Goal: Task Accomplishment & Management: Use online tool/utility

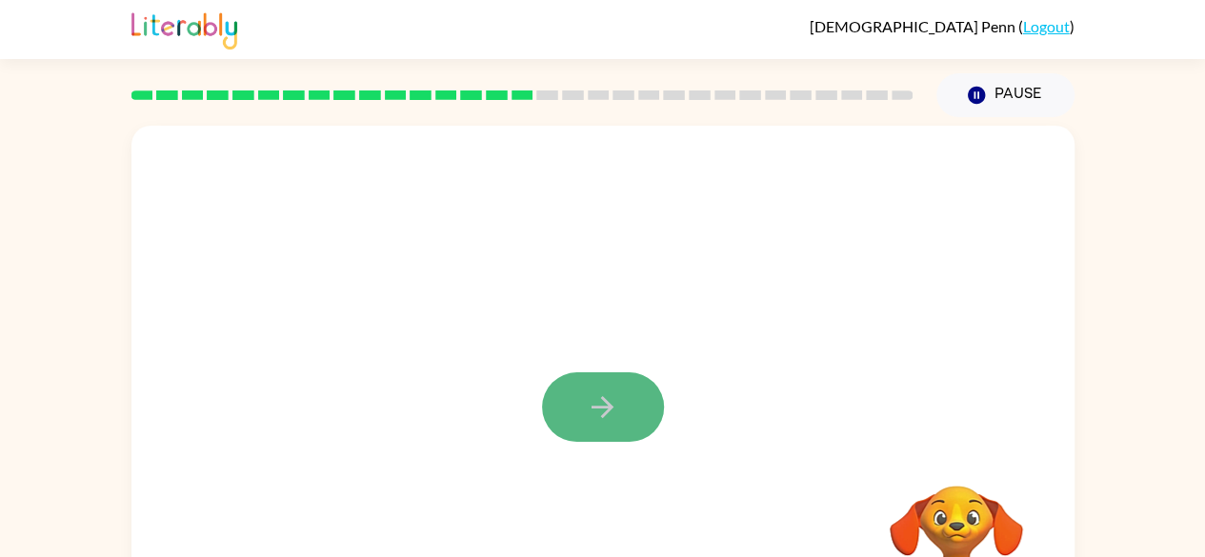
click at [596, 414] on icon "button" at bounding box center [602, 407] width 33 height 33
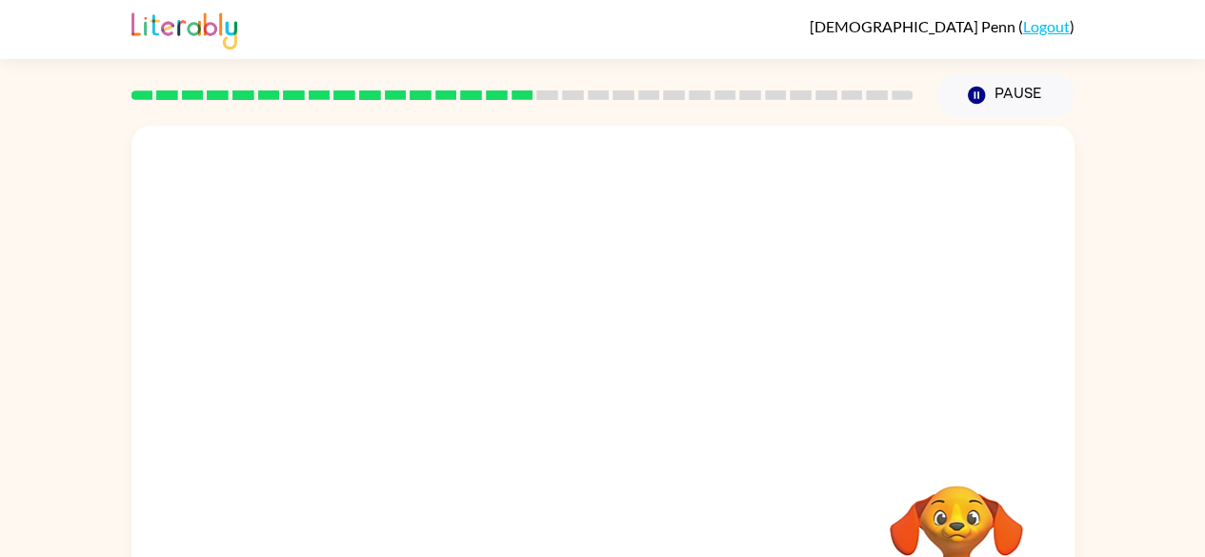
click at [596, 414] on div at bounding box center [602, 398] width 943 height 544
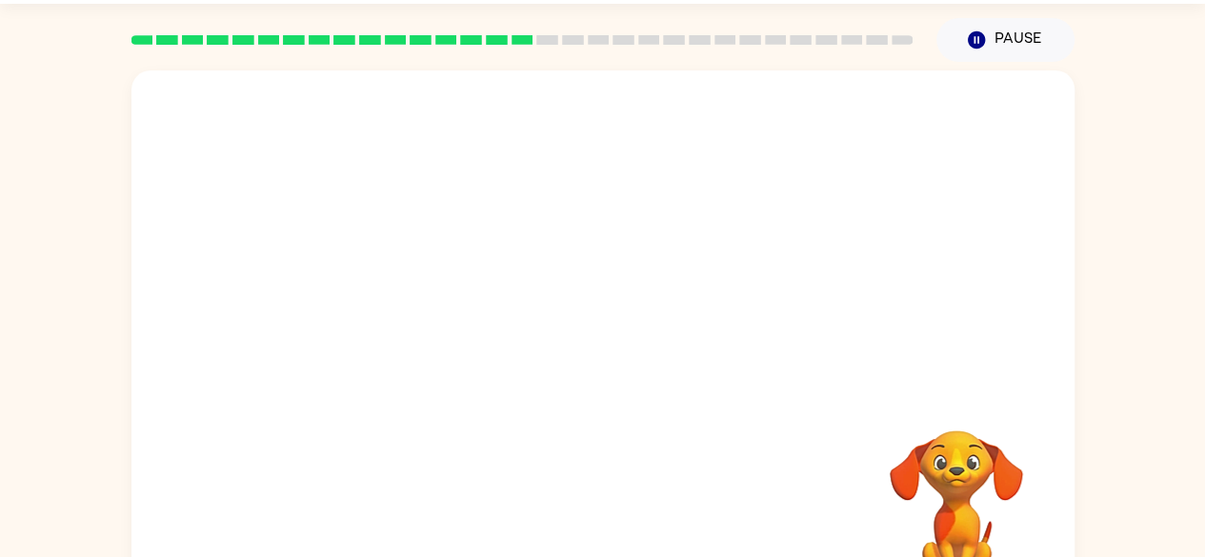
scroll to position [88, 0]
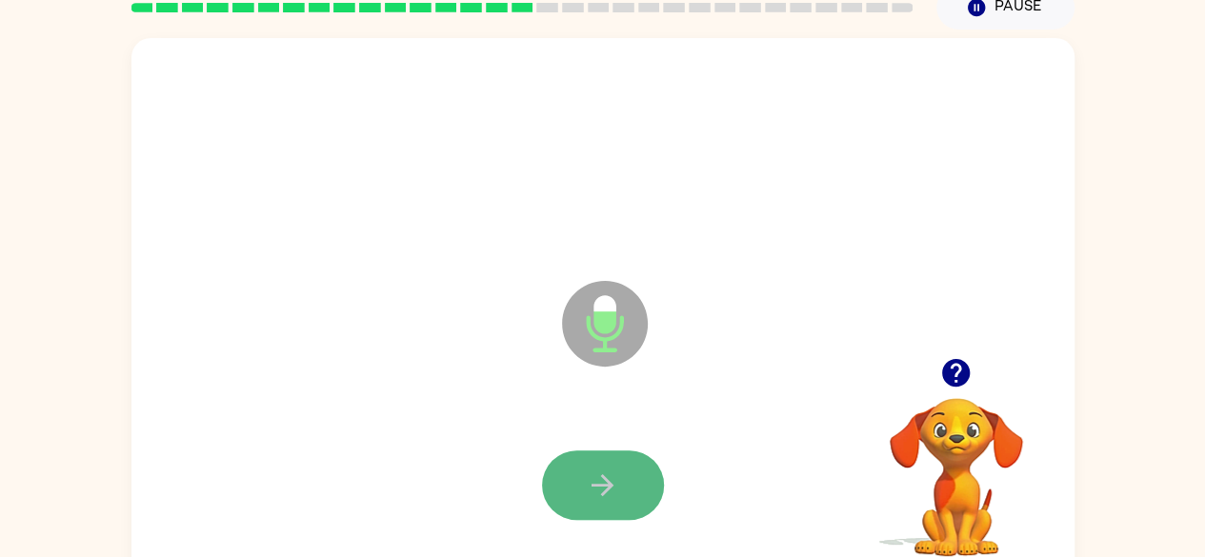
click at [595, 461] on button "button" at bounding box center [603, 486] width 122 height 70
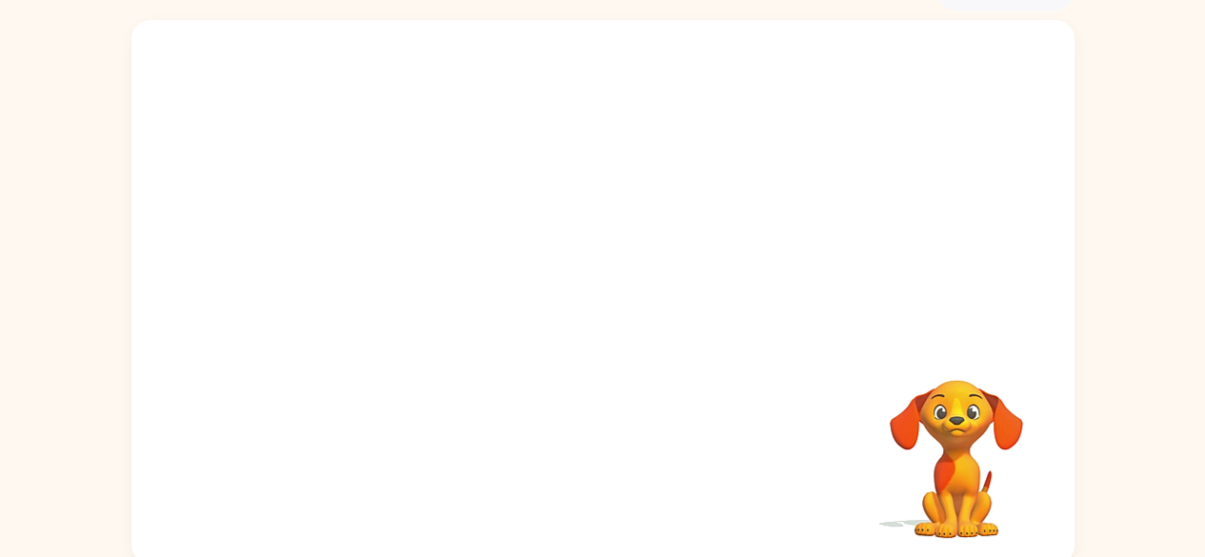
scroll to position [112, 0]
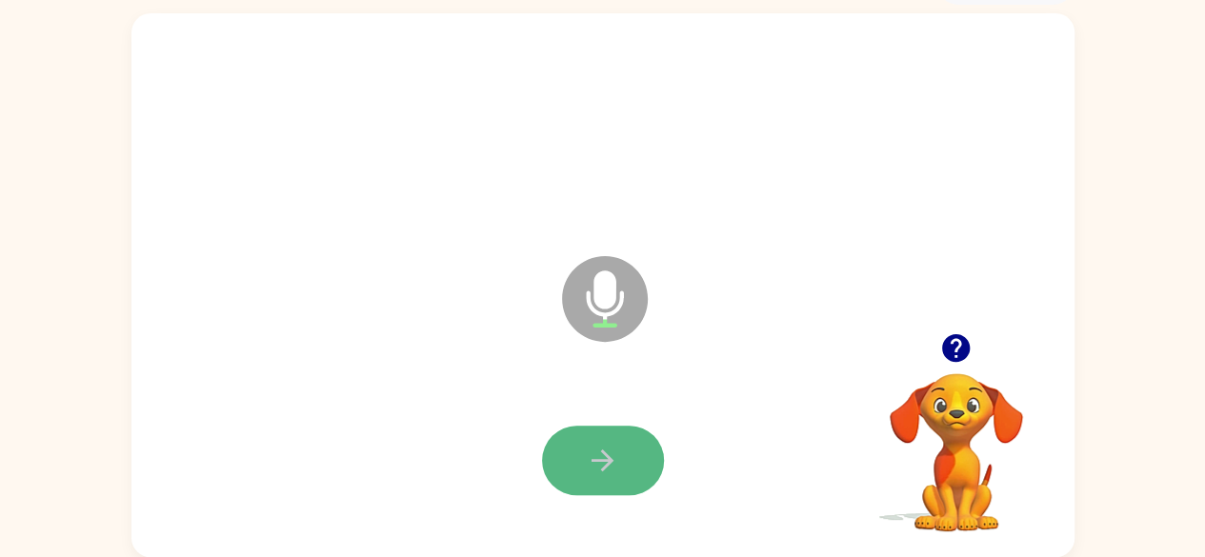
click at [592, 461] on icon "button" at bounding box center [603, 461] width 22 height 22
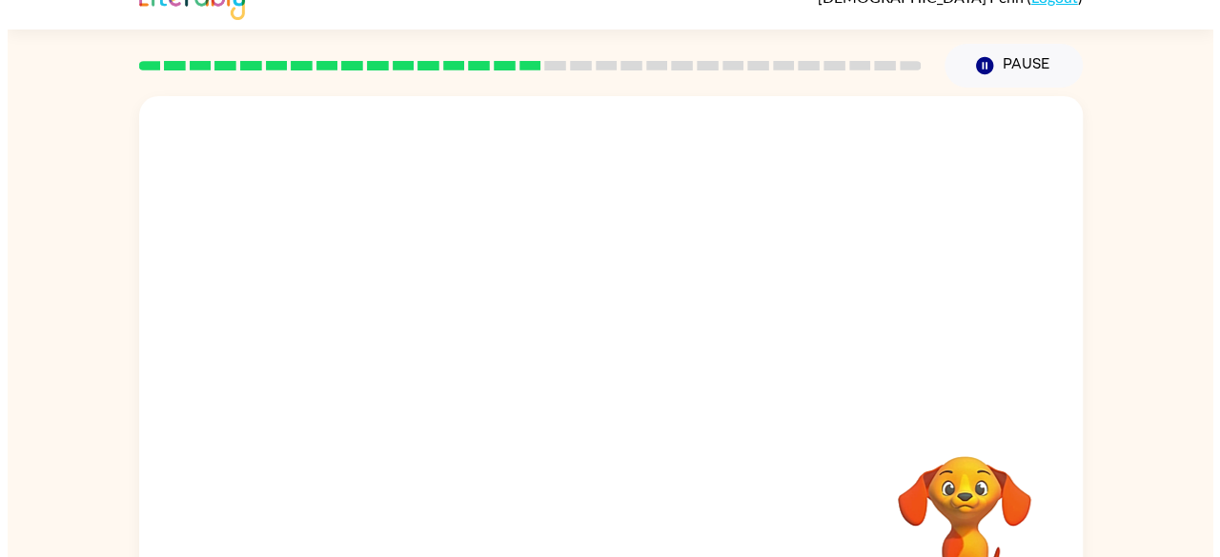
scroll to position [0, 0]
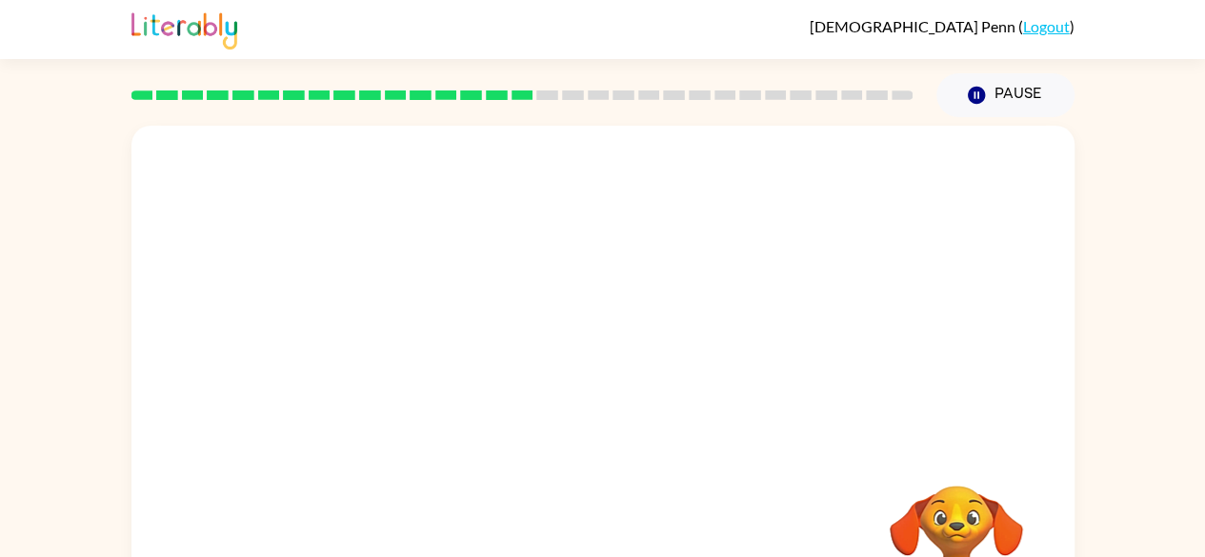
click at [1048, 24] on link "Logout" at bounding box center [1046, 26] width 47 height 18
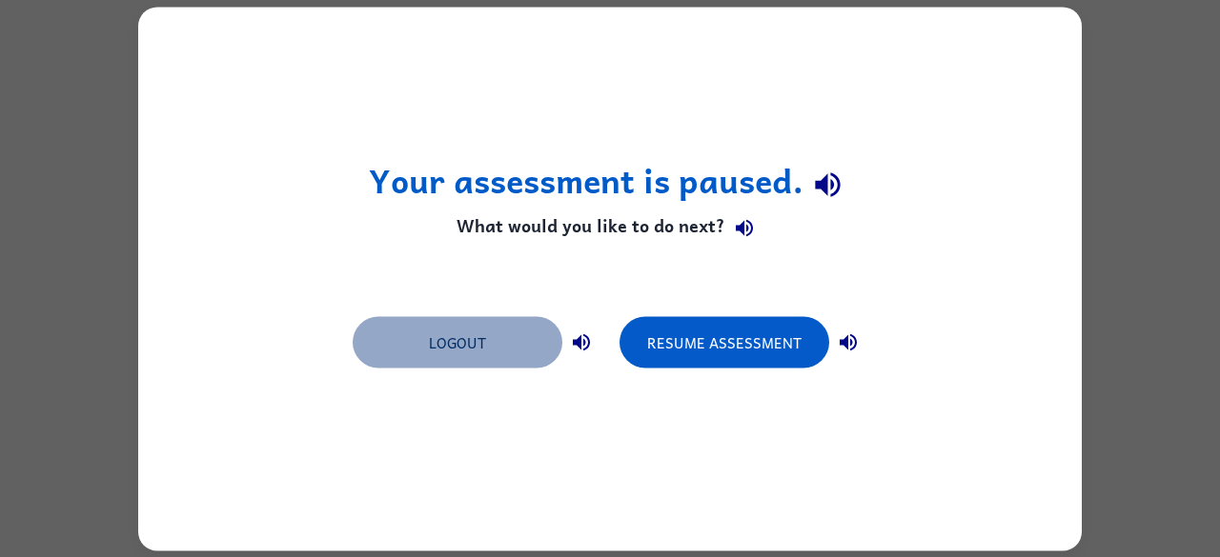
click at [535, 351] on button "Logout" at bounding box center [458, 341] width 210 height 51
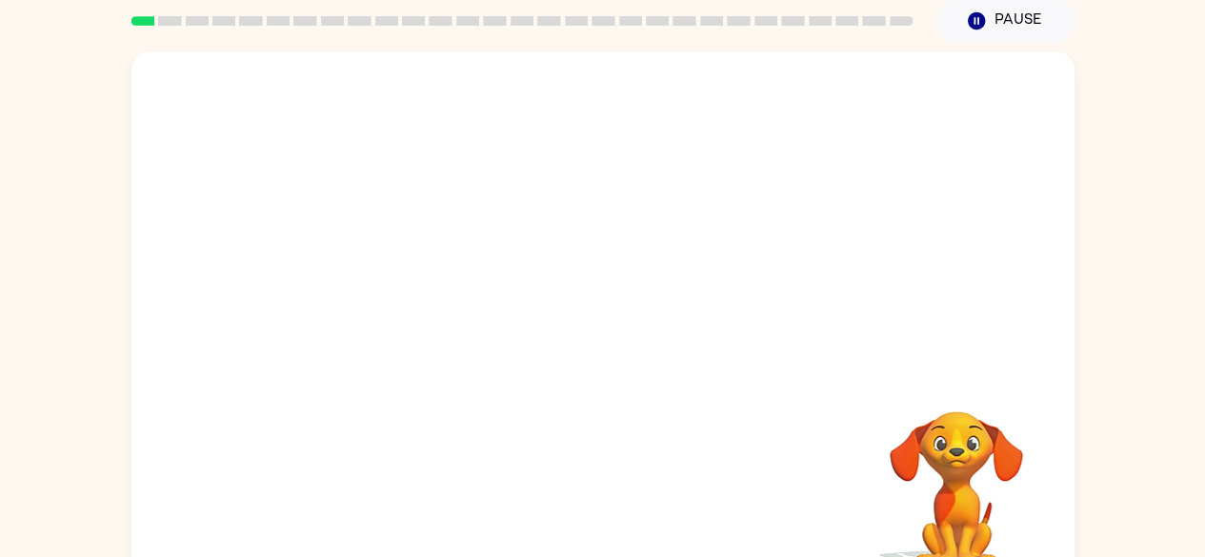
scroll to position [76, 0]
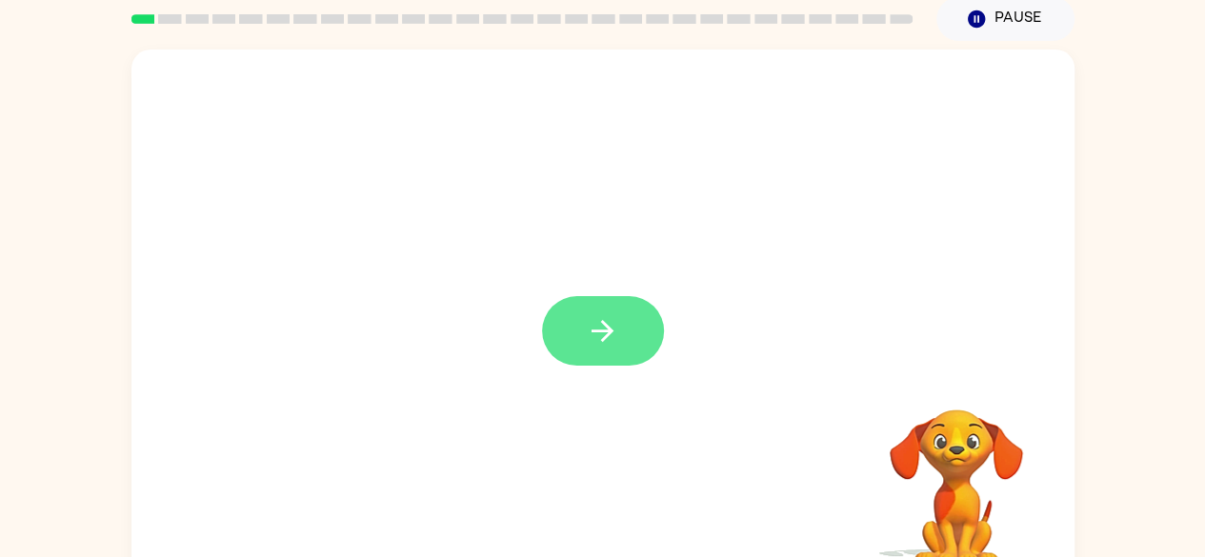
click at [589, 343] on icon "button" at bounding box center [602, 330] width 33 height 33
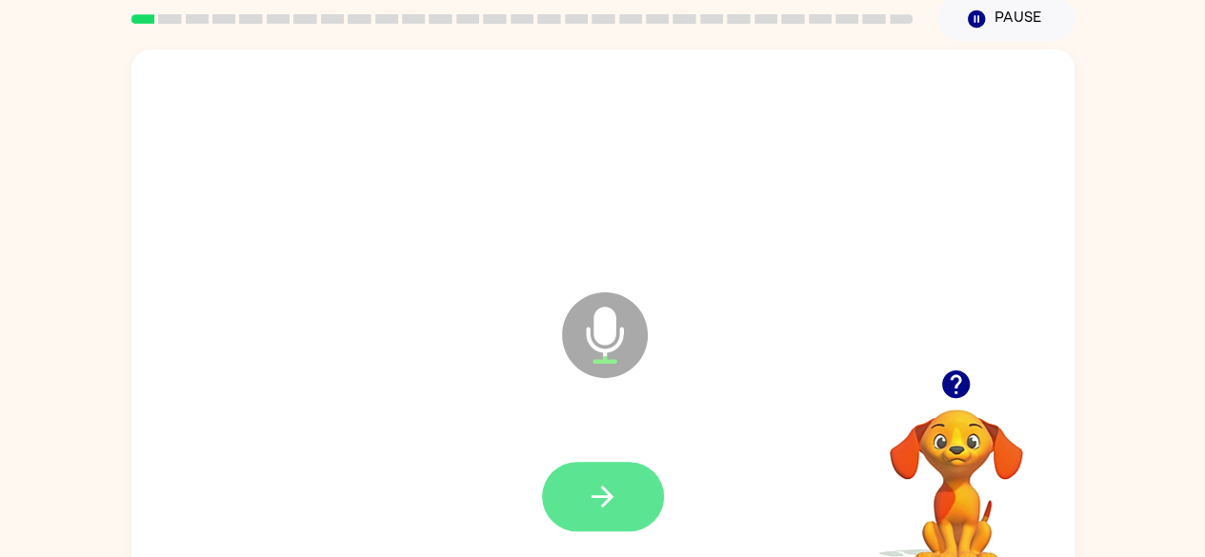
click at [604, 503] on icon "button" at bounding box center [603, 497] width 22 height 22
click at [623, 484] on button "button" at bounding box center [603, 497] width 122 height 70
click at [594, 490] on icon "button" at bounding box center [602, 496] width 33 height 33
click at [638, 483] on button "button" at bounding box center [603, 497] width 122 height 70
click at [622, 494] on button "button" at bounding box center [603, 497] width 122 height 70
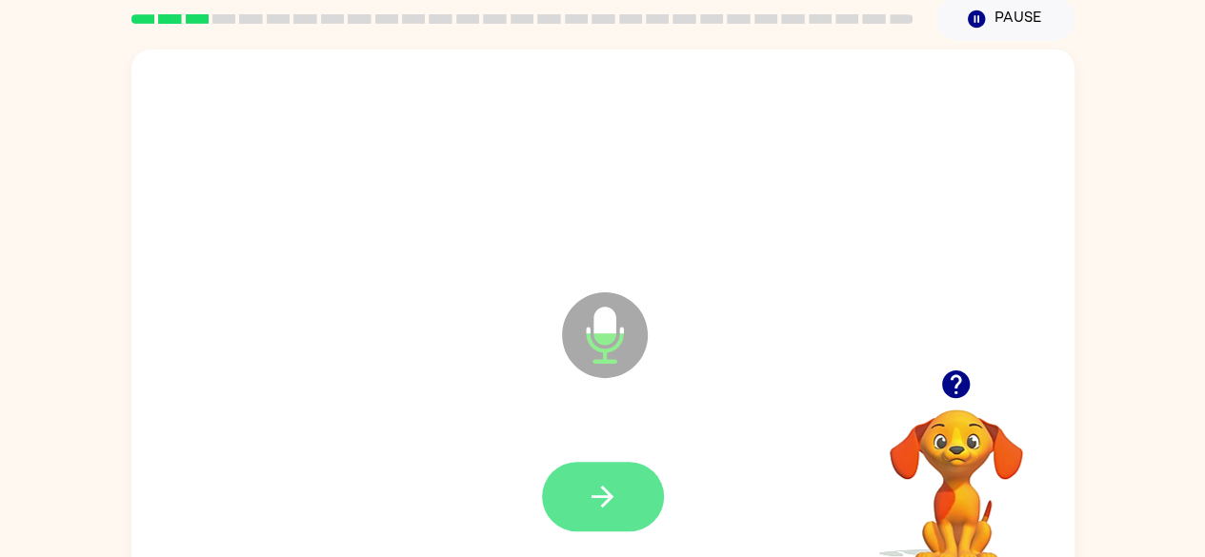
click at [631, 512] on button "button" at bounding box center [603, 497] width 122 height 70
click at [593, 509] on icon "button" at bounding box center [602, 496] width 33 height 33
click at [570, 517] on button "button" at bounding box center [603, 497] width 122 height 70
click at [608, 505] on icon "button" at bounding box center [602, 496] width 33 height 33
click at [596, 528] on button "button" at bounding box center [603, 497] width 122 height 70
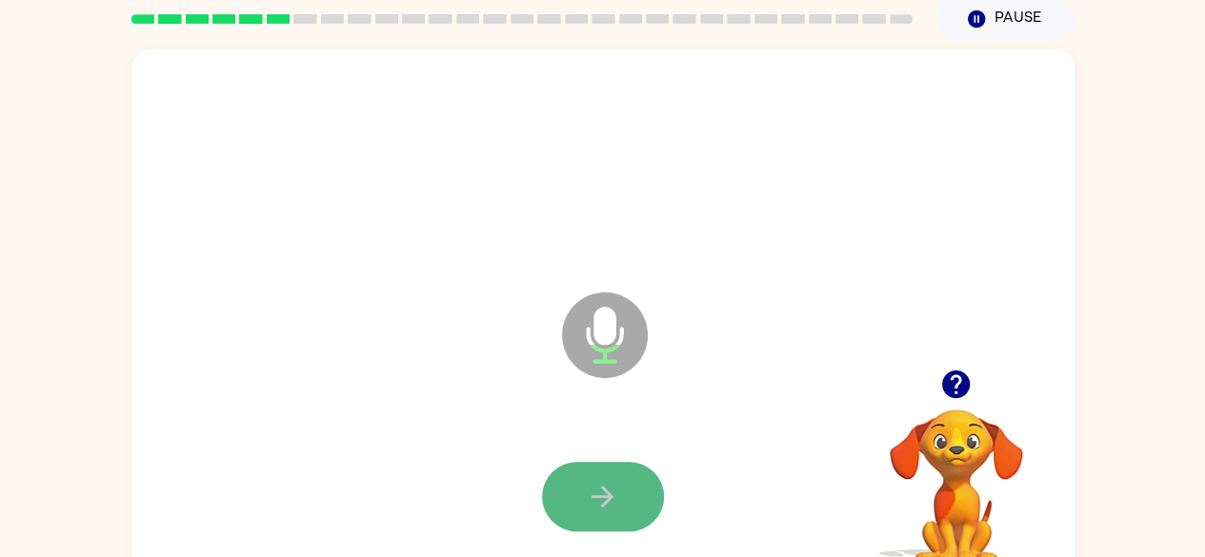
click at [581, 493] on button "button" at bounding box center [603, 497] width 122 height 70
drag, startPoint x: 581, startPoint y: 493, endPoint x: 487, endPoint y: 434, distance: 110.8
click at [487, 434] on div at bounding box center [603, 497] width 905 height 156
click at [620, 493] on button "button" at bounding box center [603, 497] width 122 height 70
click at [612, 493] on icon "button" at bounding box center [602, 496] width 33 height 33
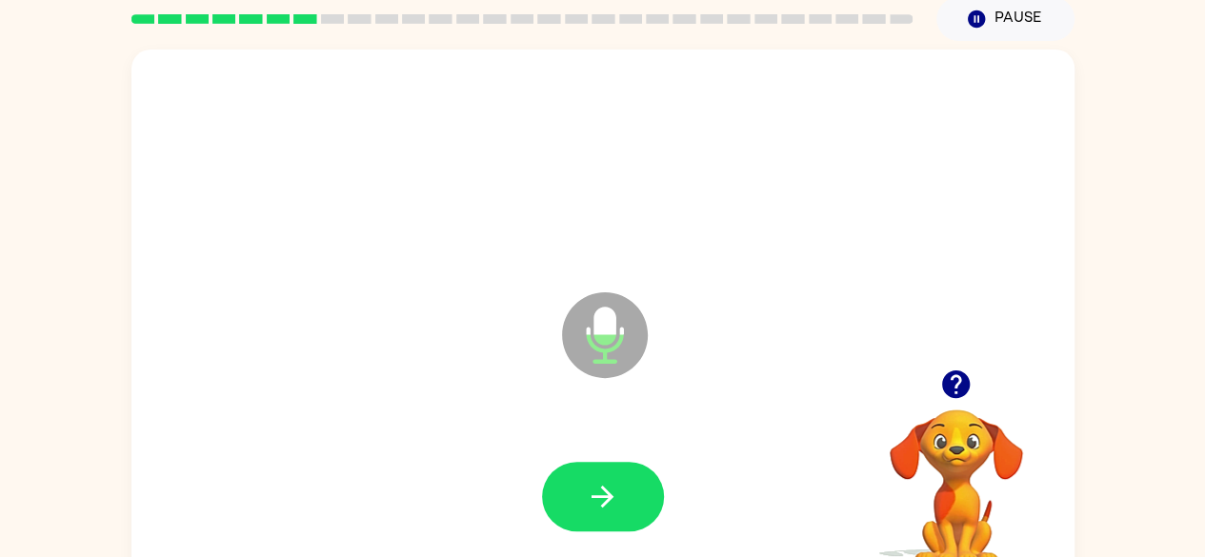
drag, startPoint x: 607, startPoint y: 493, endPoint x: 393, endPoint y: 413, distance: 228.8
click at [393, 413] on div "Microphone The Microphone is here when it is your turn to talk" at bounding box center [602, 322] width 943 height 544
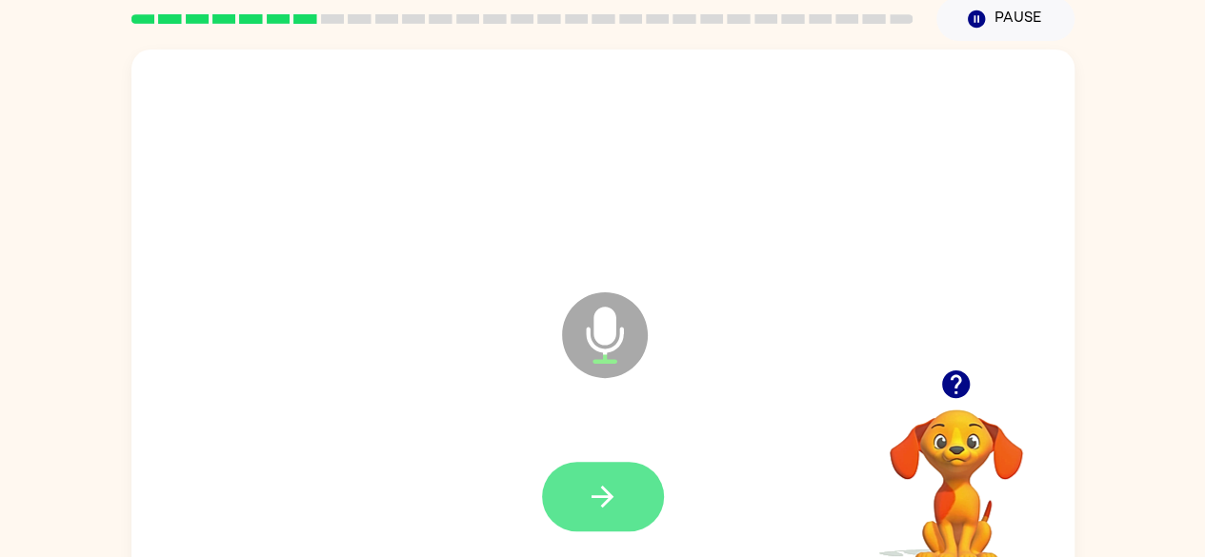
click at [639, 495] on button "button" at bounding box center [603, 497] width 122 height 70
click at [635, 492] on button "button" at bounding box center [603, 497] width 122 height 70
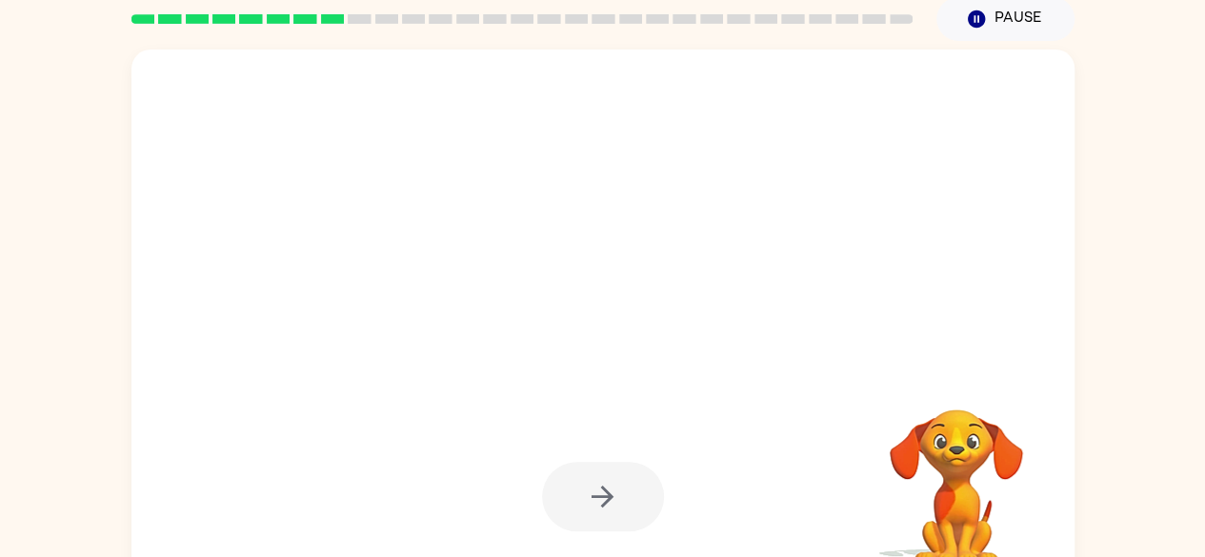
click at [638, 301] on div at bounding box center [558, 287] width 814 height 69
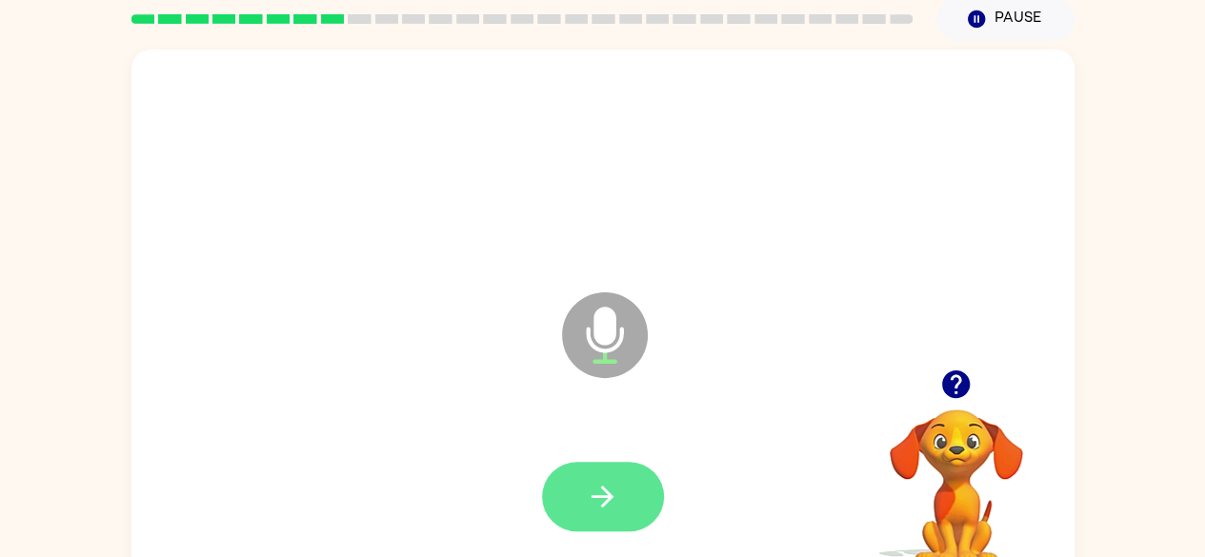
click at [624, 491] on button "button" at bounding box center [603, 497] width 122 height 70
click at [610, 495] on icon "button" at bounding box center [603, 497] width 22 height 22
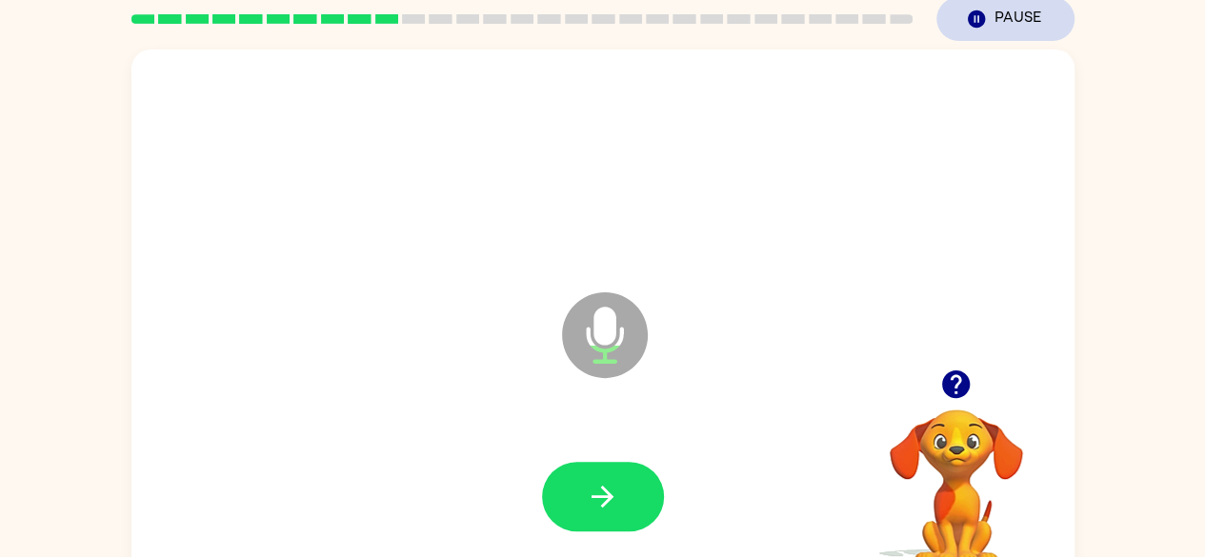
click at [996, 29] on button "Pause Pause" at bounding box center [1006, 19] width 138 height 44
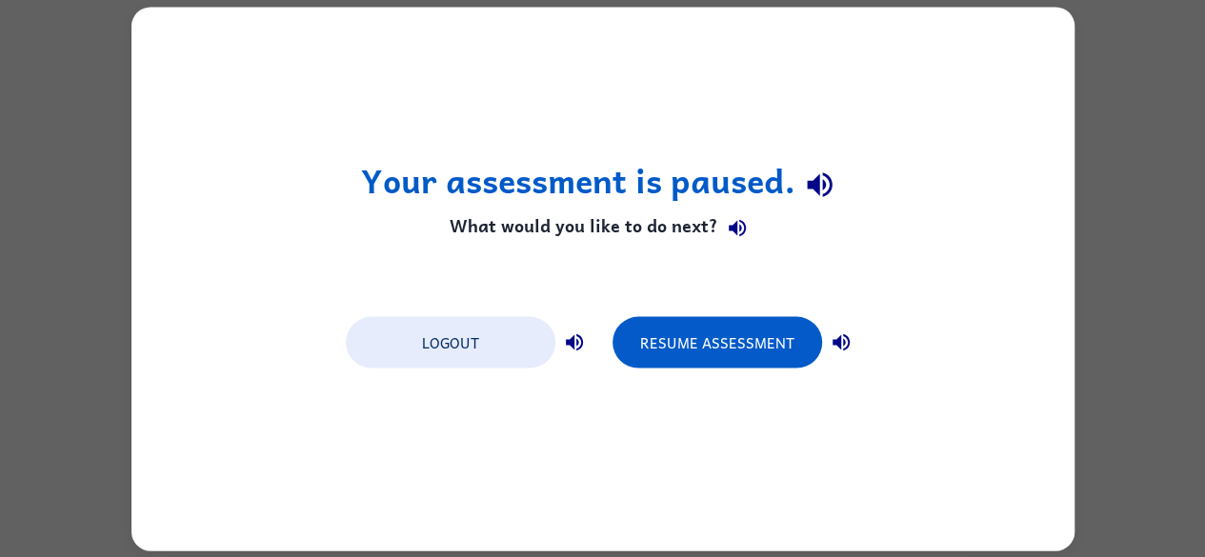
scroll to position [0, 0]
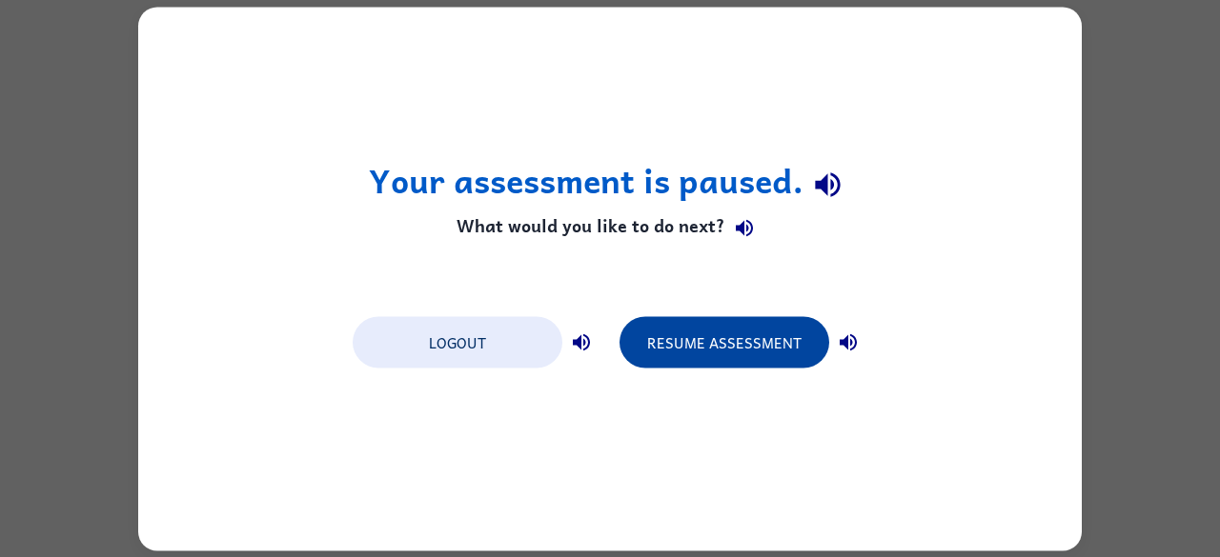
click at [764, 328] on button "Resume Assessment" at bounding box center [724, 341] width 210 height 51
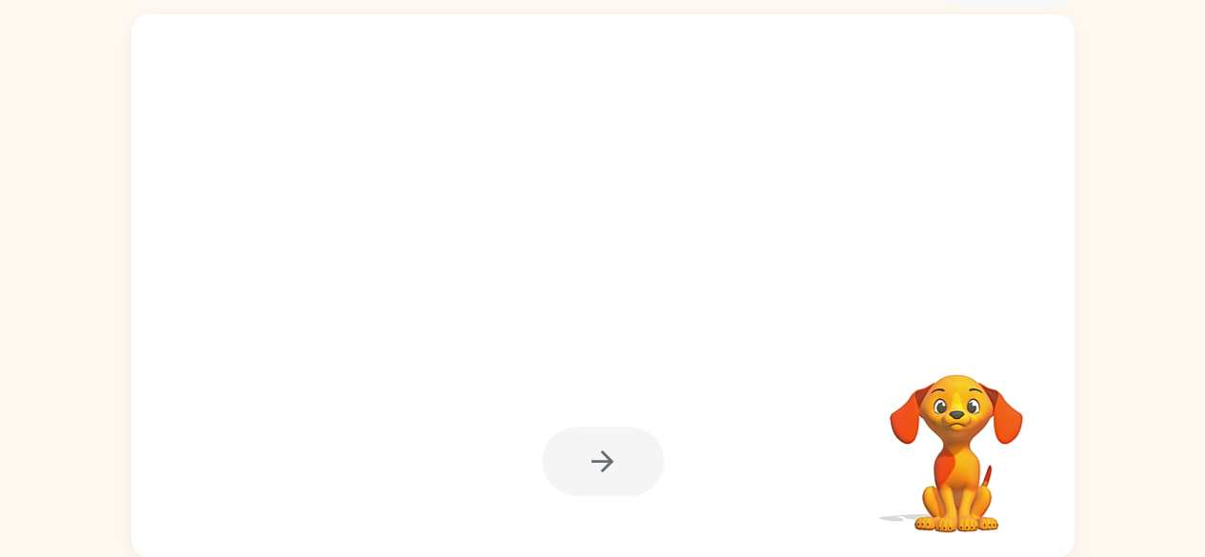
scroll to position [112, 0]
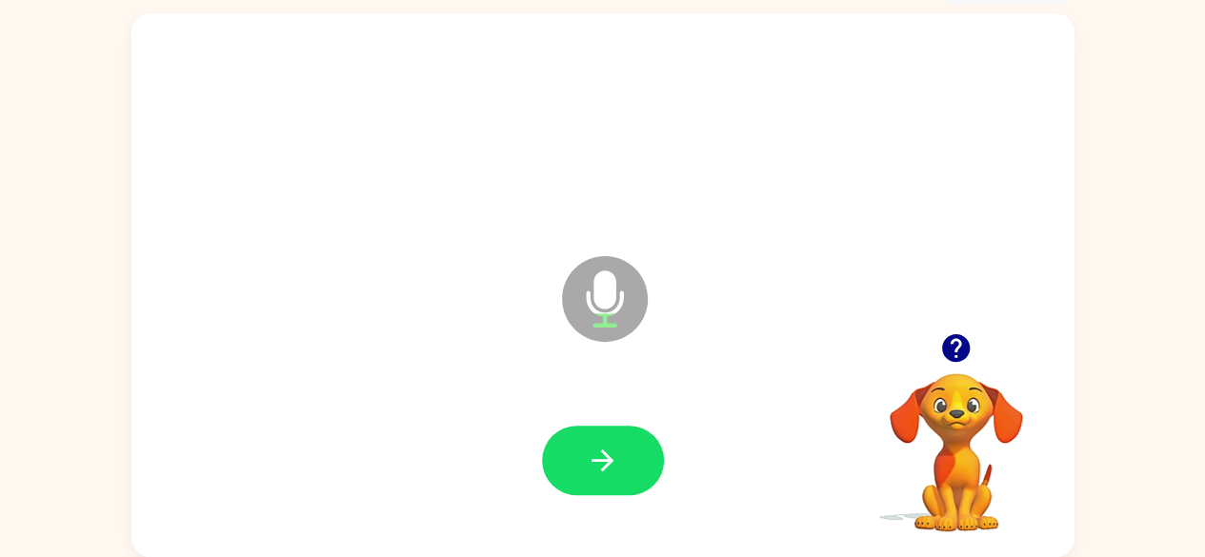
click at [651, 488] on div at bounding box center [603, 461] width 122 height 70
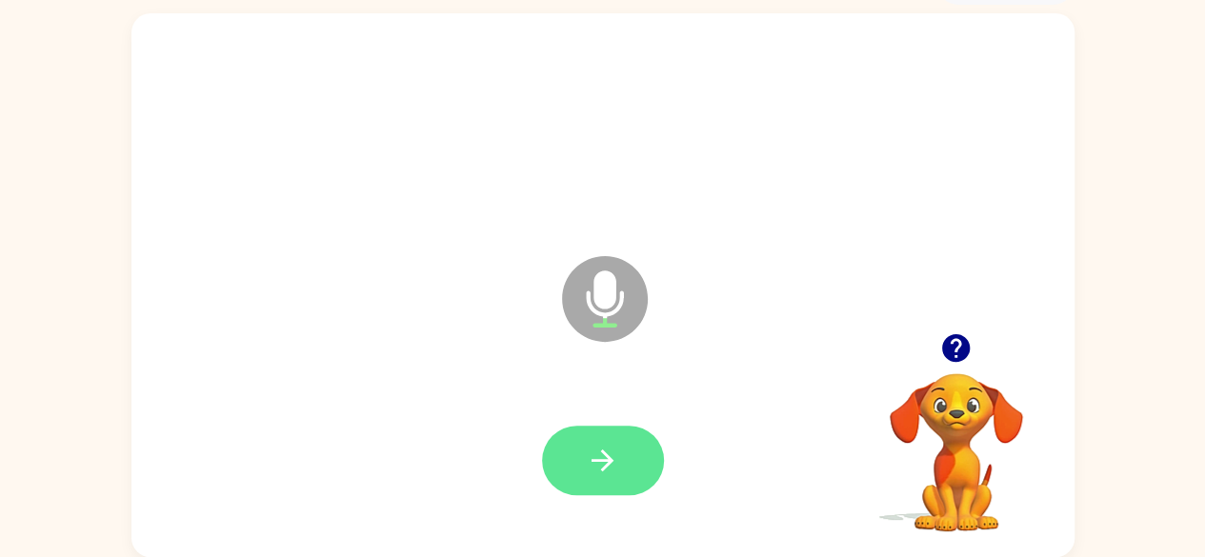
click at [626, 442] on button "button" at bounding box center [603, 461] width 122 height 70
click at [557, 453] on button "button" at bounding box center [603, 461] width 122 height 70
click at [545, 475] on button "button" at bounding box center [603, 461] width 122 height 70
click at [573, 444] on button "button" at bounding box center [603, 461] width 122 height 70
click at [586, 476] on icon "button" at bounding box center [602, 460] width 33 height 33
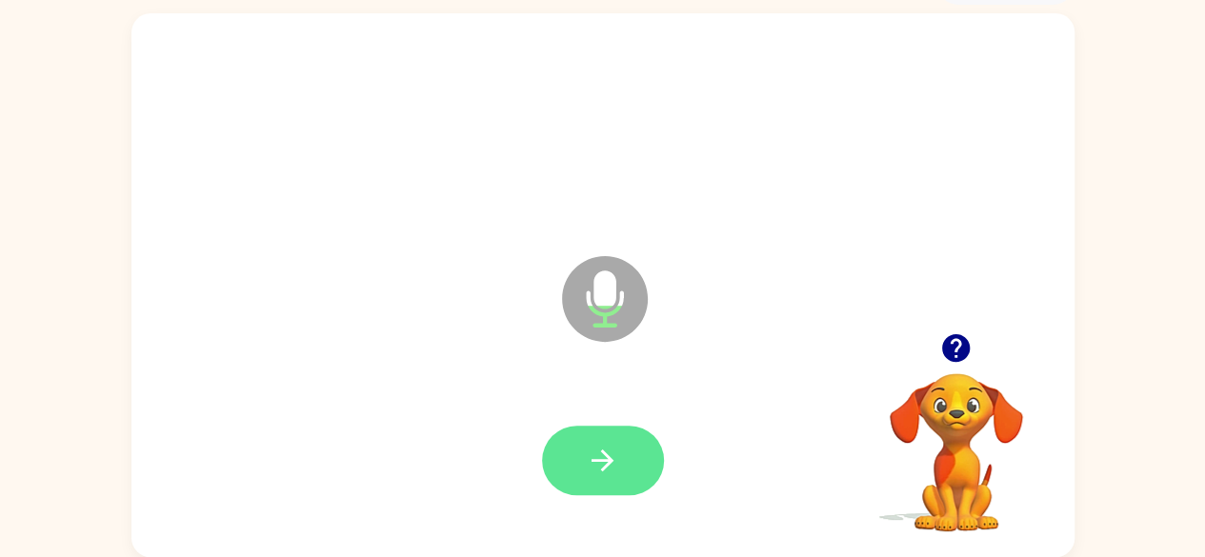
click at [575, 441] on button "button" at bounding box center [603, 461] width 122 height 70
click at [590, 447] on icon "button" at bounding box center [602, 460] width 33 height 33
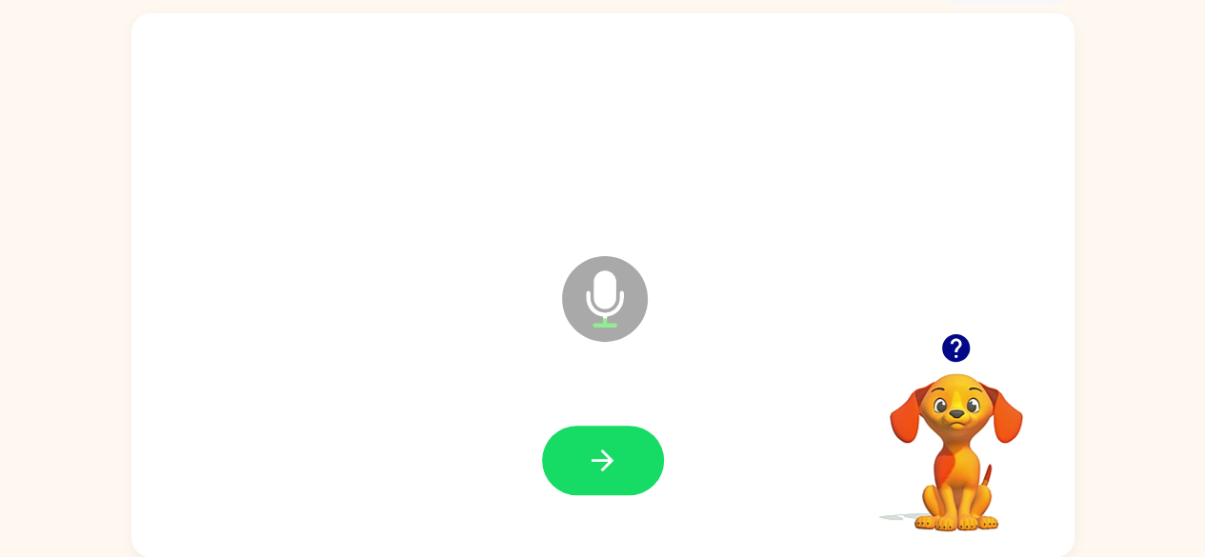
click at [515, 442] on div at bounding box center [603, 461] width 905 height 156
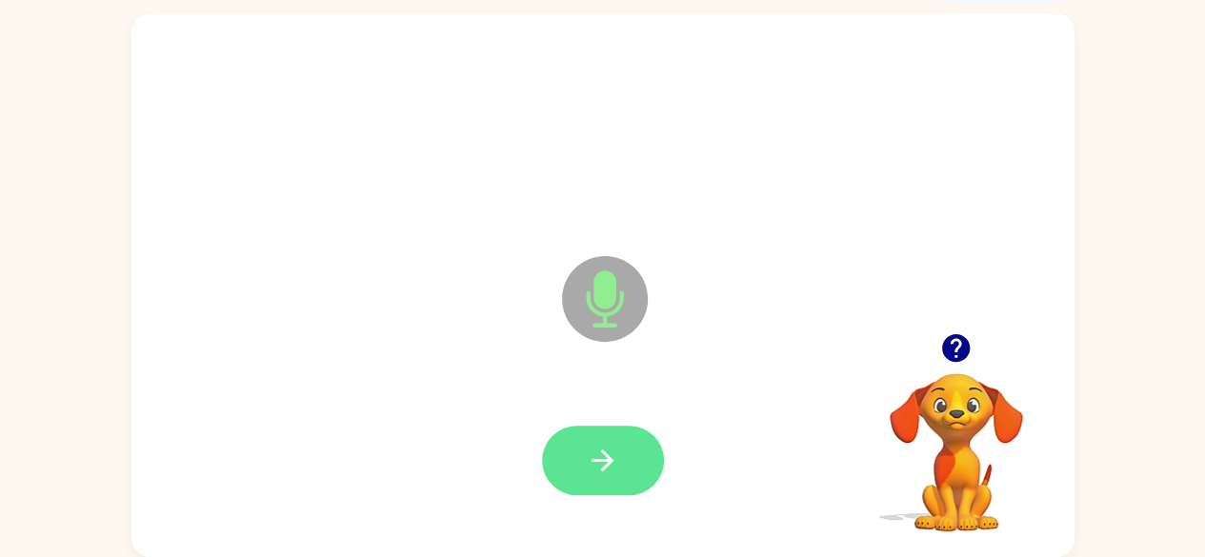
click at [608, 461] on icon "button" at bounding box center [603, 461] width 22 height 22
click at [594, 471] on icon "button" at bounding box center [602, 460] width 33 height 33
click at [655, 474] on button "button" at bounding box center [603, 461] width 122 height 70
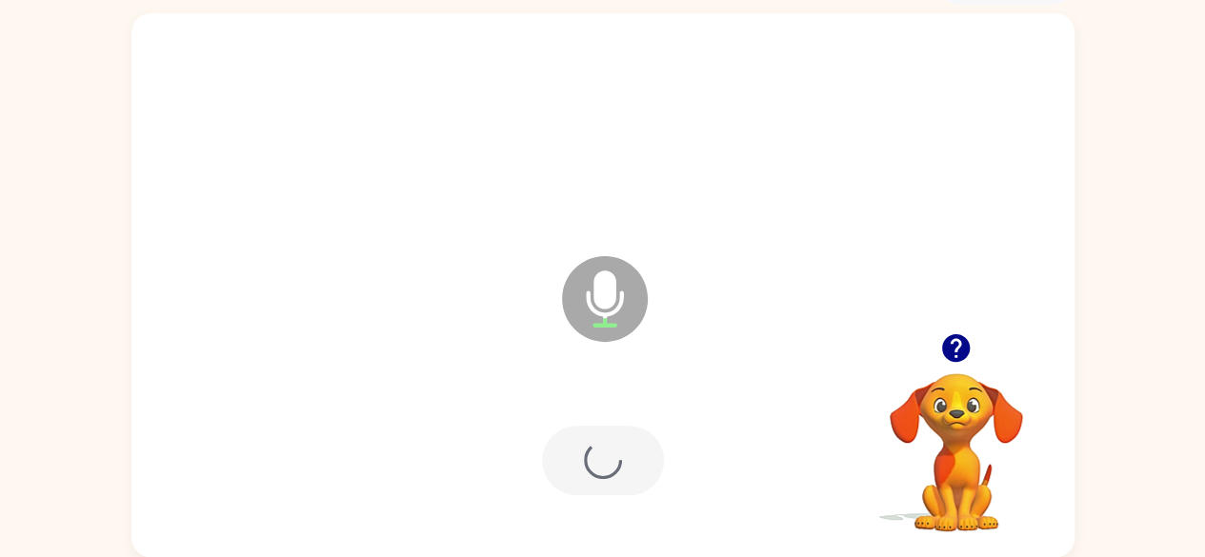
click at [638, 485] on div at bounding box center [603, 461] width 122 height 70
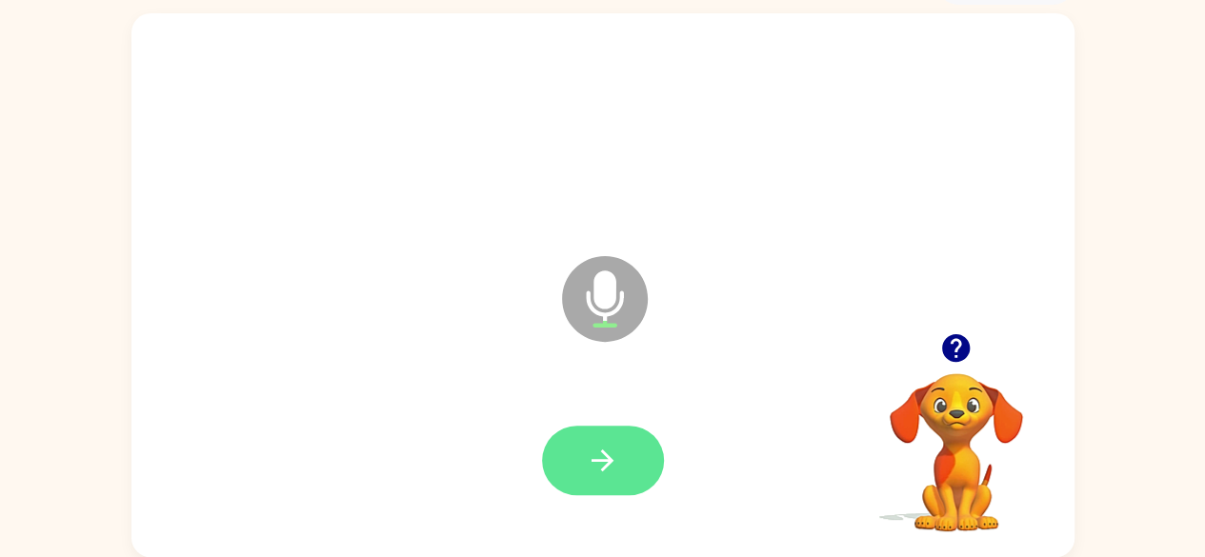
click at [627, 443] on button "button" at bounding box center [603, 461] width 122 height 70
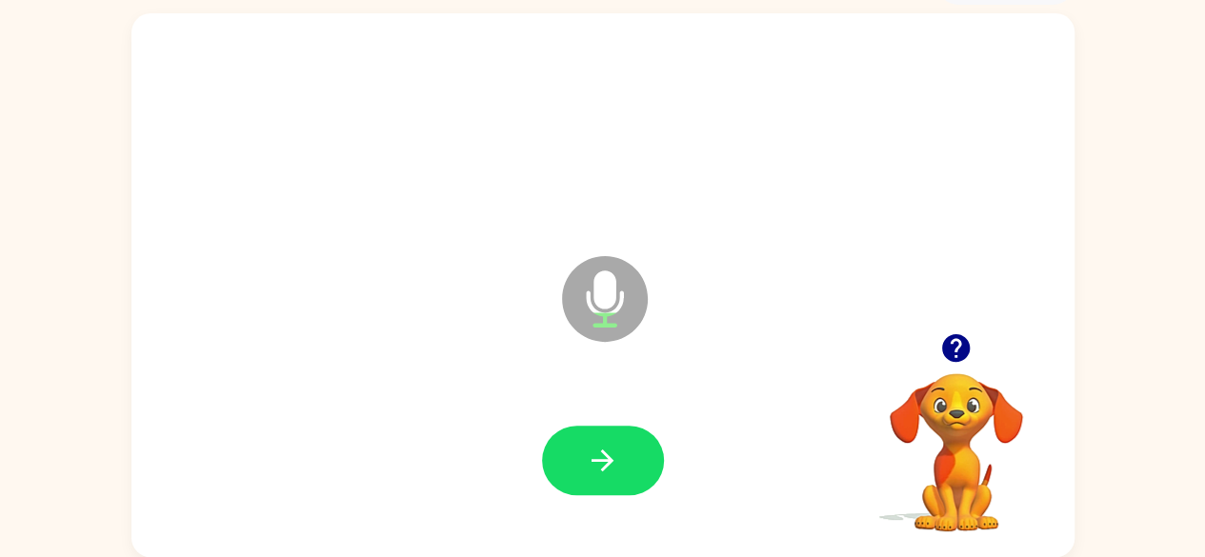
drag, startPoint x: 595, startPoint y: 451, endPoint x: 542, endPoint y: 439, distance: 54.6
click at [542, 439] on div at bounding box center [603, 461] width 122 height 70
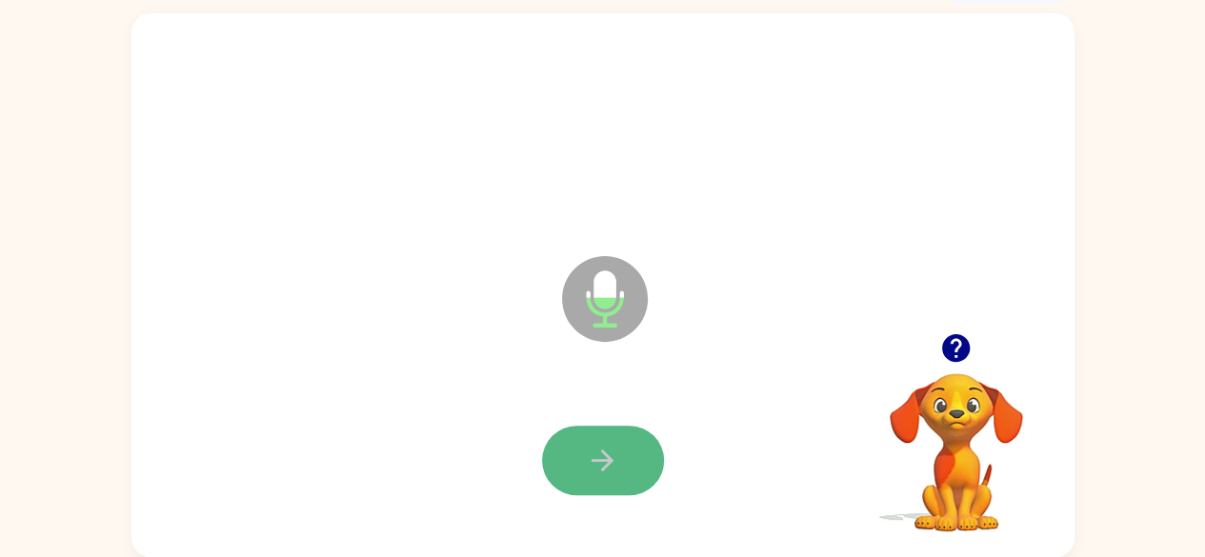
click at [604, 458] on icon "button" at bounding box center [602, 460] width 33 height 33
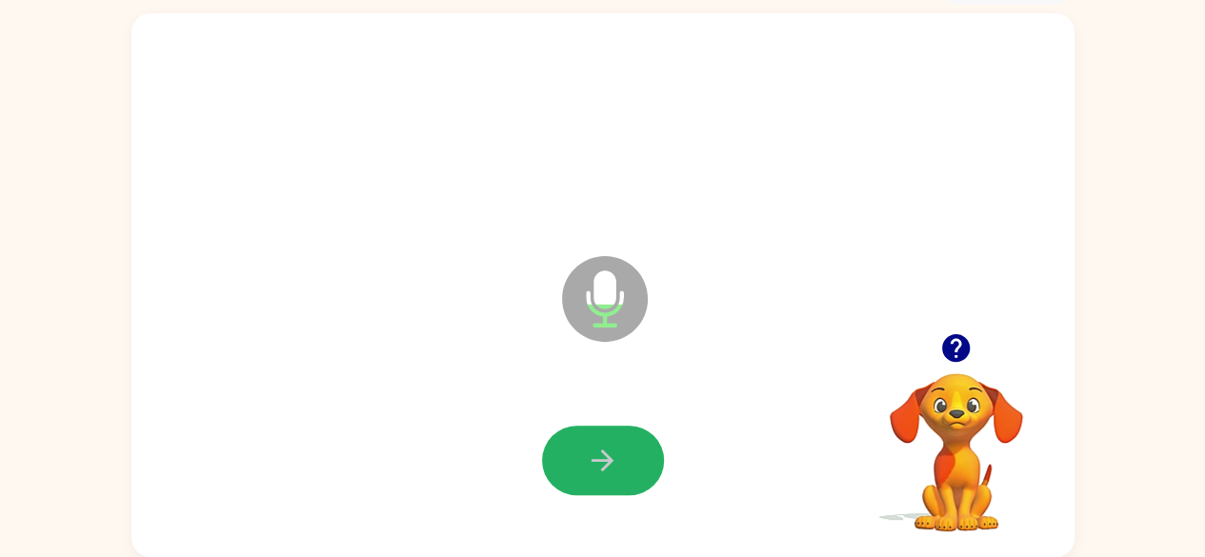
click at [604, 458] on icon "button" at bounding box center [602, 460] width 33 height 33
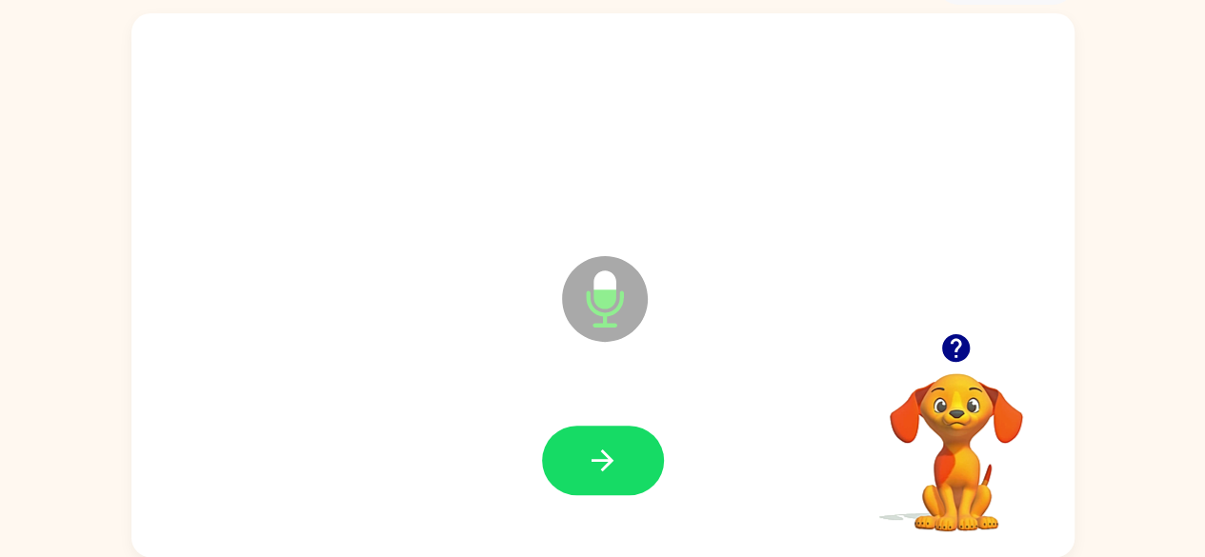
click at [450, 363] on div "Microphone The Microphone is here when it is your turn to talk" at bounding box center [602, 285] width 943 height 544
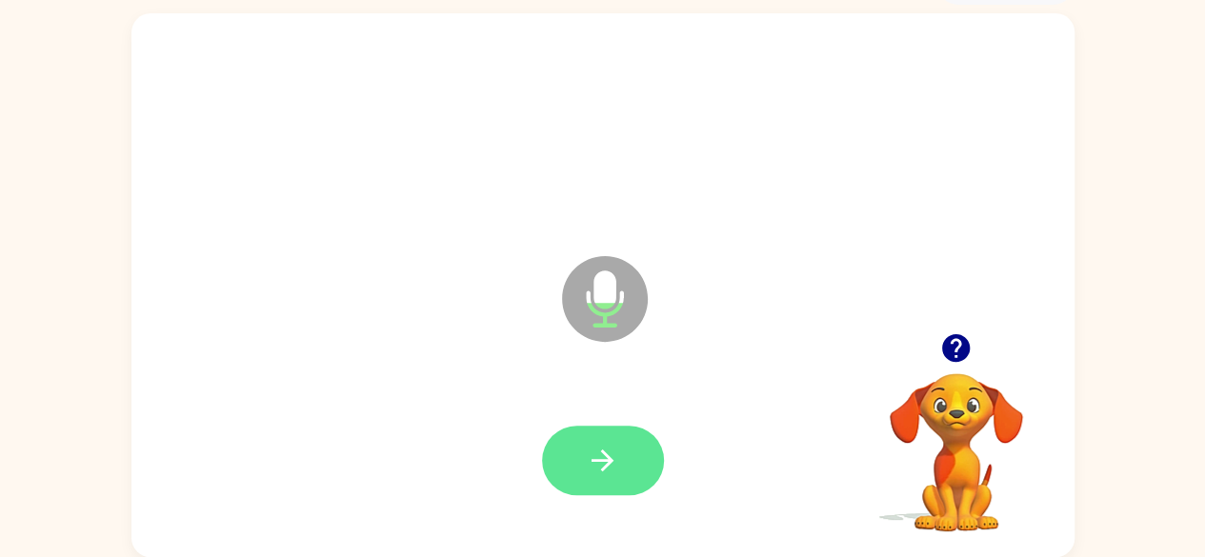
click at [585, 463] on button "button" at bounding box center [603, 461] width 122 height 70
click at [612, 445] on icon "button" at bounding box center [602, 460] width 33 height 33
click at [568, 488] on button "button" at bounding box center [603, 461] width 122 height 70
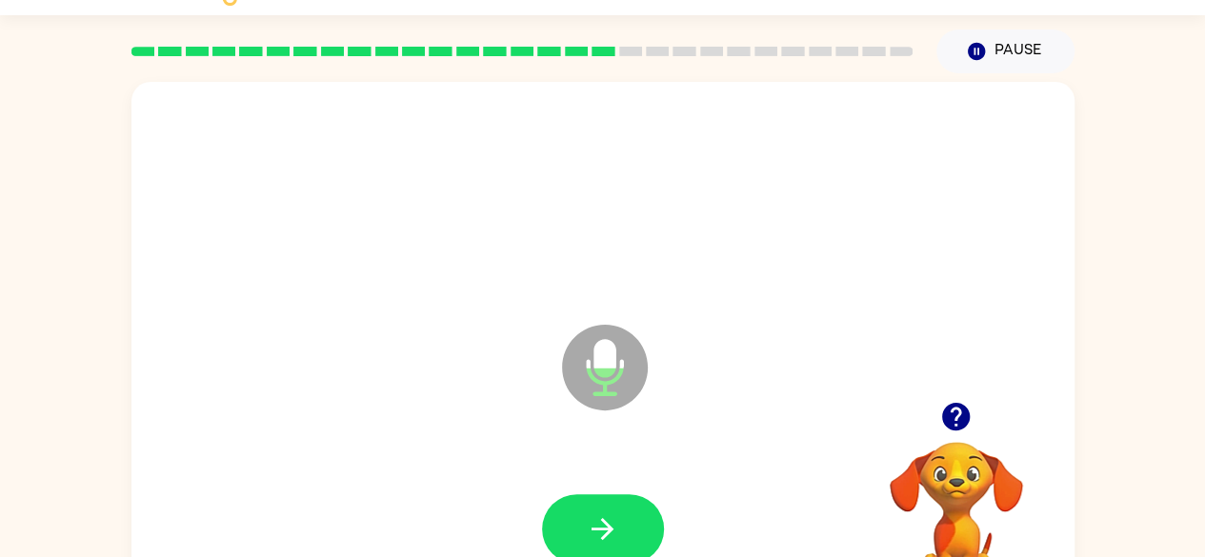
scroll to position [0, 0]
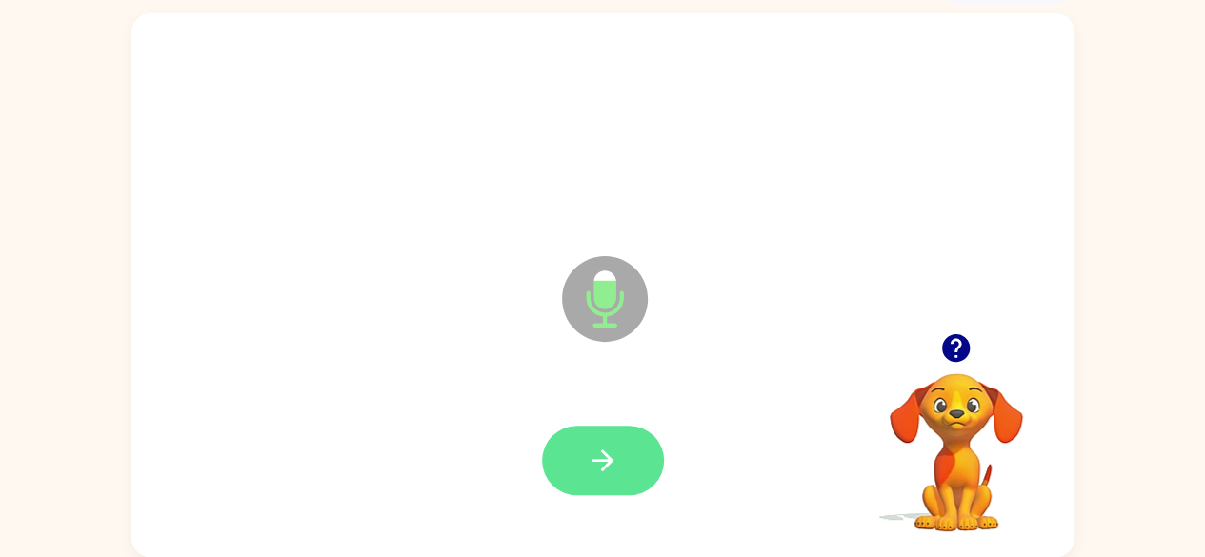
click at [616, 468] on icon "button" at bounding box center [602, 460] width 33 height 33
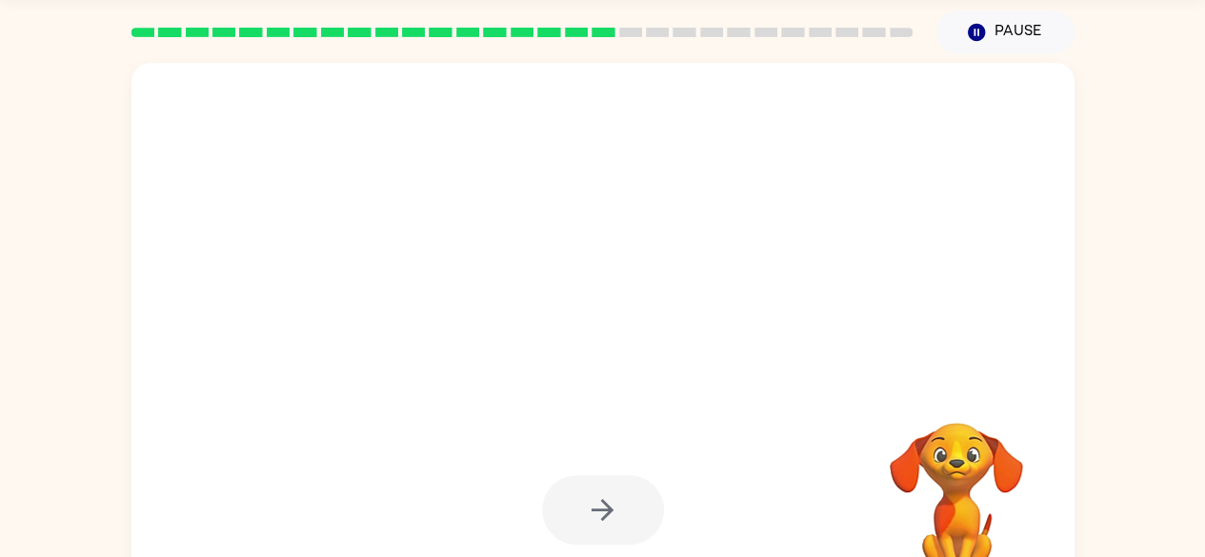
scroll to position [64, 0]
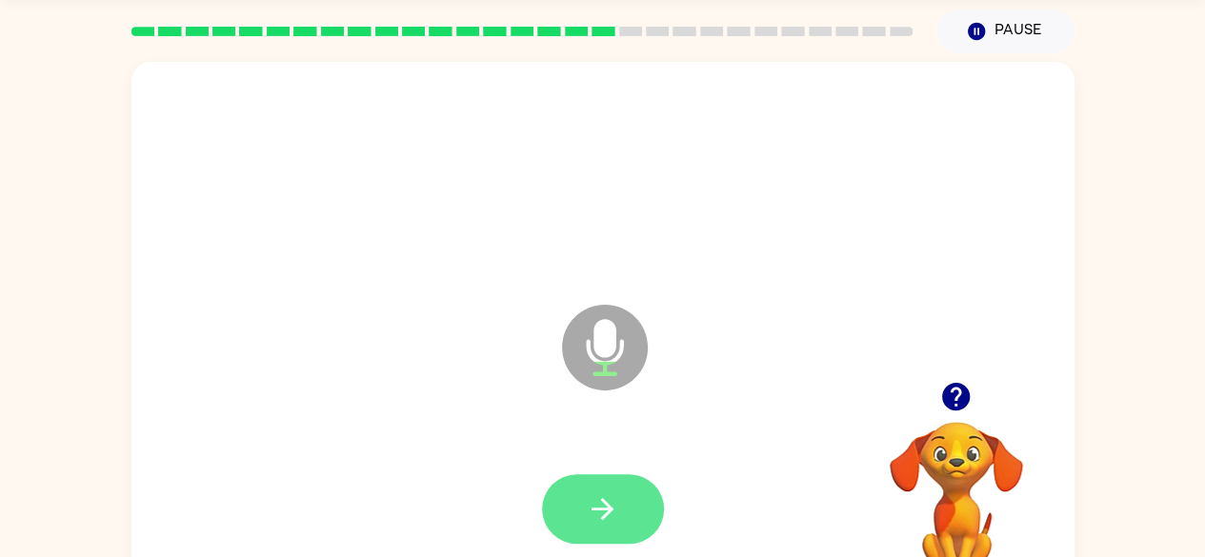
click at [599, 512] on icon "button" at bounding box center [602, 509] width 33 height 33
click at [607, 507] on icon "button" at bounding box center [602, 509] width 33 height 33
click at [627, 518] on button "button" at bounding box center [603, 509] width 122 height 70
click at [611, 501] on icon "button" at bounding box center [602, 509] width 33 height 33
click at [574, 494] on button "button" at bounding box center [603, 509] width 122 height 70
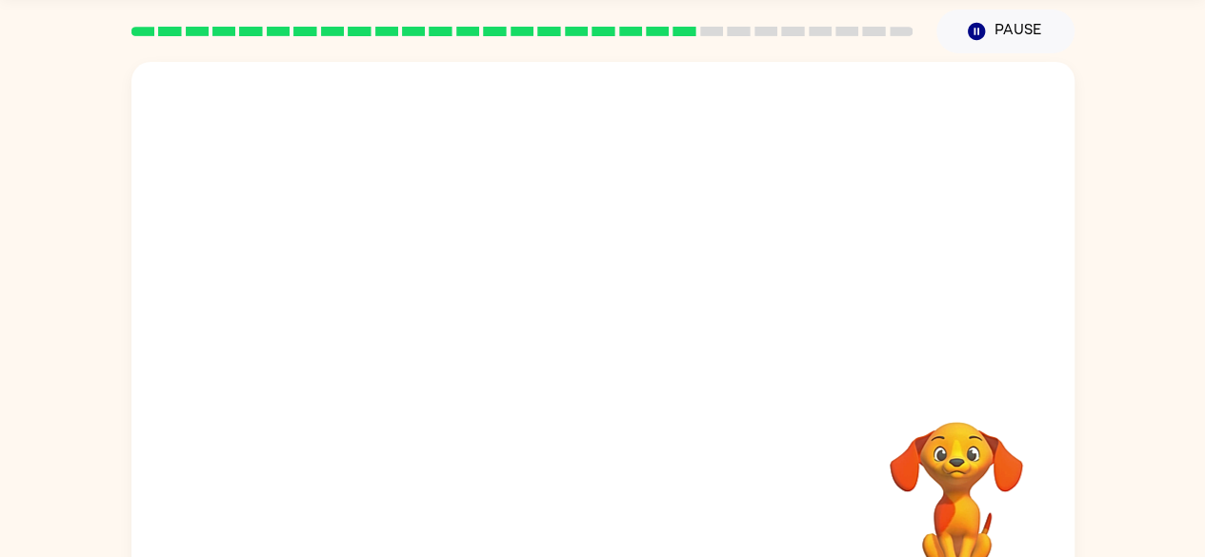
scroll to position [102, 0]
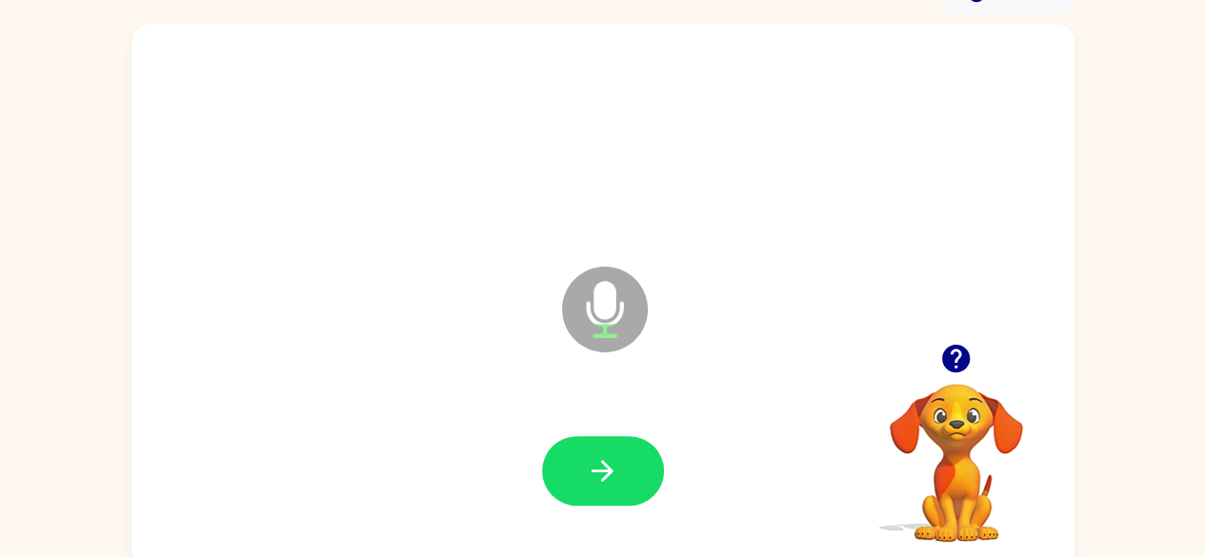
click at [594, 418] on div at bounding box center [603, 472] width 905 height 156
click at [608, 458] on icon "button" at bounding box center [602, 470] width 33 height 33
drag, startPoint x: 608, startPoint y: 458, endPoint x: 598, endPoint y: 453, distance: 11.1
click at [598, 453] on button "button" at bounding box center [603, 471] width 122 height 70
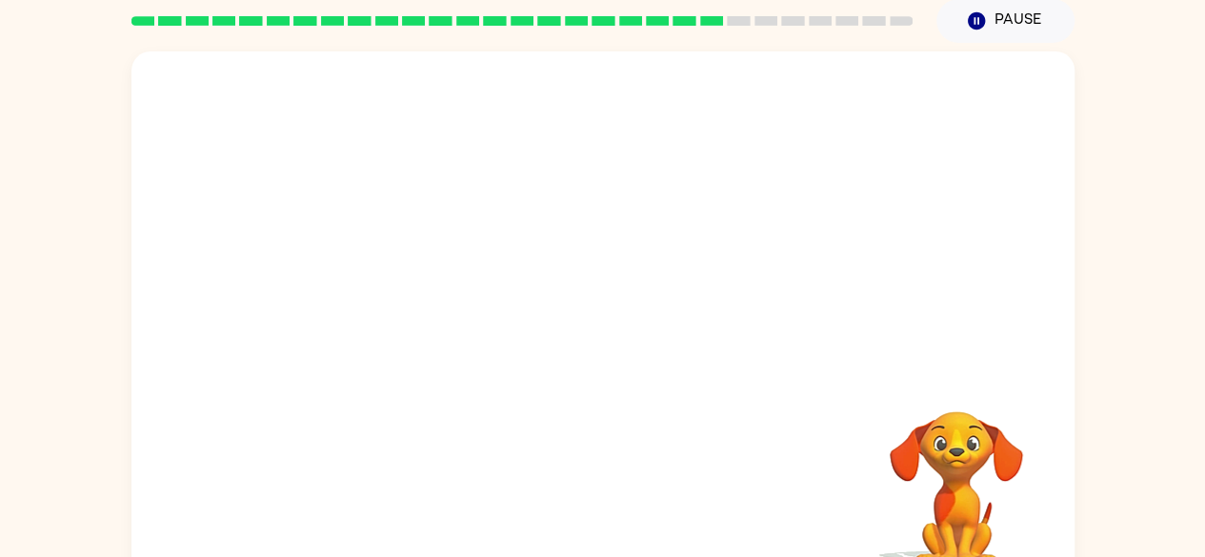
scroll to position [112, 0]
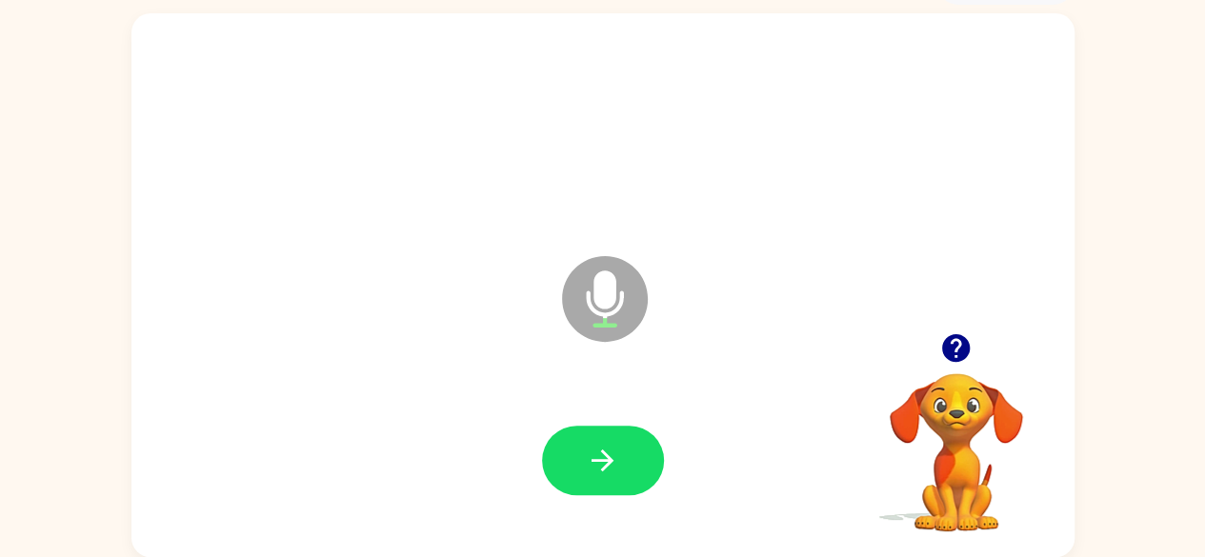
click at [598, 453] on icon "button" at bounding box center [602, 460] width 33 height 33
click at [598, 455] on icon "button" at bounding box center [602, 460] width 33 height 33
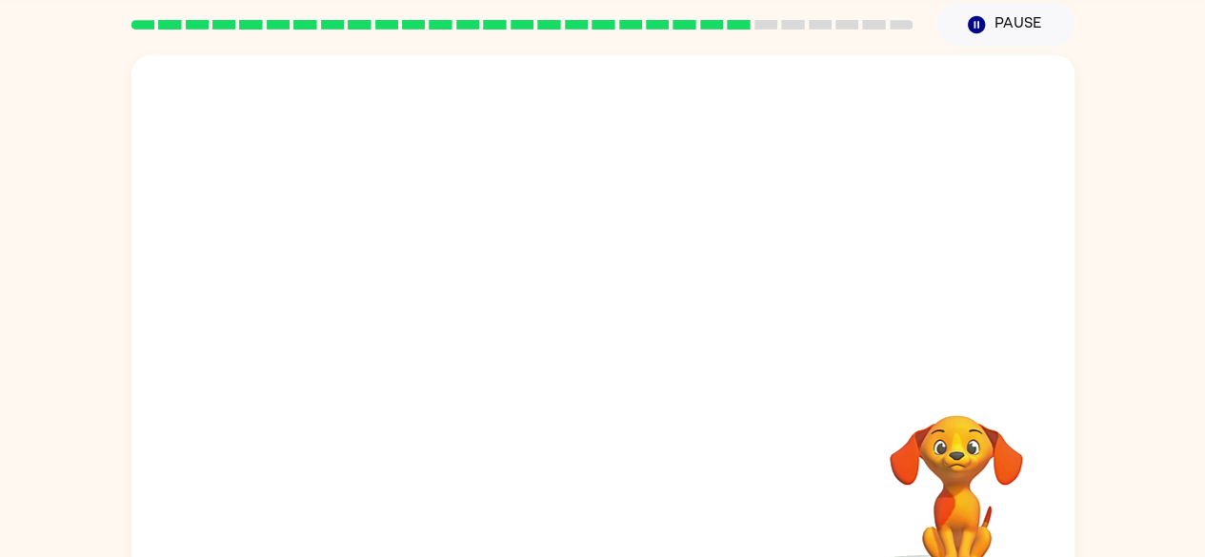
scroll to position [71, 0]
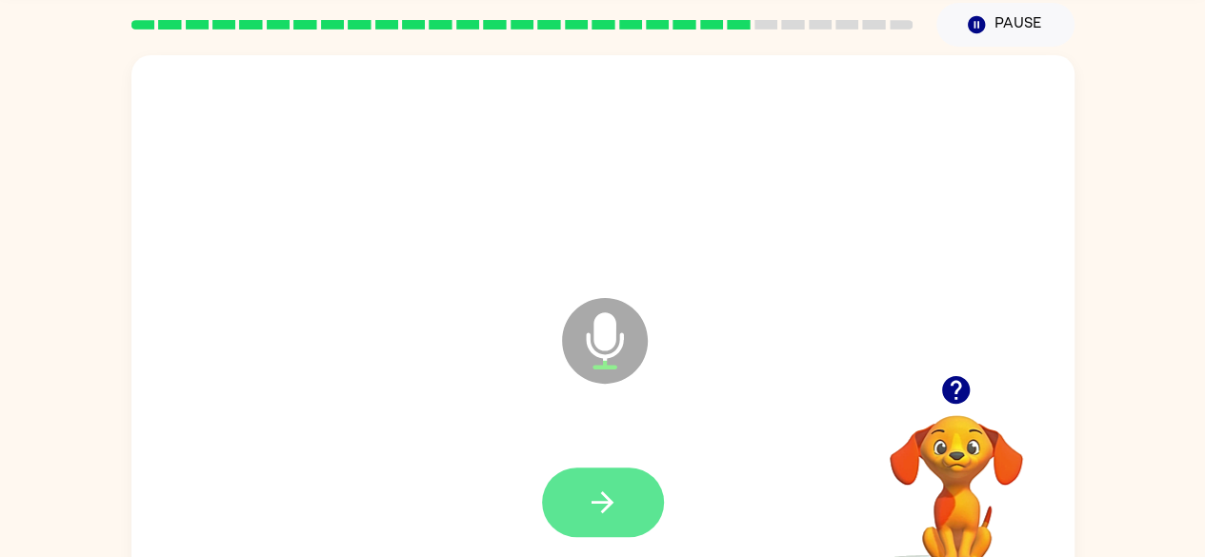
drag, startPoint x: 598, startPoint y: 455, endPoint x: 583, endPoint y: 485, distance: 33.2
click at [593, 533] on button "button" at bounding box center [603, 503] width 122 height 70
click at [587, 501] on icon "button" at bounding box center [602, 502] width 33 height 33
click at [592, 503] on icon "button" at bounding box center [603, 503] width 22 height 22
click at [621, 520] on button "button" at bounding box center [603, 503] width 122 height 70
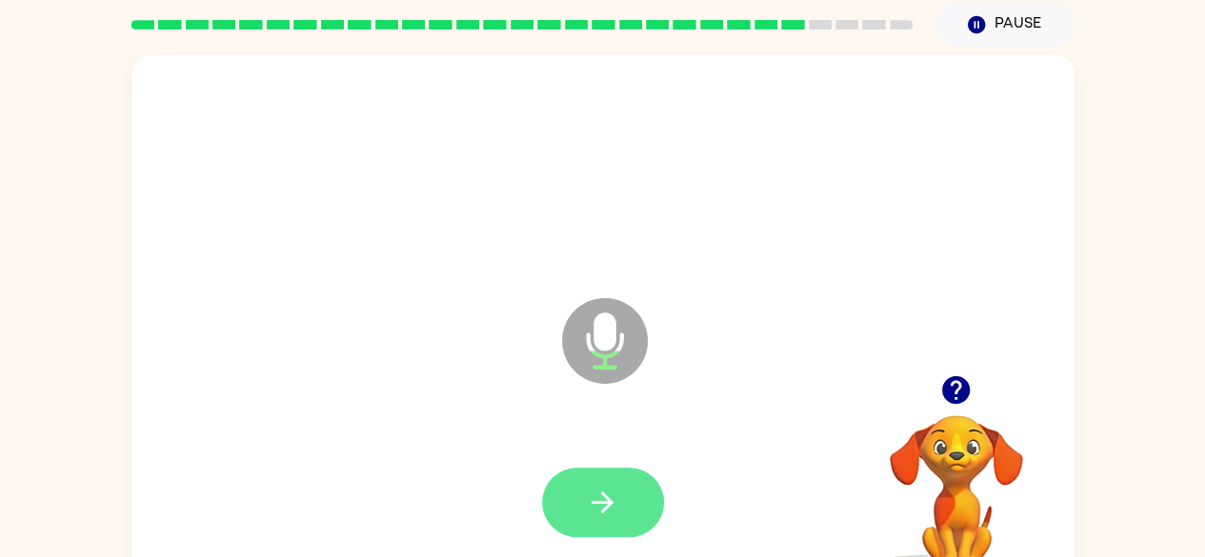
click at [612, 504] on icon "button" at bounding box center [603, 503] width 22 height 22
click at [623, 501] on button "button" at bounding box center [603, 503] width 122 height 70
click at [616, 511] on icon "button" at bounding box center [602, 502] width 33 height 33
click at [614, 502] on icon "button" at bounding box center [602, 502] width 33 height 33
click at [597, 488] on icon "button" at bounding box center [602, 502] width 33 height 33
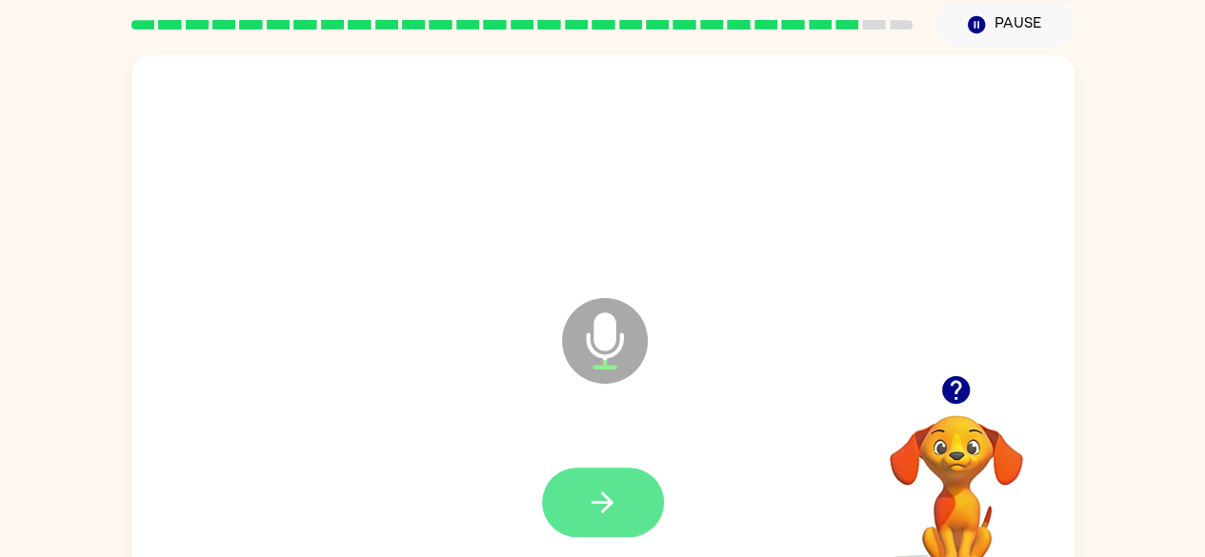
click at [617, 494] on icon "button" at bounding box center [602, 502] width 33 height 33
click at [606, 500] on icon "button" at bounding box center [602, 502] width 33 height 33
click at [583, 492] on button "button" at bounding box center [603, 503] width 122 height 70
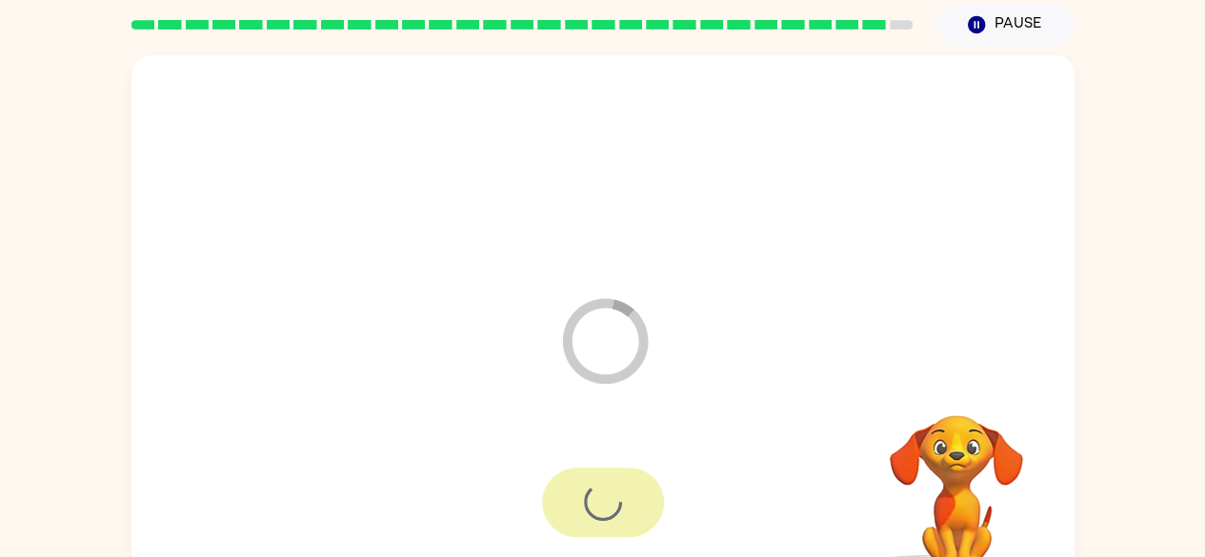
scroll to position [53, 0]
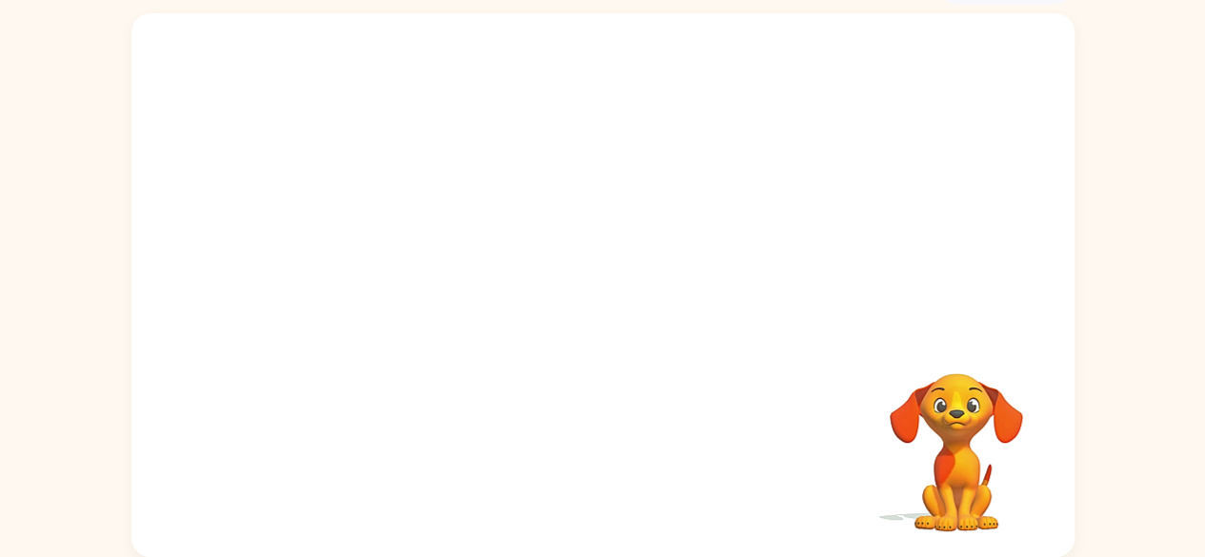
scroll to position [74, 0]
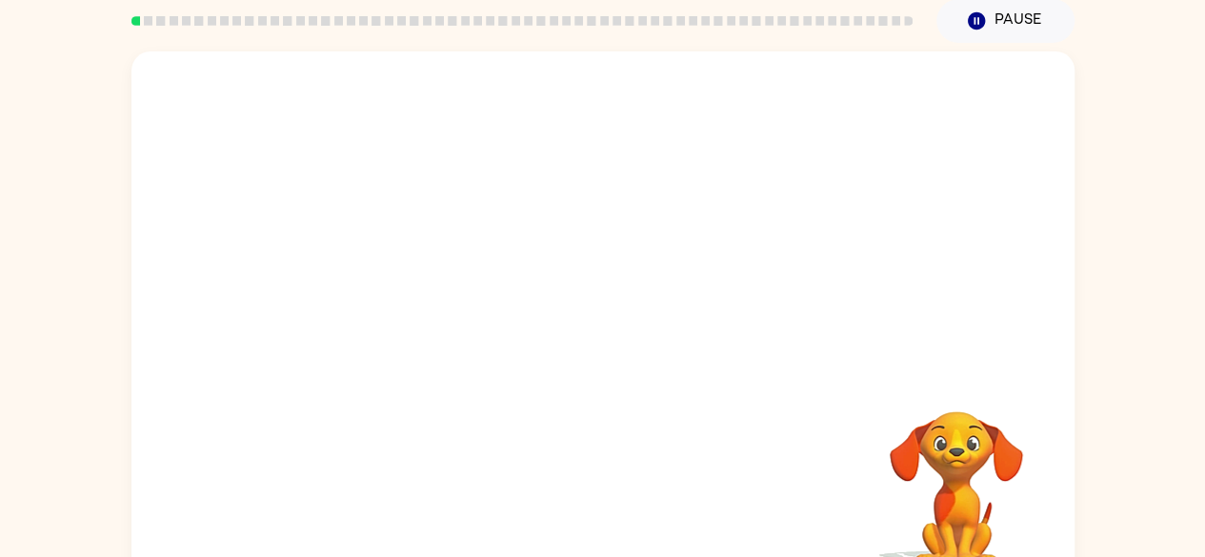
click at [543, 216] on video "Your browser must support playing .mp4 files to use Literably. Please try using…" at bounding box center [602, 211] width 943 height 320
click at [556, 228] on video "Your browser must support playing .mp4 files to use Literably. Please try using…" at bounding box center [602, 211] width 943 height 320
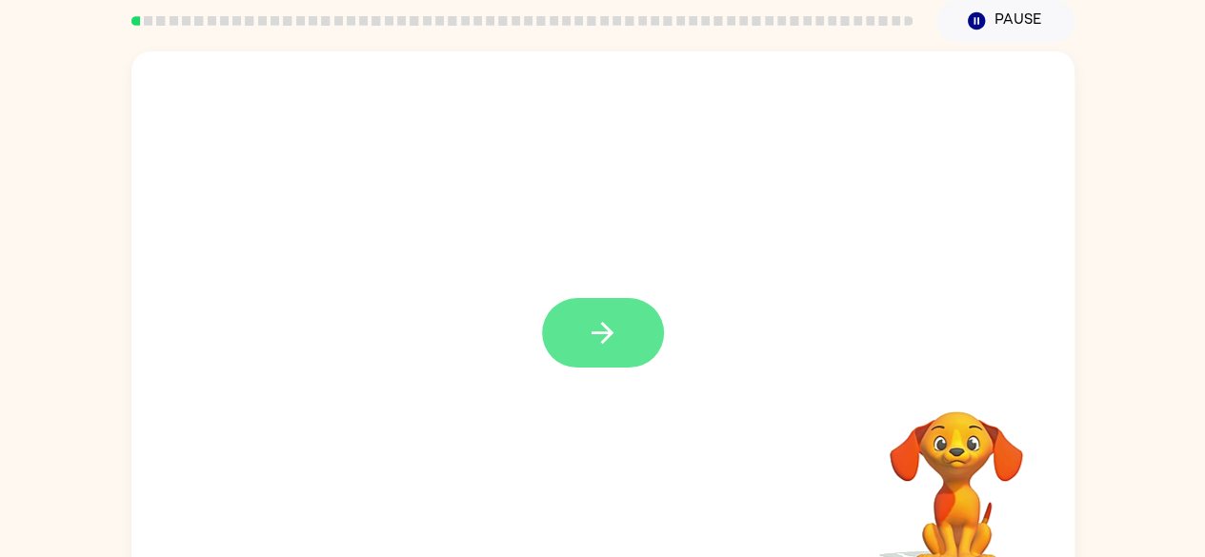
click at [618, 366] on button "button" at bounding box center [603, 333] width 122 height 70
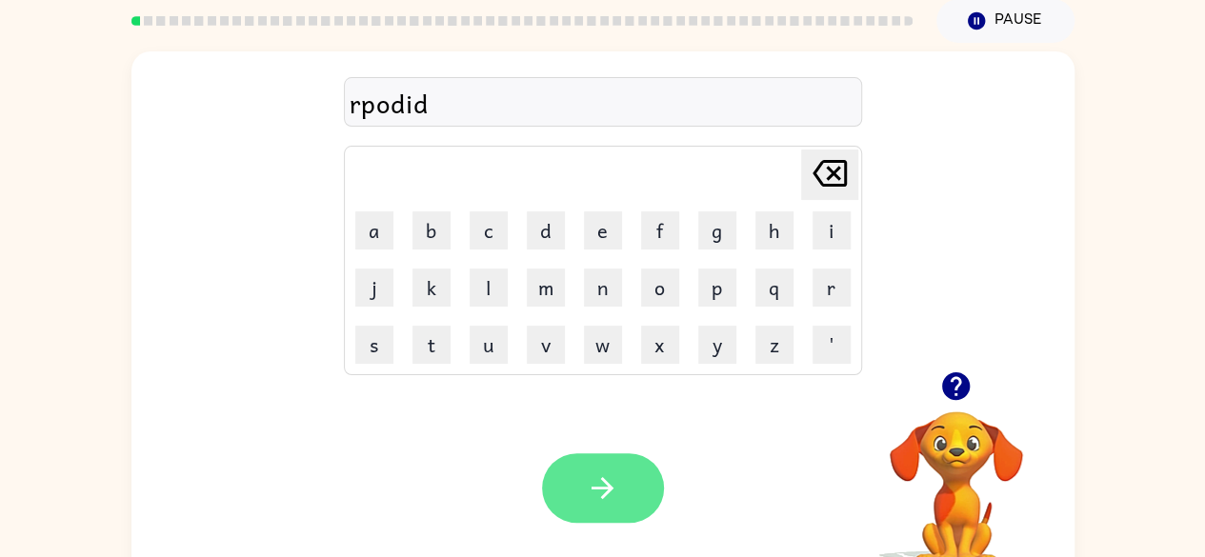
click at [643, 491] on button "button" at bounding box center [603, 489] width 122 height 70
click at [554, 468] on button "button" at bounding box center [603, 489] width 122 height 70
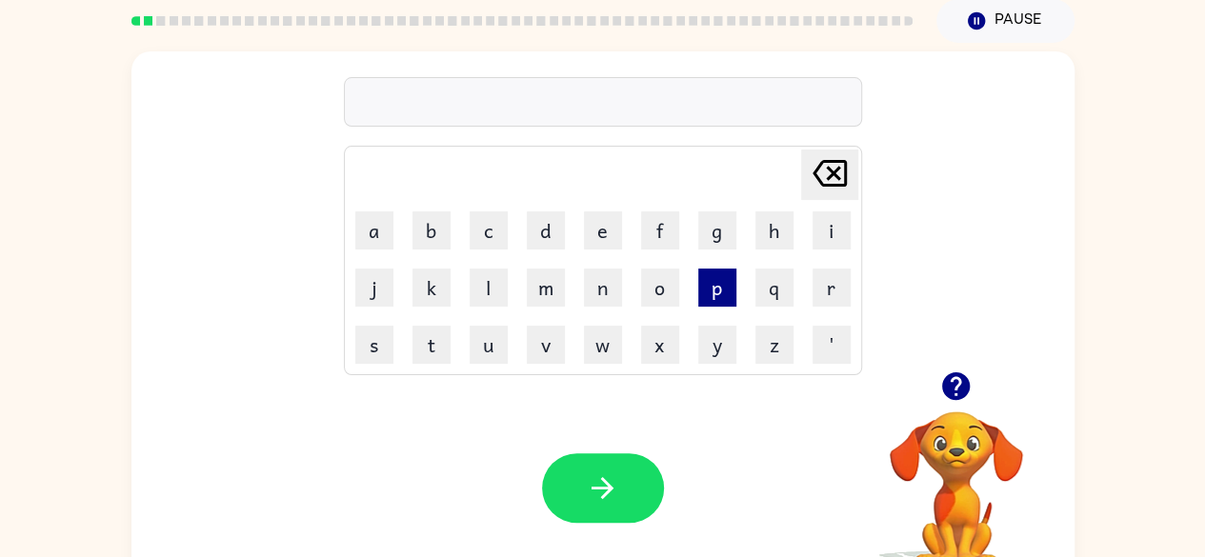
click at [717, 288] on button "p" at bounding box center [717, 288] width 38 height 38
click at [822, 233] on button "i" at bounding box center [832, 231] width 38 height 38
click at [539, 228] on button "d" at bounding box center [546, 231] width 38 height 38
click at [852, 237] on td "i" at bounding box center [831, 230] width 55 height 55
click at [821, 228] on button "i" at bounding box center [832, 231] width 38 height 38
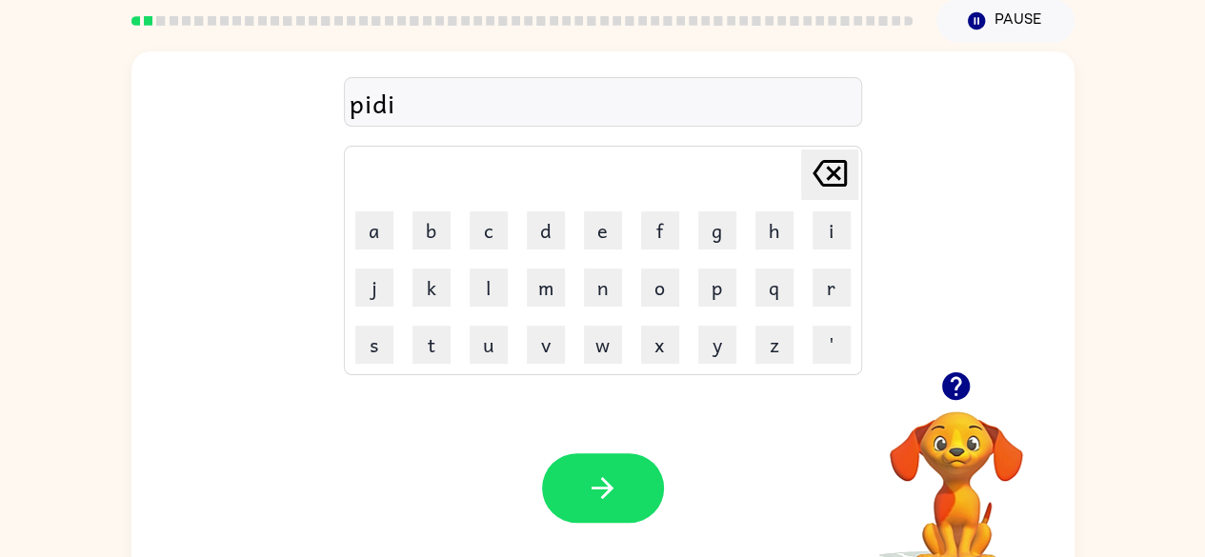
click at [198, 432] on div "Your browser must support playing .mp4 files to use Literably. Please try using…" at bounding box center [602, 488] width 943 height 214
click at [610, 283] on button "n" at bounding box center [603, 288] width 38 height 38
click at [711, 244] on button "g" at bounding box center [717, 231] width 38 height 38
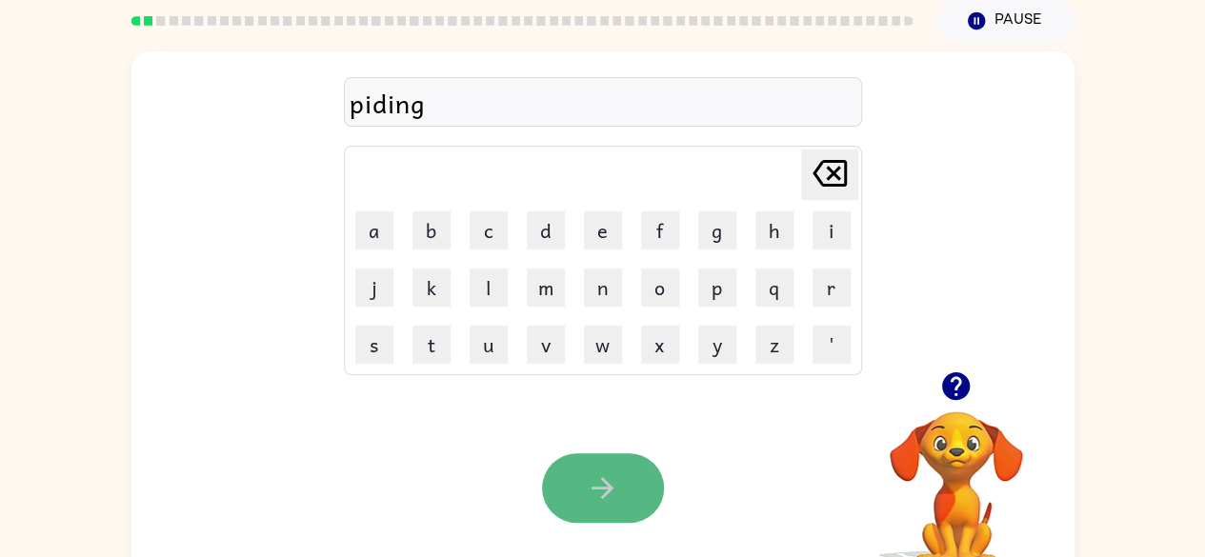
click at [612, 509] on button "button" at bounding box center [603, 489] width 122 height 70
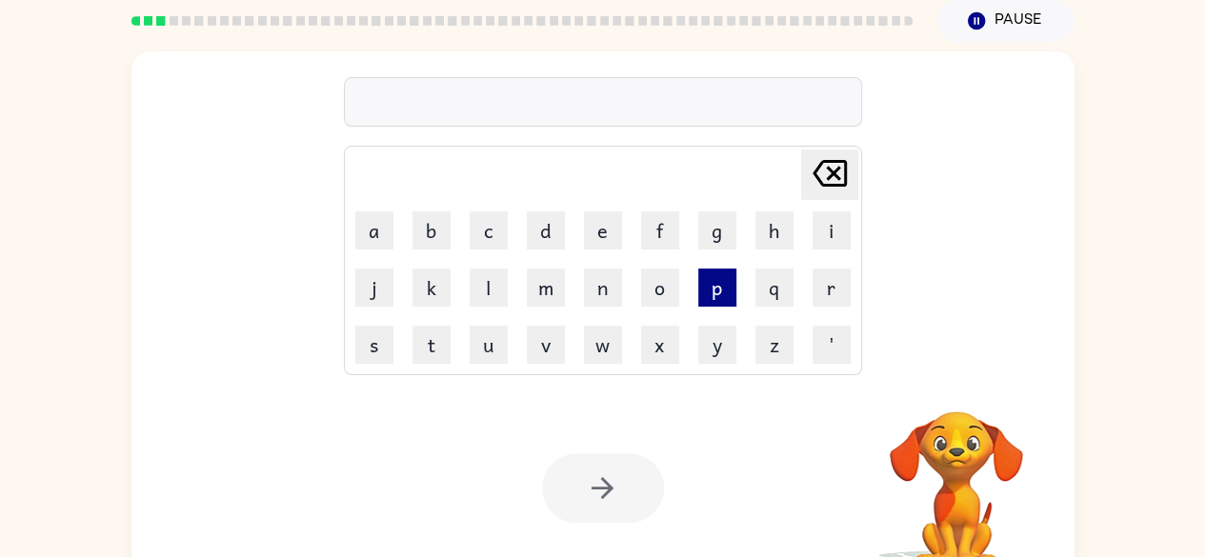
click at [715, 292] on button "p" at bounding box center [717, 288] width 38 height 38
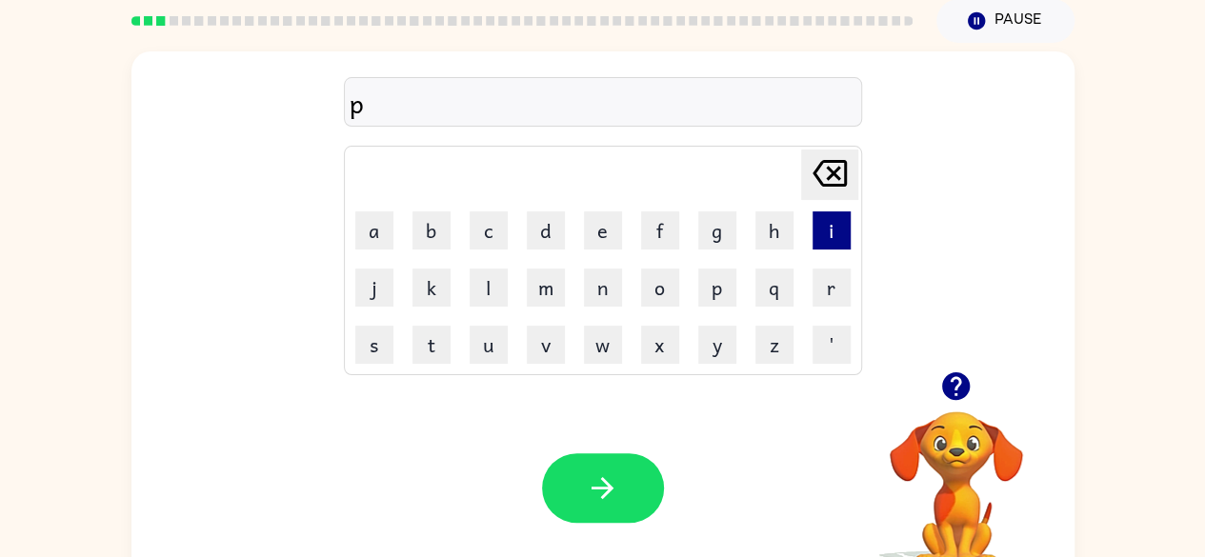
click at [829, 232] on button "i" at bounding box center [832, 231] width 38 height 38
click at [495, 283] on button "l" at bounding box center [489, 288] width 38 height 38
click at [595, 451] on div "Your browser must support playing .mp4 files to use Literably. Please try using…" at bounding box center [602, 488] width 943 height 214
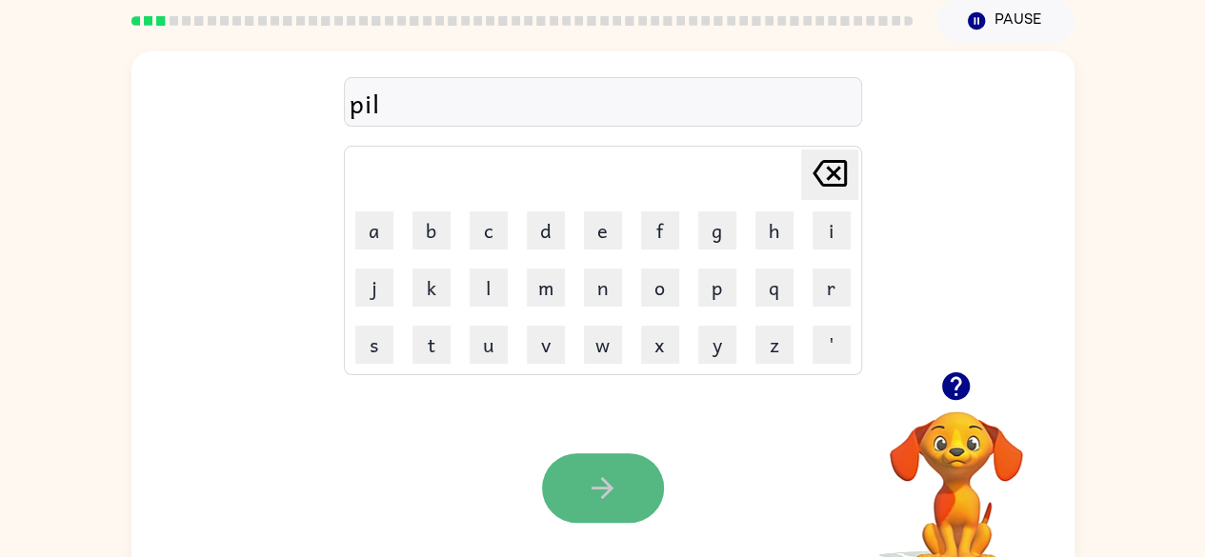
click at [595, 458] on button "button" at bounding box center [603, 489] width 122 height 70
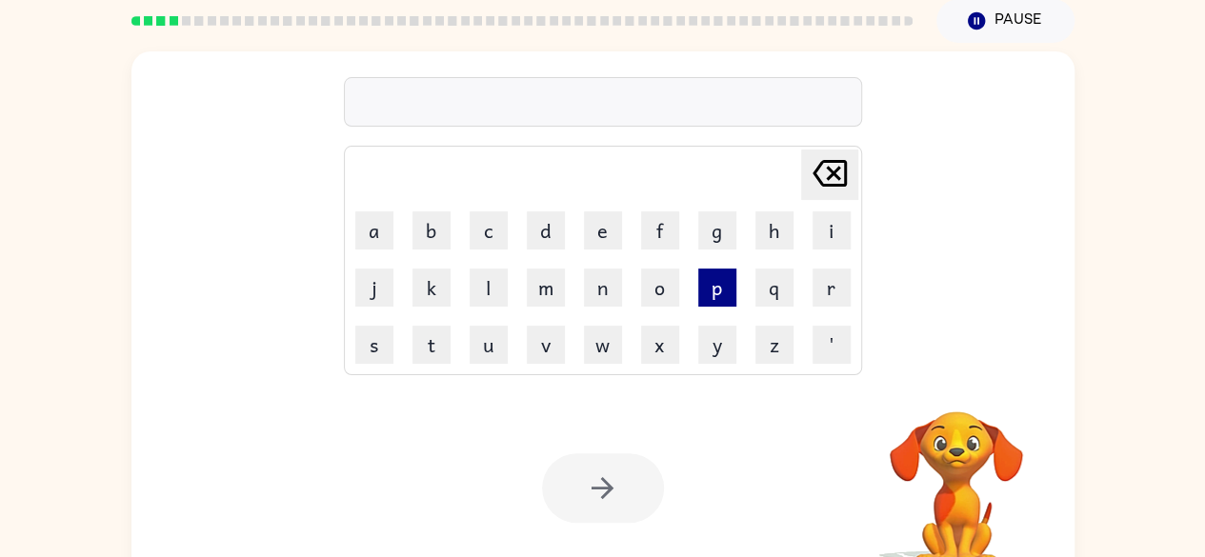
click at [727, 291] on button "p" at bounding box center [717, 288] width 38 height 38
click at [808, 228] on td "i" at bounding box center [831, 230] width 55 height 55
click at [817, 224] on button "i" at bounding box center [832, 231] width 38 height 38
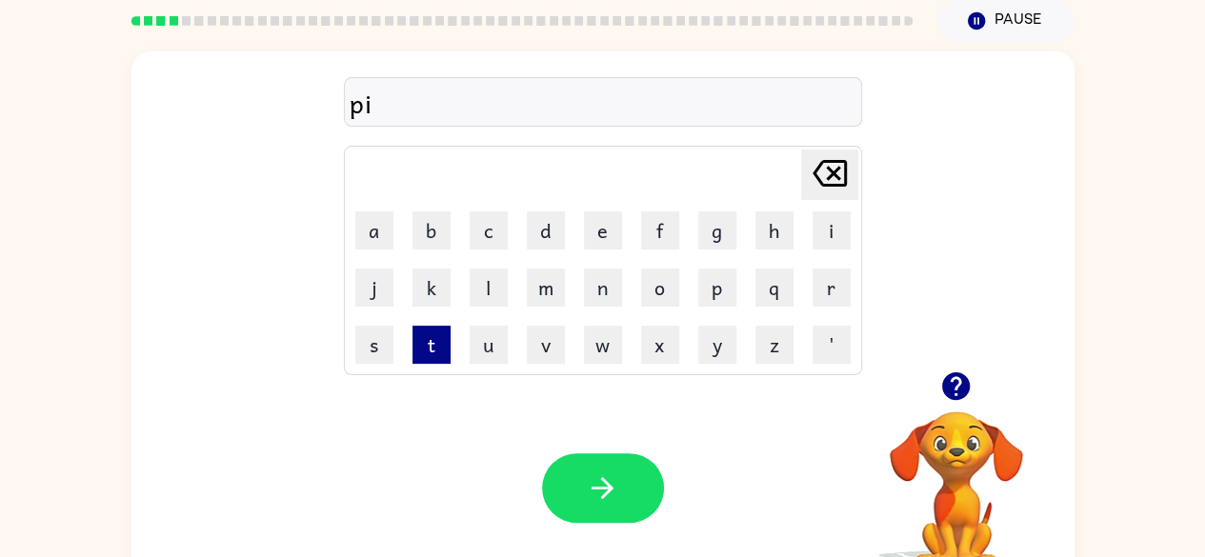
click at [445, 343] on button "t" at bounding box center [432, 345] width 38 height 38
click at [560, 352] on button "v" at bounding box center [546, 345] width 38 height 38
click at [571, 349] on td "v" at bounding box center [545, 344] width 55 height 55
click at [578, 348] on td "w" at bounding box center [602, 344] width 55 height 55
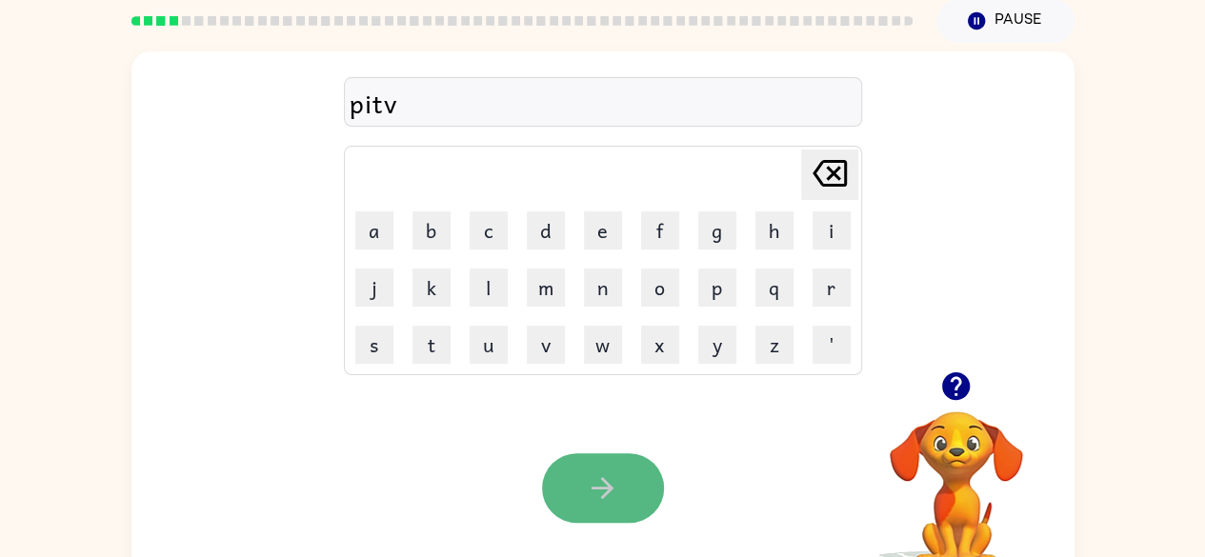
click at [590, 506] on button "button" at bounding box center [603, 489] width 122 height 70
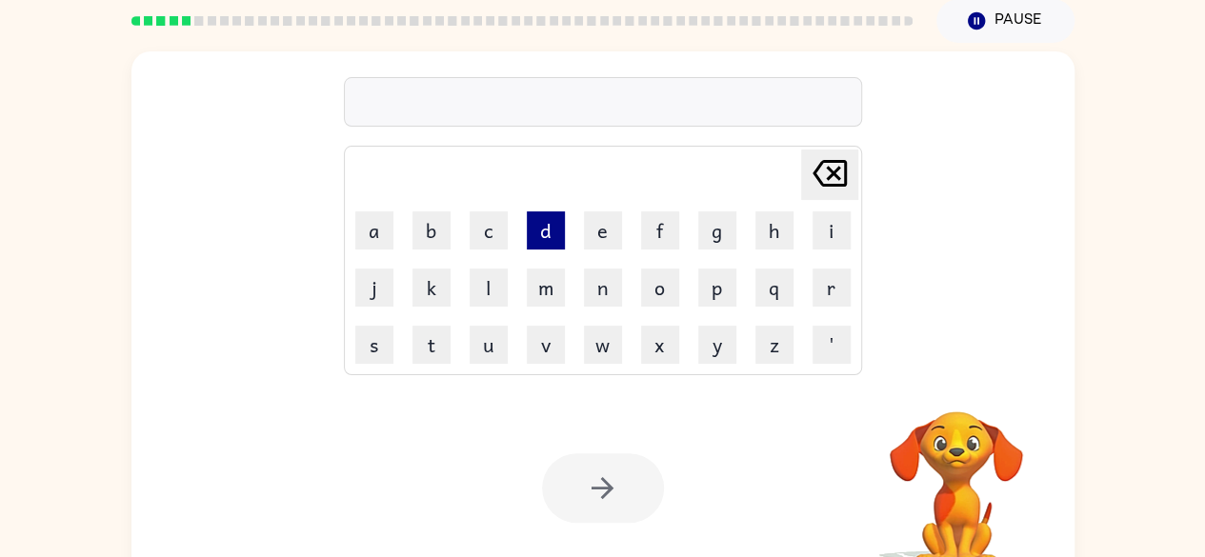
click at [558, 238] on button "d" at bounding box center [546, 231] width 38 height 38
click at [714, 282] on button "p" at bounding box center [717, 288] width 38 height 38
click at [859, 170] on table "Delete Delete last character input a b c d e f g h i j k l m n o p q r s t u v …" at bounding box center [603, 261] width 516 height 228
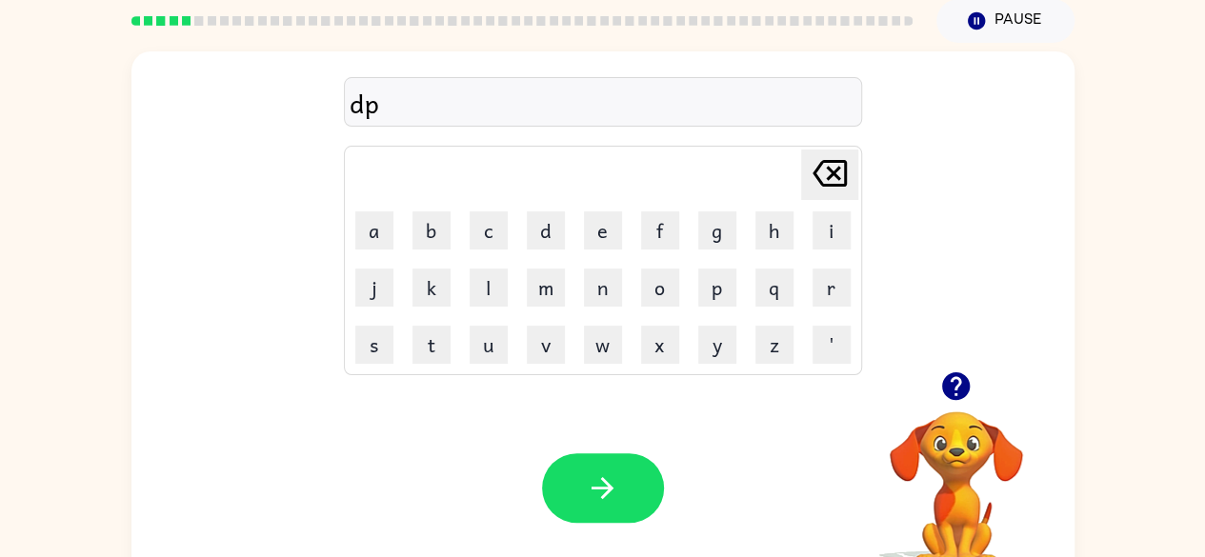
click at [829, 175] on icon at bounding box center [830, 173] width 34 height 27
click at [821, 180] on icon "[PERSON_NAME] last character input" at bounding box center [830, 174] width 46 height 46
click at [696, 312] on td "p" at bounding box center [717, 287] width 55 height 55
click at [698, 300] on button "p" at bounding box center [717, 288] width 38 height 38
click at [386, 232] on button "a" at bounding box center [374, 231] width 38 height 38
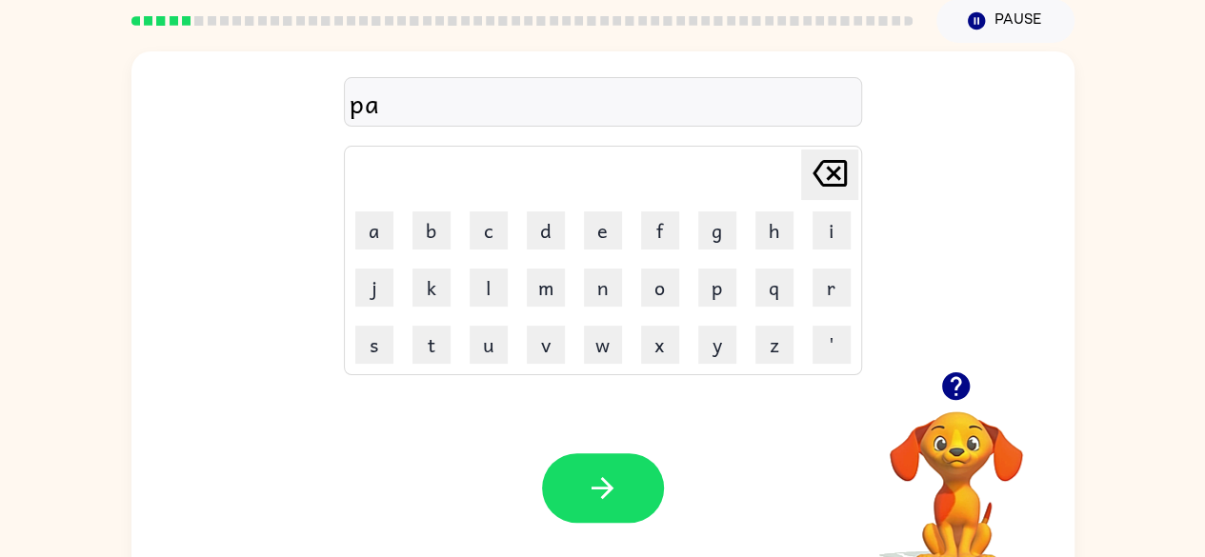
click at [522, 261] on td "m" at bounding box center [545, 287] width 55 height 55
click at [549, 293] on button "m" at bounding box center [546, 288] width 38 height 38
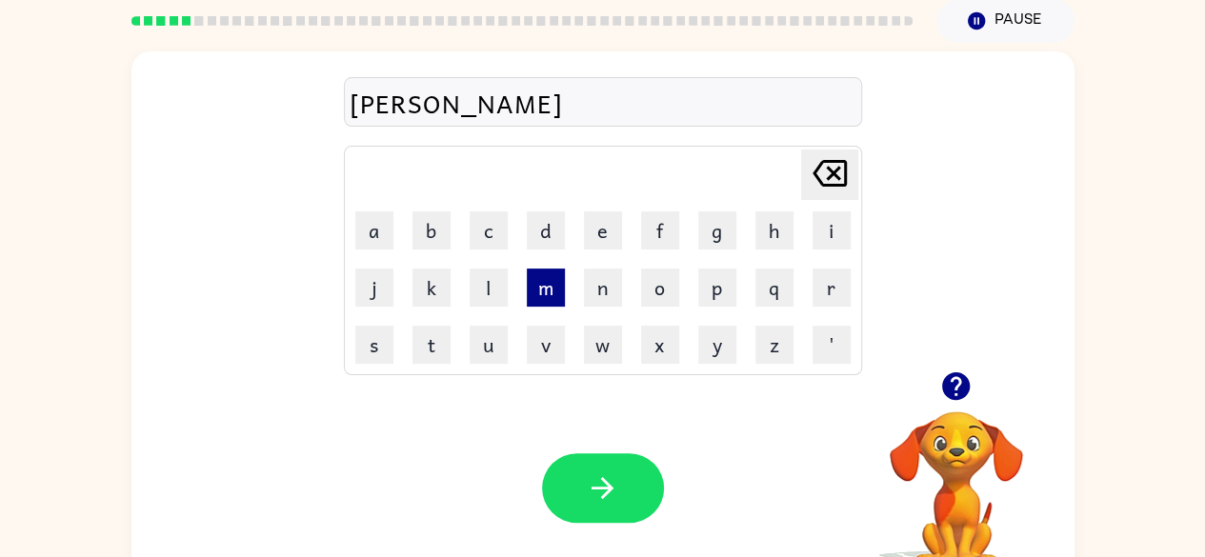
type button "m"
click at [621, 453] on div "Your browser must support playing .mp4 files to use Literably. Please try using…" at bounding box center [602, 488] width 943 height 214
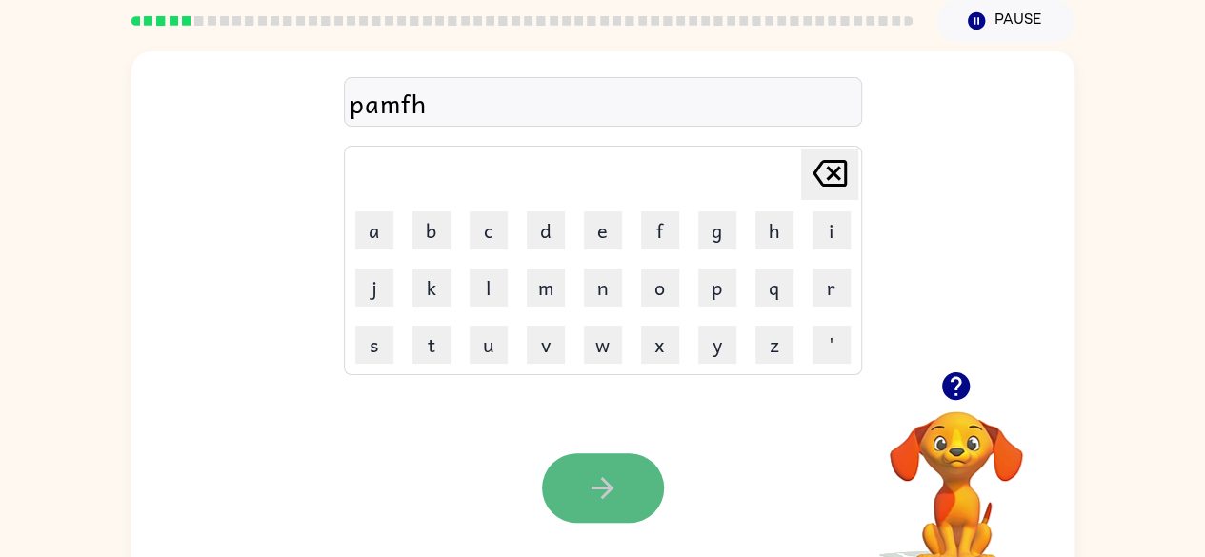
click at [621, 487] on button "button" at bounding box center [603, 489] width 122 height 70
click at [619, 480] on button "button" at bounding box center [603, 489] width 122 height 70
click at [587, 506] on button "button" at bounding box center [603, 489] width 122 height 70
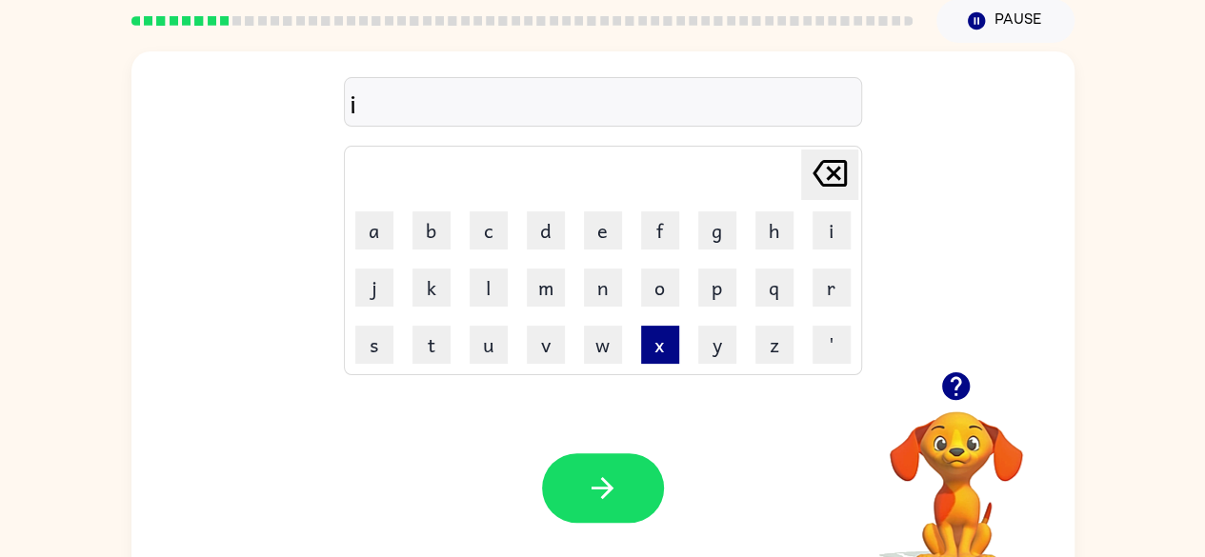
click at [642, 326] on button "x" at bounding box center [660, 345] width 38 height 38
click at [768, 285] on button "q" at bounding box center [775, 288] width 38 height 38
click at [434, 366] on td "t" at bounding box center [431, 344] width 55 height 55
click at [464, 493] on div "Your browser must support playing .mp4 files to use Literably. Please try using…" at bounding box center [602, 488] width 943 height 214
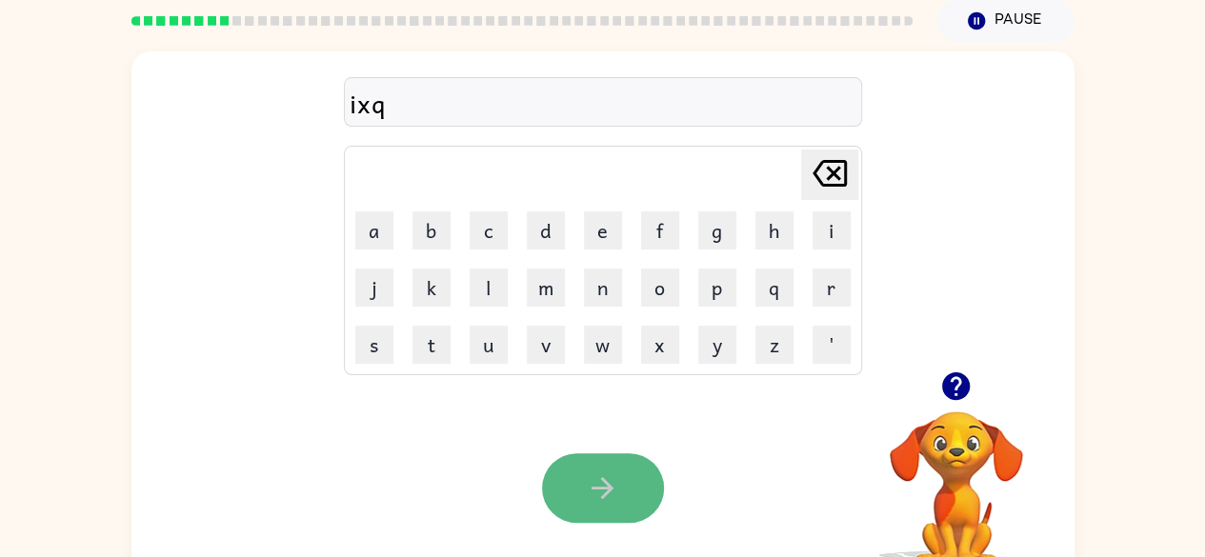
click at [581, 478] on button "button" at bounding box center [603, 489] width 122 height 70
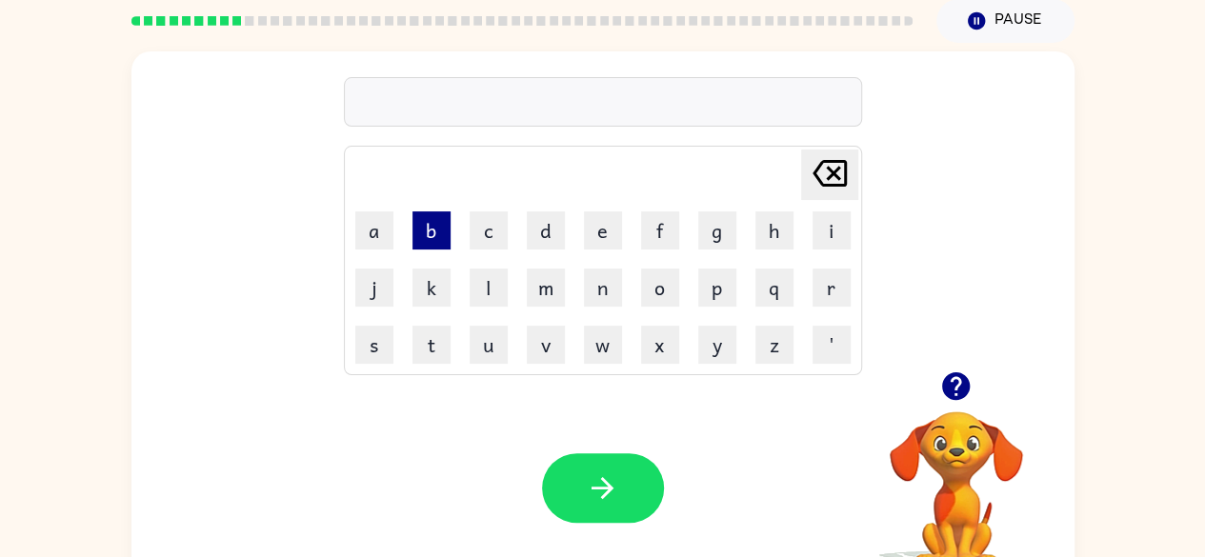
click at [415, 242] on button "b" at bounding box center [432, 231] width 38 height 38
click at [838, 233] on button "i" at bounding box center [832, 231] width 38 height 38
click at [652, 346] on button "x" at bounding box center [660, 345] width 38 height 38
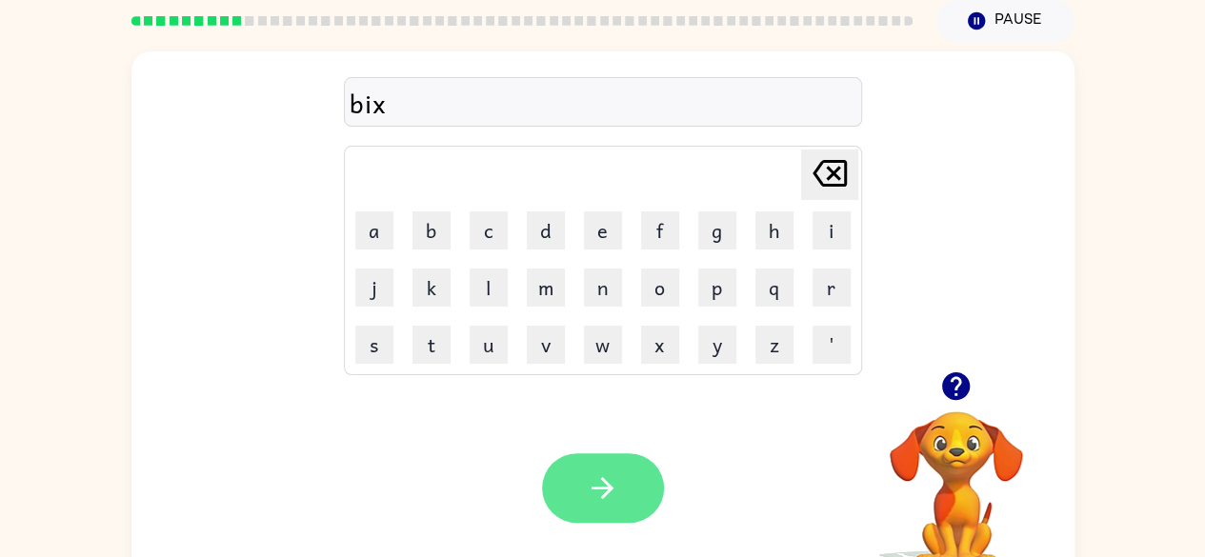
click at [565, 479] on button "button" at bounding box center [603, 489] width 122 height 70
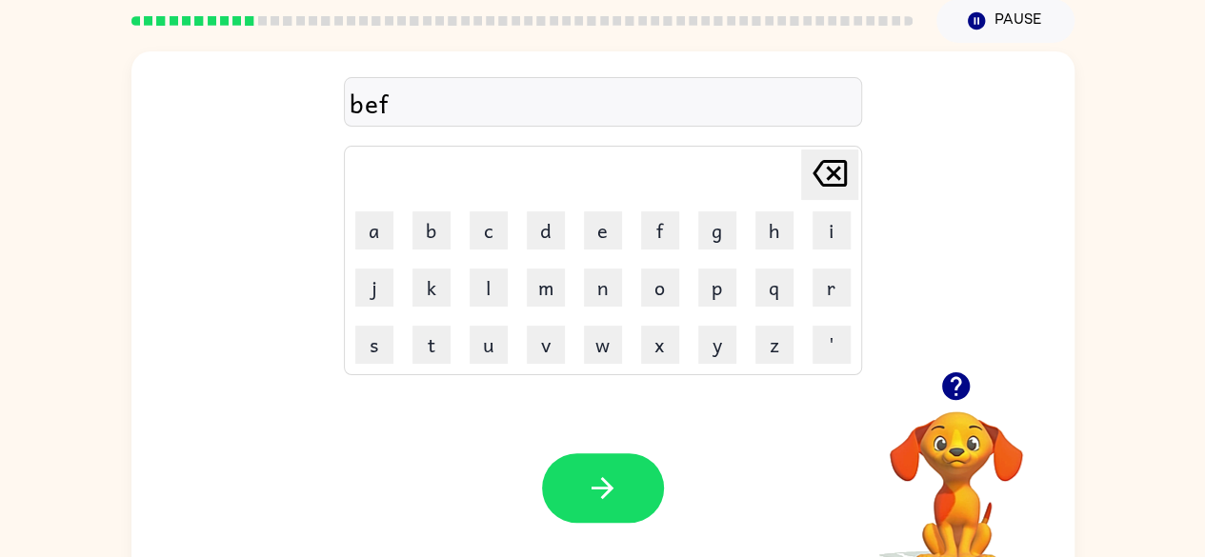
click at [564, 425] on div "Your browser must support playing .mp4 files to use Literably. Please try using…" at bounding box center [602, 488] width 943 height 214
click at [574, 439] on div "Your browser must support playing .mp4 files to use Literably. Please try using…" at bounding box center [602, 488] width 943 height 214
click at [579, 464] on button "button" at bounding box center [603, 489] width 122 height 70
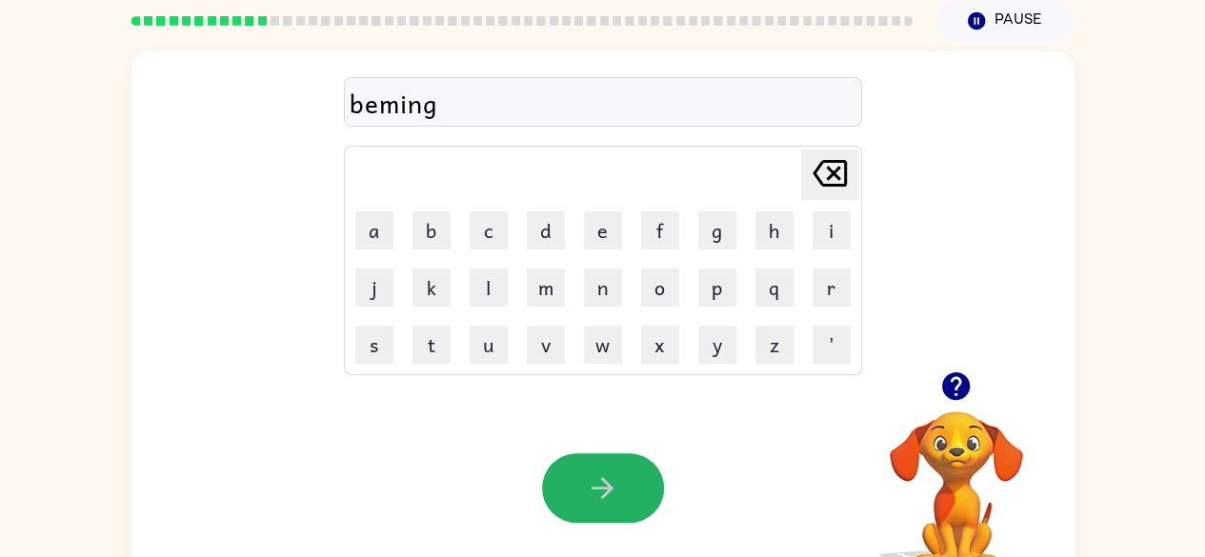
click at [579, 464] on button "button" at bounding box center [603, 489] width 122 height 70
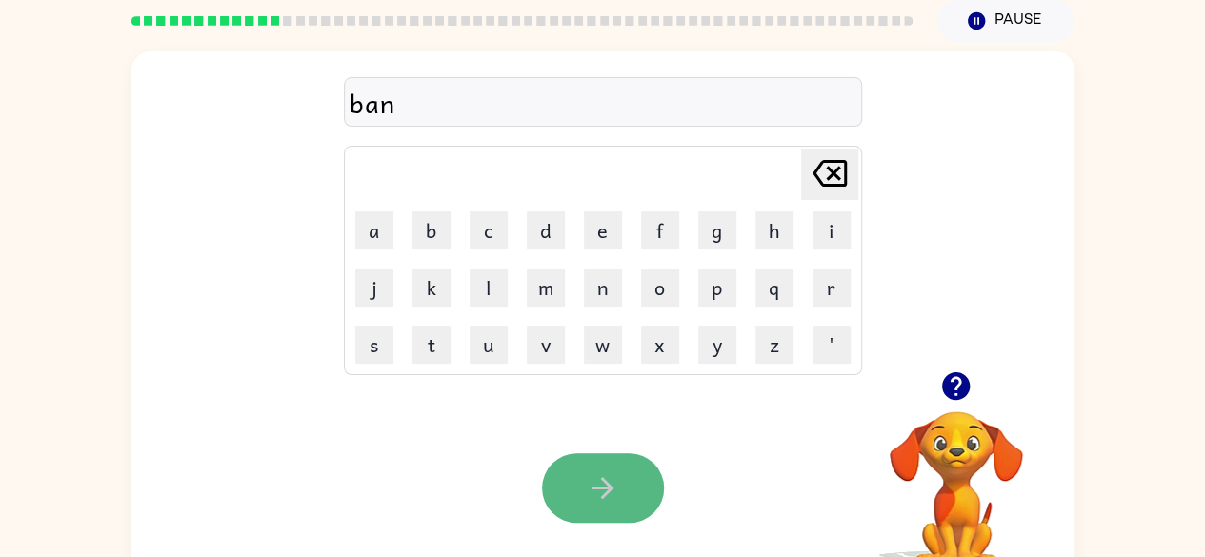
click at [583, 468] on button "button" at bounding box center [603, 489] width 122 height 70
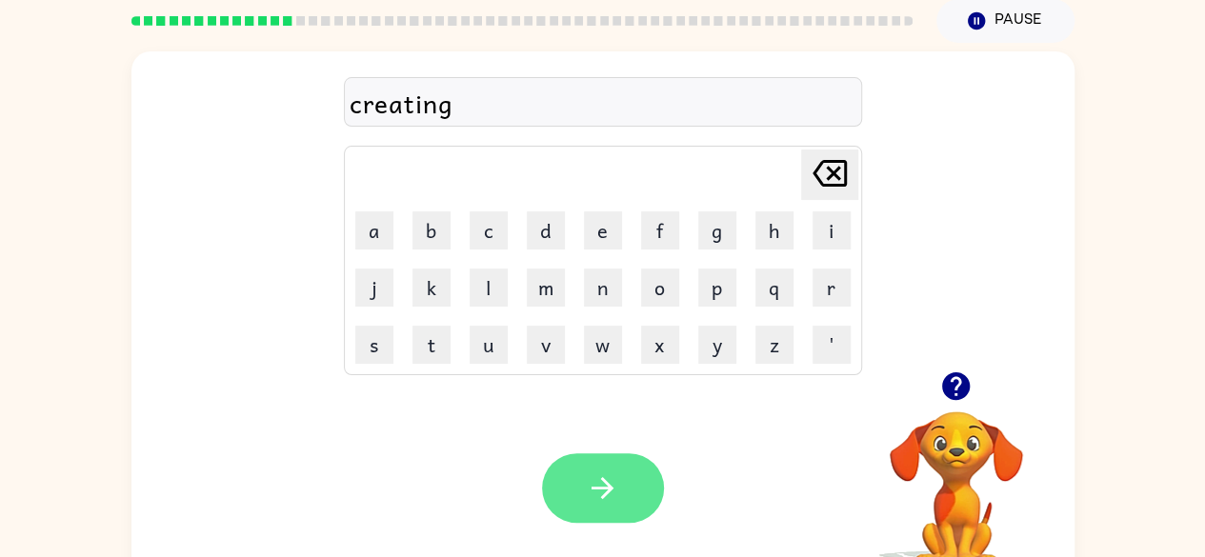
click at [583, 468] on button "button" at bounding box center [603, 489] width 122 height 70
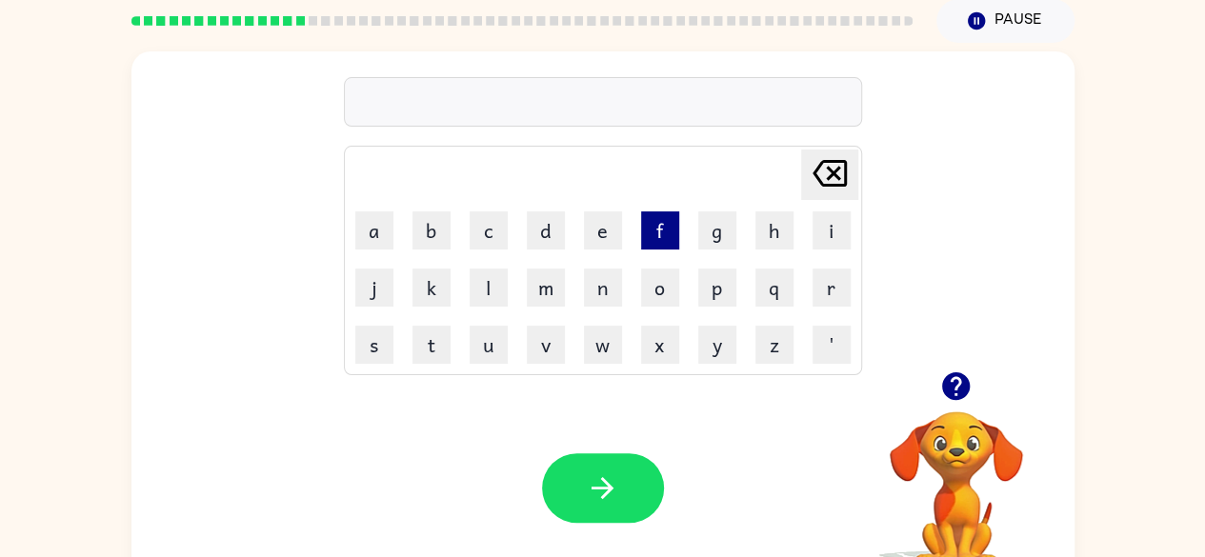
click at [663, 233] on button "f" at bounding box center [660, 231] width 38 height 38
click at [840, 283] on button "r" at bounding box center [832, 288] width 38 height 38
click at [959, 387] on icon "button" at bounding box center [955, 386] width 33 height 33
click at [364, 239] on button "a" at bounding box center [374, 231] width 38 height 38
drag, startPoint x: 434, startPoint y: 354, endPoint x: 831, endPoint y: 296, distance: 400.6
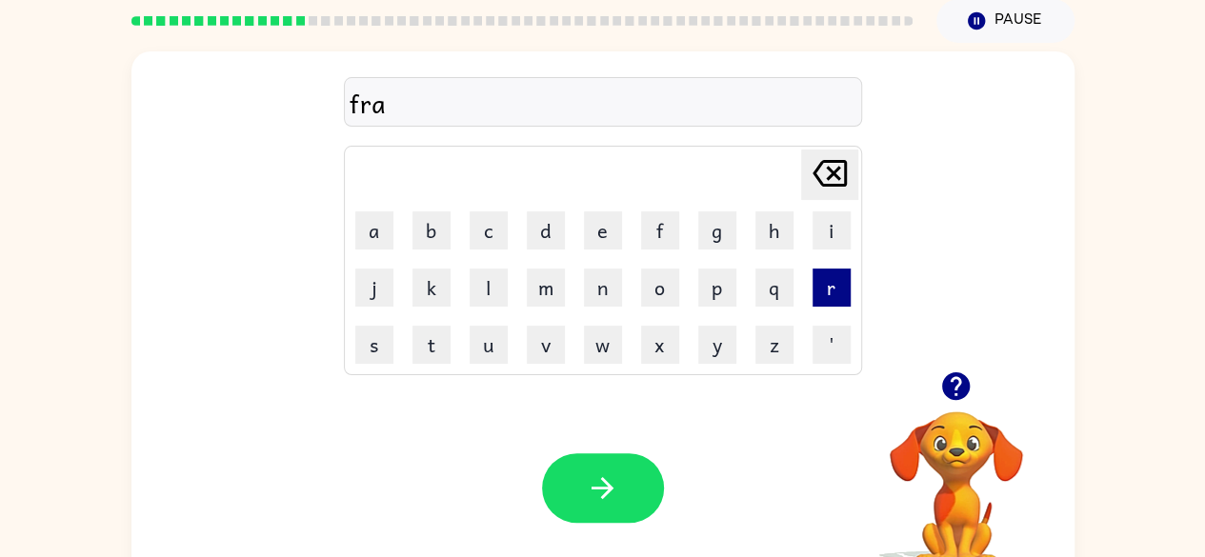
click at [831, 296] on tbody "Delete Delete last character input a b c d e f g h i j k l m n o p q r s t u v …" at bounding box center [603, 261] width 513 height 224
click at [440, 348] on button "t" at bounding box center [432, 345] width 38 height 38
click at [942, 382] on icon "button" at bounding box center [955, 386] width 33 height 33
click at [408, 105] on div "frat" at bounding box center [603, 103] width 507 height 40
click at [362, 108] on div "frat" at bounding box center [603, 103] width 507 height 40
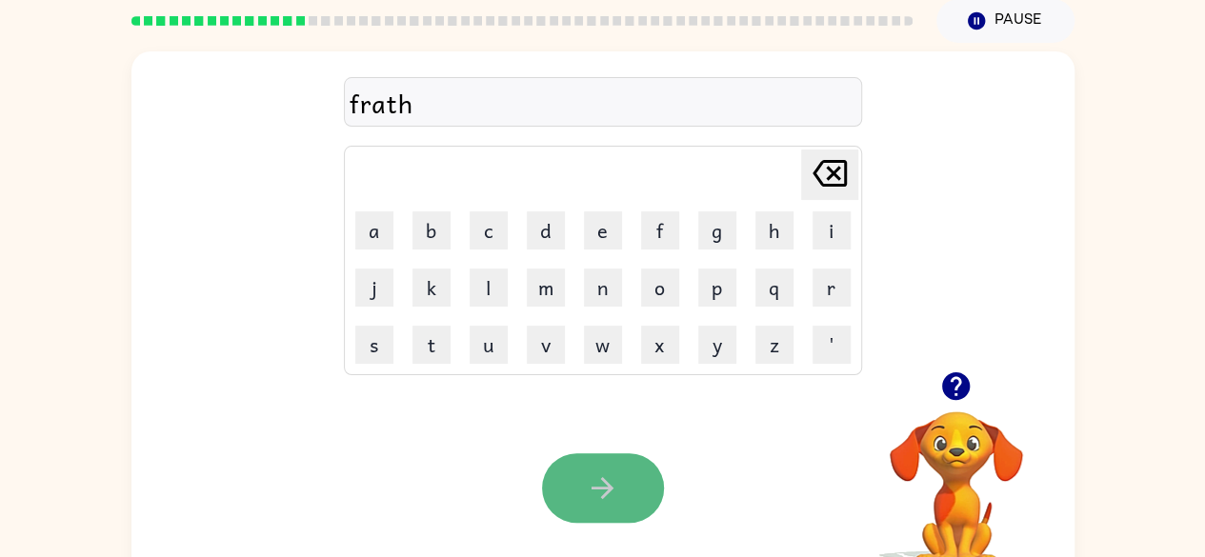
click at [576, 504] on button "button" at bounding box center [603, 489] width 122 height 70
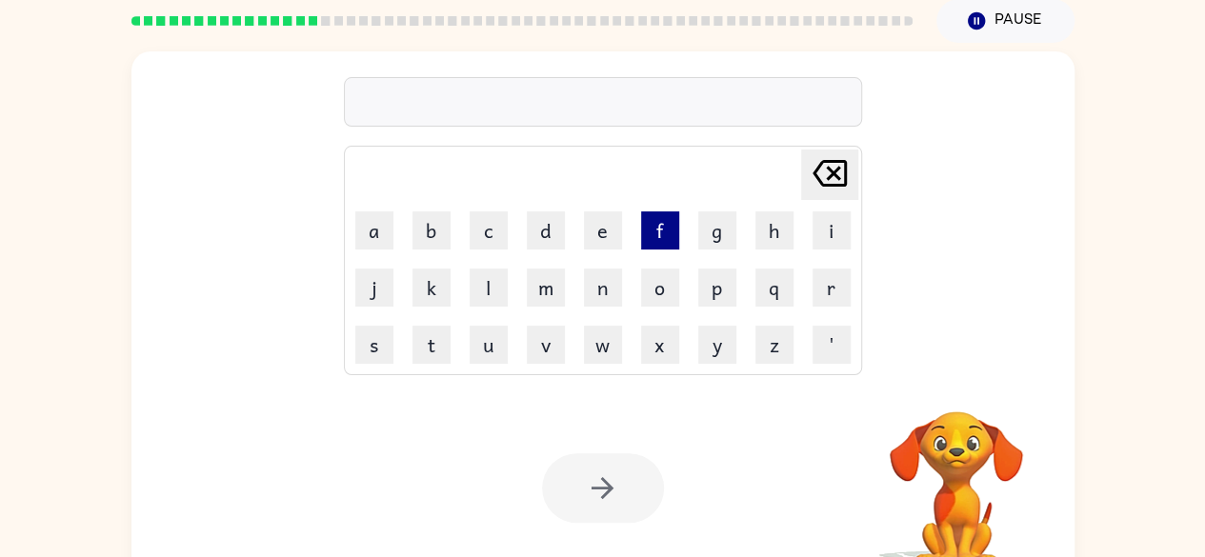
click at [652, 235] on button "f" at bounding box center [660, 231] width 38 height 38
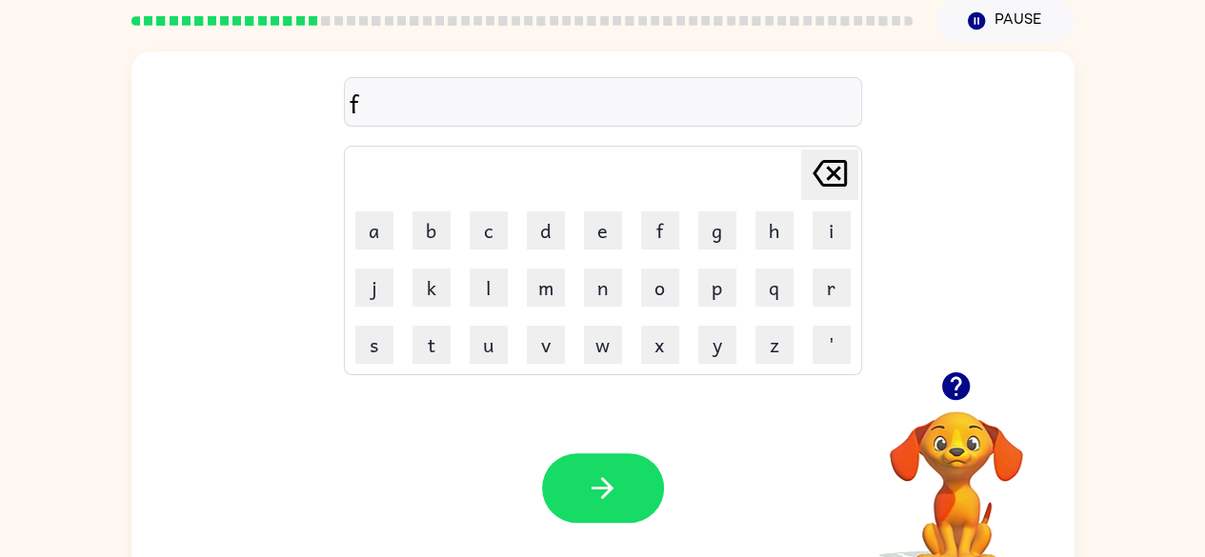
click at [953, 386] on icon "button" at bounding box center [956, 387] width 28 height 28
click at [819, 295] on button "r" at bounding box center [832, 288] width 38 height 38
click at [957, 387] on icon "button" at bounding box center [955, 386] width 33 height 33
click at [833, 217] on button "i" at bounding box center [832, 231] width 38 height 38
click at [953, 388] on icon "button" at bounding box center [956, 387] width 28 height 28
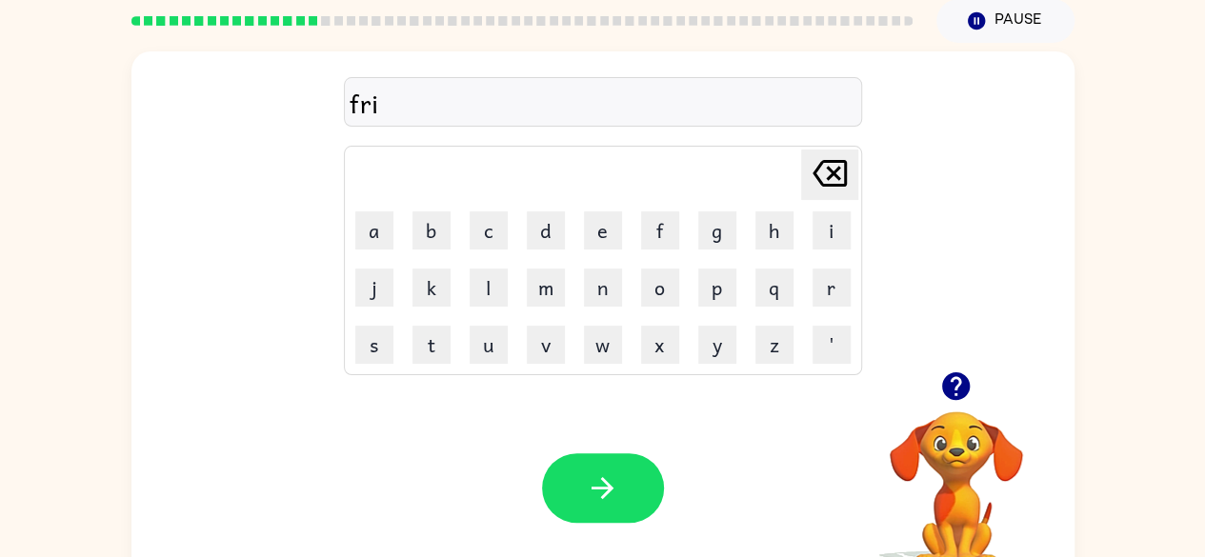
drag, startPoint x: 362, startPoint y: 346, endPoint x: 958, endPoint y: 380, distance: 596.5
click at [958, 380] on icon "button" at bounding box center [955, 386] width 33 height 33
click at [369, 345] on button "s" at bounding box center [374, 345] width 38 height 38
click at [951, 386] on icon "button" at bounding box center [956, 387] width 28 height 28
click at [770, 232] on button "h" at bounding box center [775, 231] width 38 height 38
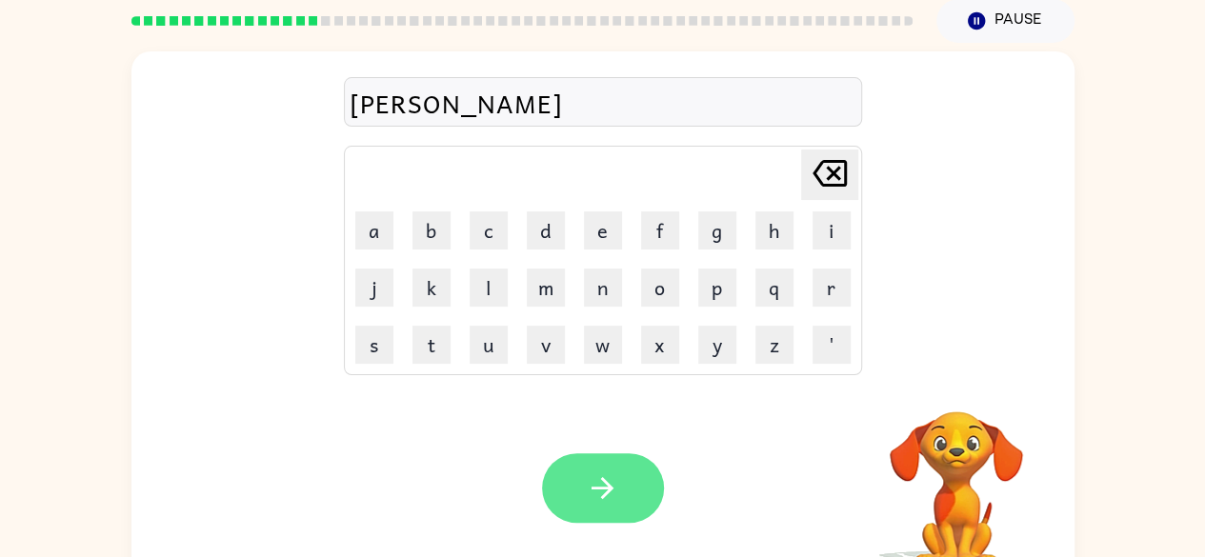
click at [626, 491] on button "button" at bounding box center [603, 489] width 122 height 70
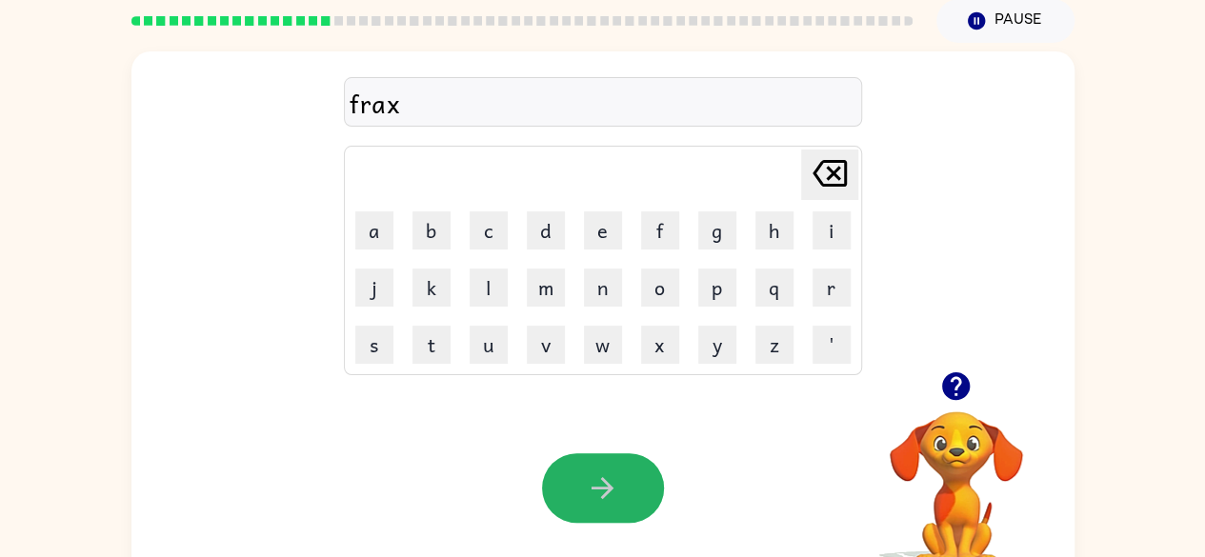
click at [626, 491] on button "button" at bounding box center [603, 489] width 122 height 70
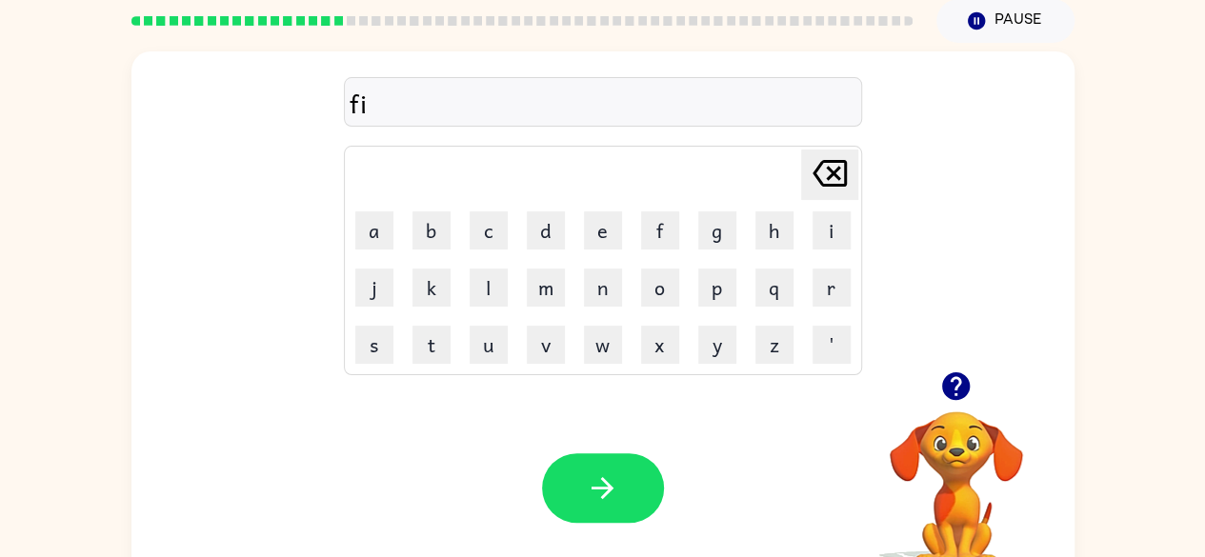
click at [395, 290] on td "j" at bounding box center [374, 287] width 55 height 55
click at [364, 283] on button "j" at bounding box center [374, 288] width 38 height 38
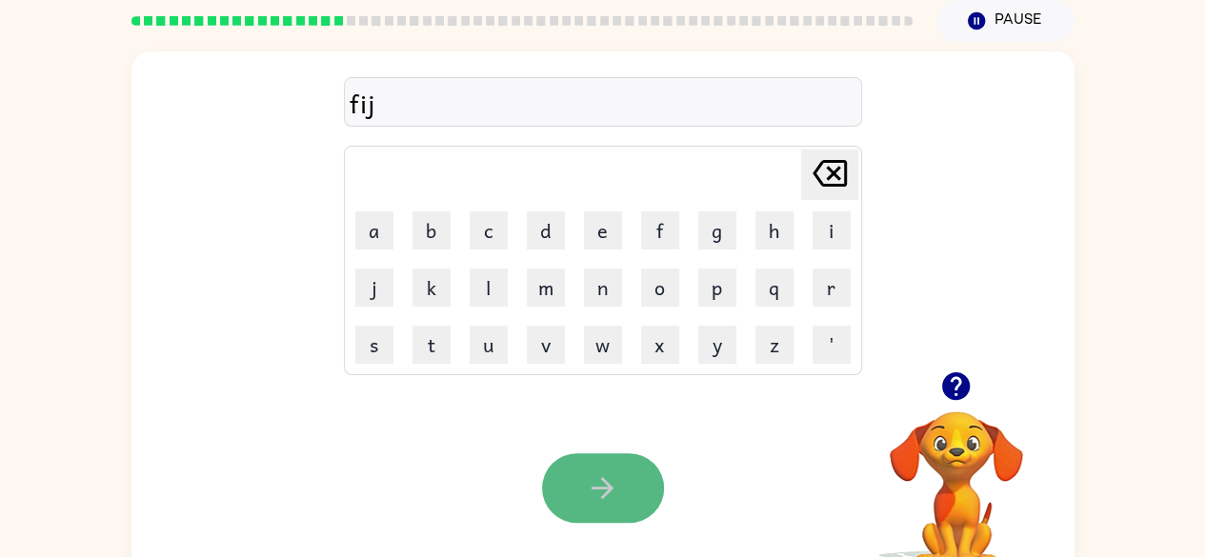
click at [621, 491] on button "button" at bounding box center [603, 489] width 122 height 70
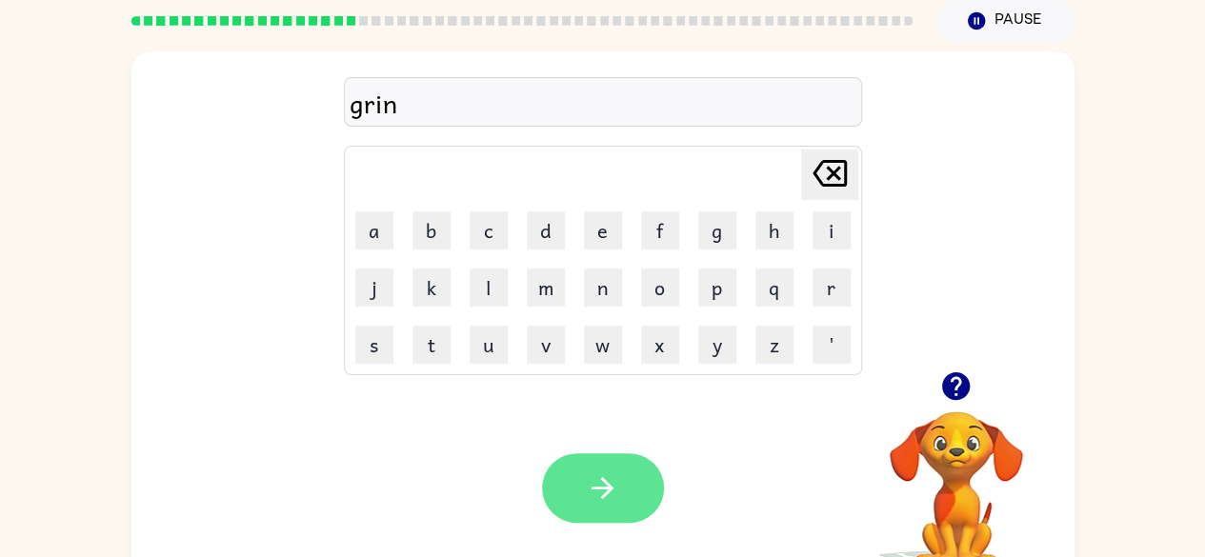
drag, startPoint x: 654, startPoint y: 536, endPoint x: 612, endPoint y: 498, distance: 56.7
click at [612, 498] on div "Your browser must support playing .mp4 files to use Literably. Please try using…" at bounding box center [602, 488] width 943 height 214
click at [612, 498] on icon "button" at bounding box center [602, 488] width 33 height 33
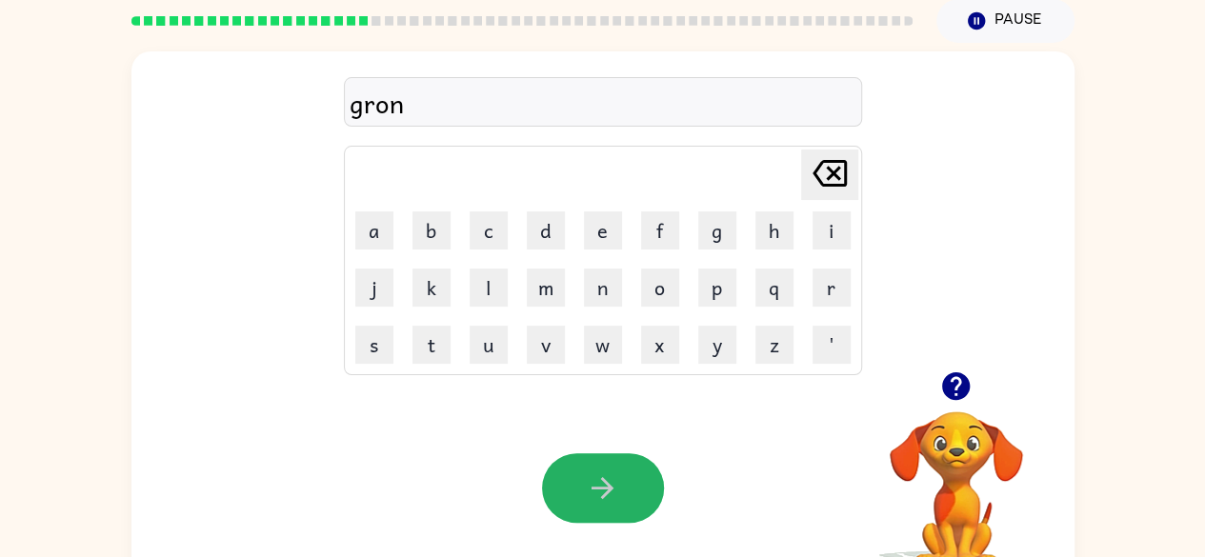
click at [612, 498] on icon "button" at bounding box center [602, 488] width 33 height 33
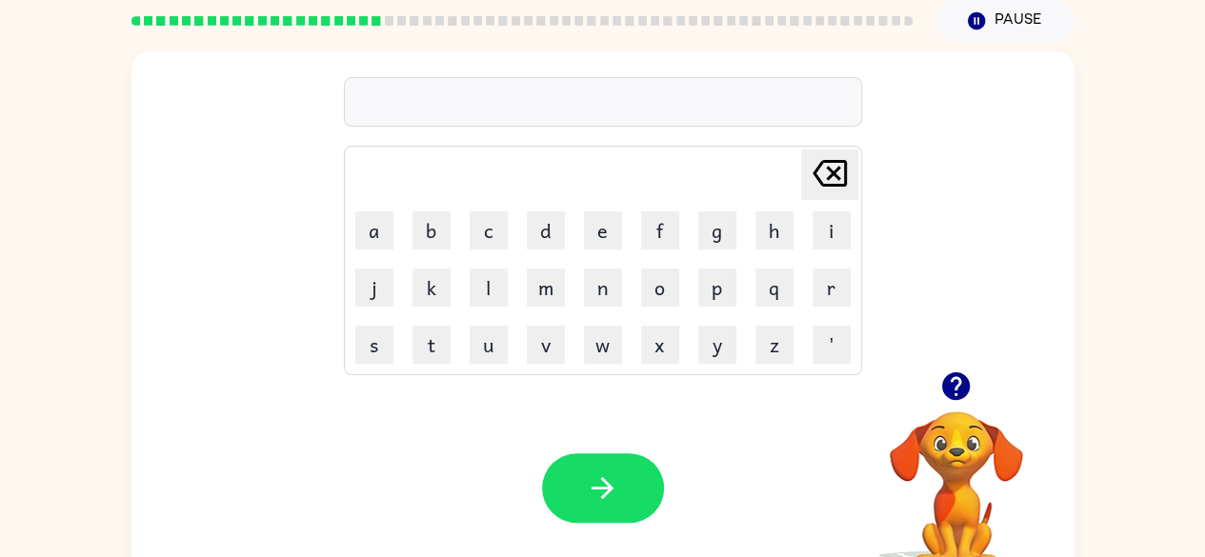
click at [951, 386] on icon "button" at bounding box center [956, 387] width 28 height 28
click at [943, 383] on icon "button" at bounding box center [956, 387] width 28 height 28
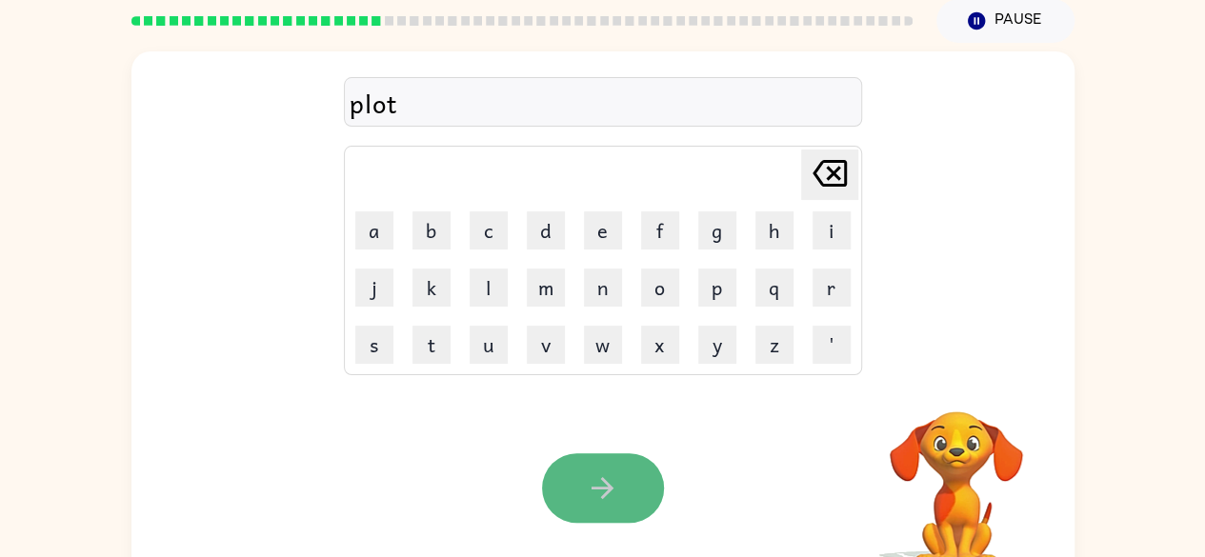
click at [623, 470] on button "button" at bounding box center [603, 489] width 122 height 70
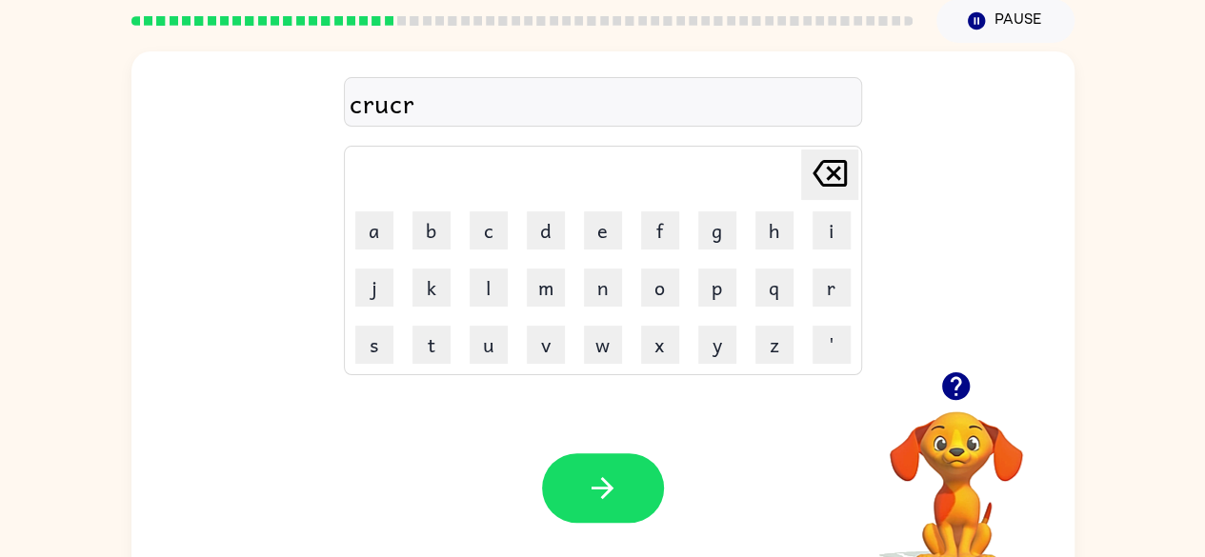
click at [999, 369] on div at bounding box center [956, 386] width 191 height 49
click at [953, 381] on icon "button" at bounding box center [956, 387] width 28 height 28
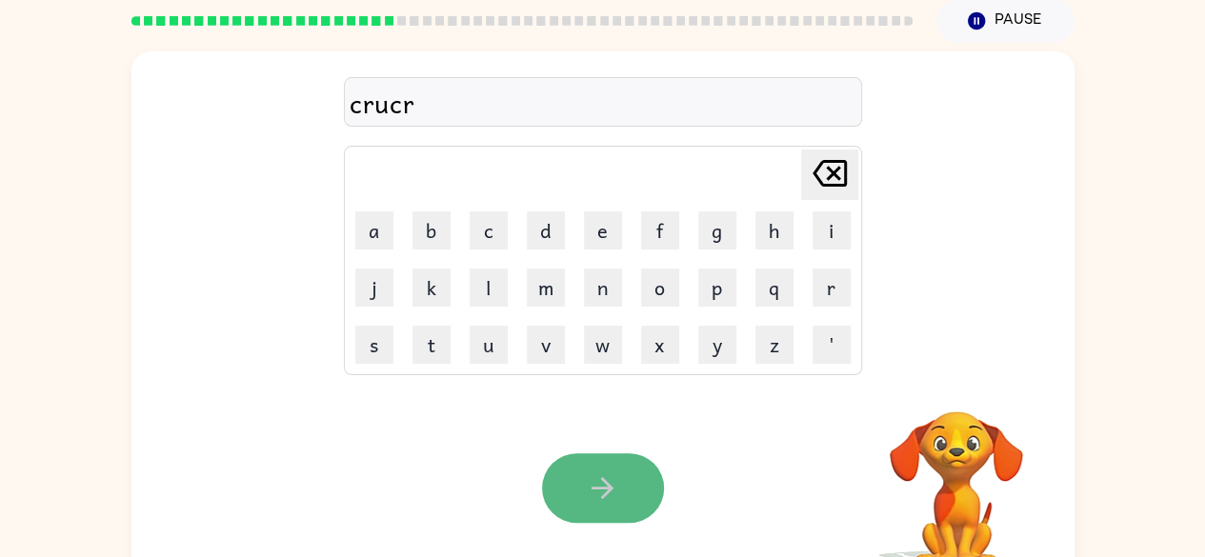
click at [619, 486] on button "button" at bounding box center [603, 489] width 122 height 70
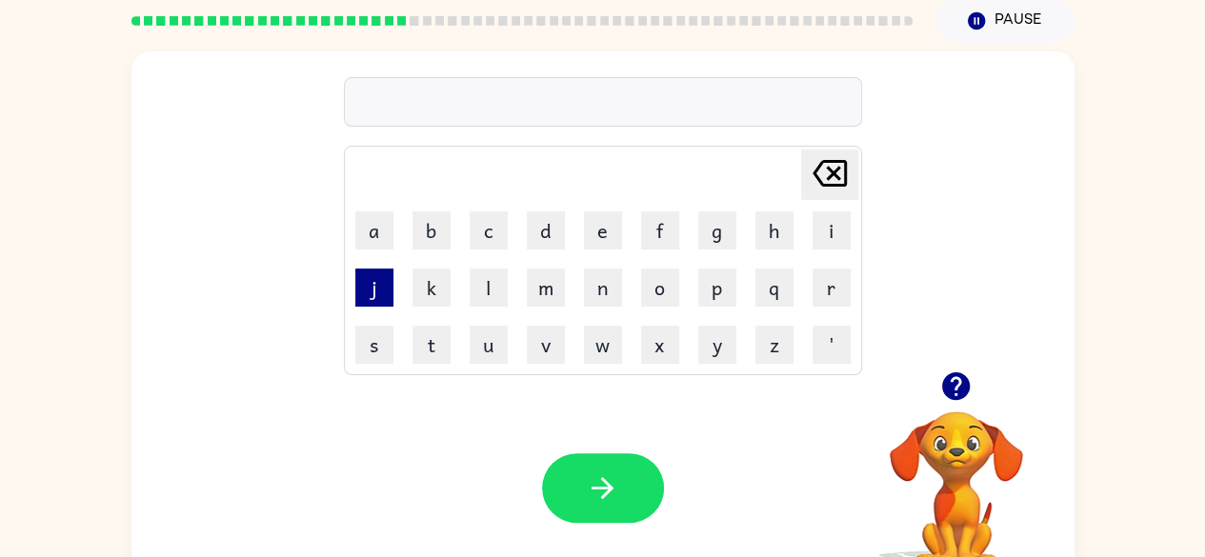
drag, startPoint x: 946, startPoint y: 378, endPoint x: 381, endPoint y: 276, distance: 574.1
click at [381, 276] on button "j" at bounding box center [374, 288] width 38 height 38
click at [958, 391] on icon "button" at bounding box center [956, 387] width 28 height 28
click at [383, 295] on button "j" at bounding box center [374, 288] width 38 height 38
click at [962, 370] on icon "button" at bounding box center [955, 386] width 33 height 33
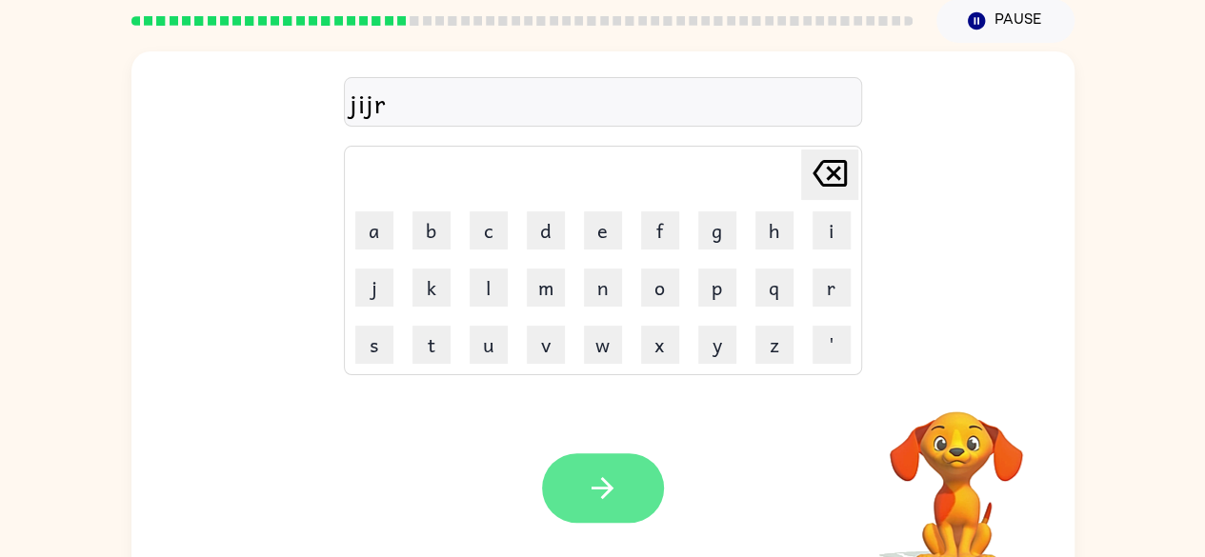
click at [625, 493] on button "button" at bounding box center [603, 489] width 122 height 70
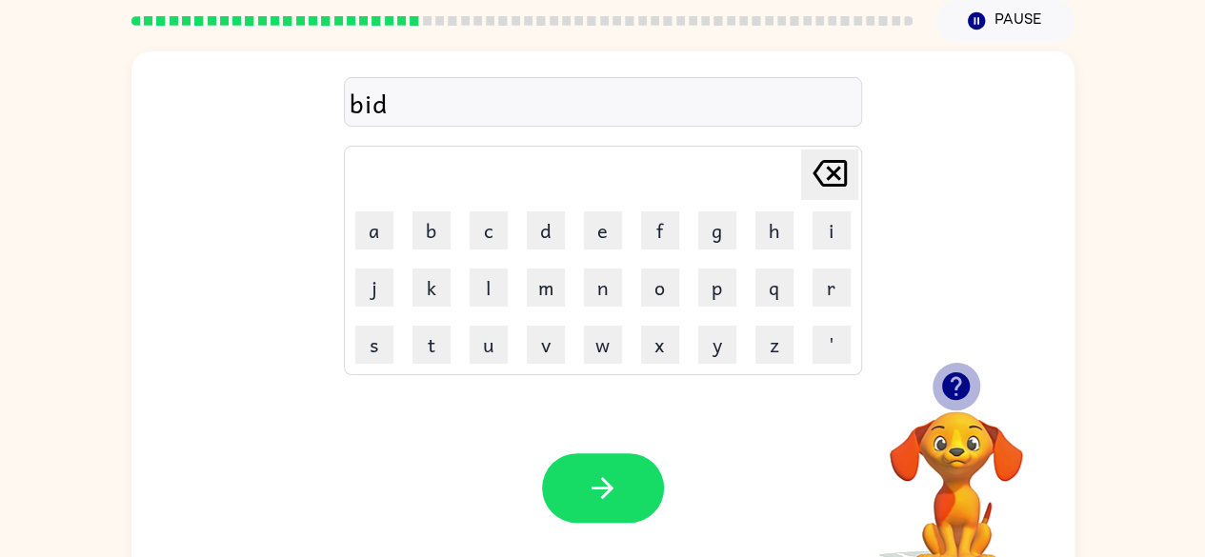
click at [943, 383] on icon "button" at bounding box center [956, 387] width 28 height 28
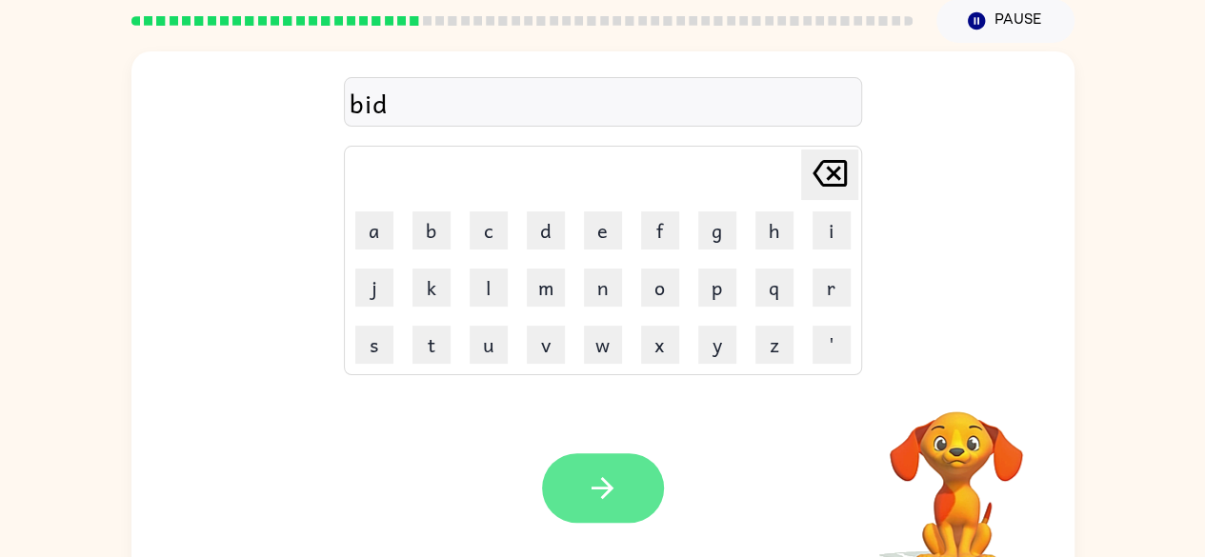
click at [608, 518] on button "button" at bounding box center [603, 489] width 122 height 70
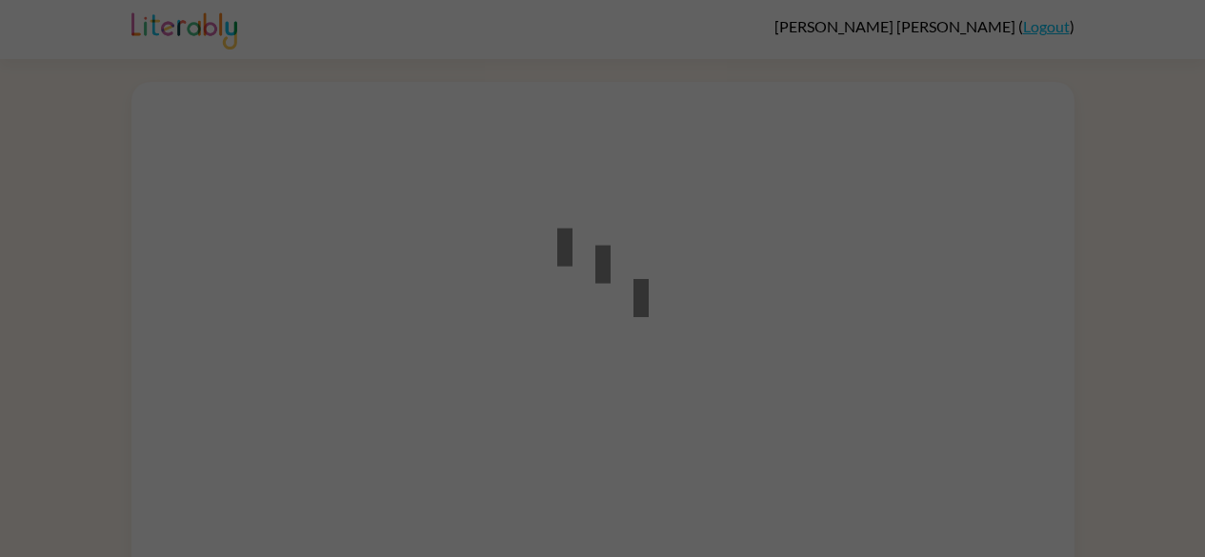
scroll to position [69, 0]
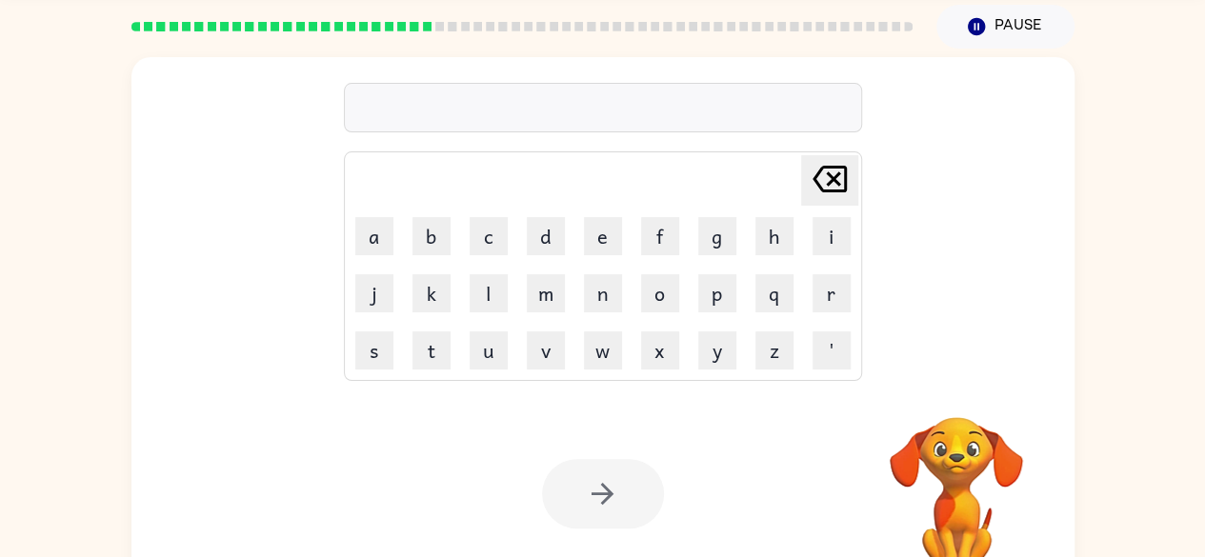
drag, startPoint x: 0, startPoint y: 0, endPoint x: 648, endPoint y: 451, distance: 789.2
click at [648, 451] on div "Your browser must support playing .mp4 files to use Literably. Please try using…" at bounding box center [602, 494] width 943 height 214
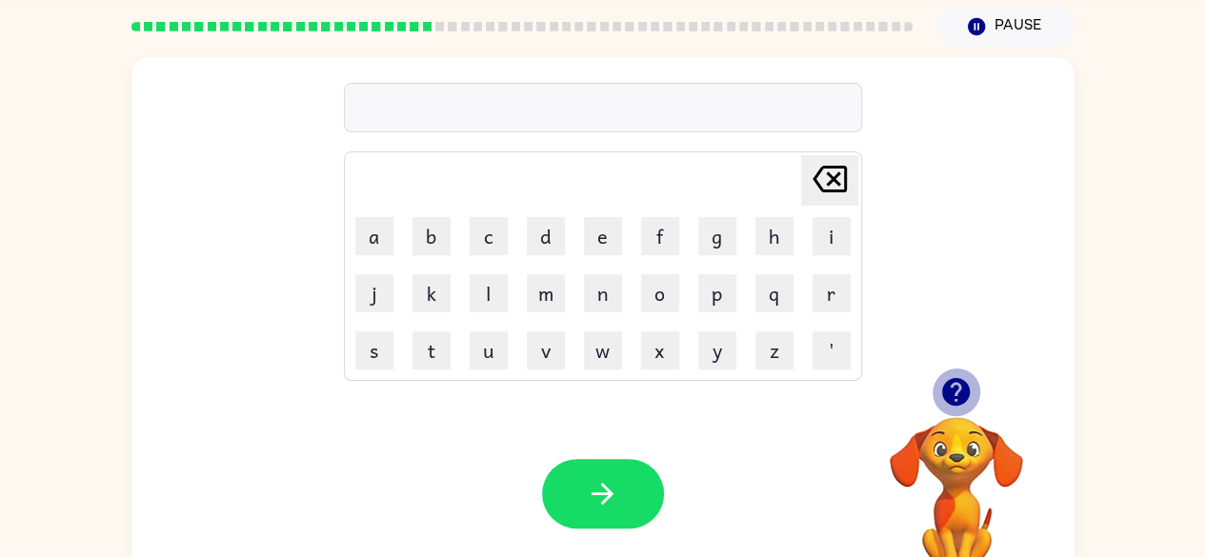
click at [956, 385] on icon "button" at bounding box center [955, 391] width 33 height 33
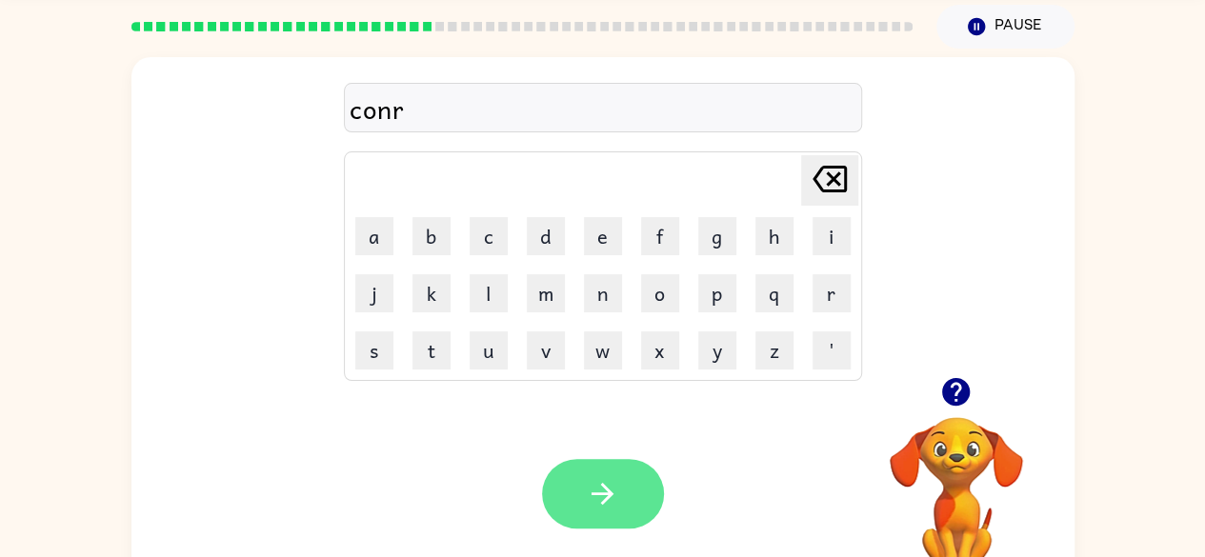
click at [654, 488] on button "button" at bounding box center [603, 494] width 122 height 70
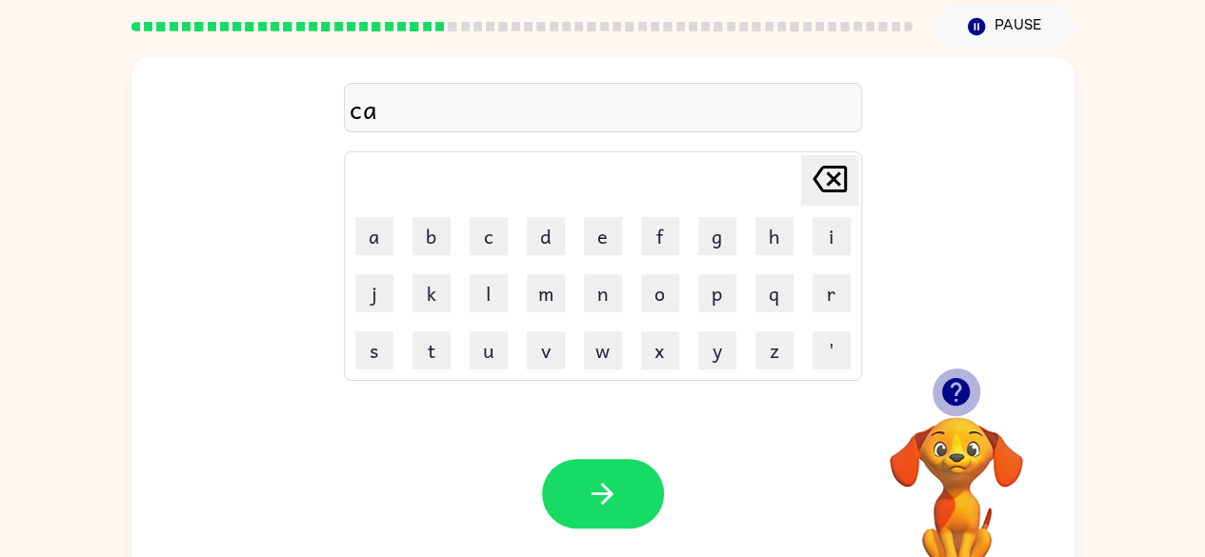
click at [941, 399] on icon "button" at bounding box center [955, 391] width 33 height 33
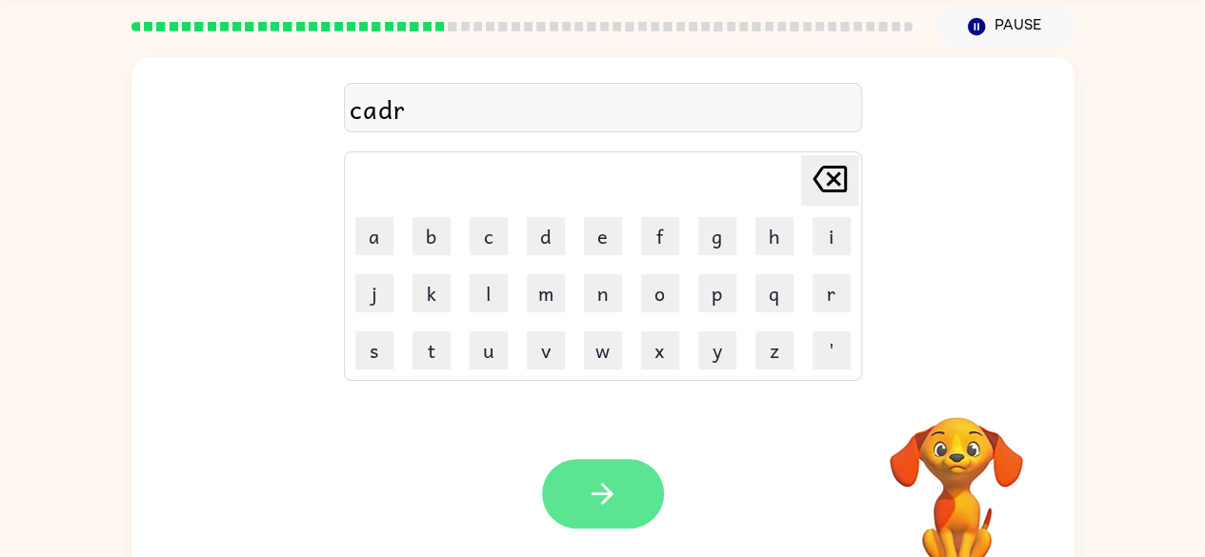
click at [609, 469] on button "button" at bounding box center [603, 494] width 122 height 70
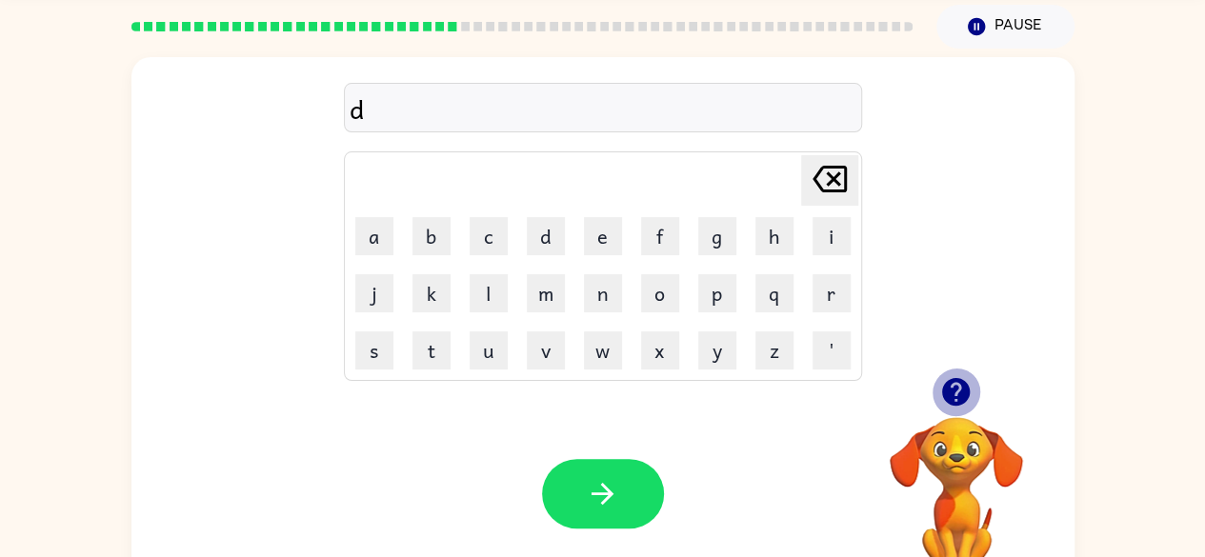
click at [941, 392] on icon "button" at bounding box center [955, 391] width 33 height 33
click at [542, 466] on div at bounding box center [603, 494] width 122 height 70
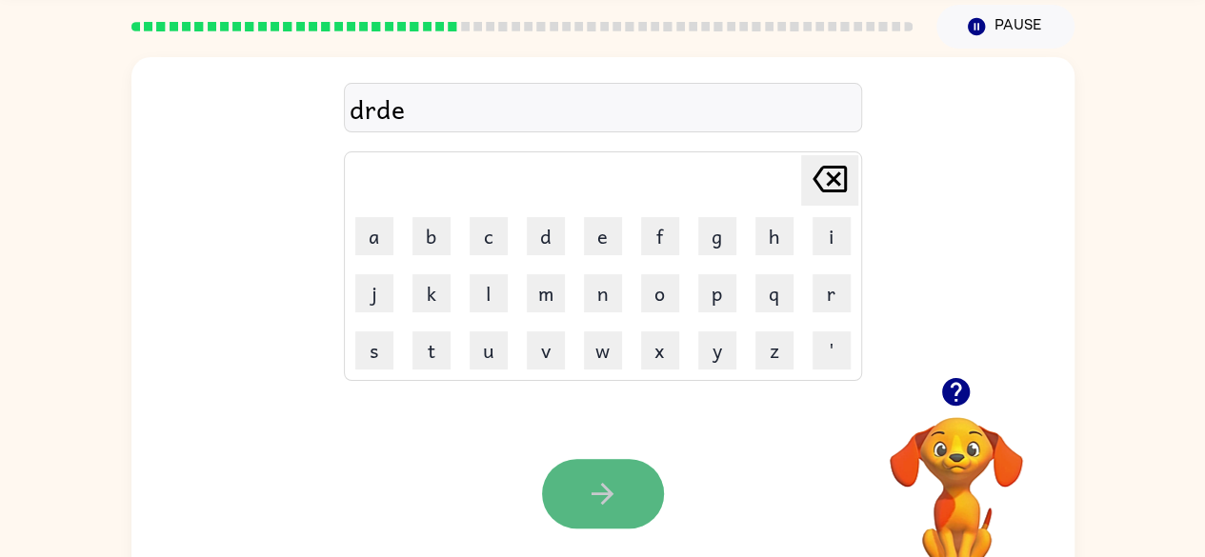
click at [570, 477] on button "button" at bounding box center [603, 494] width 122 height 70
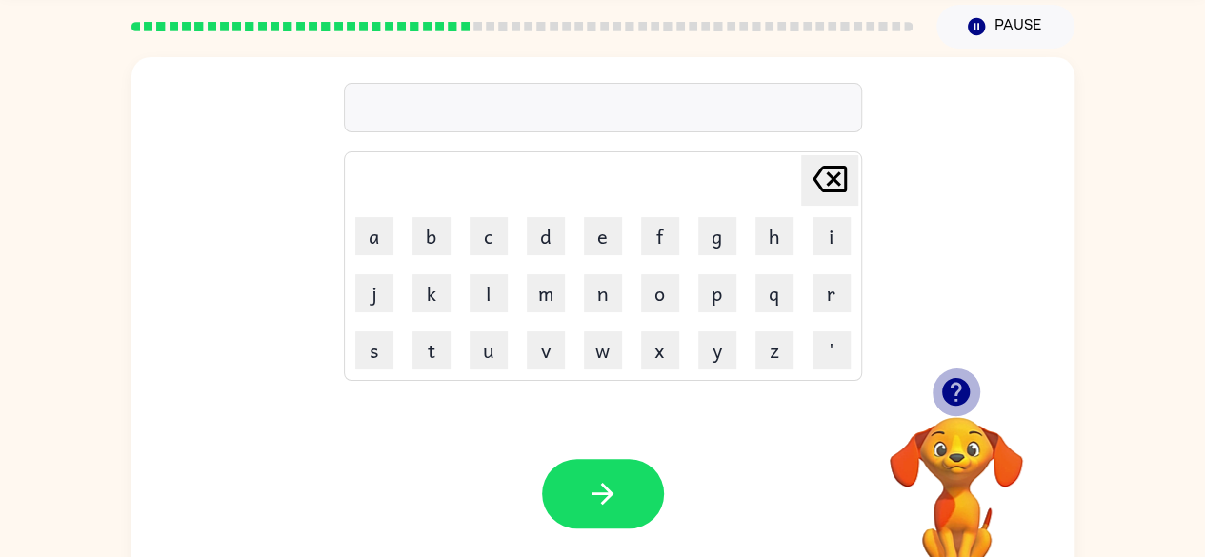
drag, startPoint x: 951, startPoint y: 386, endPoint x: 971, endPoint y: 396, distance: 22.6
click at [971, 396] on icon "button" at bounding box center [955, 391] width 33 height 33
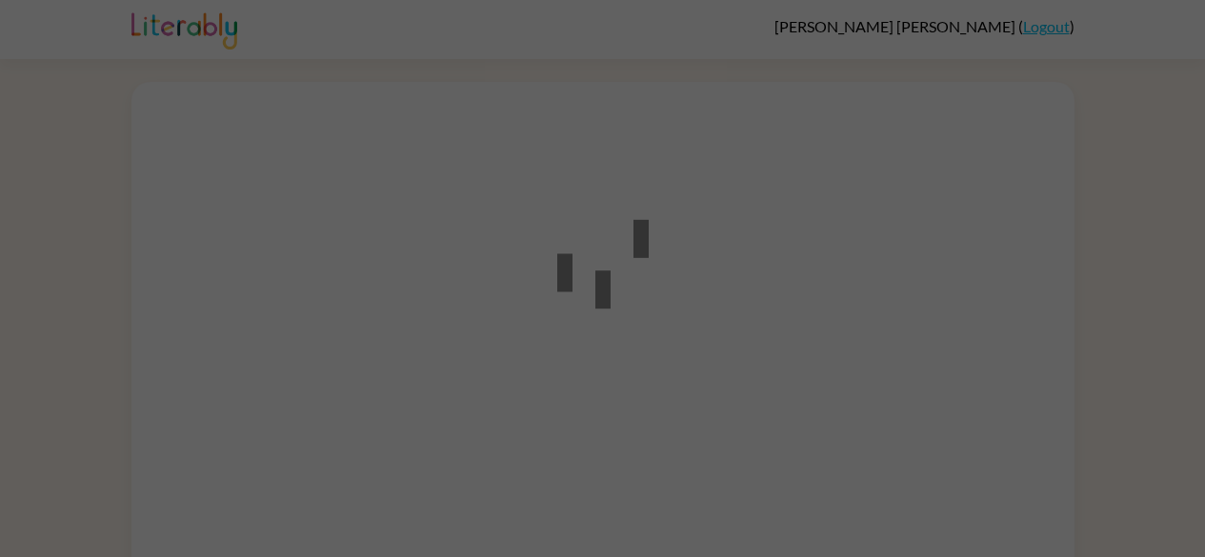
scroll to position [69, 0]
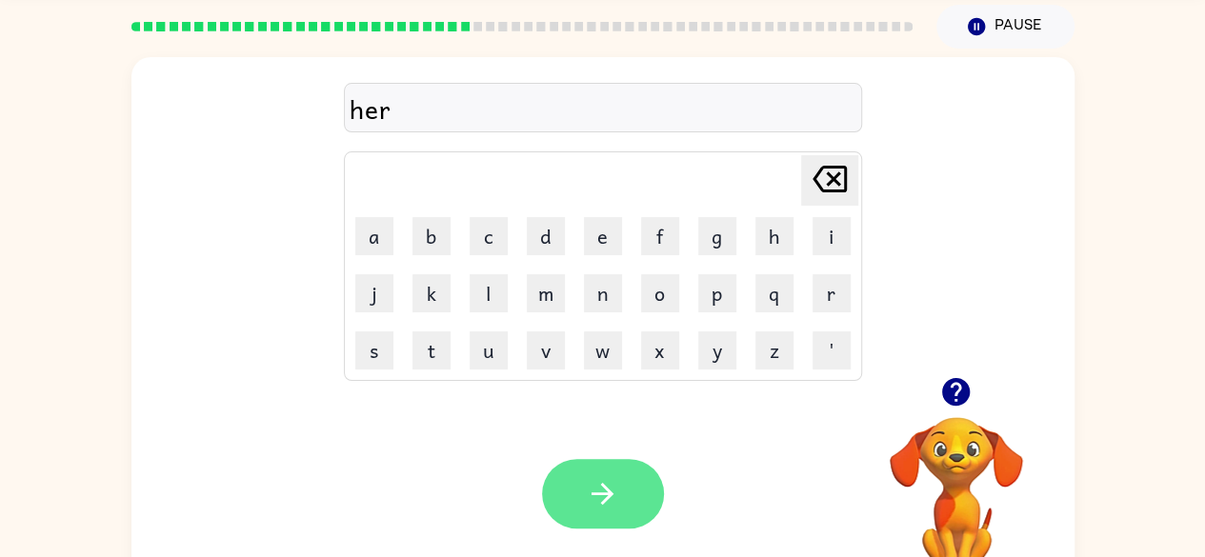
click at [582, 492] on button "button" at bounding box center [603, 494] width 122 height 70
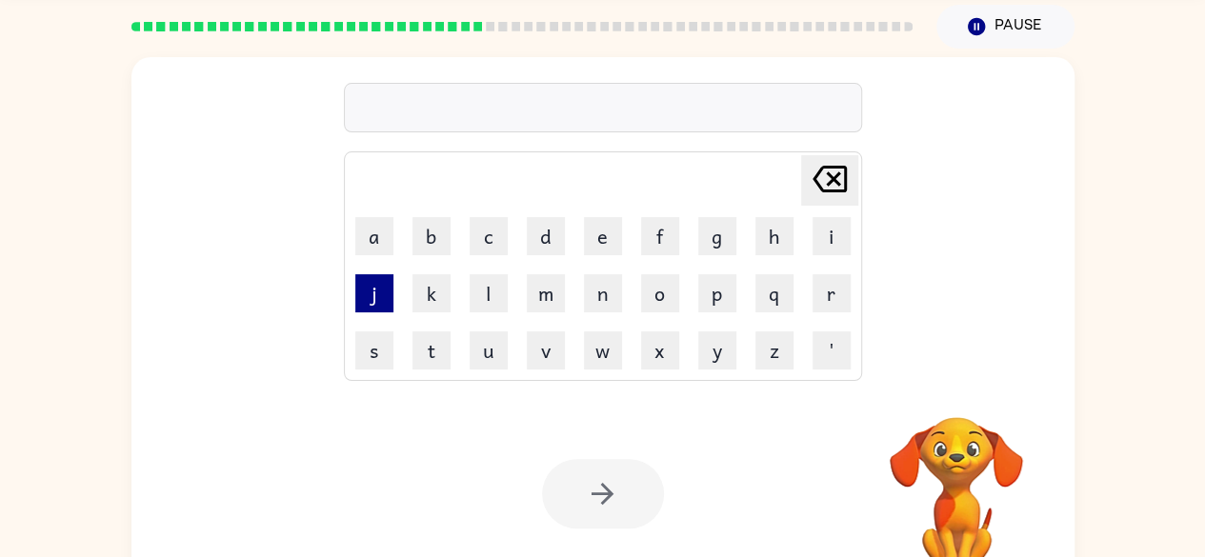
click at [373, 301] on button "j" at bounding box center [374, 293] width 38 height 38
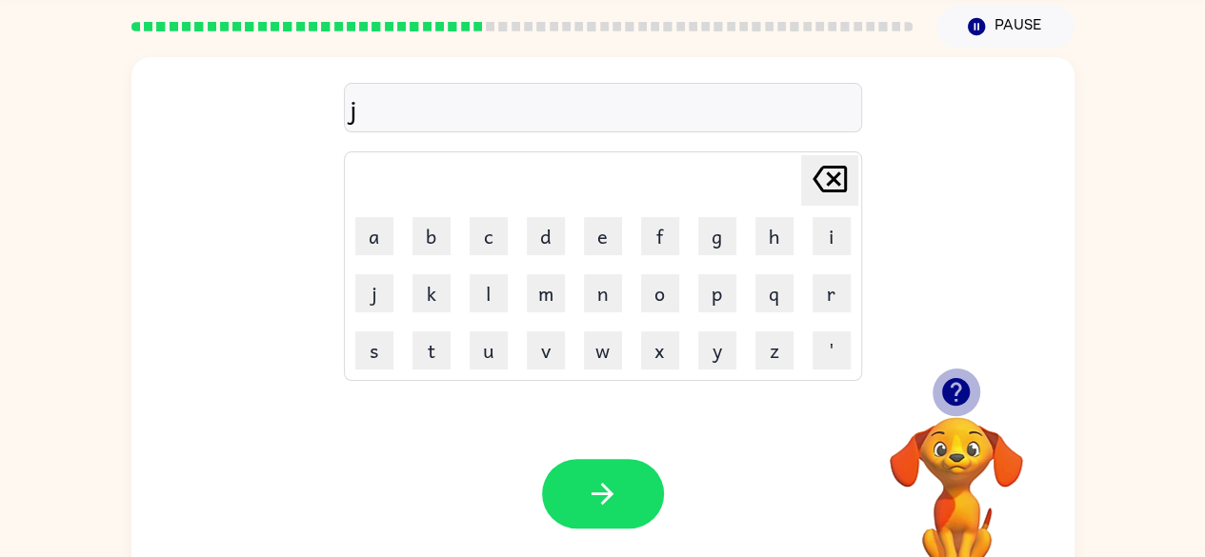
click at [951, 391] on icon "button" at bounding box center [956, 392] width 28 height 28
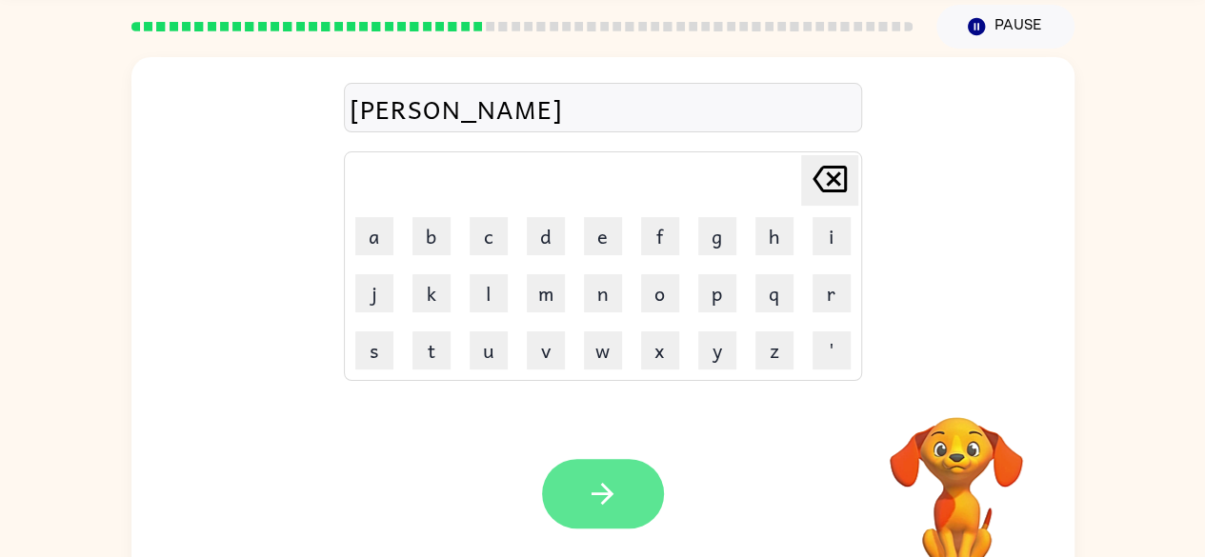
click at [581, 498] on button "button" at bounding box center [603, 494] width 122 height 70
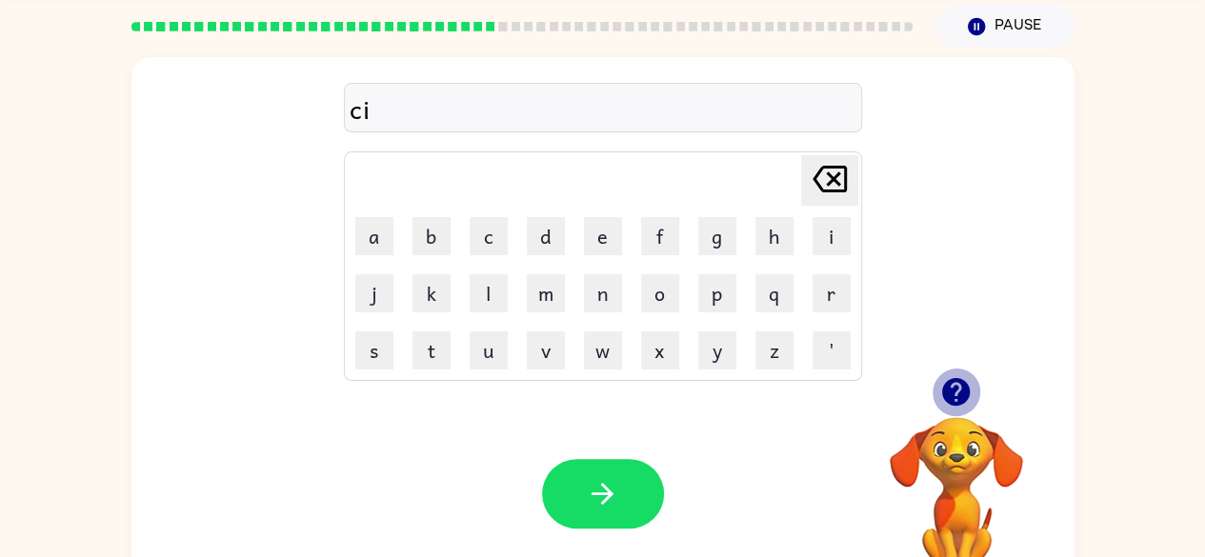
click at [947, 389] on icon "button" at bounding box center [956, 392] width 28 height 28
click at [623, 487] on button "button" at bounding box center [603, 494] width 122 height 70
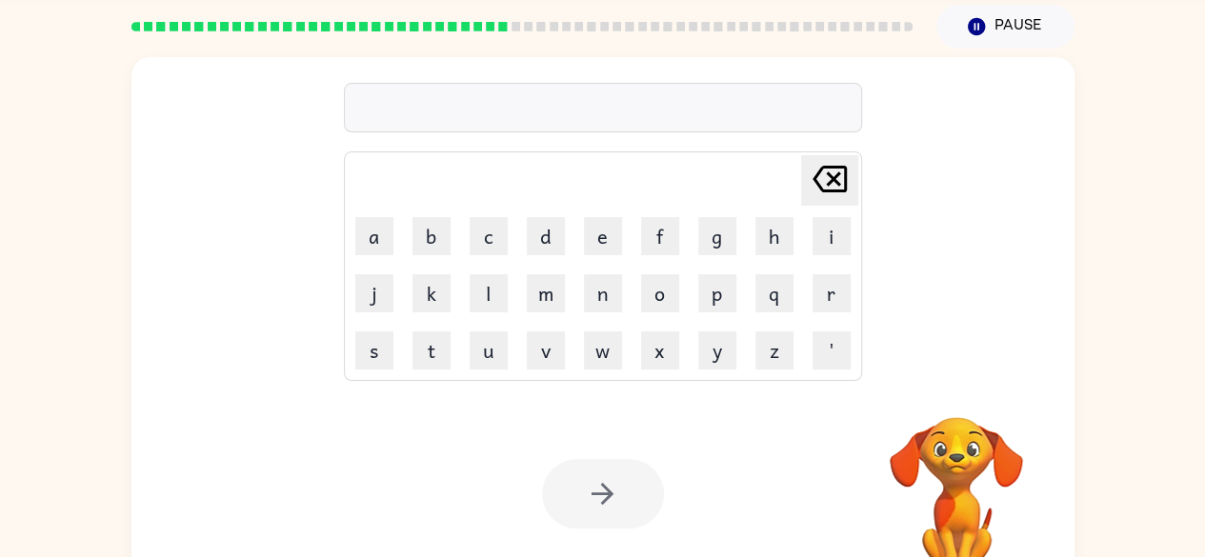
drag, startPoint x: 623, startPoint y: 487, endPoint x: 1021, endPoint y: 355, distance: 419.4
drag, startPoint x: 1021, startPoint y: 355, endPoint x: 678, endPoint y: 409, distance: 347.1
click at [678, 409] on div "Your browser must support playing .mp4 files to use Literably. Please try using…" at bounding box center [602, 494] width 943 height 214
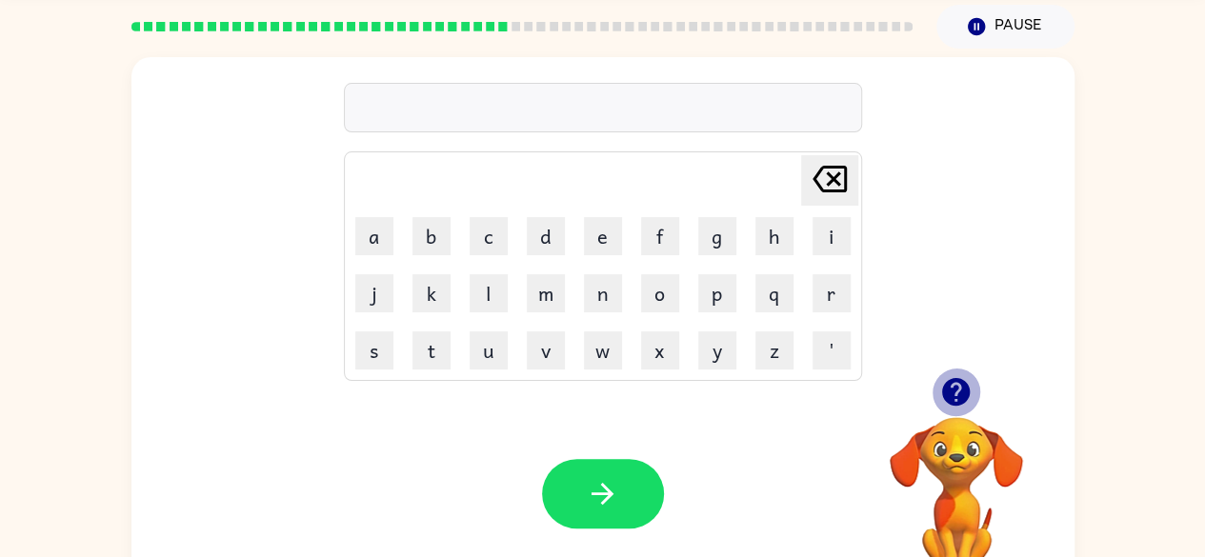
click at [956, 397] on icon "button" at bounding box center [956, 392] width 28 height 28
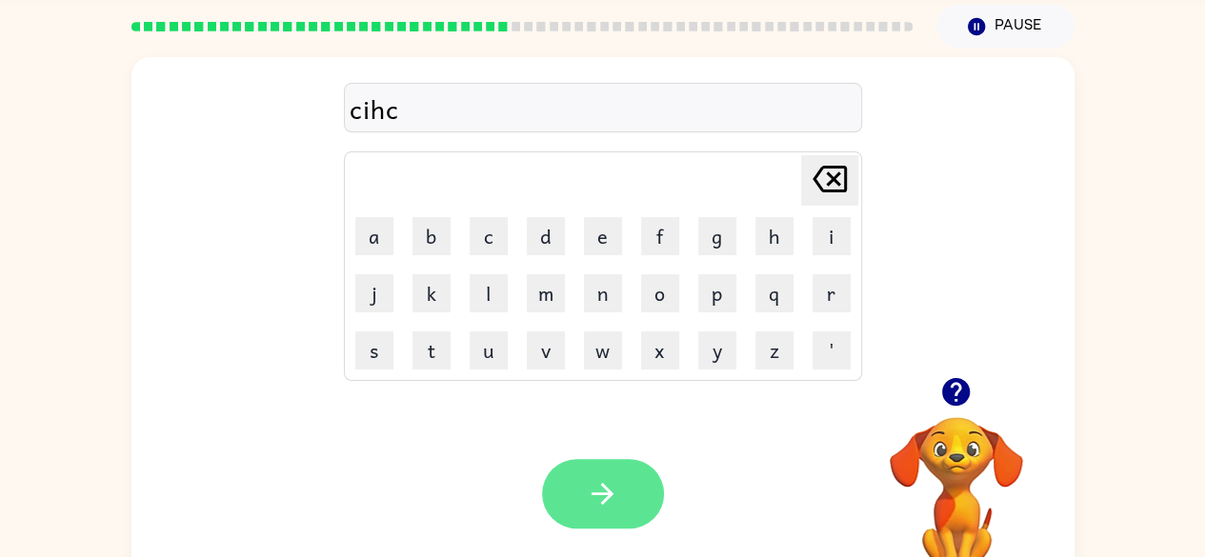
click at [605, 512] on button "button" at bounding box center [603, 494] width 122 height 70
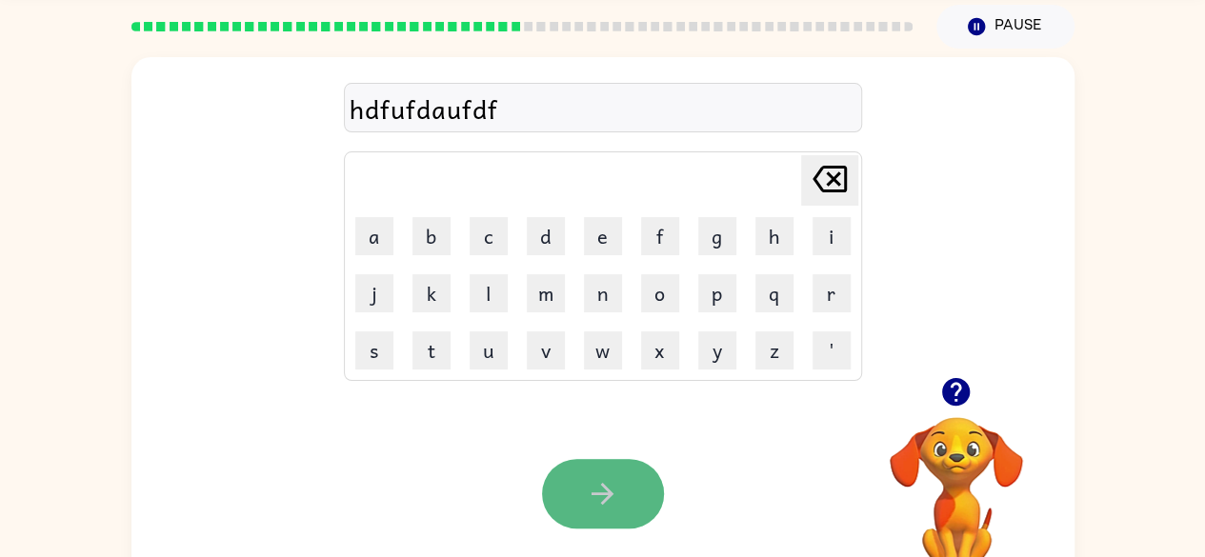
click at [602, 498] on icon "button" at bounding box center [602, 493] width 33 height 33
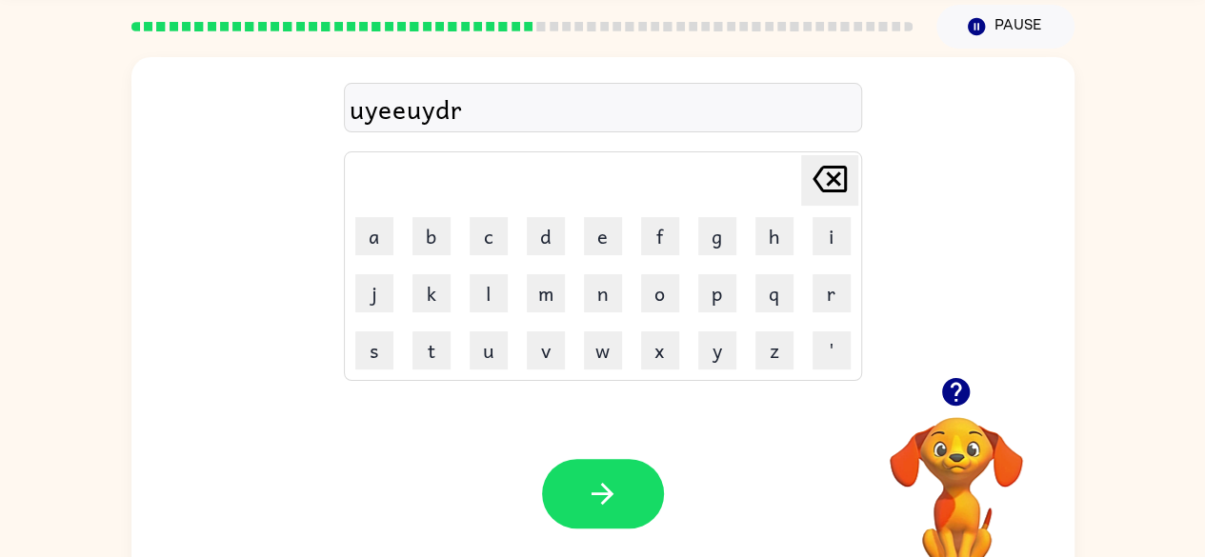
click at [594, 477] on icon "button" at bounding box center [602, 493] width 33 height 33
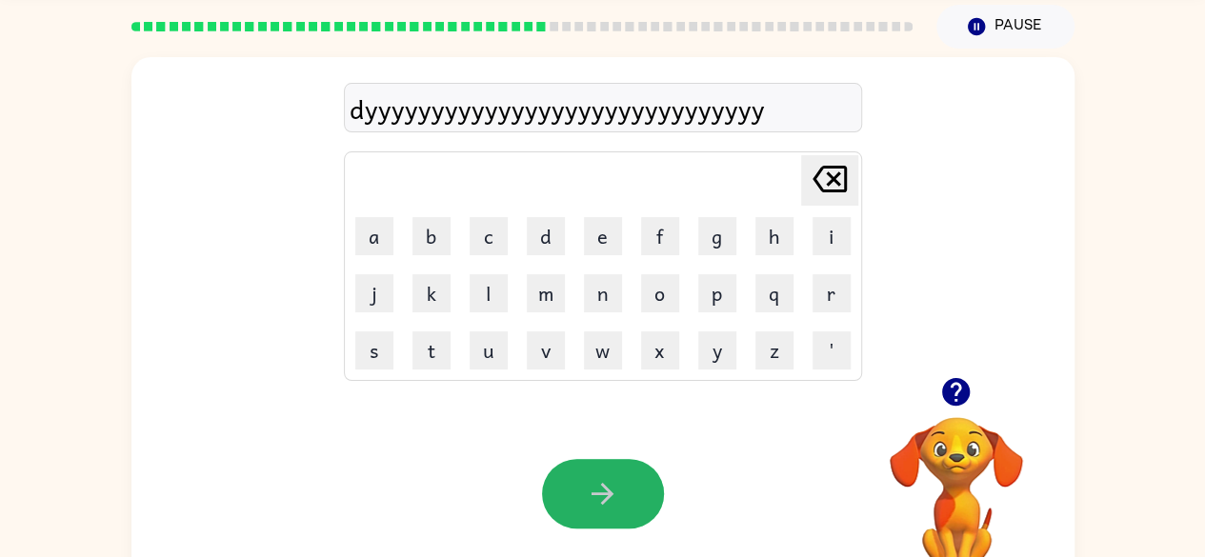
click at [594, 477] on icon "button" at bounding box center [602, 493] width 33 height 33
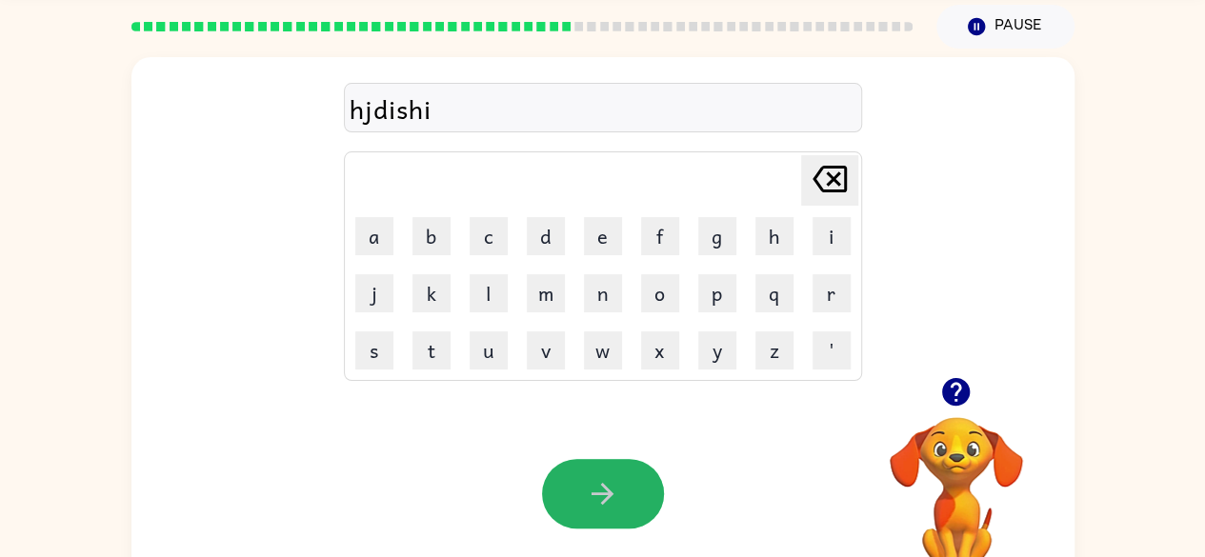
click at [594, 477] on icon "button" at bounding box center [602, 493] width 33 height 33
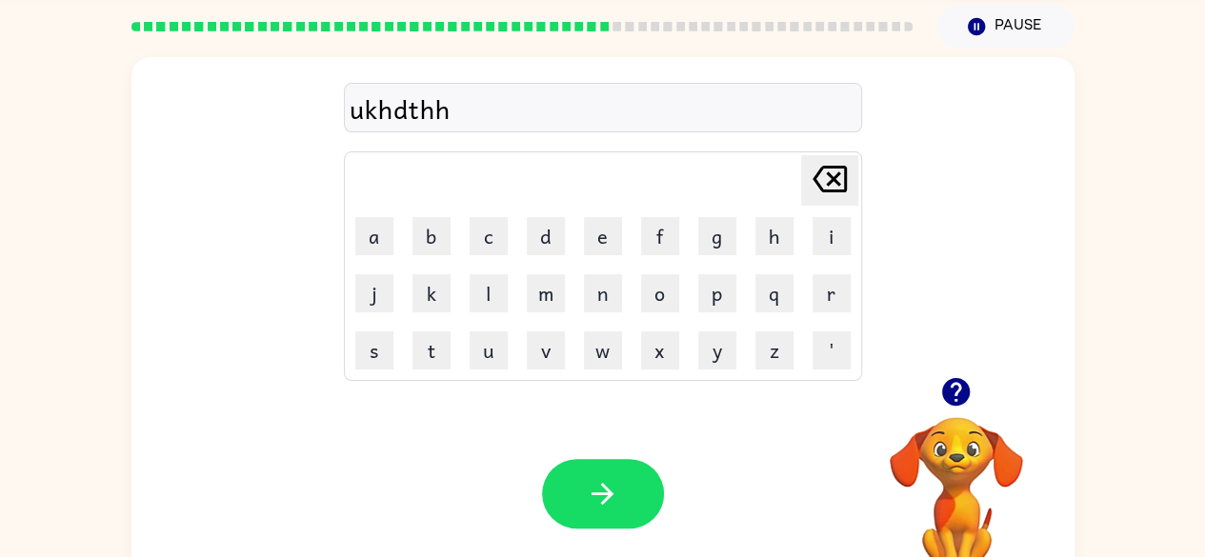
click at [594, 477] on icon "button" at bounding box center [602, 493] width 33 height 33
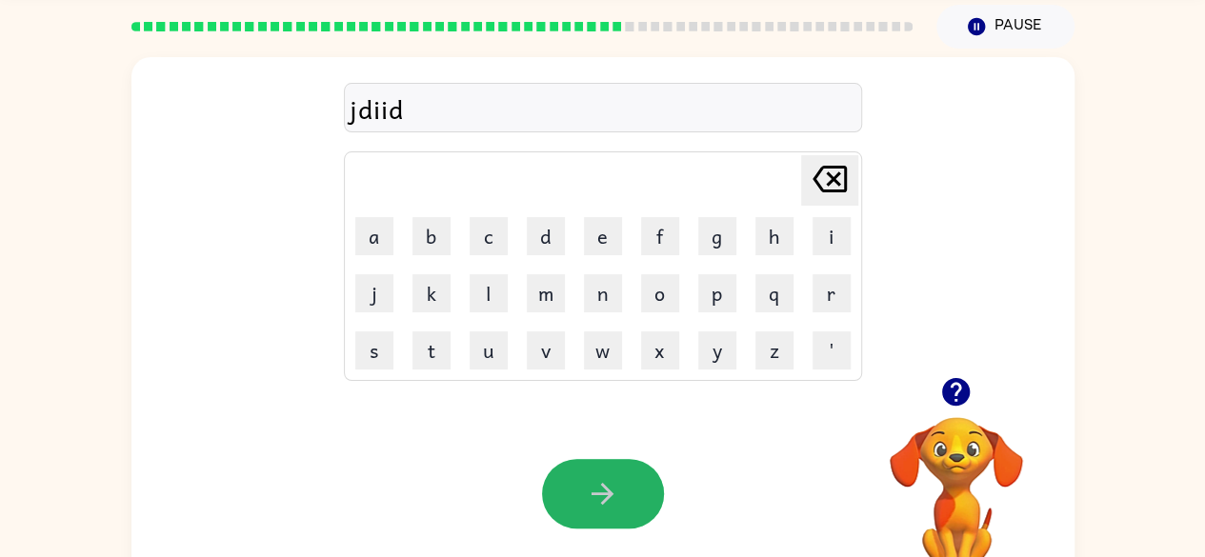
click at [594, 477] on icon "button" at bounding box center [602, 493] width 33 height 33
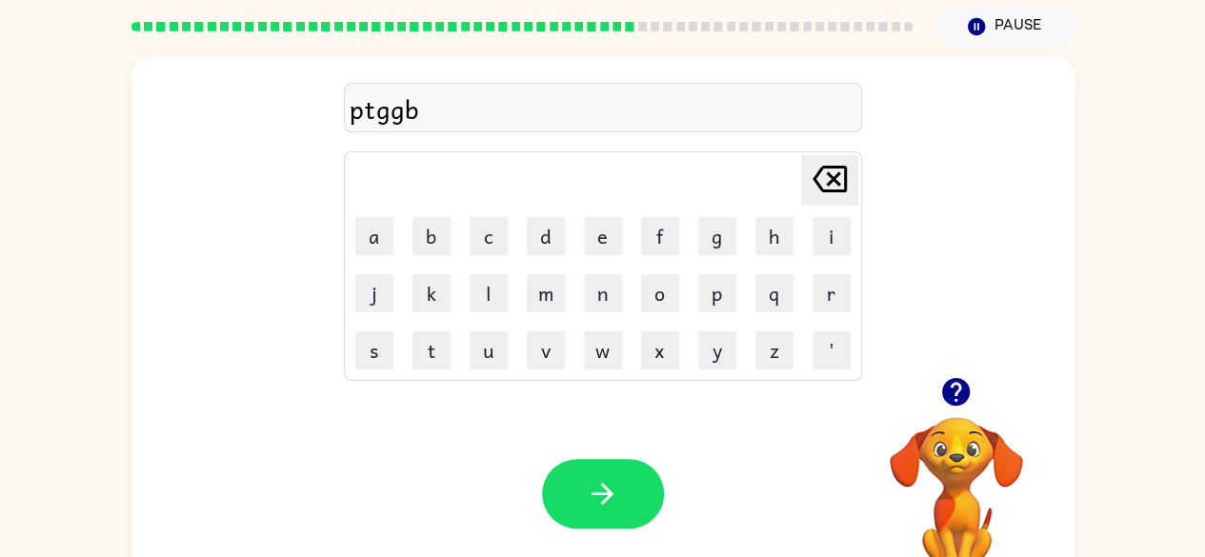
drag, startPoint x: 594, startPoint y: 477, endPoint x: 601, endPoint y: 512, distance: 35.1
click at [601, 512] on button "button" at bounding box center [603, 494] width 122 height 70
click at [599, 348] on button "w" at bounding box center [603, 351] width 38 height 38
click at [616, 340] on button "w" at bounding box center [603, 351] width 38 height 38
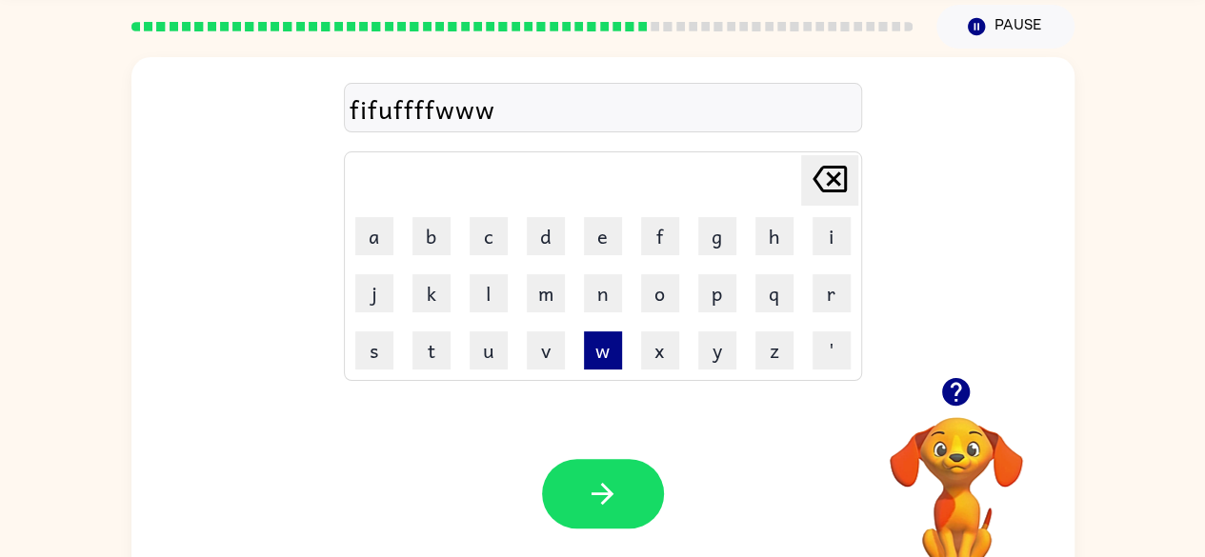
click at [616, 340] on button "w" at bounding box center [603, 351] width 38 height 38
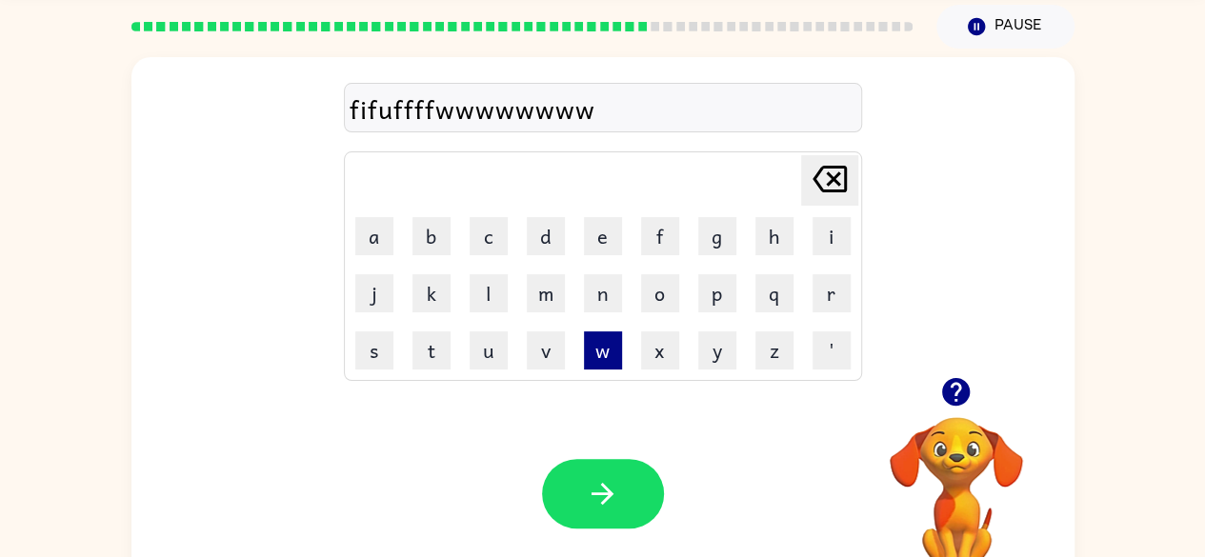
type button "w"
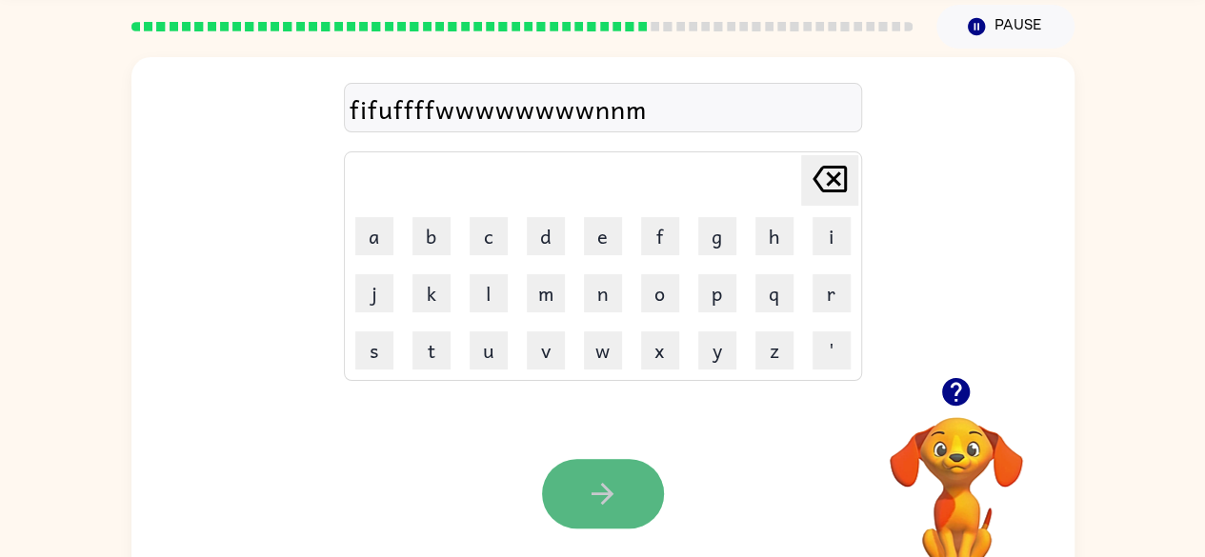
click at [653, 514] on button "button" at bounding box center [603, 494] width 122 height 70
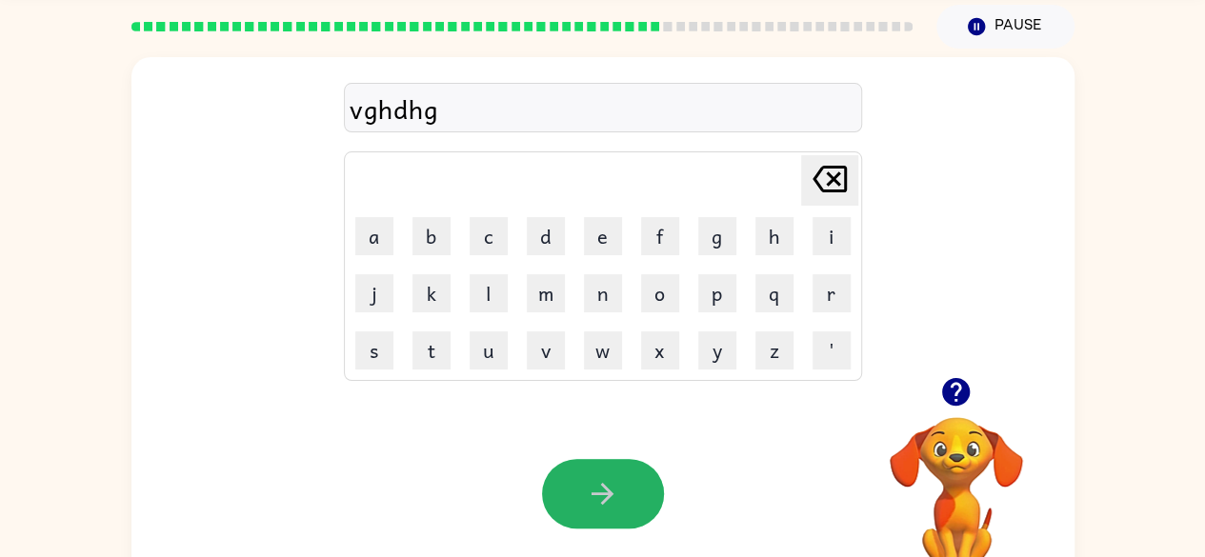
click at [653, 514] on button "button" at bounding box center [603, 494] width 122 height 70
click at [583, 496] on button "button" at bounding box center [603, 494] width 122 height 70
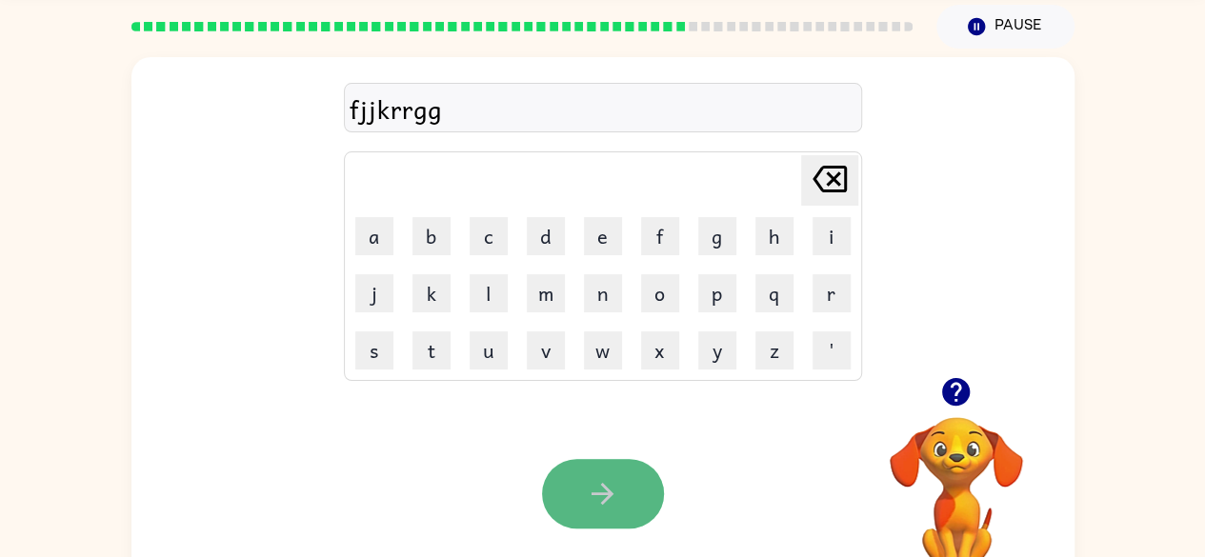
click at [589, 483] on icon "button" at bounding box center [602, 493] width 33 height 33
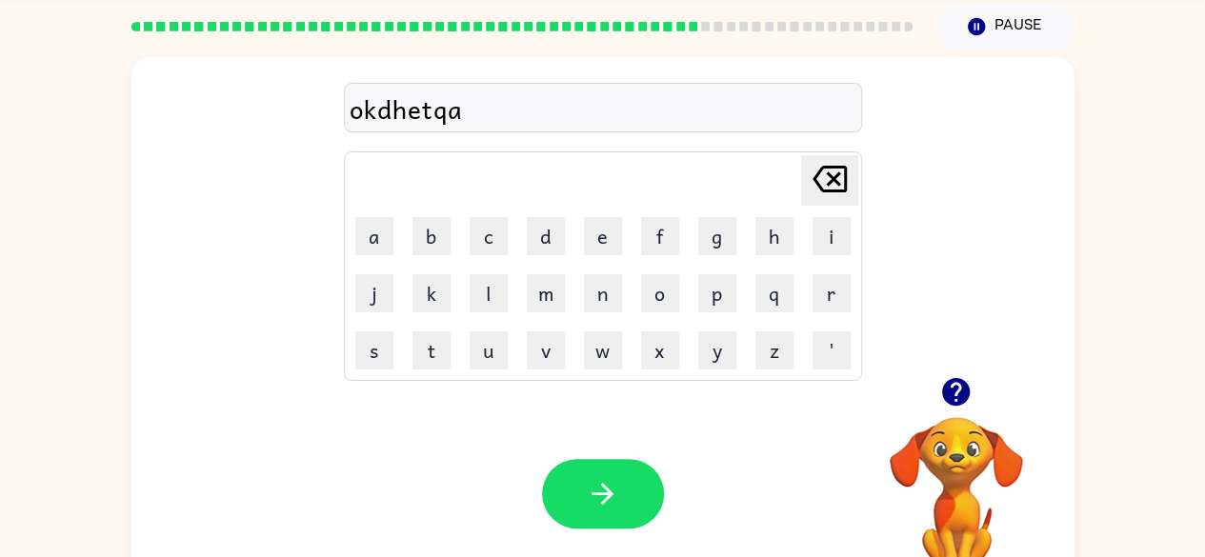
click at [829, 348] on button "'" at bounding box center [832, 351] width 38 height 38
click at [614, 474] on button "button" at bounding box center [603, 494] width 122 height 70
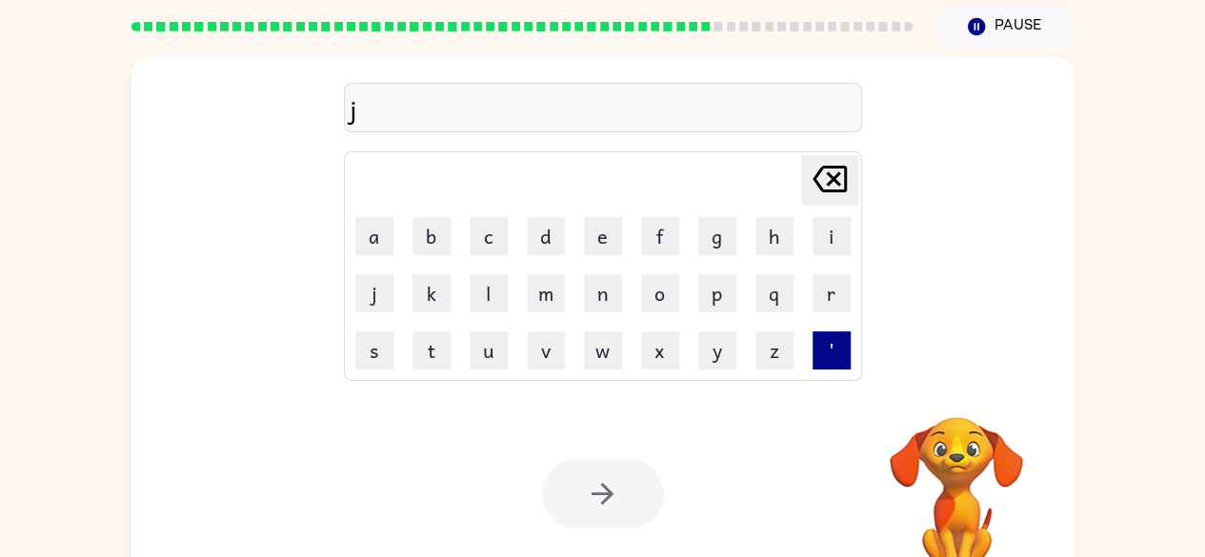
click at [844, 358] on button "'" at bounding box center [832, 351] width 38 height 38
type button "'"
click at [527, 286] on button "m" at bounding box center [546, 293] width 38 height 38
click at [644, 244] on button "f" at bounding box center [660, 236] width 38 height 38
click at [421, 278] on button "k" at bounding box center [432, 293] width 38 height 38
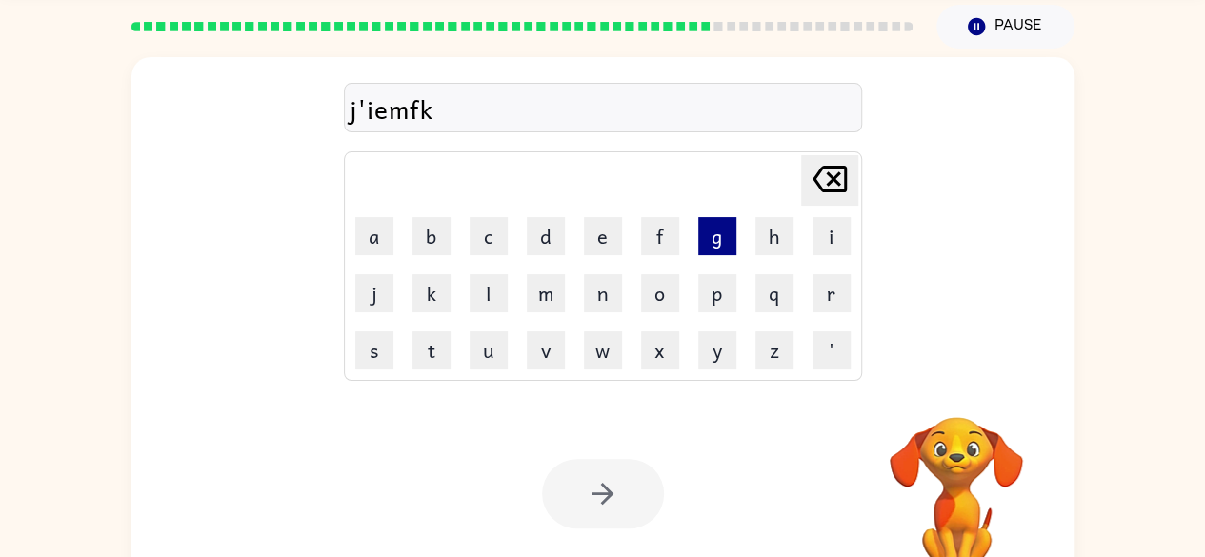
click at [728, 244] on button "g" at bounding box center [717, 236] width 38 height 38
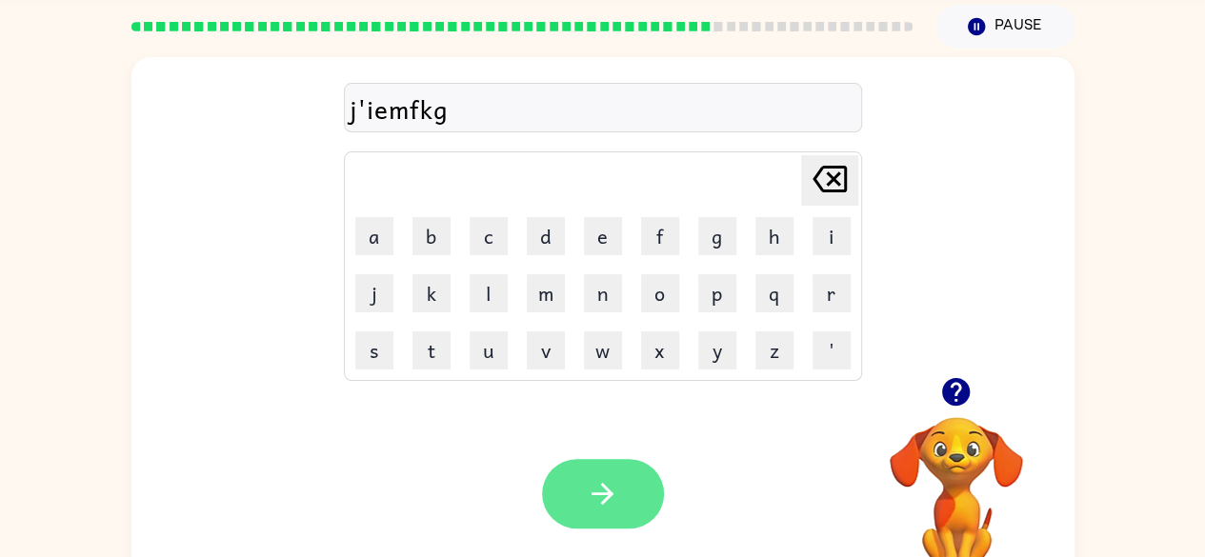
click at [586, 490] on icon "button" at bounding box center [602, 493] width 33 height 33
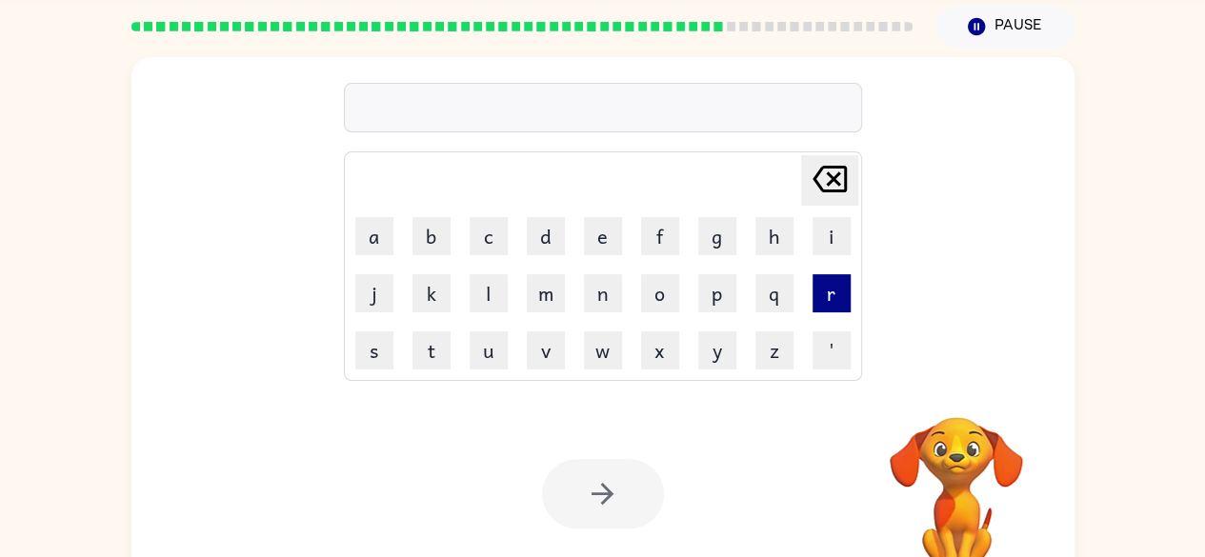
click at [834, 293] on button "r" at bounding box center [832, 293] width 38 height 38
click at [676, 300] on button "o" at bounding box center [660, 293] width 38 height 38
click at [488, 232] on button "c" at bounding box center [489, 236] width 38 height 38
click at [839, 347] on button "'" at bounding box center [832, 351] width 38 height 38
click at [378, 237] on button "a" at bounding box center [374, 236] width 38 height 38
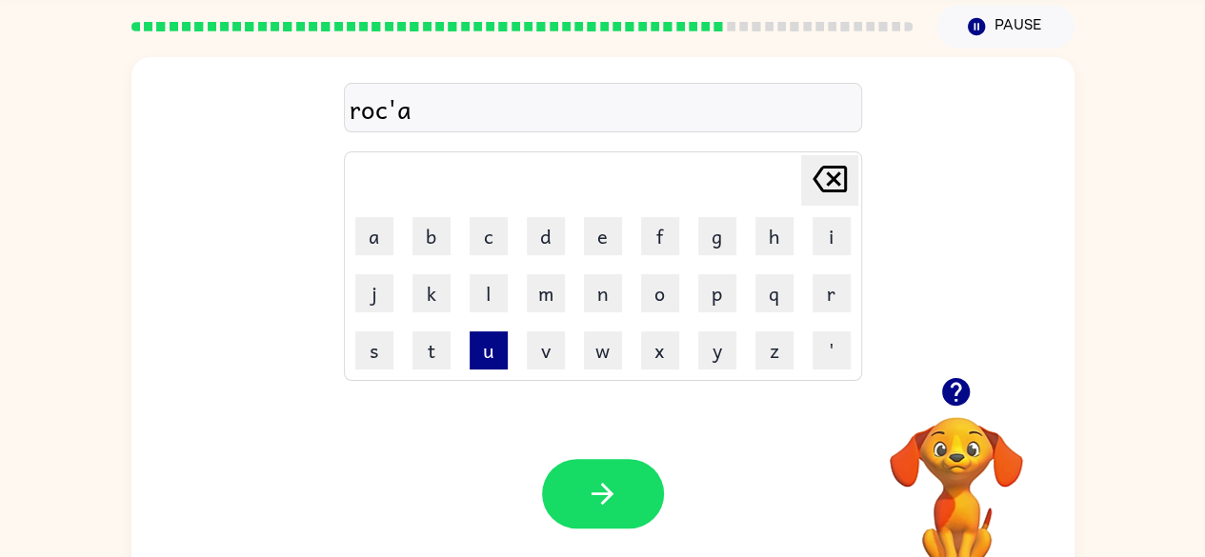
click at [501, 354] on button "u" at bounding box center [489, 351] width 38 height 38
click at [655, 248] on button "f" at bounding box center [660, 236] width 38 height 38
type button "f"
click at [641, 217] on button "f" at bounding box center [660, 236] width 38 height 38
click at [533, 250] on button "d" at bounding box center [546, 236] width 38 height 38
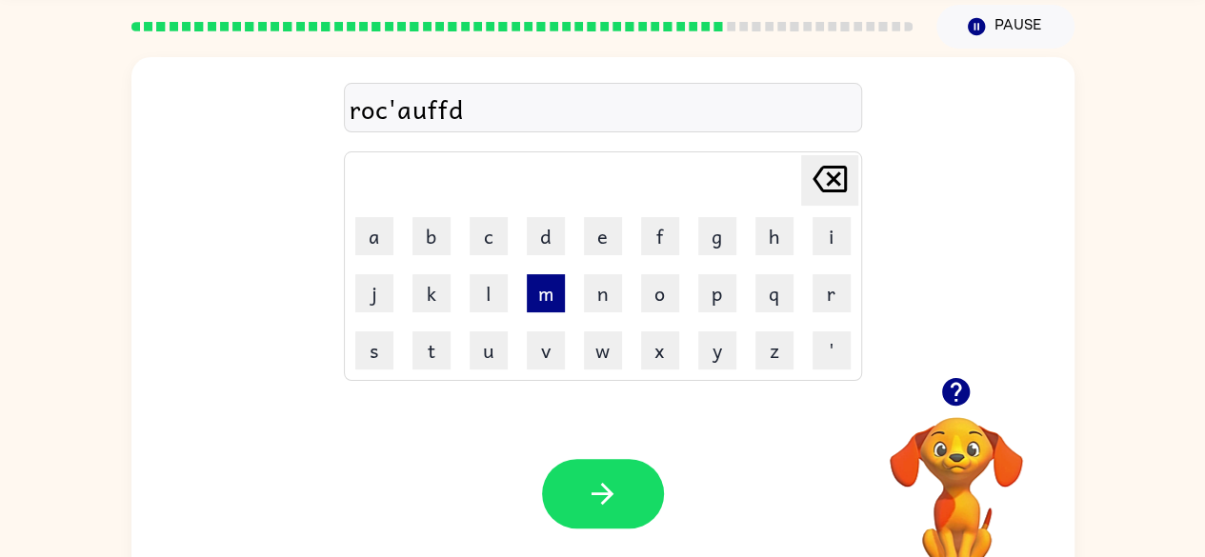
click at [531, 303] on button "m" at bounding box center [546, 293] width 38 height 38
type button "m"
click at [527, 274] on button "m" at bounding box center [546, 293] width 38 height 38
click at [723, 278] on button "p" at bounding box center [717, 293] width 38 height 38
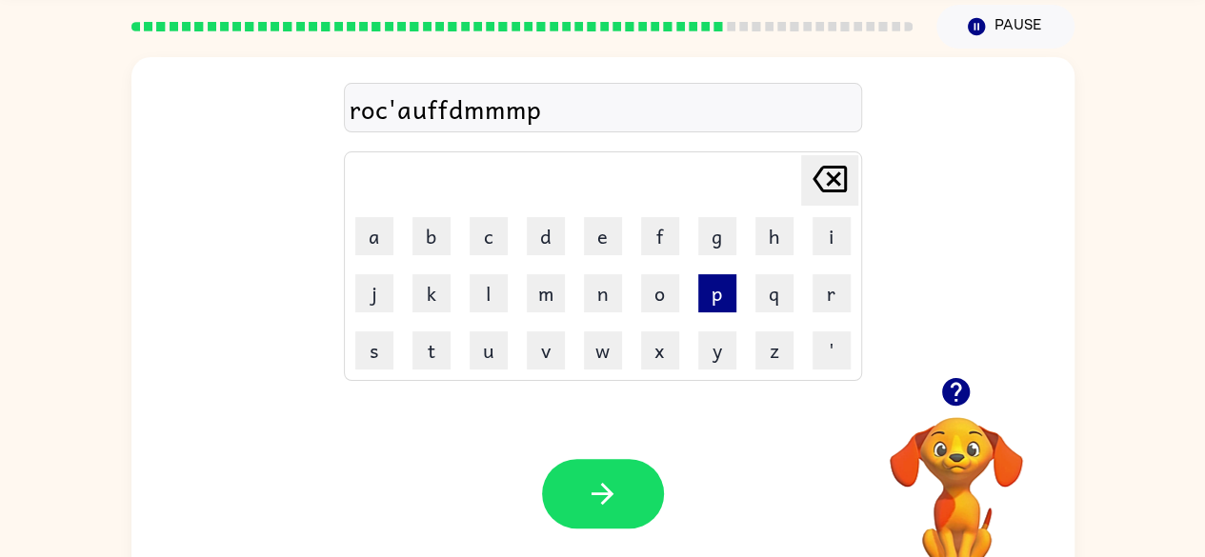
click at [663, 333] on button "x" at bounding box center [660, 351] width 38 height 38
click at [717, 364] on button "y" at bounding box center [717, 351] width 38 height 38
click at [594, 222] on button "e" at bounding box center [603, 236] width 38 height 38
type button "e"
click at [584, 217] on button "e" at bounding box center [603, 236] width 38 height 38
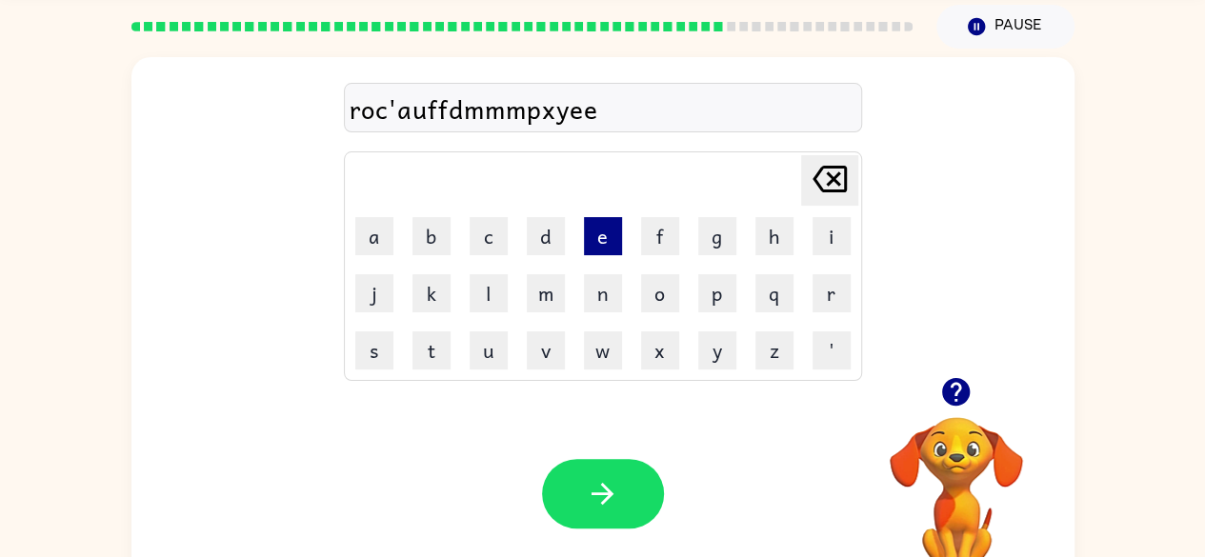
click at [584, 217] on button "e" at bounding box center [603, 236] width 38 height 38
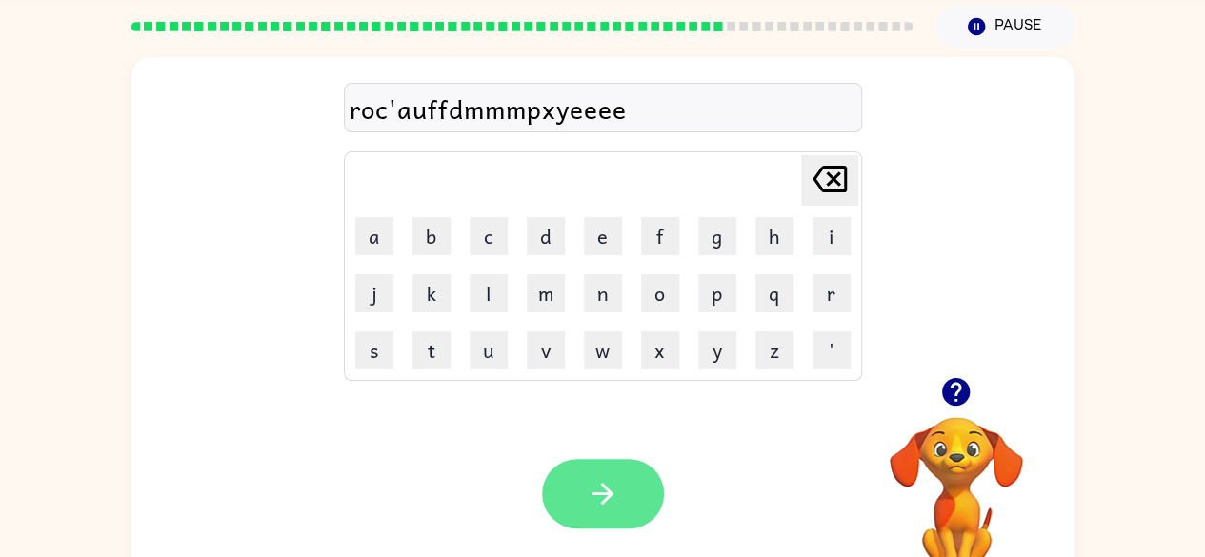
click at [624, 501] on button "button" at bounding box center [603, 494] width 122 height 70
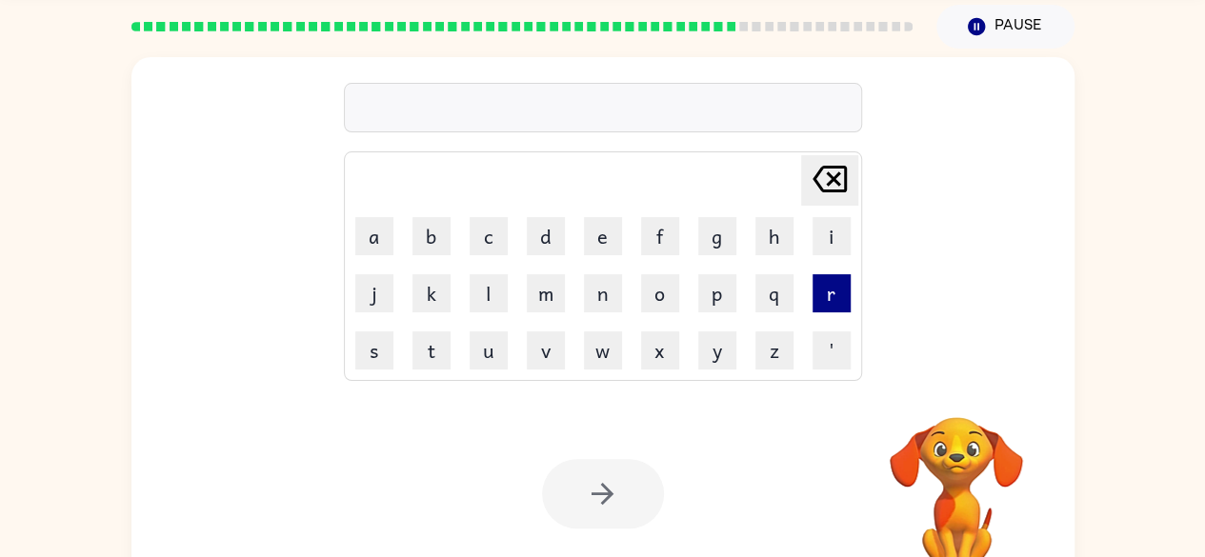
click at [831, 292] on button "r" at bounding box center [832, 293] width 38 height 38
click at [827, 246] on button "i" at bounding box center [832, 236] width 38 height 38
click at [770, 252] on button "h" at bounding box center [775, 236] width 38 height 38
click at [665, 240] on button "f" at bounding box center [660, 236] width 38 height 38
click at [484, 239] on button "c" at bounding box center [489, 236] width 38 height 38
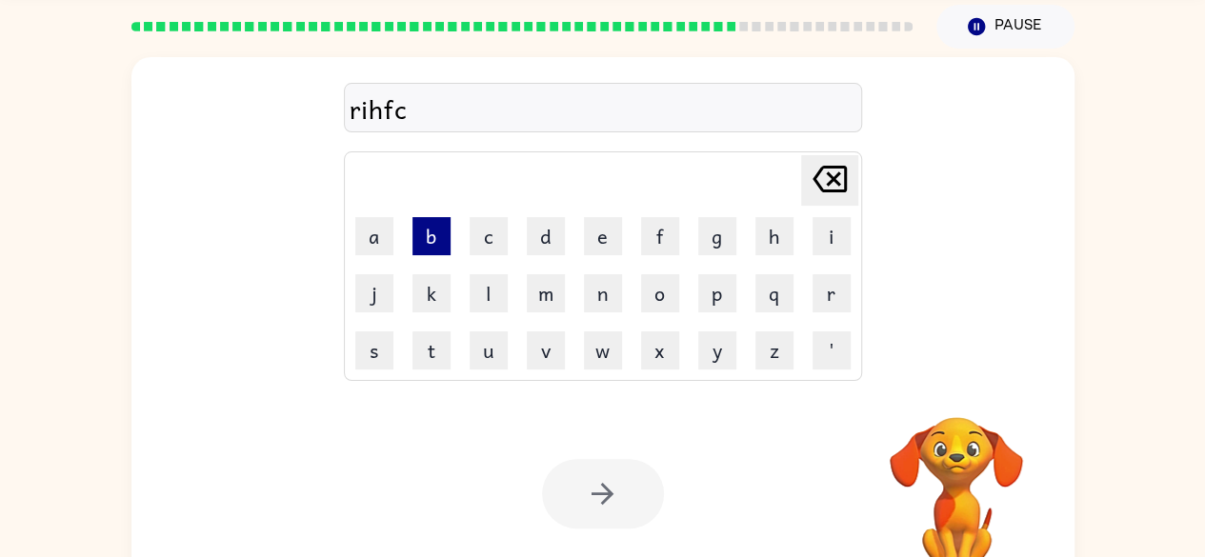
click at [414, 246] on button "b" at bounding box center [432, 236] width 38 height 38
click at [425, 346] on button "t" at bounding box center [432, 351] width 38 height 38
type button "t"
click at [413, 332] on button "t" at bounding box center [432, 351] width 38 height 38
click at [819, 340] on button "'" at bounding box center [832, 351] width 38 height 38
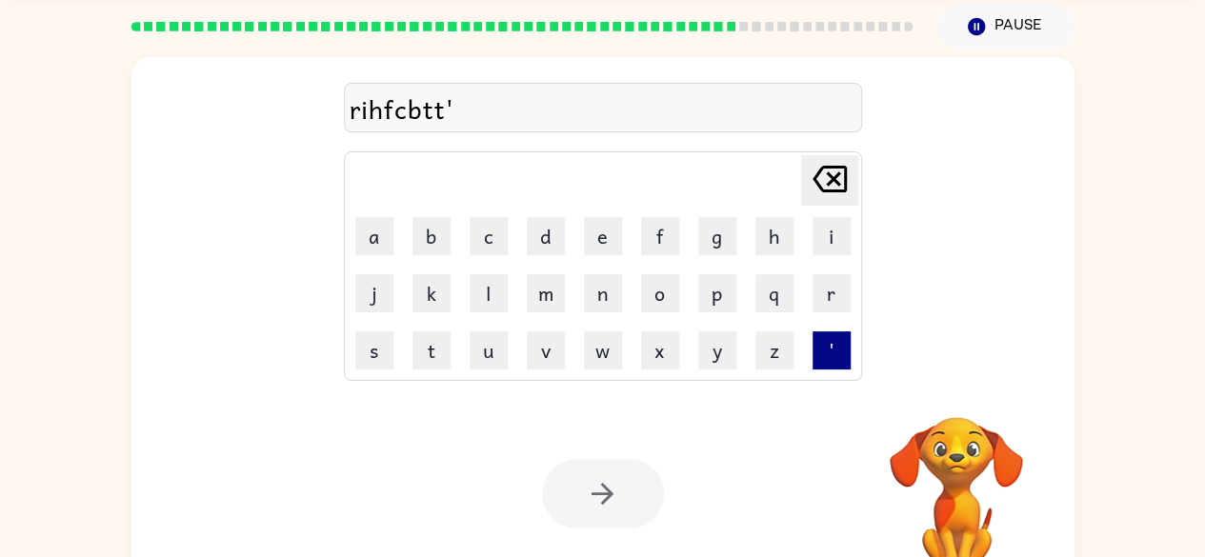
type button "'"
click at [813, 332] on button "'" at bounding box center [832, 351] width 38 height 38
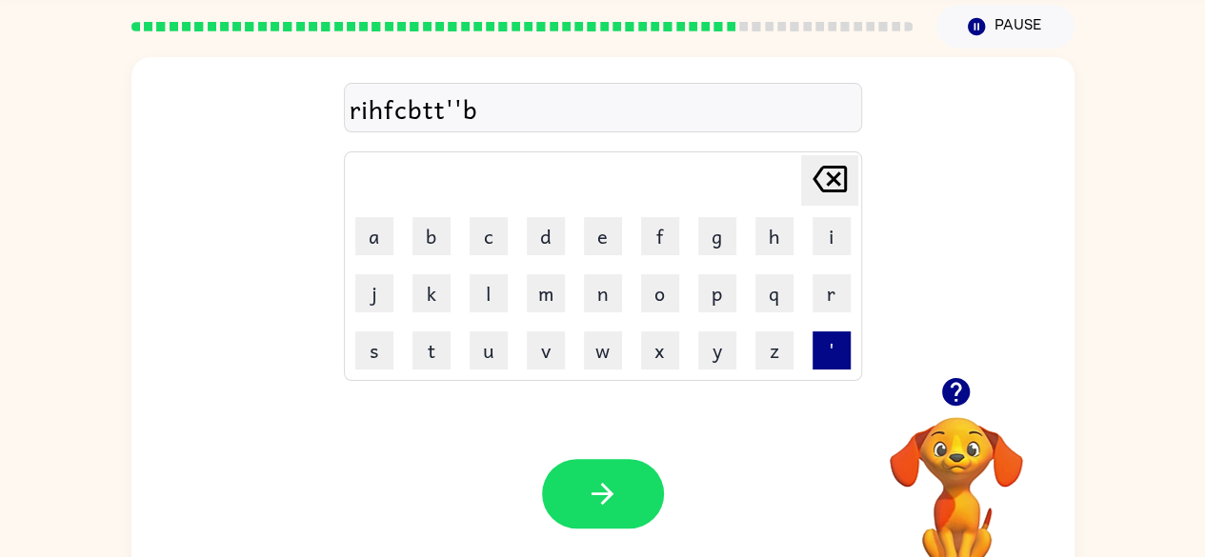
click at [813, 332] on button "'" at bounding box center [832, 351] width 38 height 38
click at [609, 276] on button "n" at bounding box center [603, 293] width 38 height 38
click at [424, 253] on button "b" at bounding box center [432, 236] width 38 height 38
click at [356, 274] on button "j" at bounding box center [374, 293] width 38 height 38
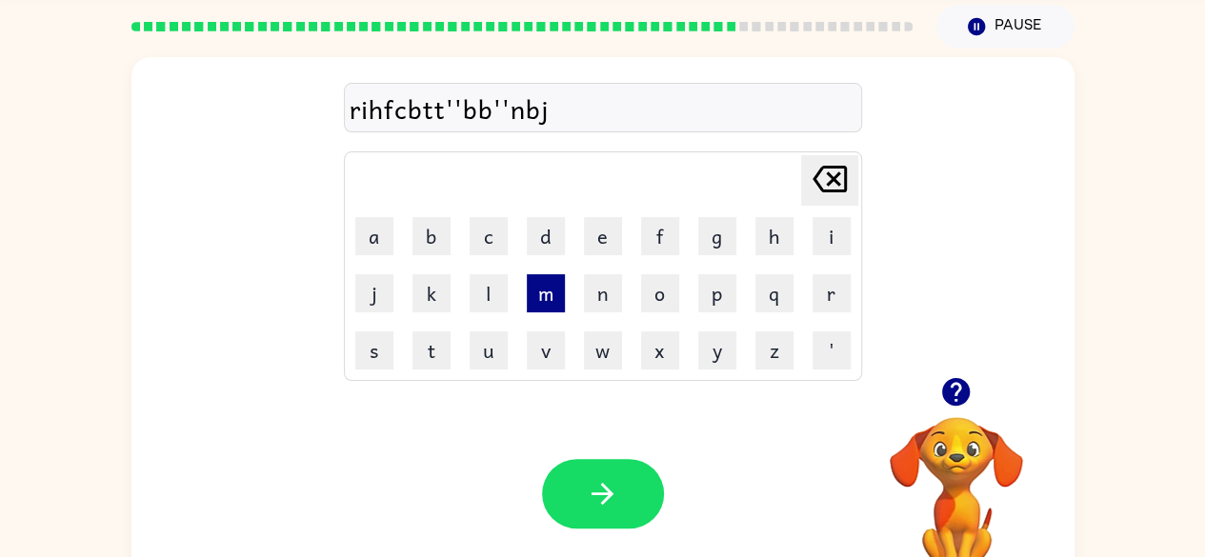
click at [532, 299] on button "m" at bounding box center [546, 293] width 38 height 38
click at [644, 299] on button "o" at bounding box center [660, 293] width 38 height 38
click at [701, 246] on button "g" at bounding box center [717, 236] width 38 height 38
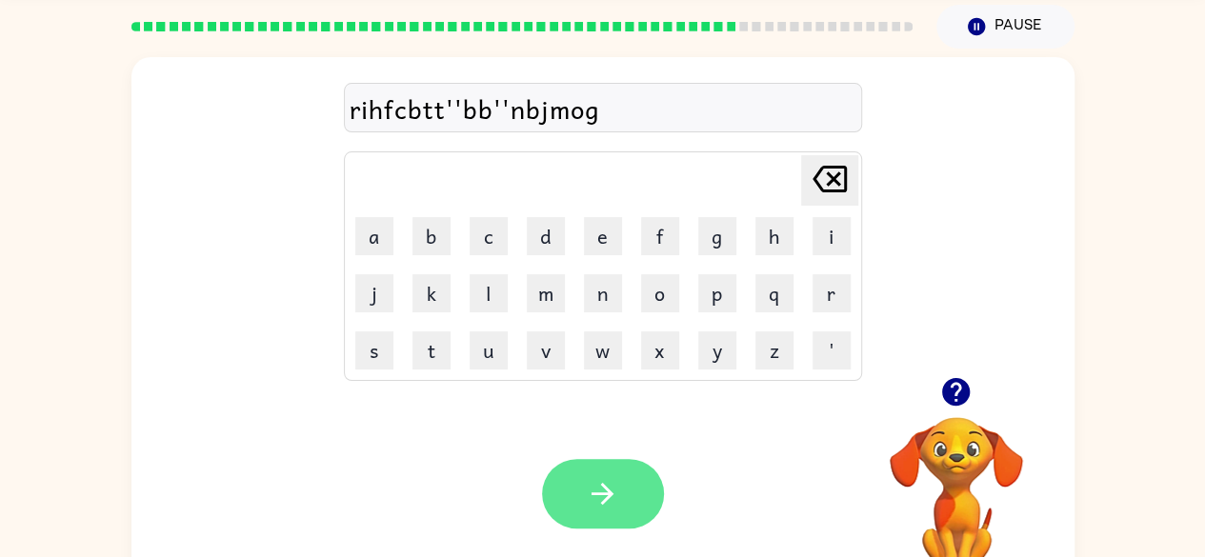
click at [616, 491] on icon "button" at bounding box center [602, 493] width 33 height 33
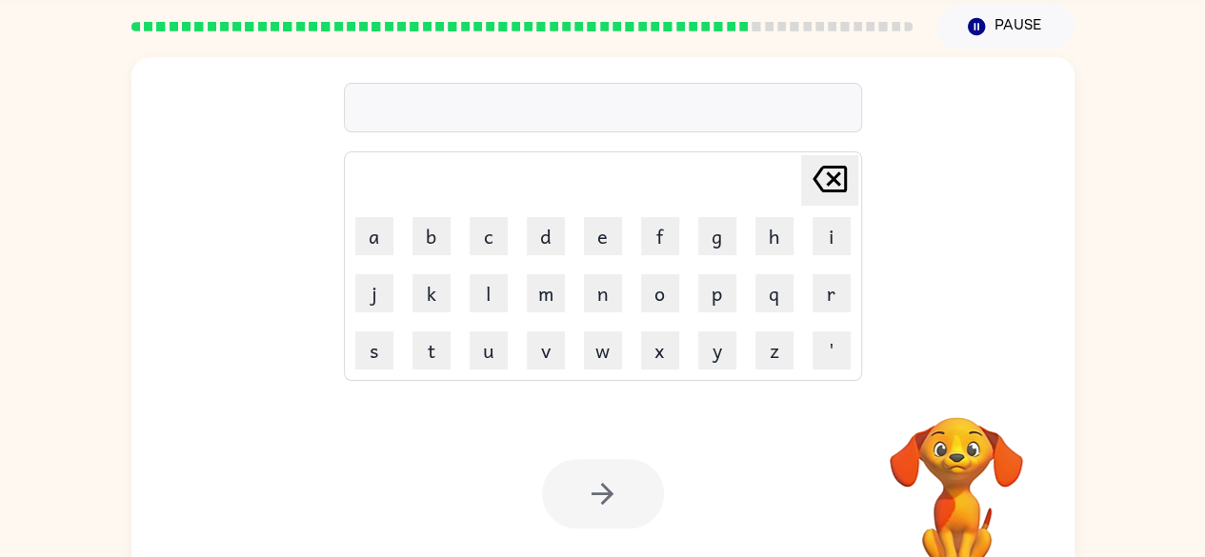
click at [503, 288] on button "l" at bounding box center [489, 293] width 38 height 38
click at [644, 289] on button "o" at bounding box center [660, 293] width 38 height 38
click at [601, 242] on button "e" at bounding box center [603, 236] width 38 height 38
click at [503, 248] on button "c" at bounding box center [489, 236] width 38 height 38
click at [472, 246] on button "c" at bounding box center [489, 236] width 38 height 38
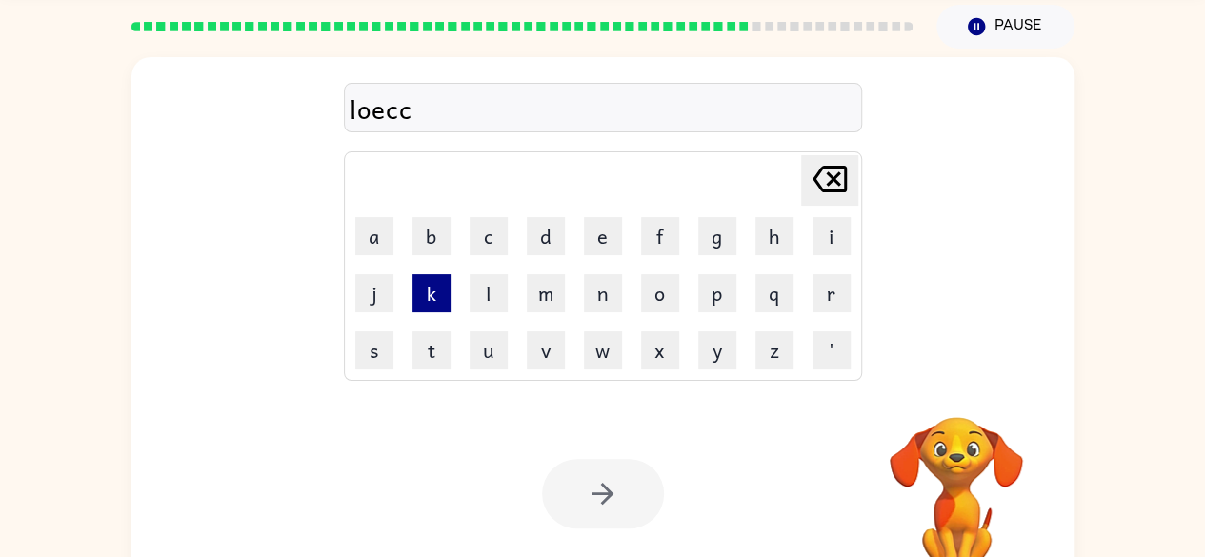
click at [446, 284] on button "k" at bounding box center [432, 293] width 38 height 38
click at [507, 336] on button "u" at bounding box center [489, 351] width 38 height 38
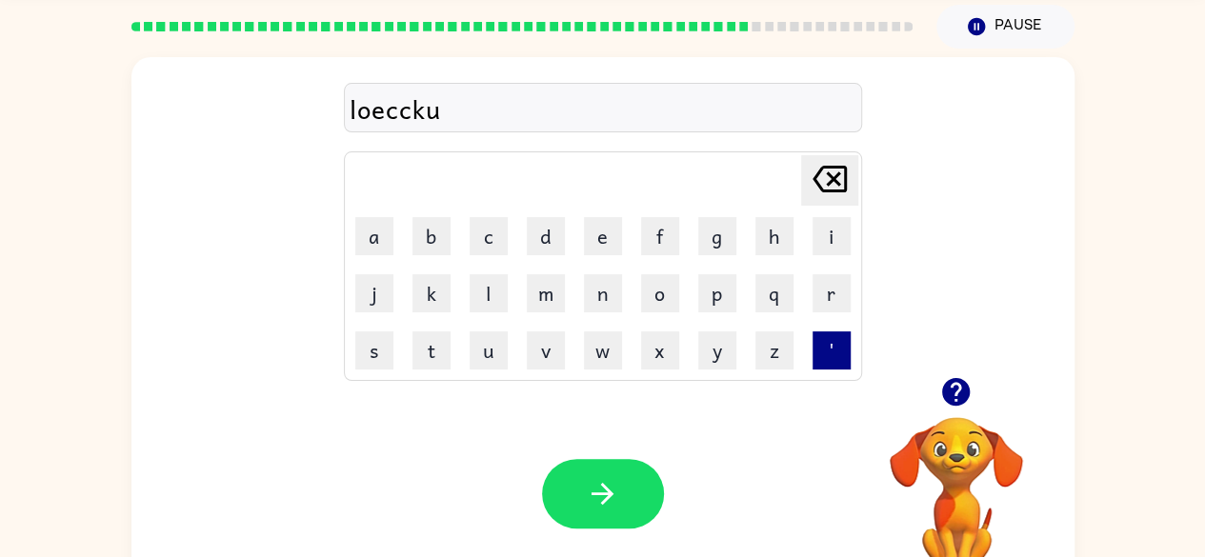
click at [820, 366] on button "'" at bounding box center [832, 351] width 38 height 38
click at [675, 252] on button "f" at bounding box center [660, 236] width 38 height 38
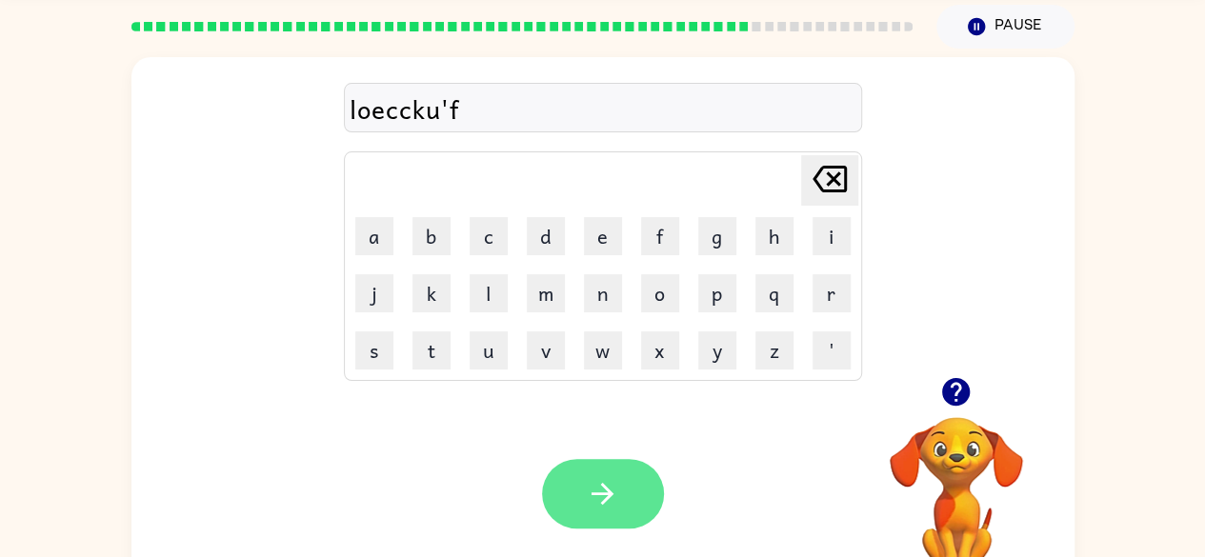
click at [616, 487] on icon "button" at bounding box center [602, 493] width 33 height 33
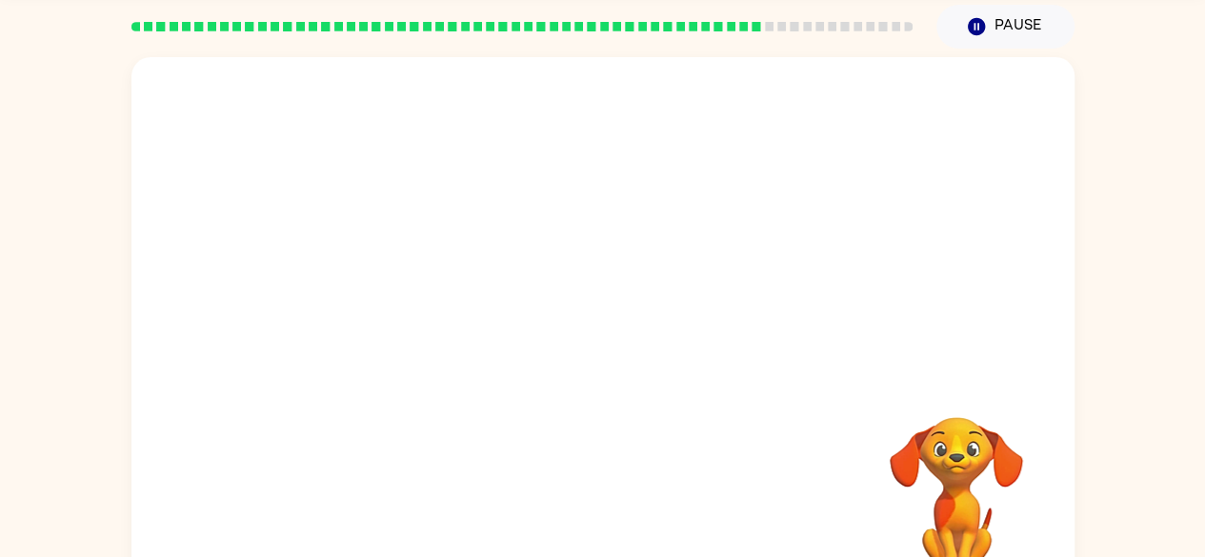
click at [563, 219] on div at bounding box center [602, 217] width 943 height 320
click at [529, 281] on video "Your browser must support playing .mp4 files to use Literably. Please try using…" at bounding box center [602, 217] width 943 height 320
click at [450, 267] on video "Your browser must support playing .mp4 files to use Literably. Please try using…" at bounding box center [602, 217] width 943 height 320
drag, startPoint x: 450, startPoint y: 267, endPoint x: 435, endPoint y: 262, distance: 15.1
click at [435, 262] on video "Your browser must support playing .mp4 files to use Literably. Please try using…" at bounding box center [602, 217] width 943 height 320
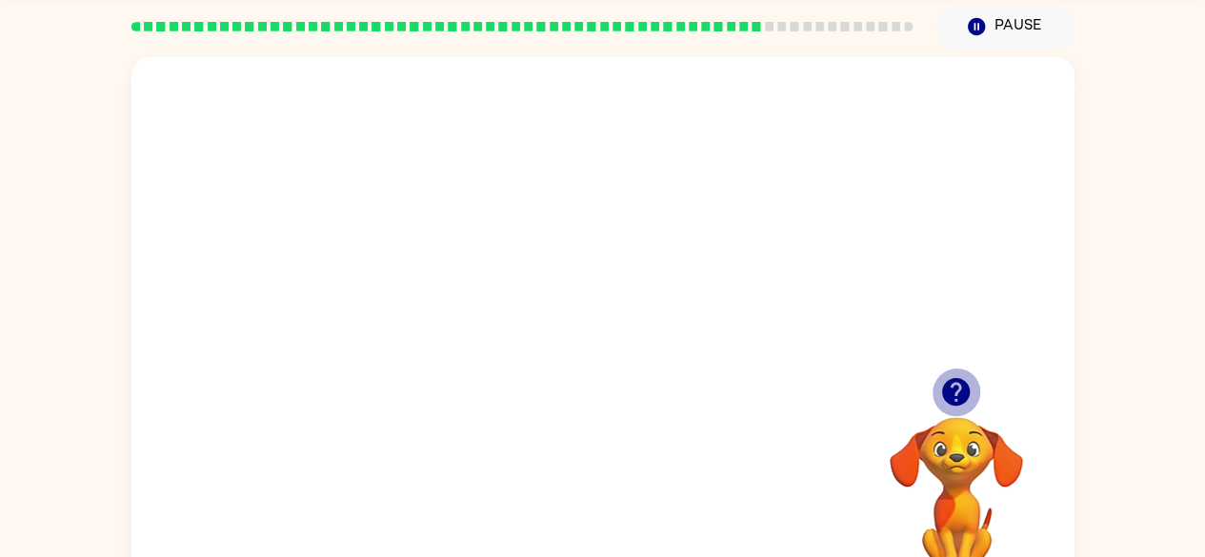
click at [959, 387] on icon "button" at bounding box center [955, 391] width 33 height 33
click at [959, 387] on div "Your browser must support playing .mp4 files to use Literably. Please try using…" at bounding box center [602, 329] width 943 height 544
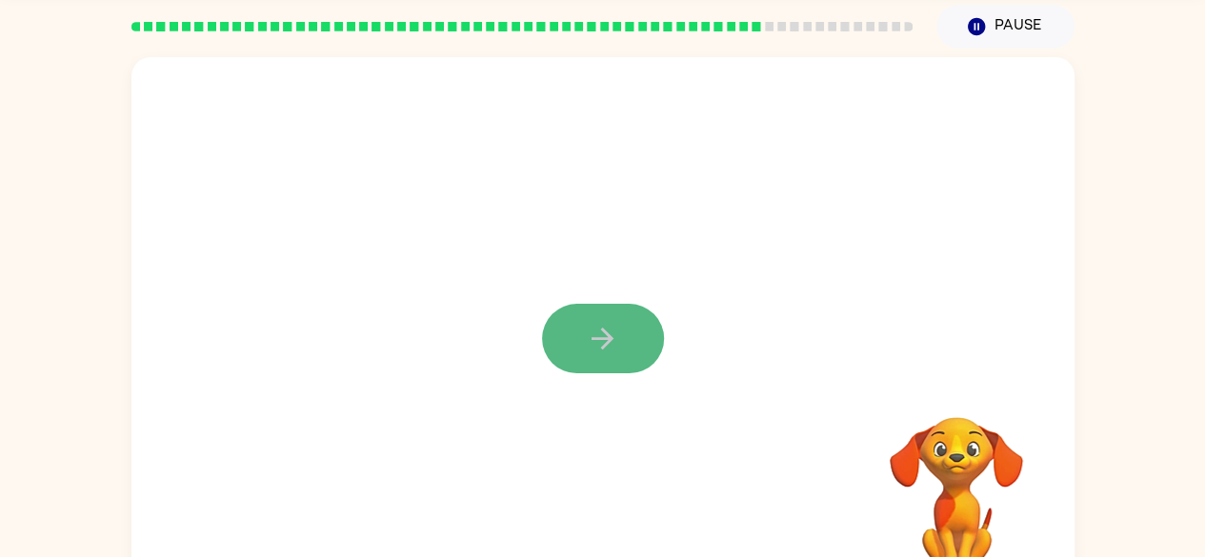
click at [563, 353] on button "button" at bounding box center [603, 339] width 122 height 70
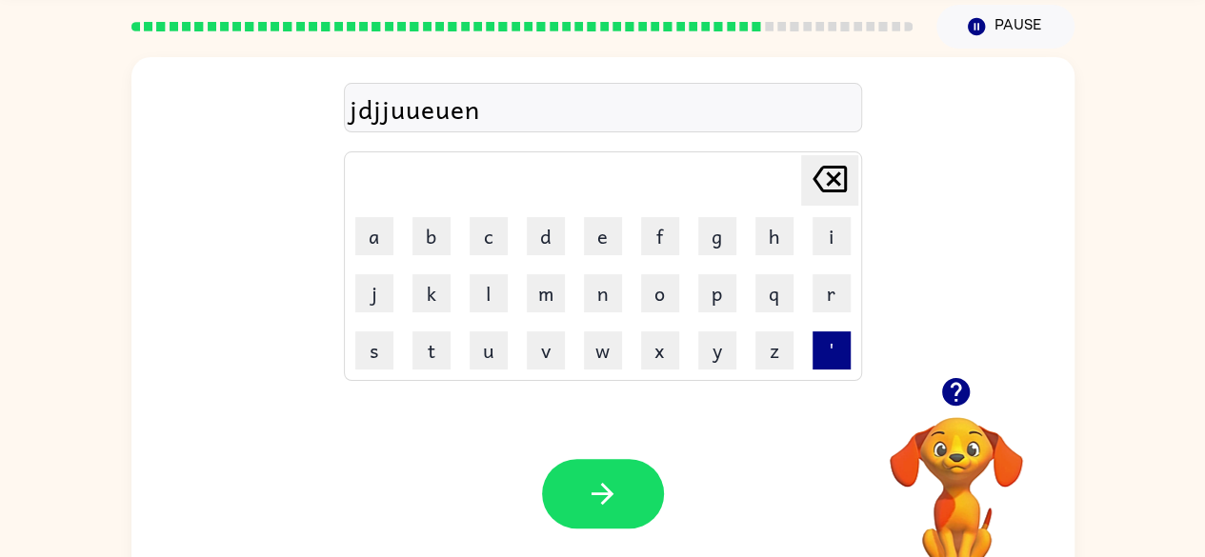
click at [827, 362] on button "'" at bounding box center [832, 351] width 38 height 38
click at [664, 280] on button "o" at bounding box center [660, 293] width 38 height 38
click at [448, 252] on button "b" at bounding box center [432, 236] width 38 height 38
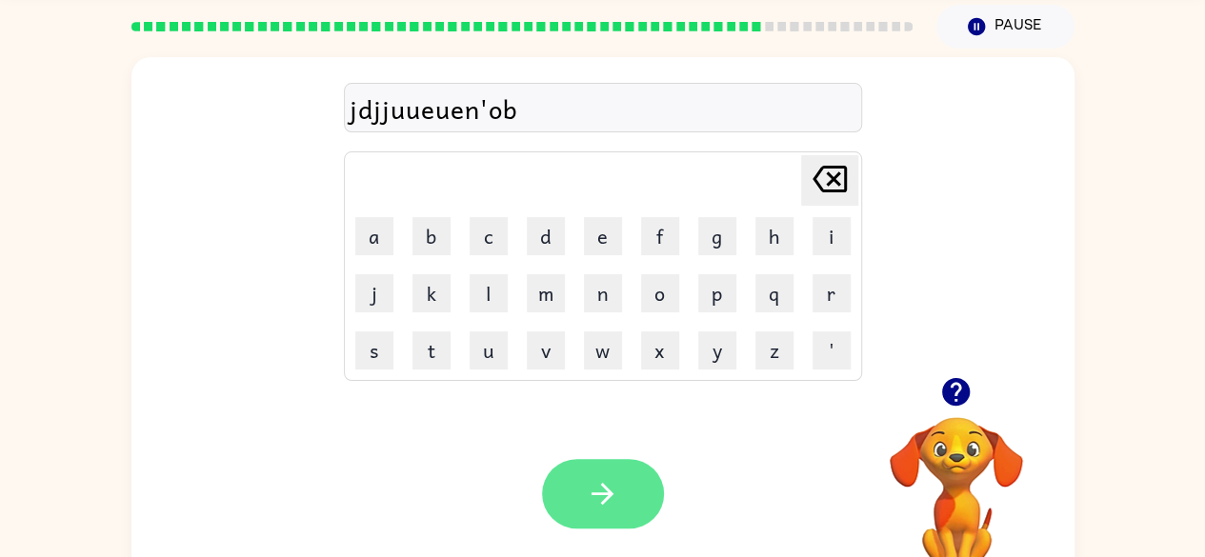
click at [607, 501] on icon "button" at bounding box center [602, 493] width 33 height 33
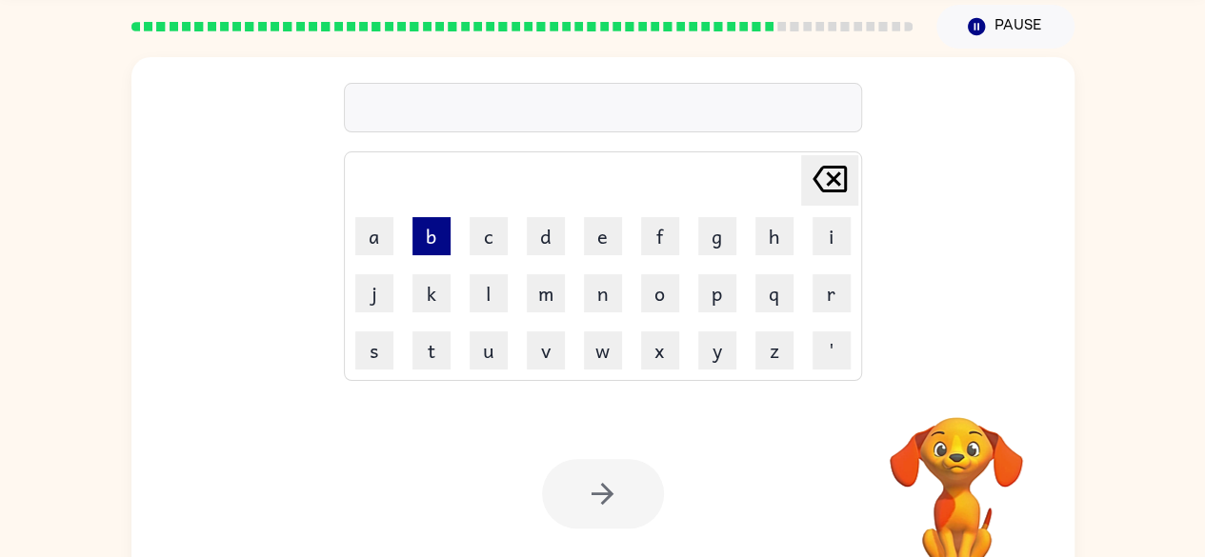
click at [420, 244] on button "b" at bounding box center [432, 236] width 38 height 38
click at [356, 248] on button "a" at bounding box center [374, 236] width 38 height 38
click at [418, 309] on button "k" at bounding box center [432, 293] width 38 height 38
click at [368, 304] on button "j" at bounding box center [374, 293] width 38 height 38
click at [845, 349] on button "'" at bounding box center [832, 351] width 38 height 38
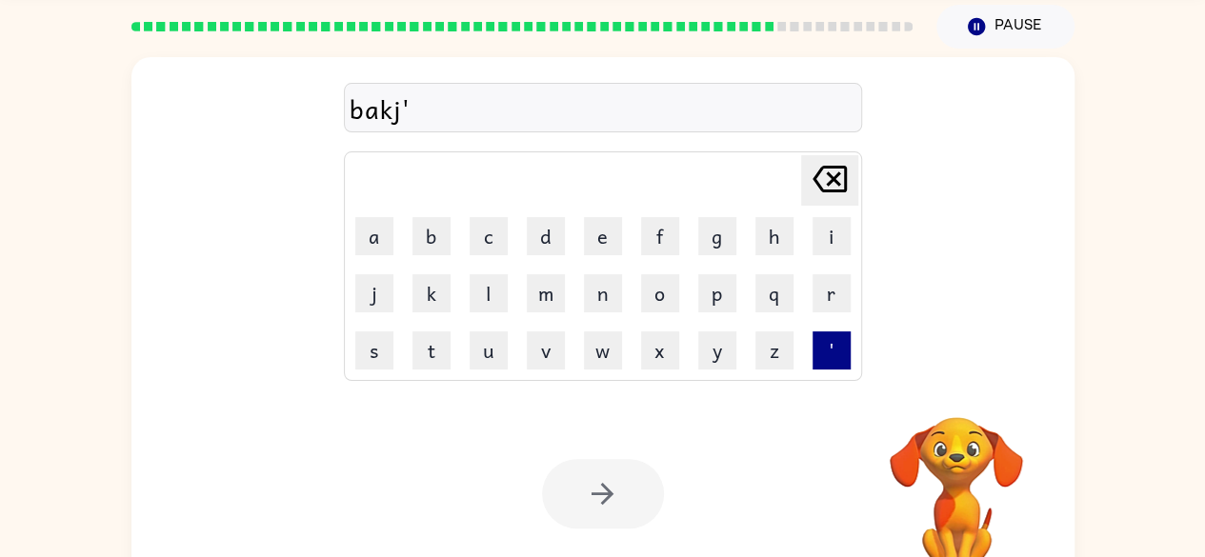
click at [834, 292] on button "r" at bounding box center [832, 293] width 38 height 38
click at [774, 237] on button "h" at bounding box center [775, 236] width 38 height 38
click at [651, 335] on button "x" at bounding box center [660, 351] width 38 height 38
type button "x"
click at [641, 332] on button "x" at bounding box center [660, 351] width 38 height 38
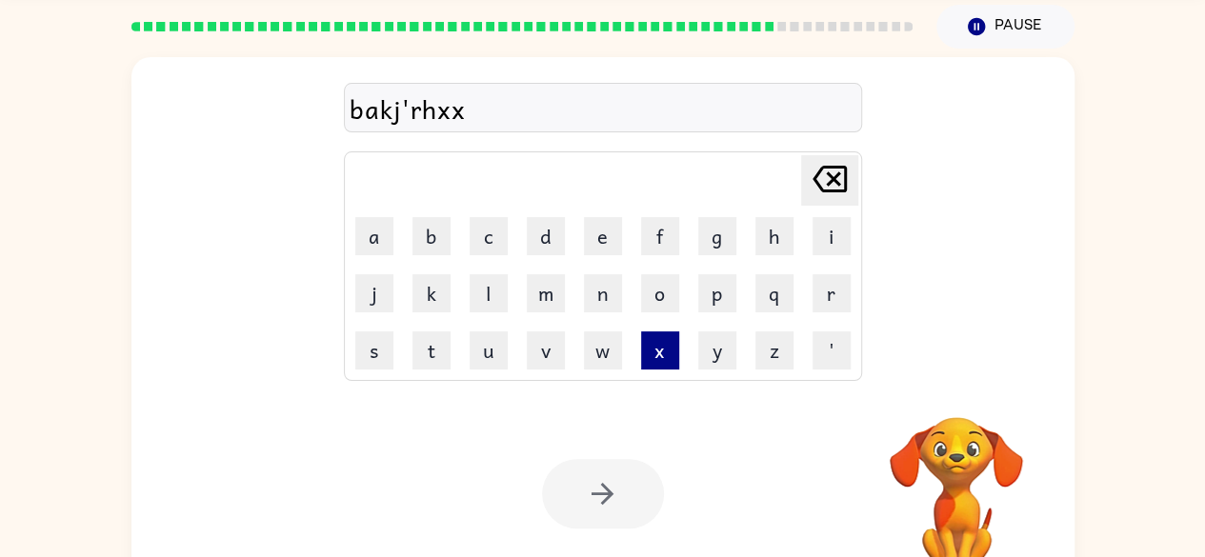
click at [641, 332] on button "x" at bounding box center [660, 351] width 38 height 38
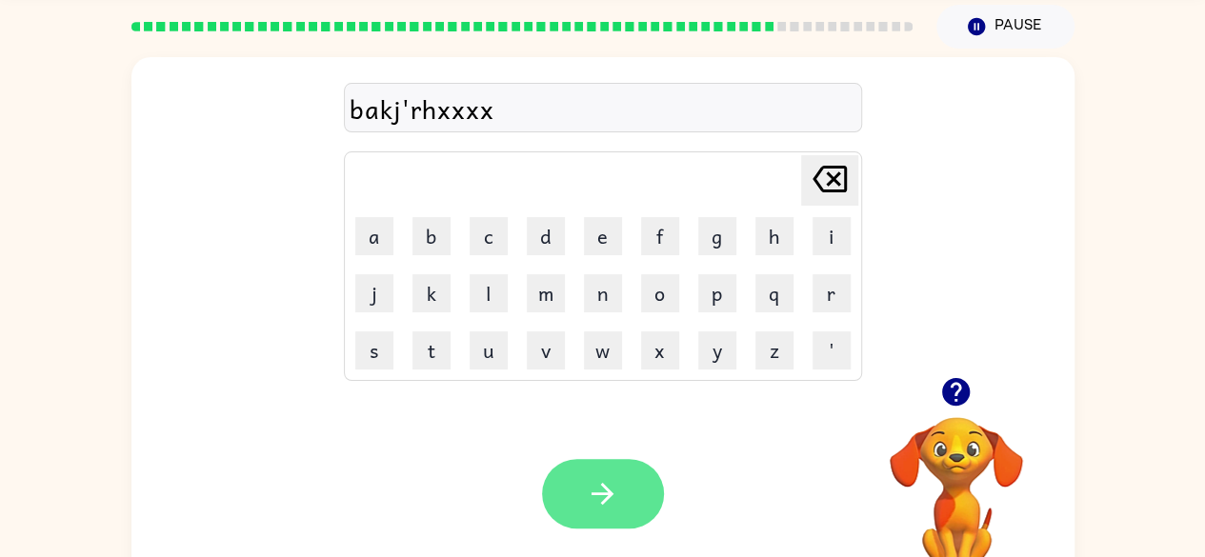
click at [616, 490] on icon "button" at bounding box center [602, 493] width 33 height 33
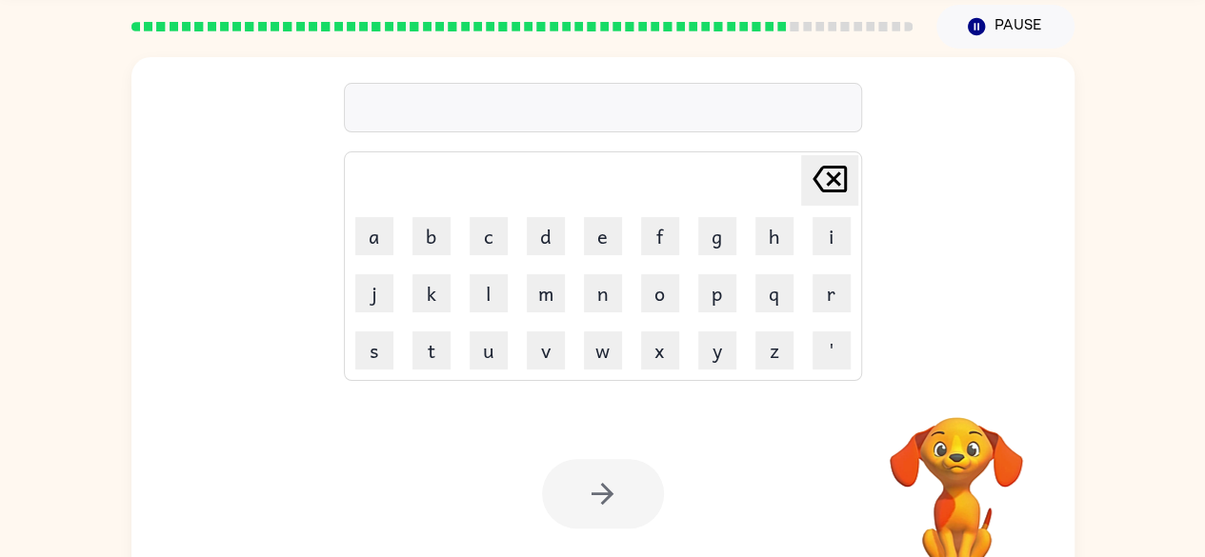
click at [663, 246] on button "f" at bounding box center [660, 236] width 38 height 38
click at [374, 241] on button "a" at bounding box center [374, 236] width 38 height 38
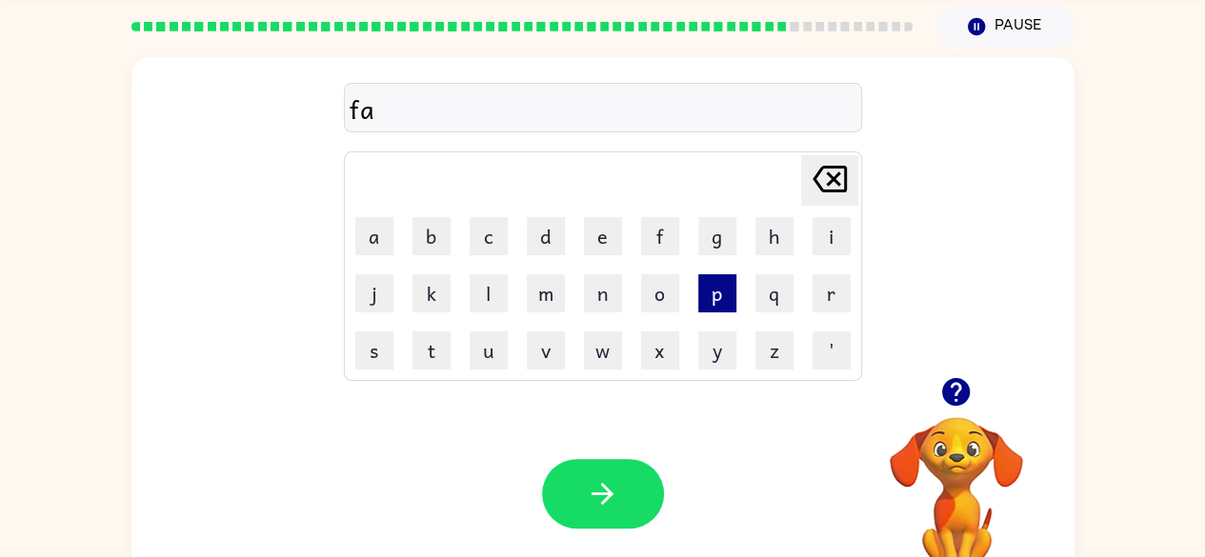
click at [719, 303] on button "p" at bounding box center [717, 293] width 38 height 38
click at [361, 297] on button "j" at bounding box center [374, 293] width 38 height 38
click at [832, 349] on button "'" at bounding box center [832, 351] width 38 height 38
click at [373, 236] on button "a" at bounding box center [374, 236] width 38 height 38
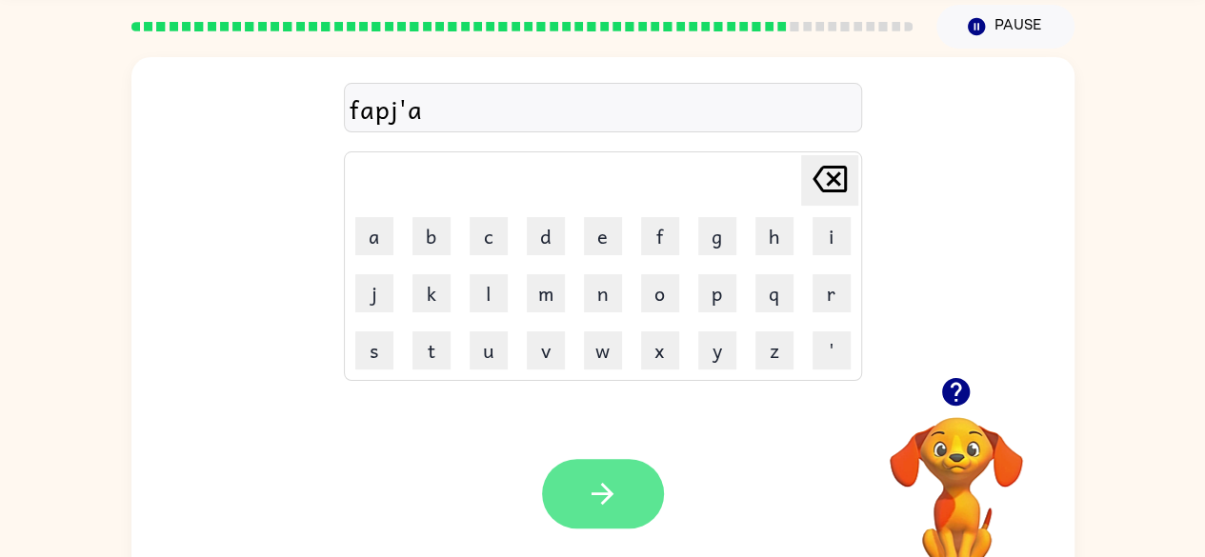
click at [627, 486] on button "button" at bounding box center [603, 494] width 122 height 70
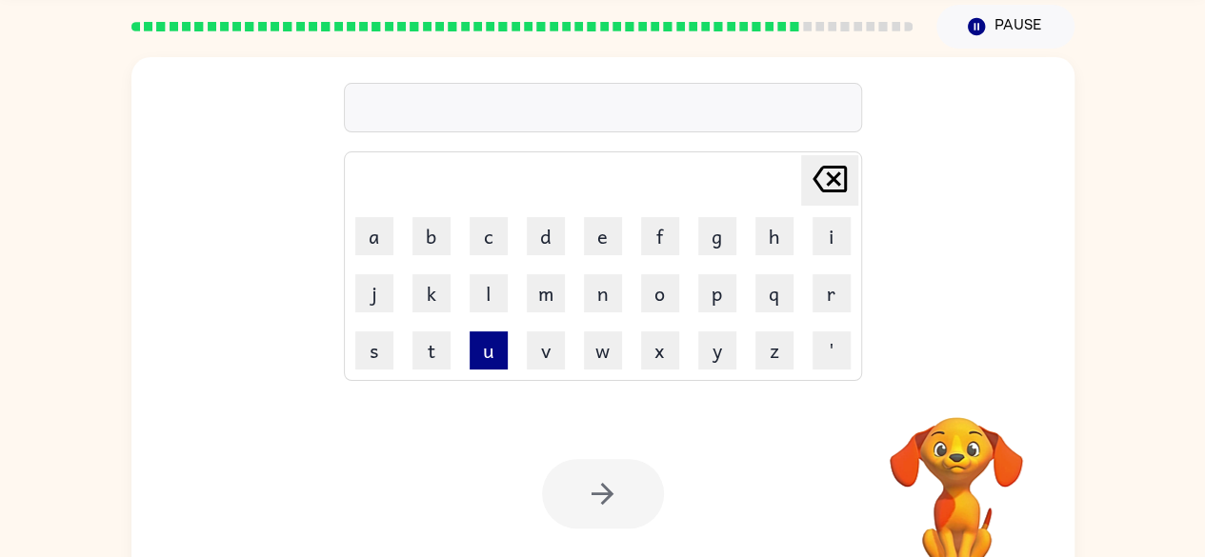
click at [498, 335] on button "u" at bounding box center [489, 351] width 38 height 38
click at [760, 284] on button "q" at bounding box center [775, 293] width 38 height 38
click at [495, 286] on button "l" at bounding box center [489, 293] width 38 height 38
click at [483, 229] on button "c" at bounding box center [489, 236] width 38 height 38
click at [789, 236] on button "h" at bounding box center [775, 236] width 38 height 38
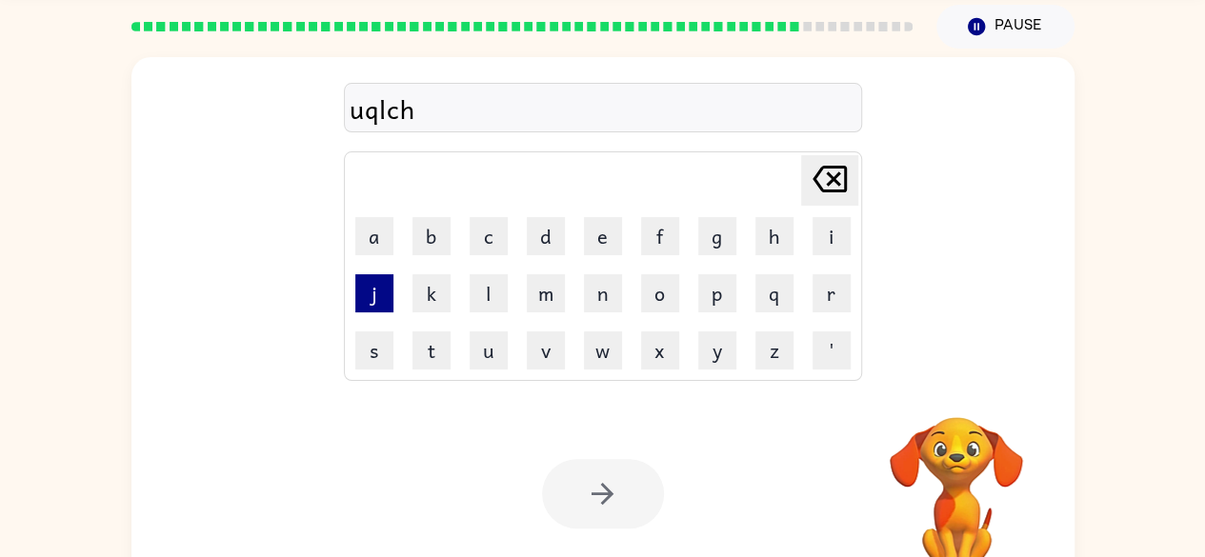
click at [379, 306] on button "j" at bounding box center [374, 293] width 38 height 38
click at [845, 368] on button "'" at bounding box center [832, 351] width 38 height 38
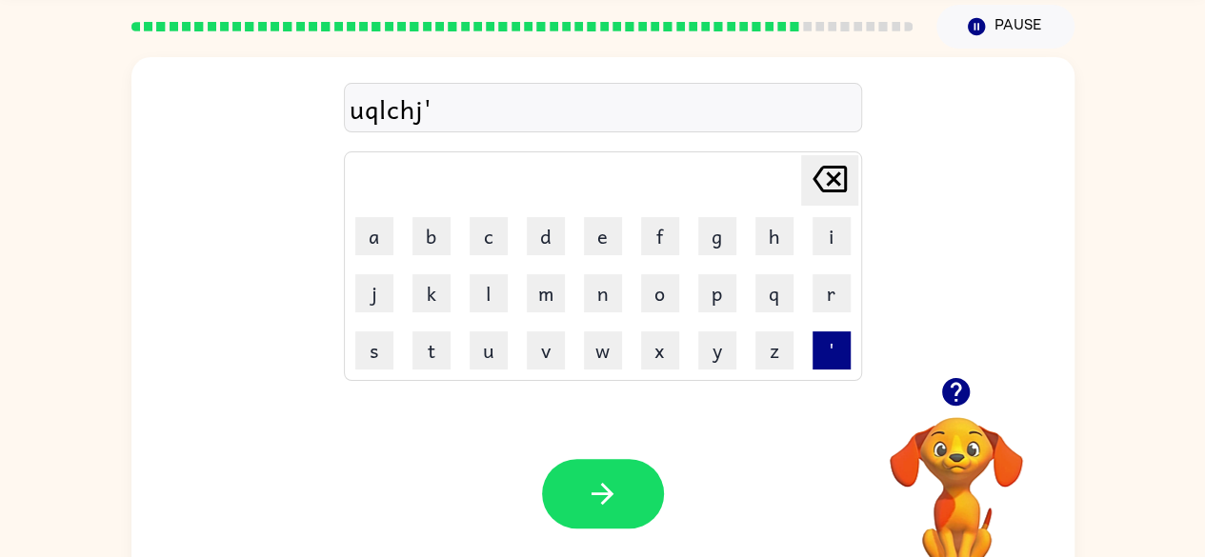
click at [616, 302] on button "n" at bounding box center [603, 293] width 38 height 38
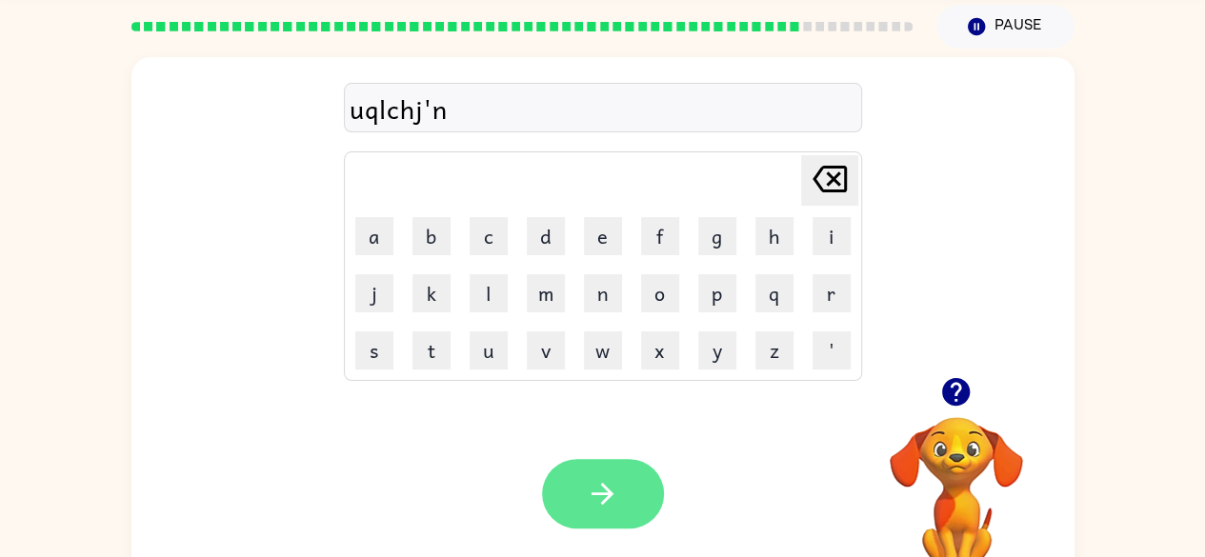
click at [633, 492] on button "button" at bounding box center [603, 494] width 122 height 70
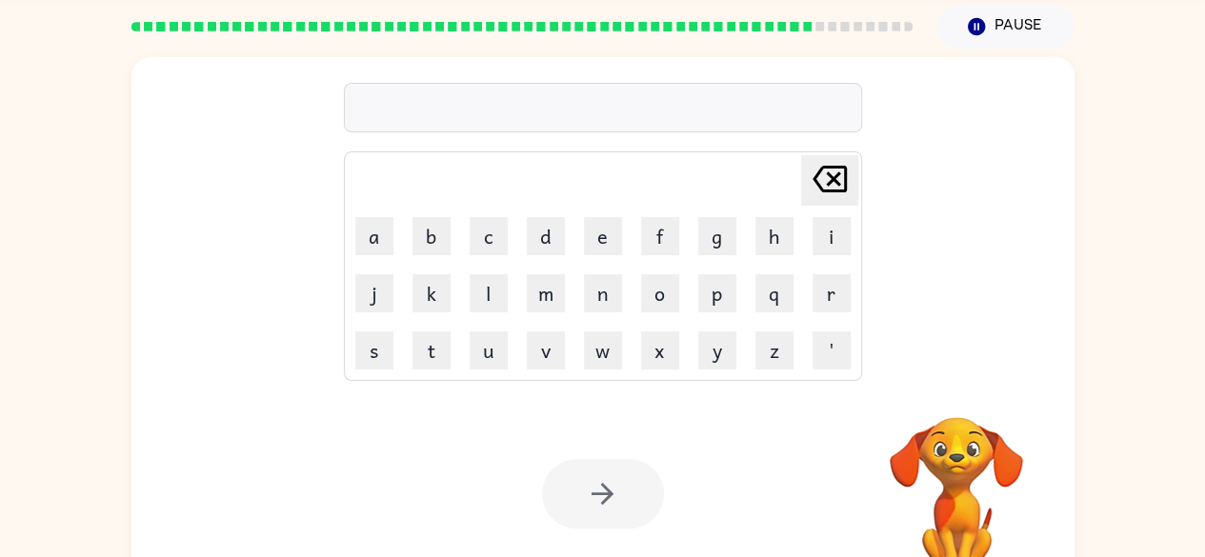
click at [835, 232] on button "i" at bounding box center [832, 236] width 38 height 38
click at [486, 298] on button "l" at bounding box center [489, 293] width 38 height 38
click at [419, 250] on button "b" at bounding box center [432, 236] width 38 height 38
click at [850, 180] on icon "Delete Delete last character input" at bounding box center [830, 179] width 46 height 46
click at [833, 185] on icon "Delete Delete last character input" at bounding box center [830, 179] width 46 height 46
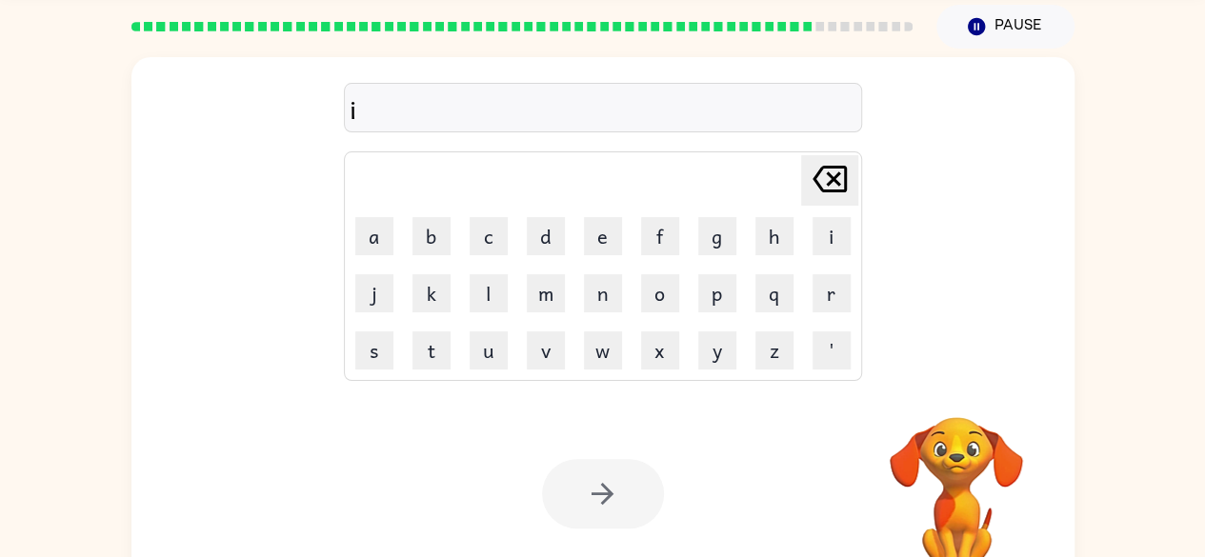
click at [830, 182] on icon at bounding box center [830, 179] width 34 height 27
click at [827, 189] on icon "Delete Delete last character input" at bounding box center [830, 179] width 46 height 46
click at [774, 234] on button "h" at bounding box center [775, 236] width 38 height 38
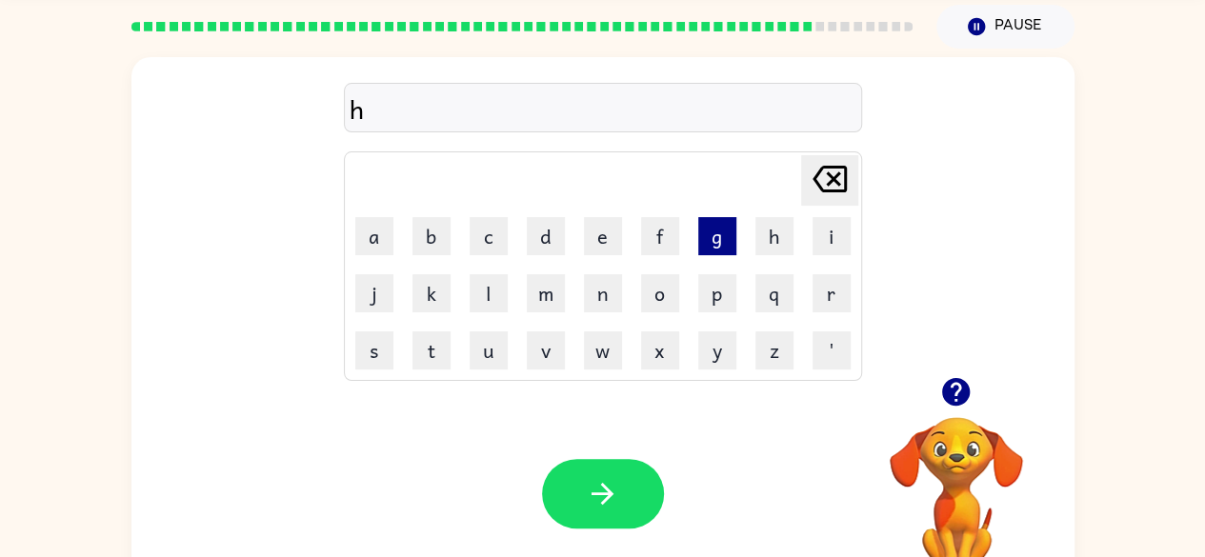
click at [704, 240] on button "g" at bounding box center [717, 236] width 38 height 38
click at [853, 165] on button "Delete Delete last character input" at bounding box center [829, 180] width 57 height 50
click at [830, 183] on icon "Delete Delete last character input" at bounding box center [830, 179] width 46 height 46
click at [829, 183] on icon at bounding box center [830, 179] width 34 height 27
click at [558, 231] on button "d" at bounding box center [546, 236] width 38 height 38
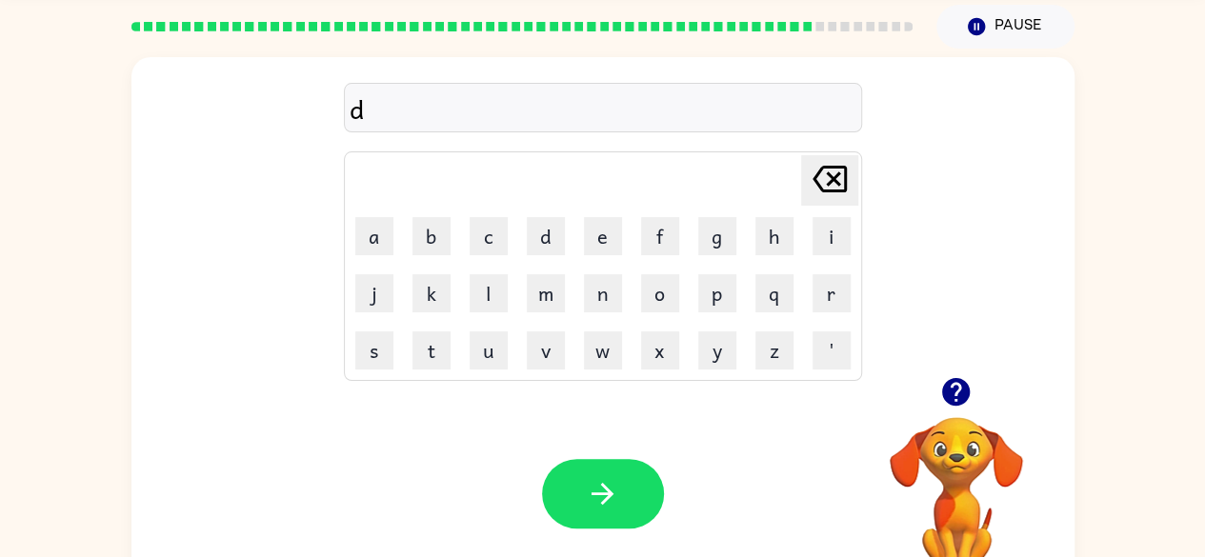
click at [817, 175] on icon at bounding box center [830, 179] width 34 height 27
click at [823, 184] on icon "Delete Delete last character input" at bounding box center [830, 179] width 46 height 46
click at [957, 404] on icon "button" at bounding box center [956, 392] width 28 height 28
click at [761, 282] on button "q" at bounding box center [775, 293] width 38 height 38
click at [490, 251] on button "c" at bounding box center [489, 236] width 38 height 38
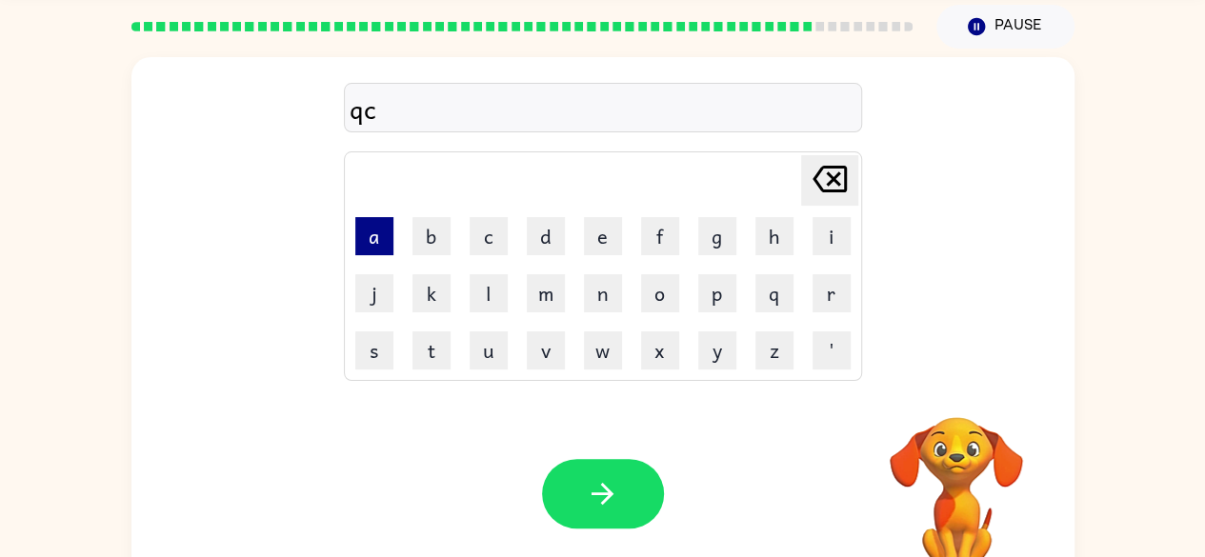
click at [370, 221] on button "a" at bounding box center [374, 236] width 38 height 38
click at [849, 175] on icon "Delete Delete last character input" at bounding box center [830, 179] width 46 height 46
click at [834, 192] on icon "Delete Delete last character input" at bounding box center [830, 179] width 46 height 46
click at [831, 191] on icon at bounding box center [830, 179] width 34 height 27
click at [616, 304] on button "n" at bounding box center [603, 293] width 38 height 38
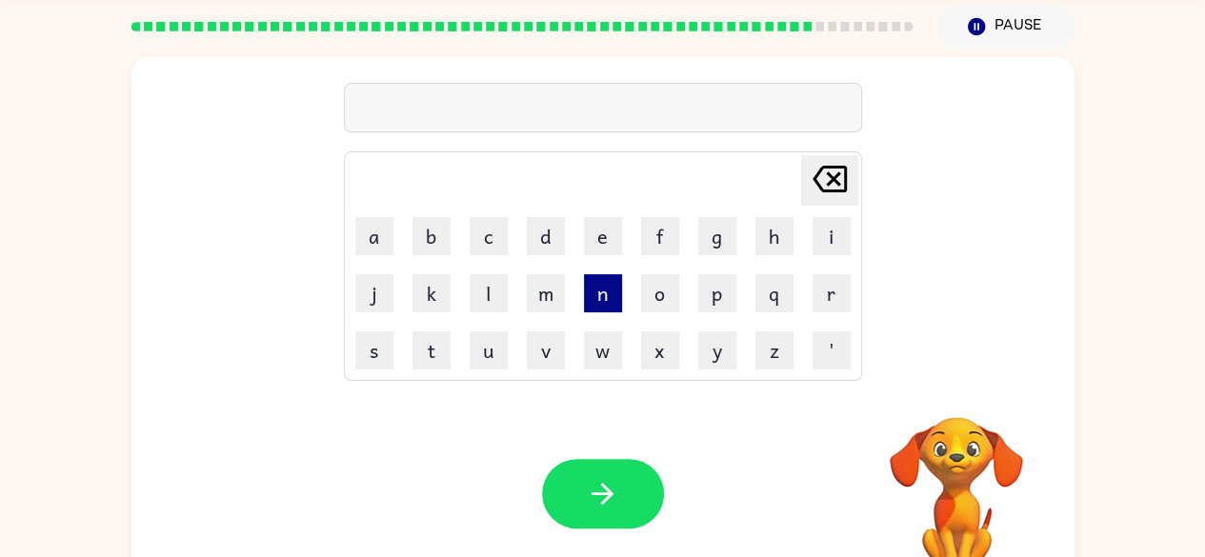
click at [588, 307] on button "n" at bounding box center [603, 293] width 38 height 38
click at [535, 295] on button "m" at bounding box center [546, 293] width 38 height 38
click at [419, 286] on button "k" at bounding box center [432, 293] width 38 height 38
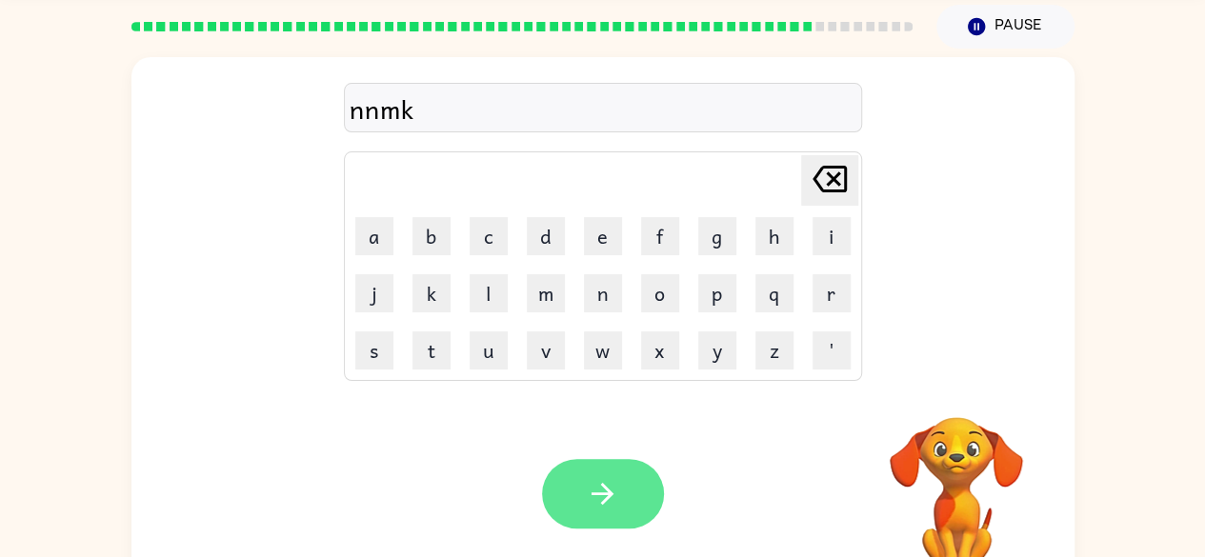
click at [654, 488] on button "button" at bounding box center [603, 494] width 122 height 70
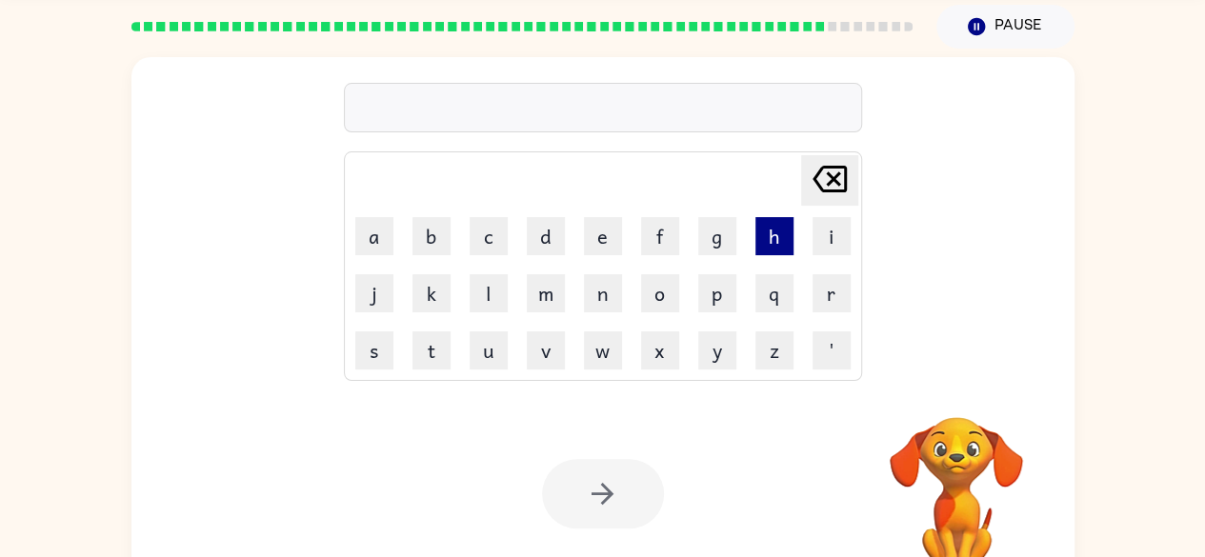
click at [789, 241] on button "h" at bounding box center [775, 236] width 38 height 38
click at [646, 285] on button "o" at bounding box center [660, 293] width 38 height 38
click at [492, 295] on button "l" at bounding box center [489, 293] width 38 height 38
click at [425, 252] on button "b" at bounding box center [432, 236] width 38 height 38
click at [616, 335] on button "w" at bounding box center [603, 351] width 38 height 38
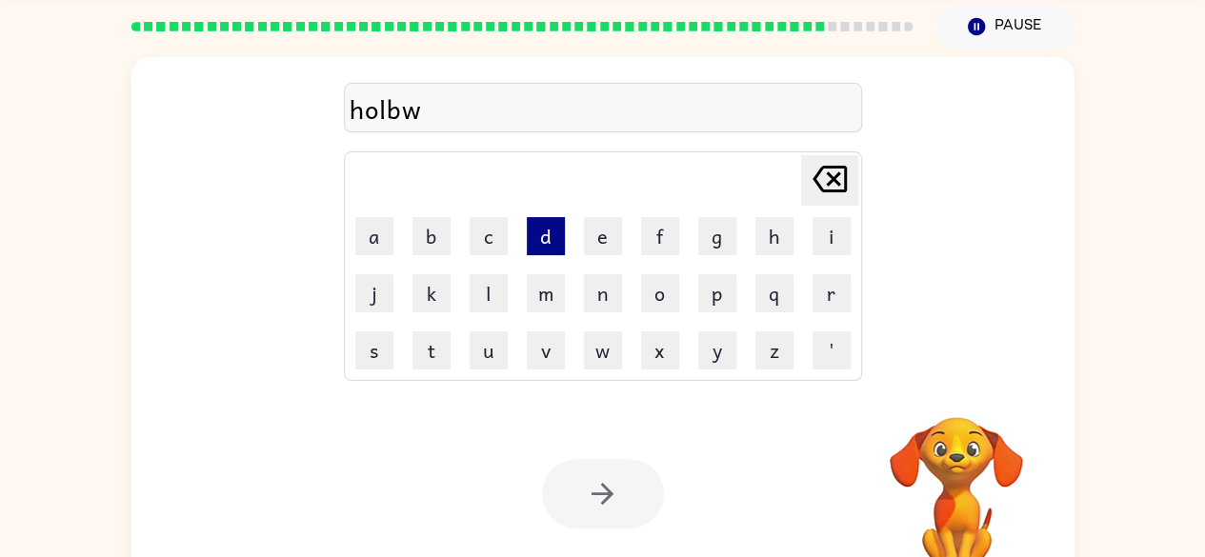
click at [545, 232] on button "d" at bounding box center [546, 236] width 38 height 38
click at [591, 513] on div at bounding box center [603, 494] width 122 height 70
click at [598, 515] on div at bounding box center [603, 494] width 122 height 70
click at [598, 508] on div at bounding box center [603, 494] width 122 height 70
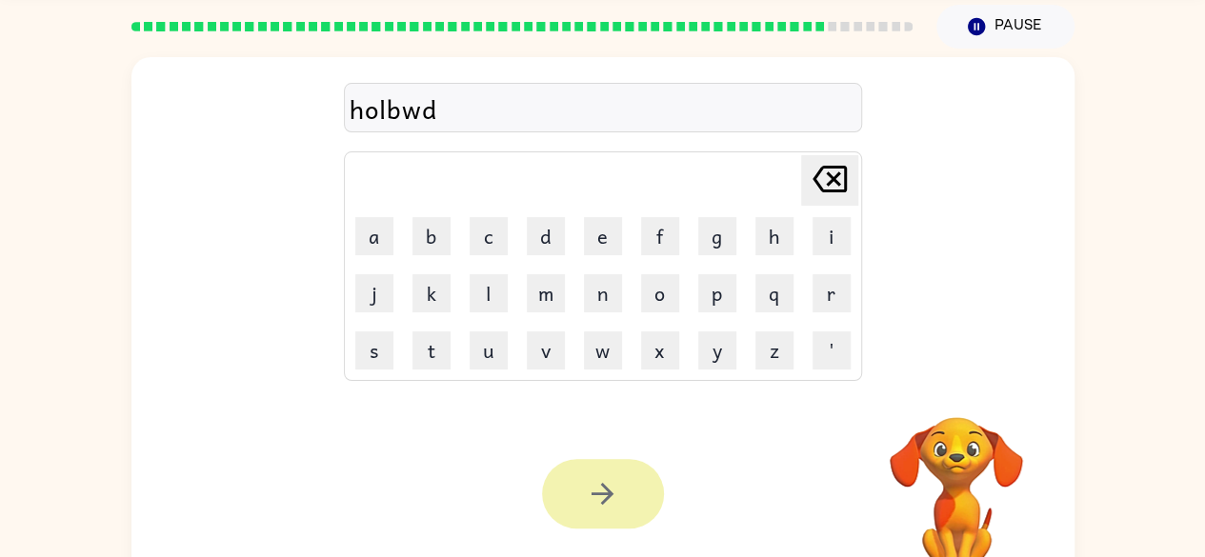
click at [598, 500] on icon "button" at bounding box center [602, 493] width 33 height 33
click at [608, 504] on div at bounding box center [603, 494] width 122 height 70
click at [608, 503] on div at bounding box center [603, 494] width 122 height 70
click at [607, 506] on div at bounding box center [603, 494] width 122 height 70
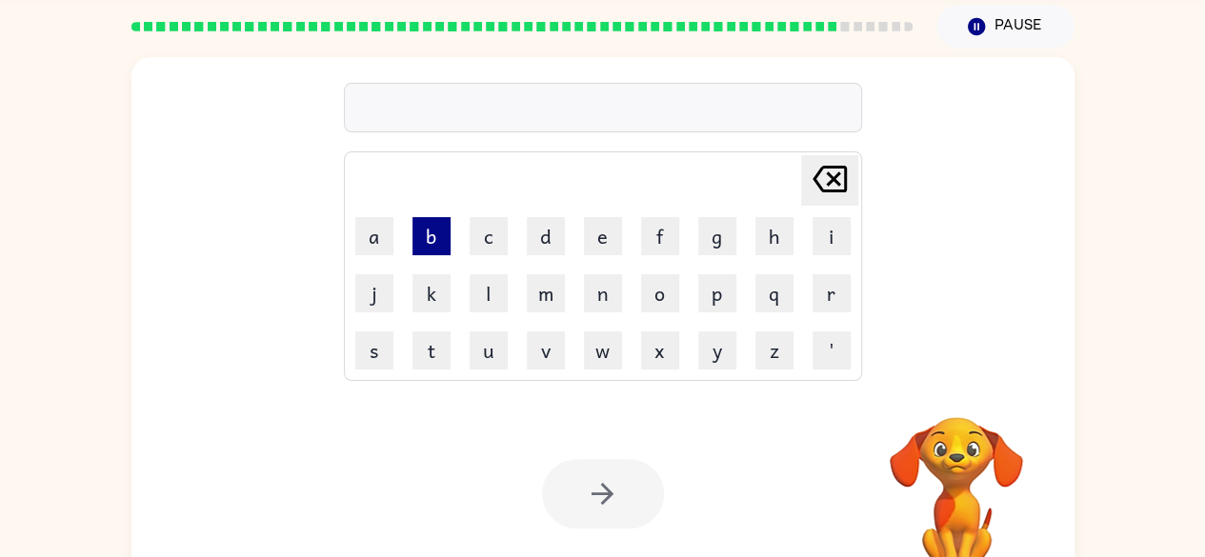
click at [434, 249] on button "b" at bounding box center [432, 236] width 38 height 38
click at [560, 290] on button "m" at bounding box center [546, 293] width 38 height 38
click at [706, 277] on button "p" at bounding box center [717, 293] width 38 height 38
click at [702, 281] on button "p" at bounding box center [717, 293] width 38 height 38
click at [421, 336] on button "t" at bounding box center [432, 351] width 38 height 38
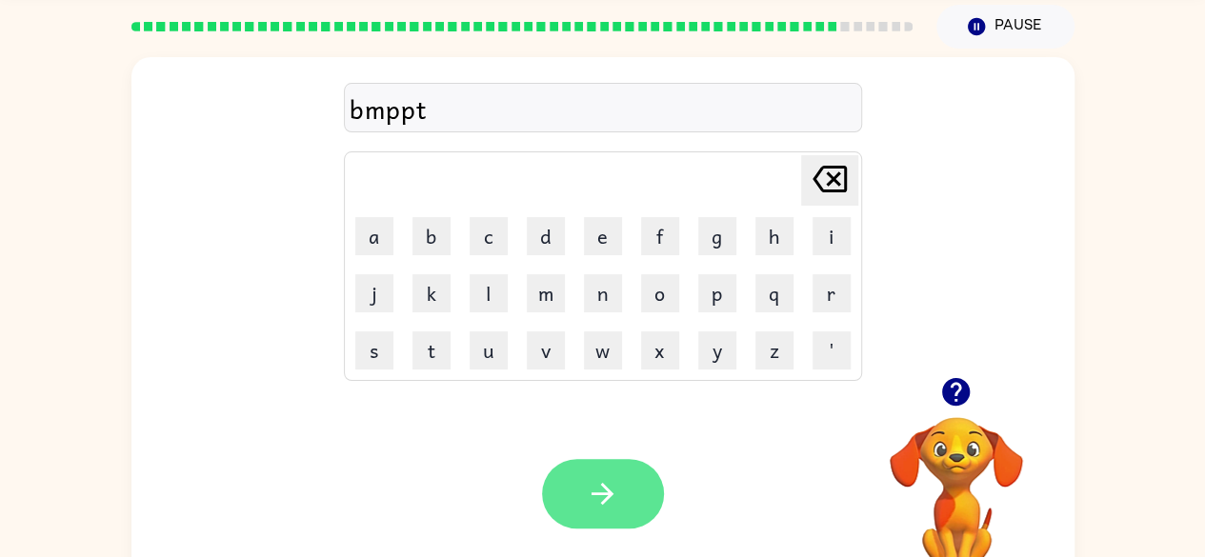
click at [588, 497] on icon "button" at bounding box center [602, 493] width 33 height 33
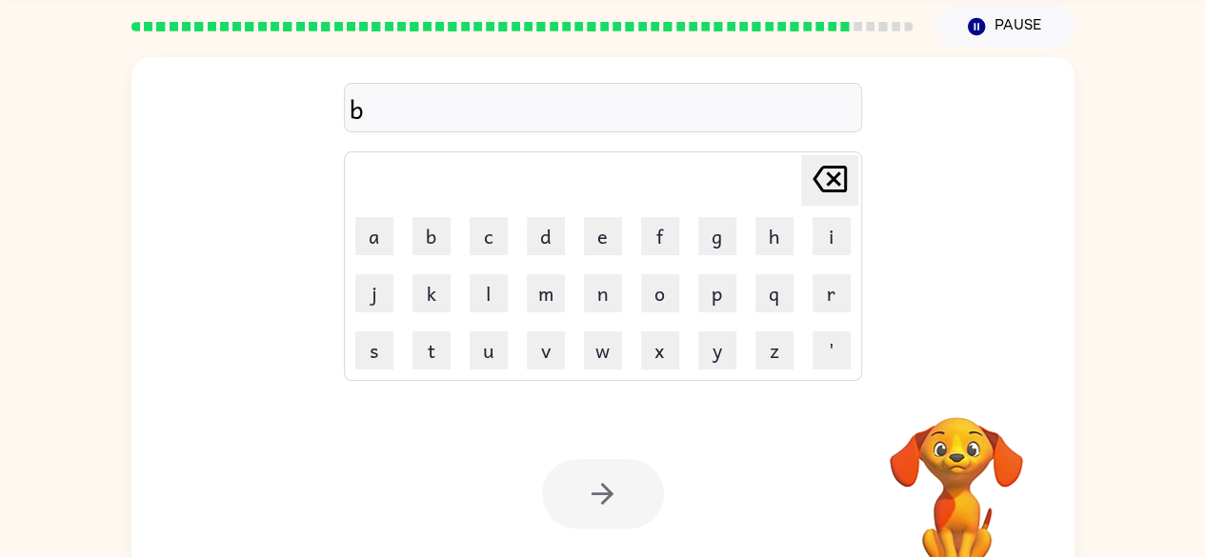
click at [596, 295] on button "n" at bounding box center [603, 293] width 38 height 38
click at [776, 249] on button "h" at bounding box center [775, 236] width 38 height 38
click at [423, 284] on button "k" at bounding box center [432, 293] width 38 height 38
click at [831, 351] on button "'" at bounding box center [832, 351] width 38 height 38
click at [601, 250] on button "e" at bounding box center [603, 236] width 38 height 38
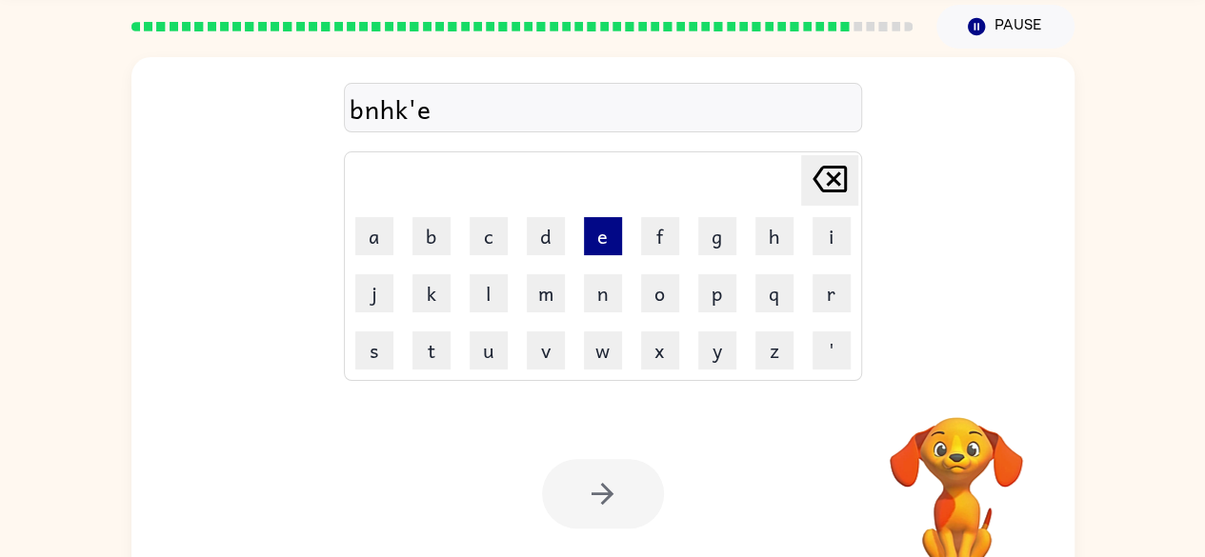
click at [368, 249] on button "a" at bounding box center [374, 236] width 38 height 38
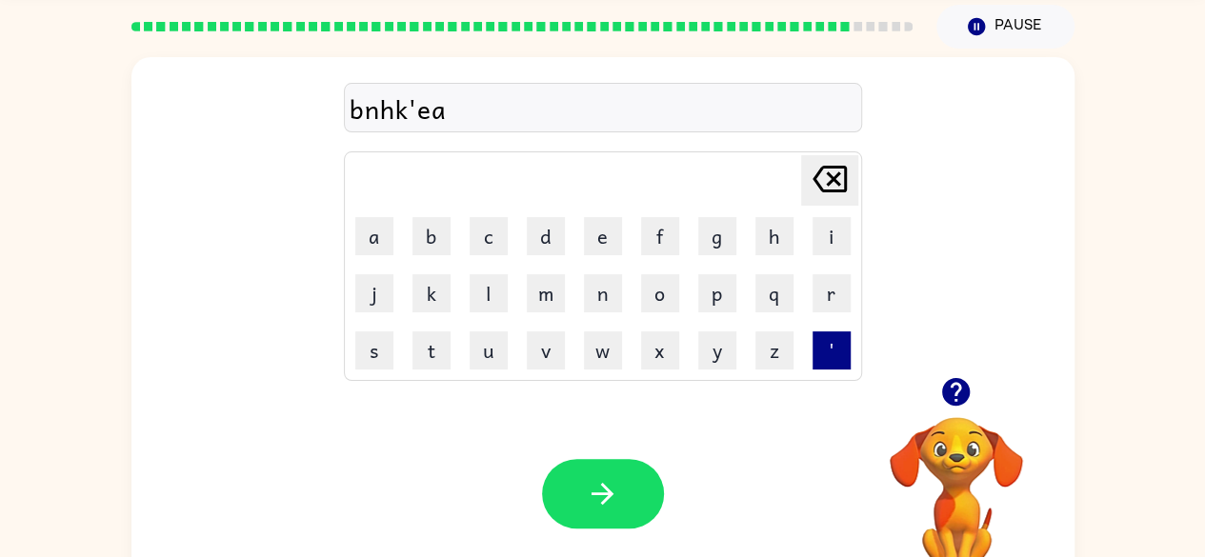
click at [833, 352] on button "'" at bounding box center [832, 351] width 38 height 38
type button "'"
click at [813, 332] on button "'" at bounding box center [832, 351] width 38 height 38
click at [596, 278] on button "n" at bounding box center [603, 293] width 38 height 38
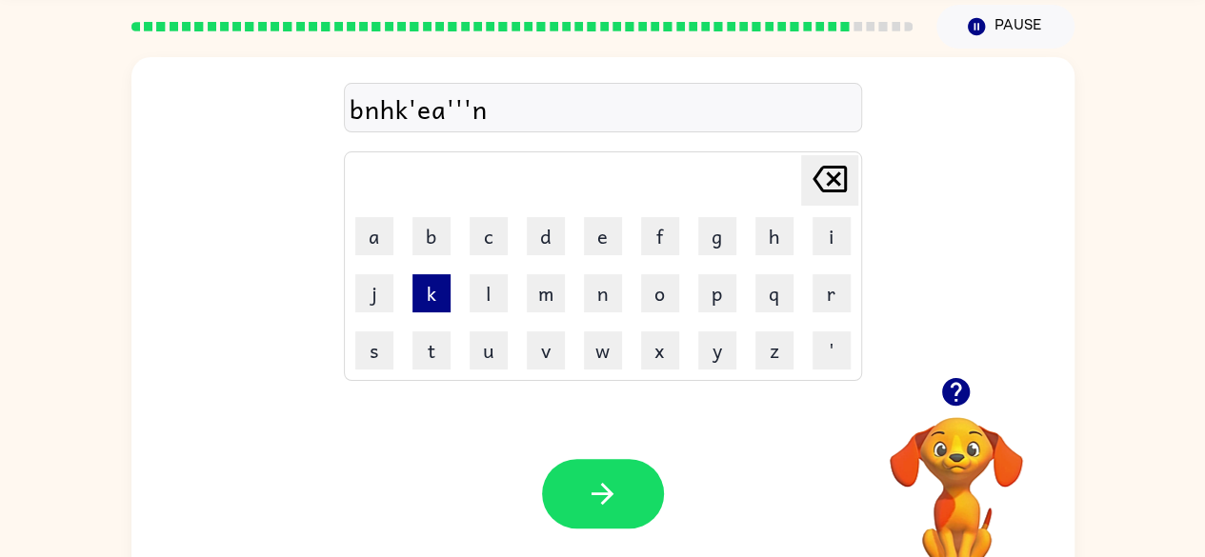
click at [416, 303] on button "k" at bounding box center [432, 293] width 38 height 38
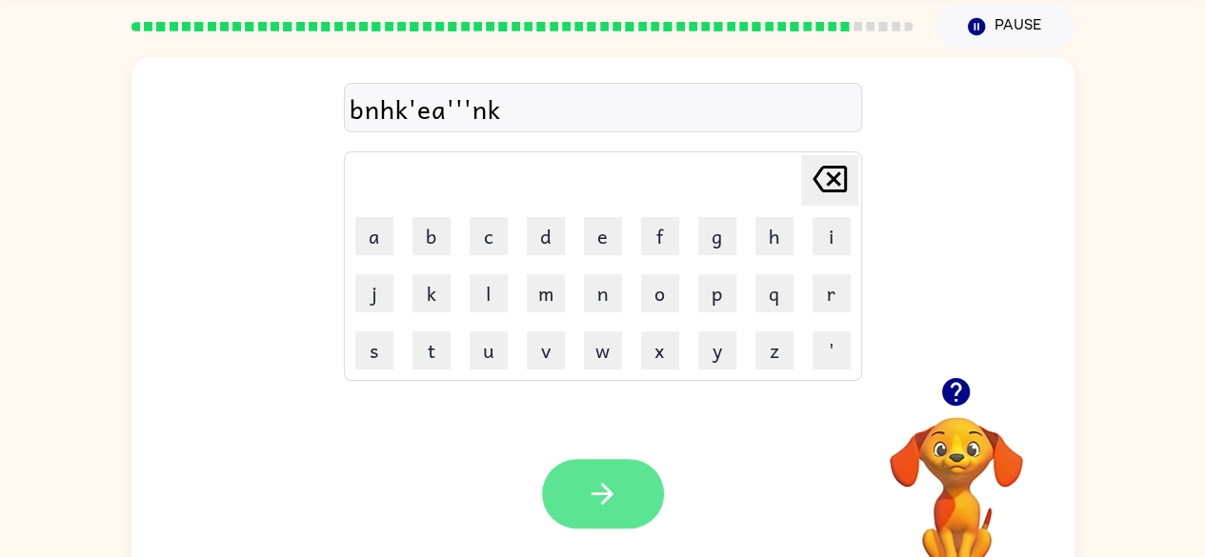
click at [586, 486] on icon "button" at bounding box center [602, 493] width 33 height 33
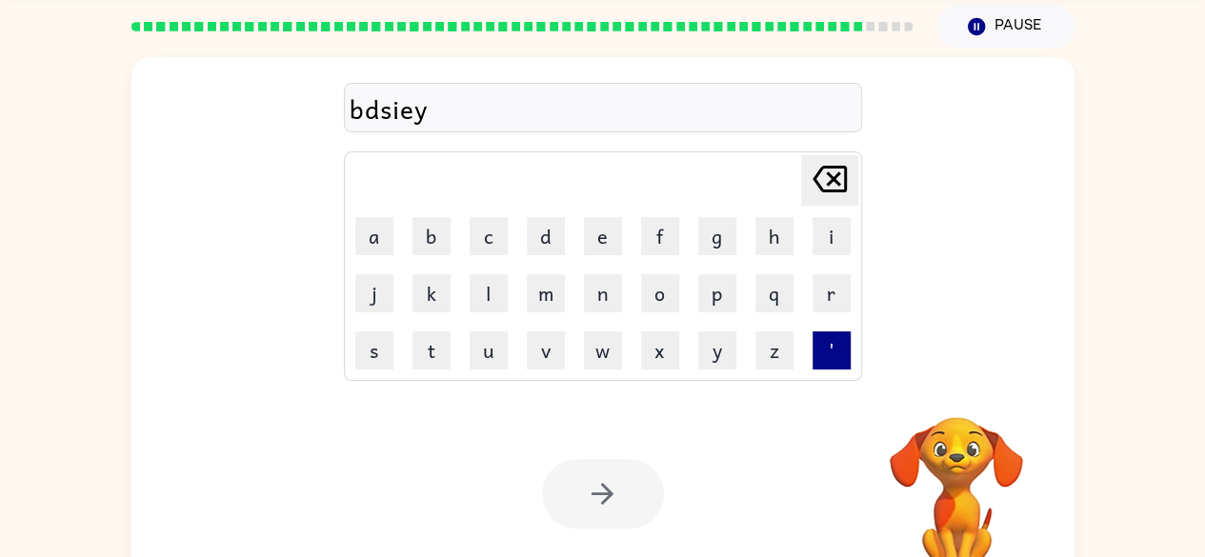
click at [836, 346] on button "'" at bounding box center [832, 351] width 38 height 38
click at [776, 278] on button "q" at bounding box center [775, 293] width 38 height 38
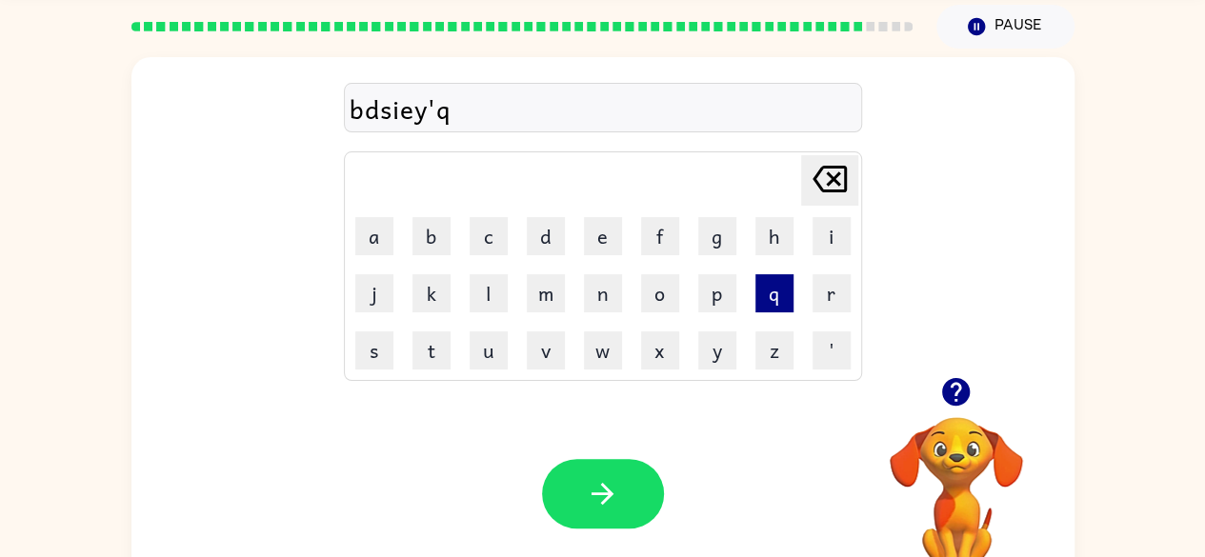
type button "q"
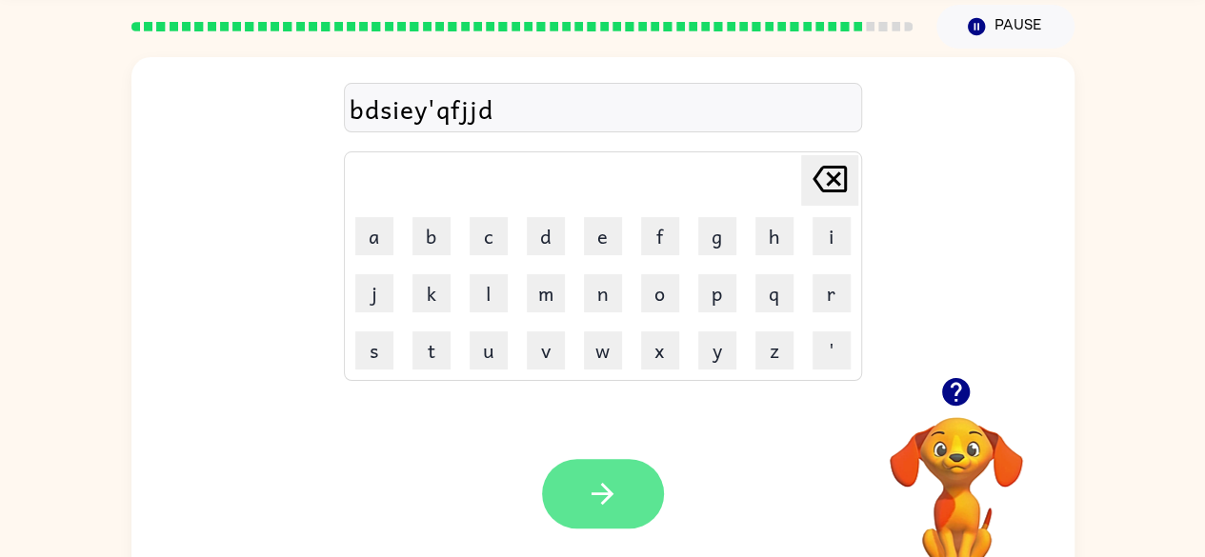
click at [591, 495] on icon "button" at bounding box center [602, 493] width 33 height 33
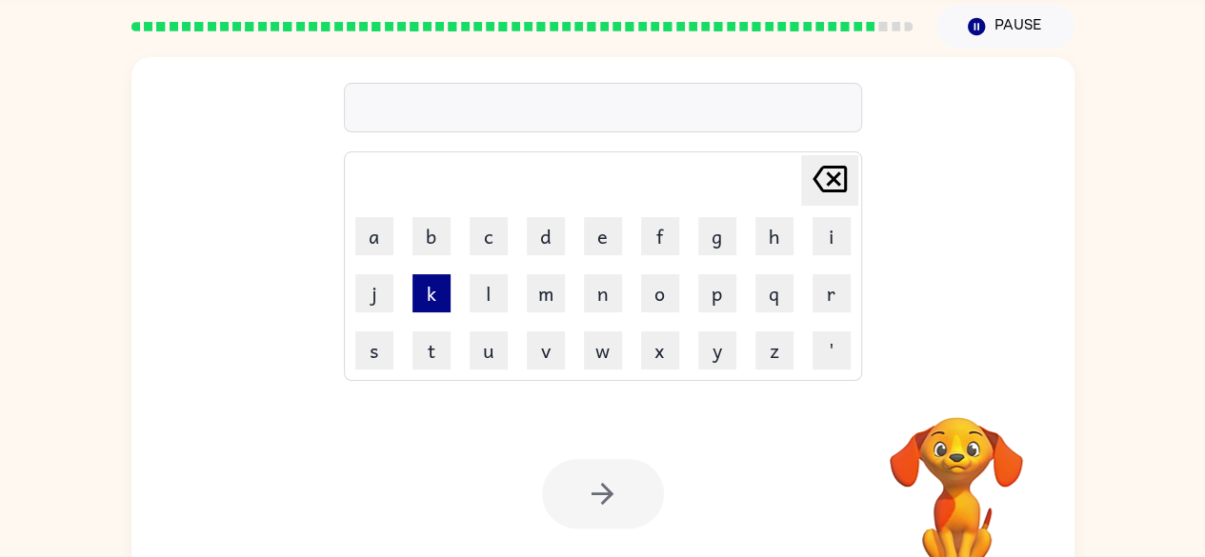
click at [423, 280] on button "k" at bounding box center [432, 293] width 38 height 38
click at [708, 252] on button "g" at bounding box center [717, 236] width 38 height 38
click at [499, 247] on button "c" at bounding box center [489, 236] width 38 height 38
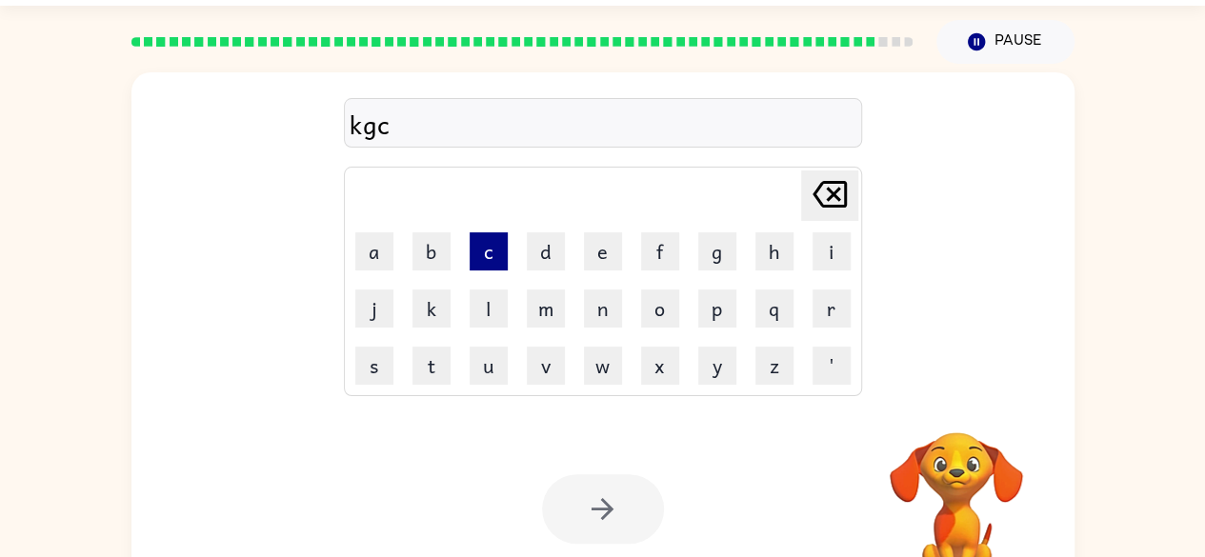
scroll to position [41, 0]
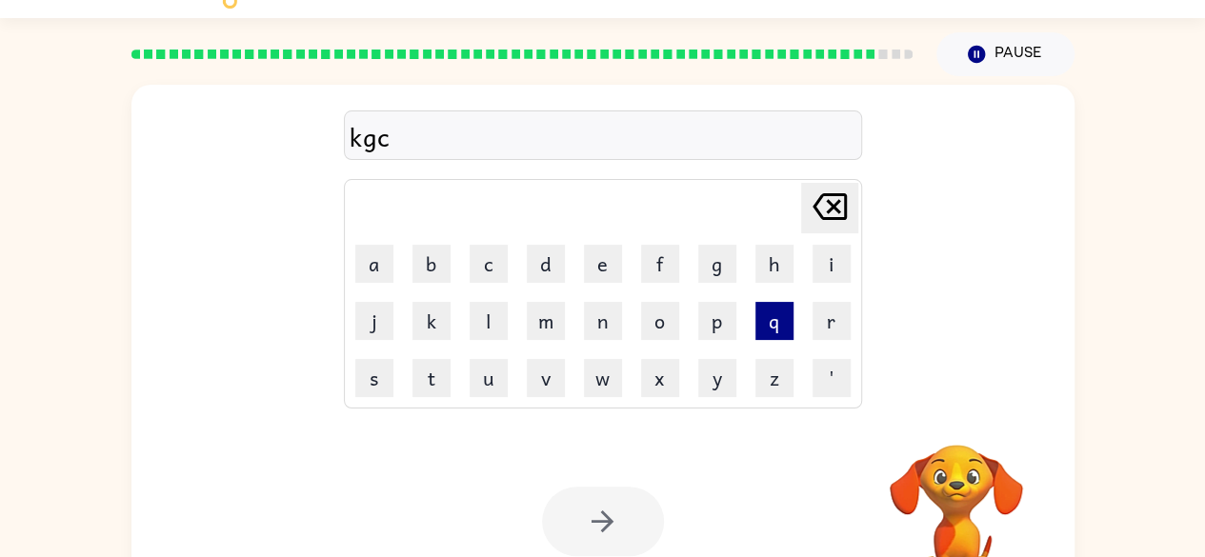
click at [758, 316] on button "q" at bounding box center [775, 321] width 38 height 38
click at [777, 307] on button "q" at bounding box center [775, 321] width 38 height 38
click at [785, 326] on button "q" at bounding box center [775, 321] width 38 height 38
click at [763, 364] on button "z" at bounding box center [775, 378] width 38 height 38
click at [663, 375] on button "x" at bounding box center [660, 378] width 38 height 38
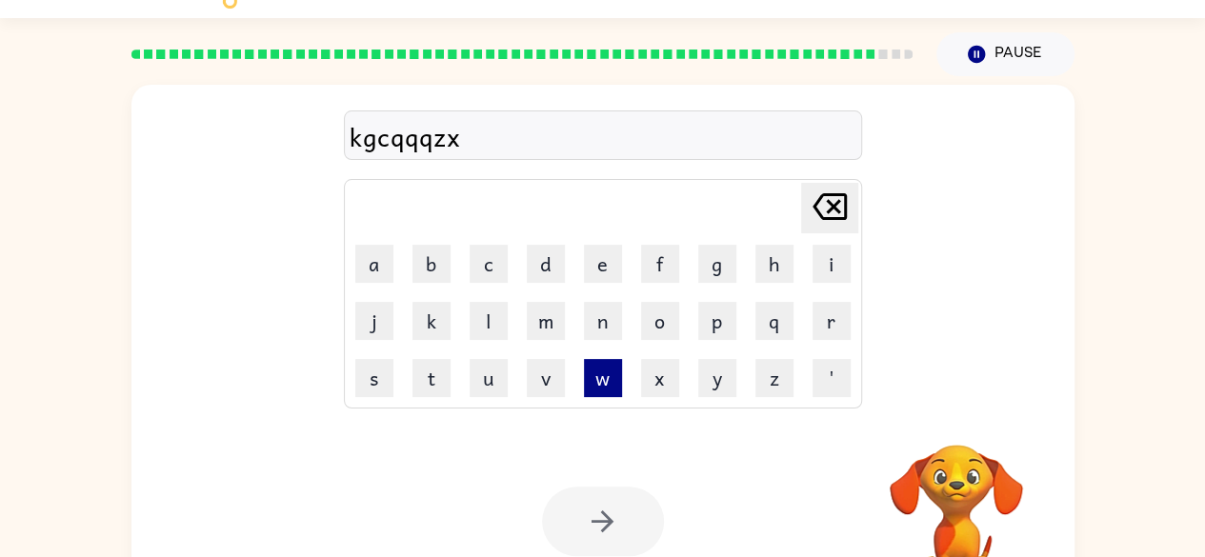
click at [591, 363] on button "w" at bounding box center [603, 378] width 38 height 38
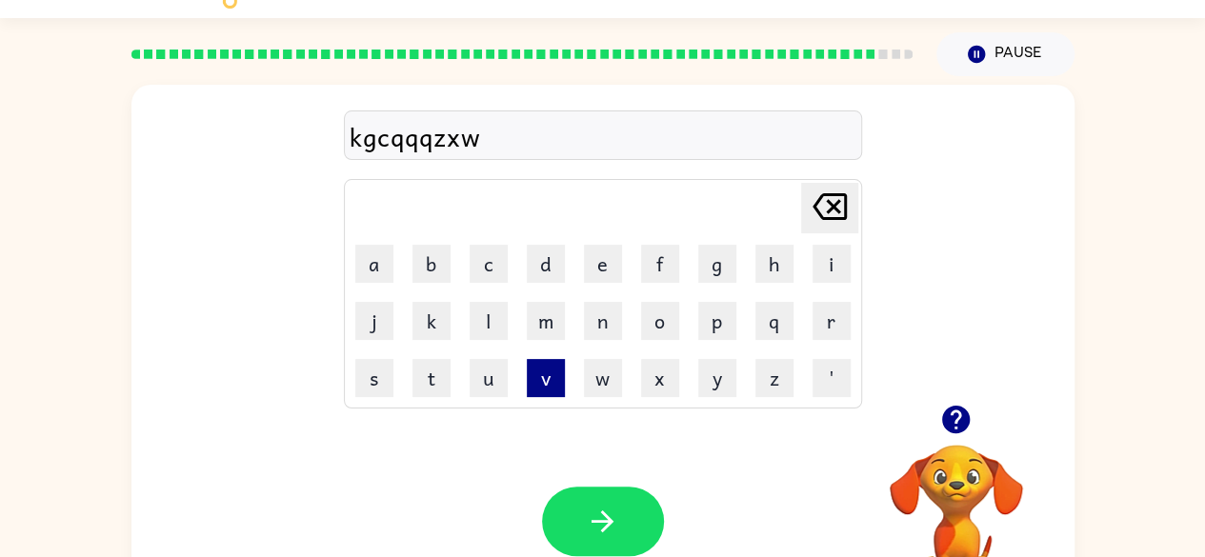
click at [558, 361] on button "v" at bounding box center [546, 378] width 38 height 38
click at [561, 359] on button "v" at bounding box center [546, 378] width 38 height 38
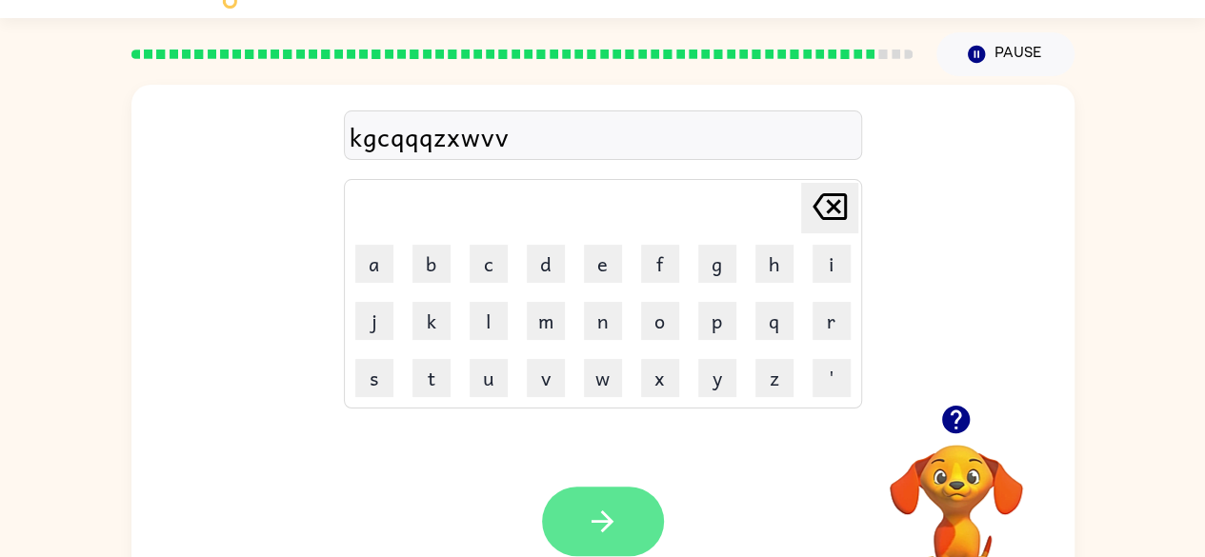
click at [616, 515] on icon "button" at bounding box center [602, 521] width 33 height 33
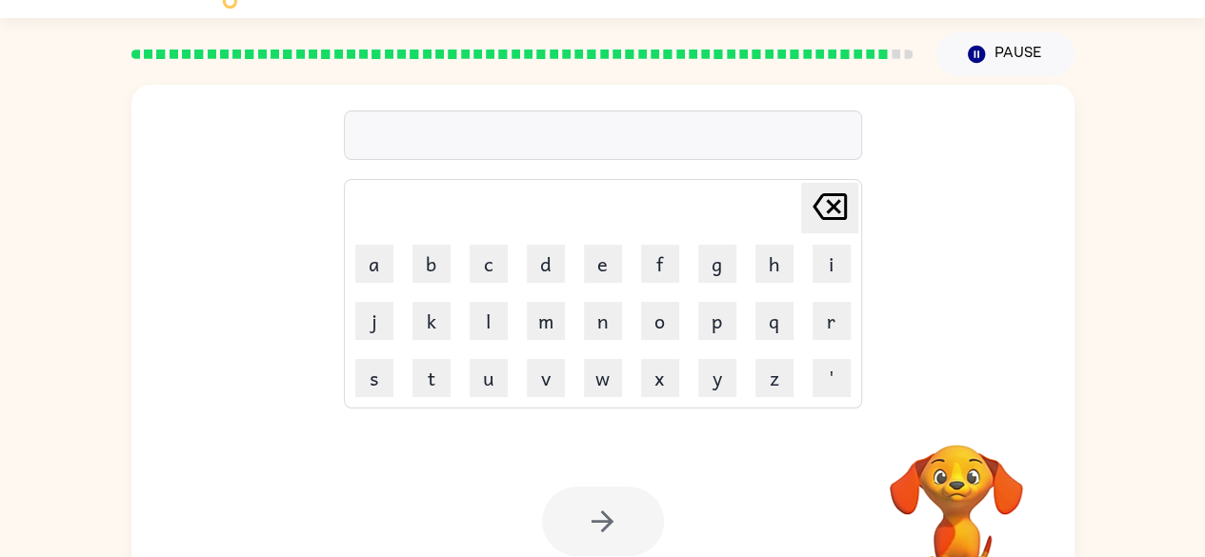
click at [614, 277] on button "e" at bounding box center [603, 264] width 38 height 38
click at [489, 278] on button "c" at bounding box center [489, 264] width 38 height 38
click at [442, 324] on button "k" at bounding box center [432, 321] width 38 height 38
click at [706, 333] on button "p" at bounding box center [717, 321] width 38 height 38
click at [602, 316] on button "n" at bounding box center [603, 321] width 38 height 38
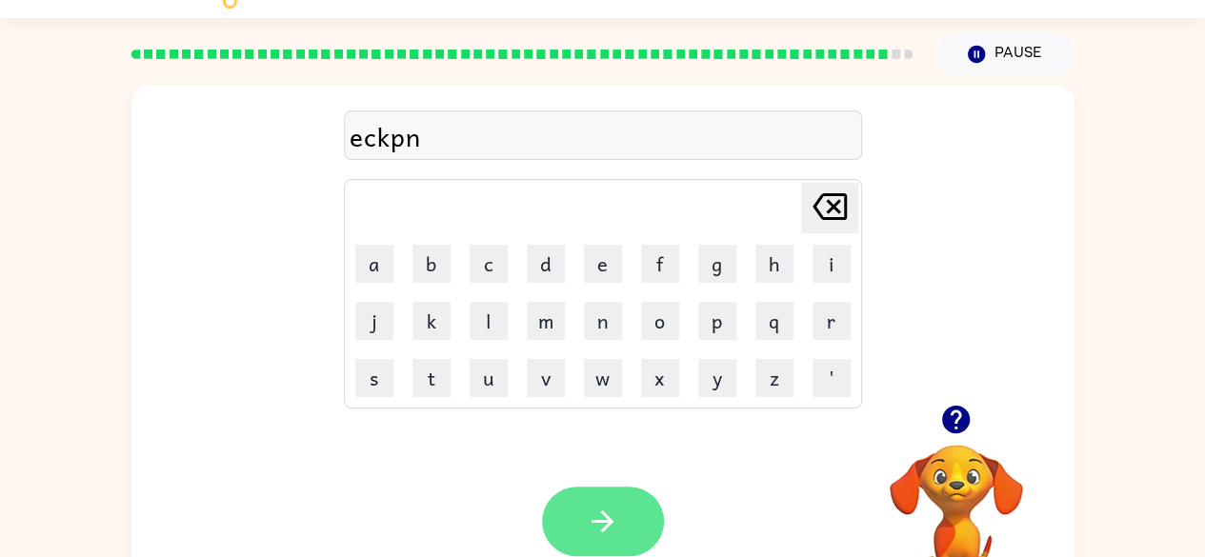
click at [608, 515] on icon "button" at bounding box center [602, 521] width 33 height 33
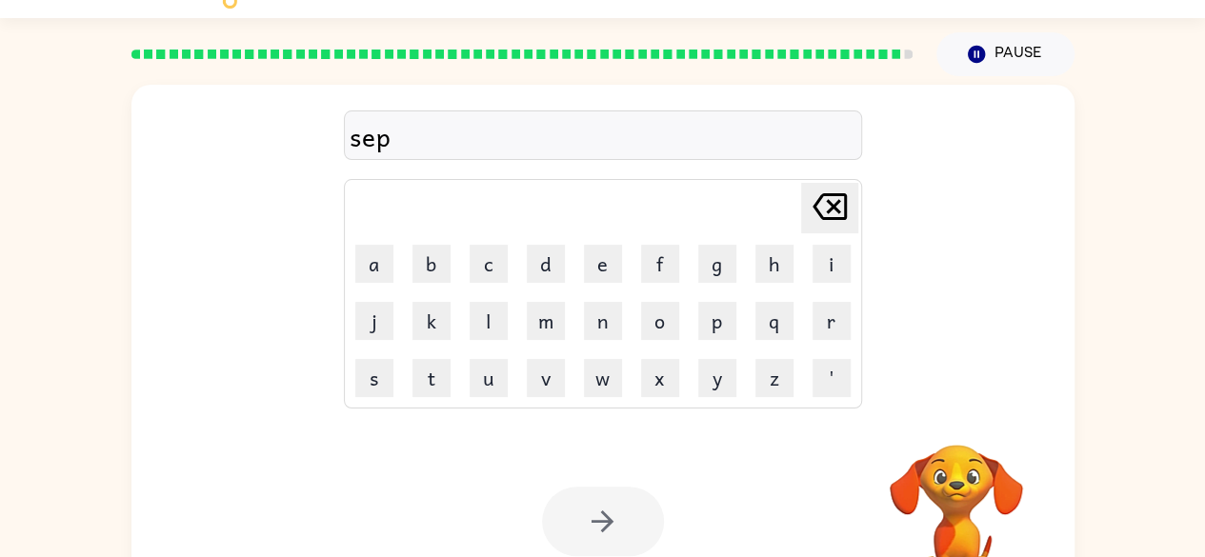
click at [619, 470] on div "Your browser must support playing .mp4 files to use Literably. Please try using…" at bounding box center [602, 521] width 943 height 214
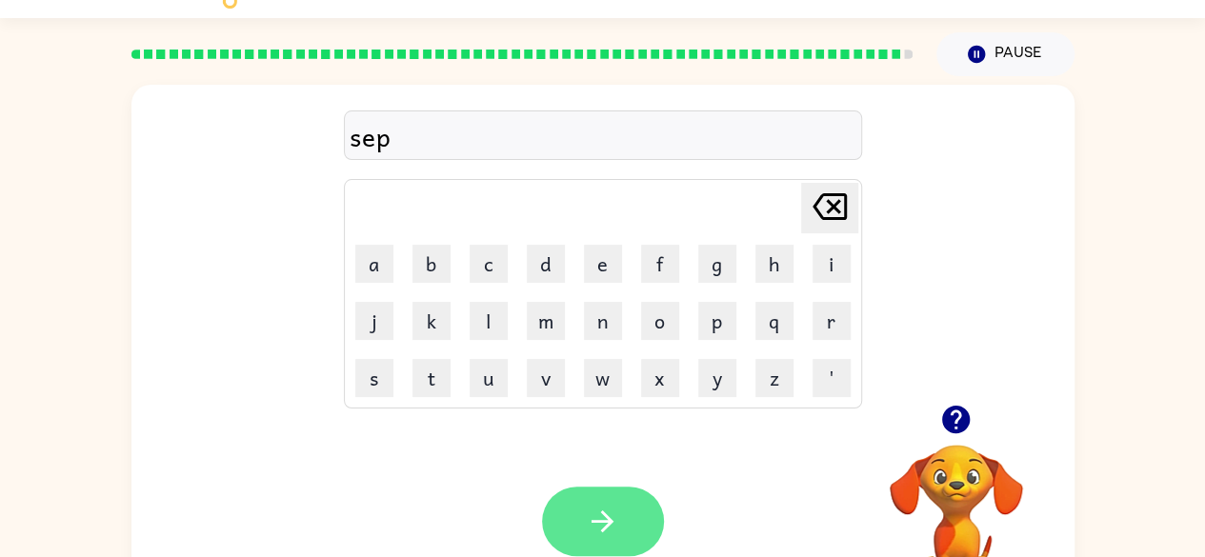
click at [616, 522] on icon "button" at bounding box center [602, 521] width 33 height 33
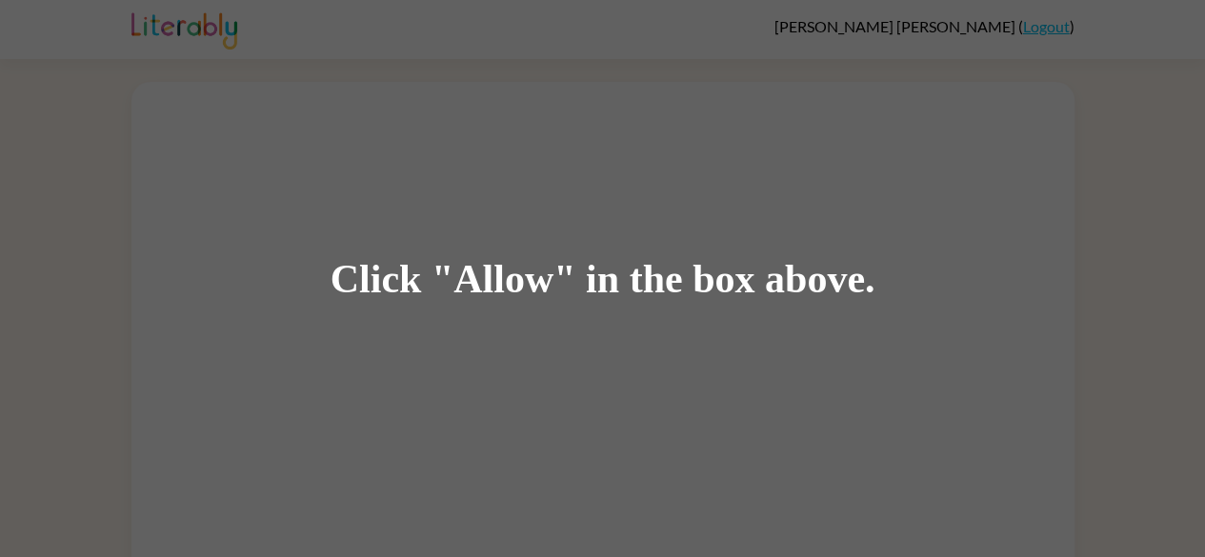
click at [545, 304] on div "Click "Allow" in the box above." at bounding box center [602, 278] width 1205 height 557
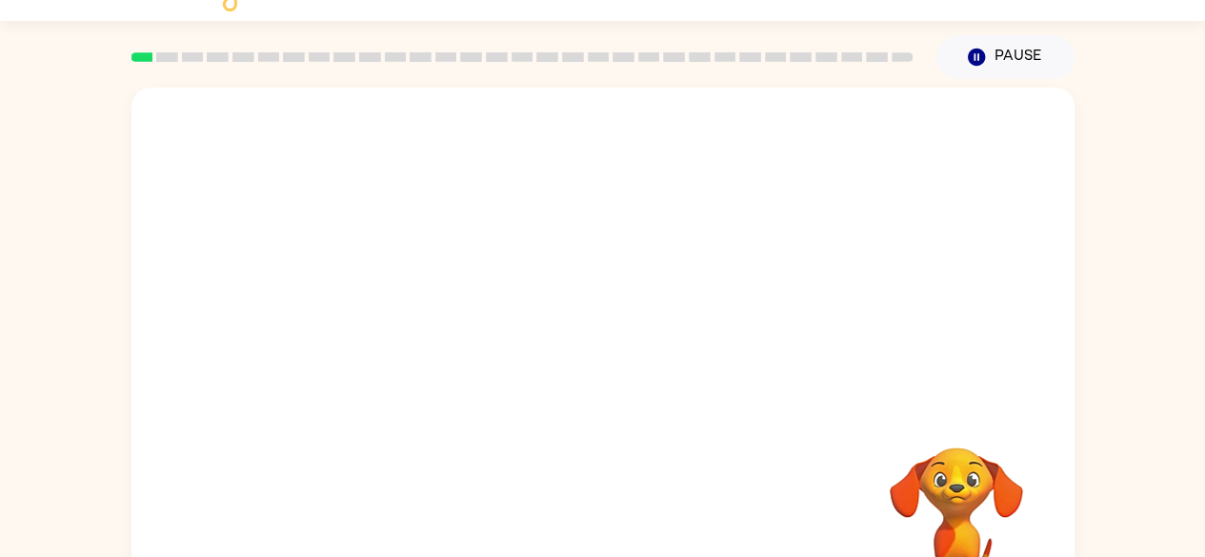
scroll to position [76, 0]
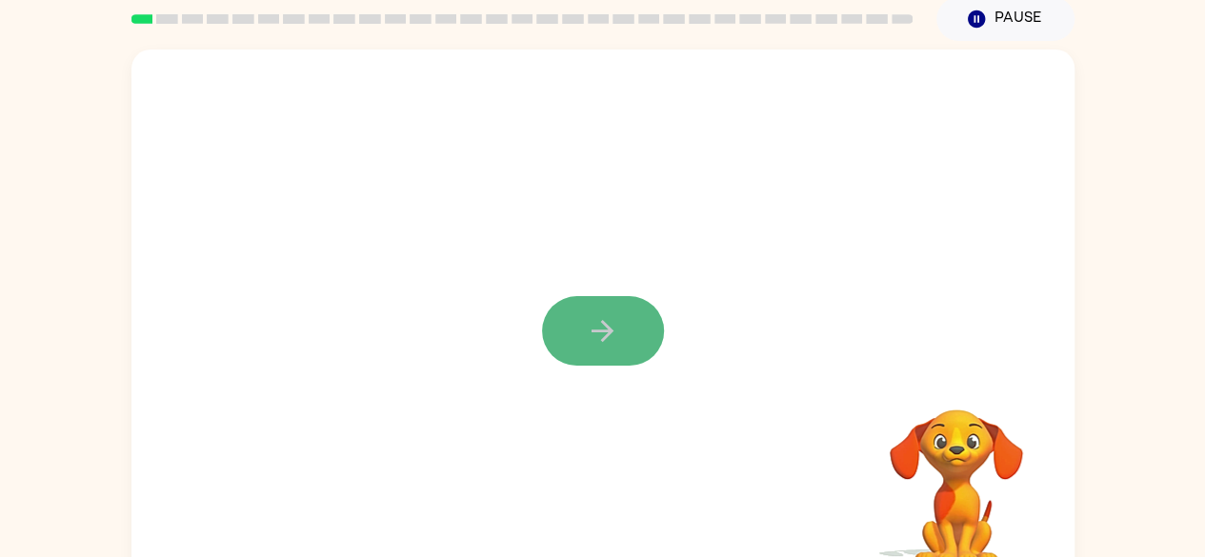
click at [589, 310] on button "button" at bounding box center [603, 331] width 122 height 70
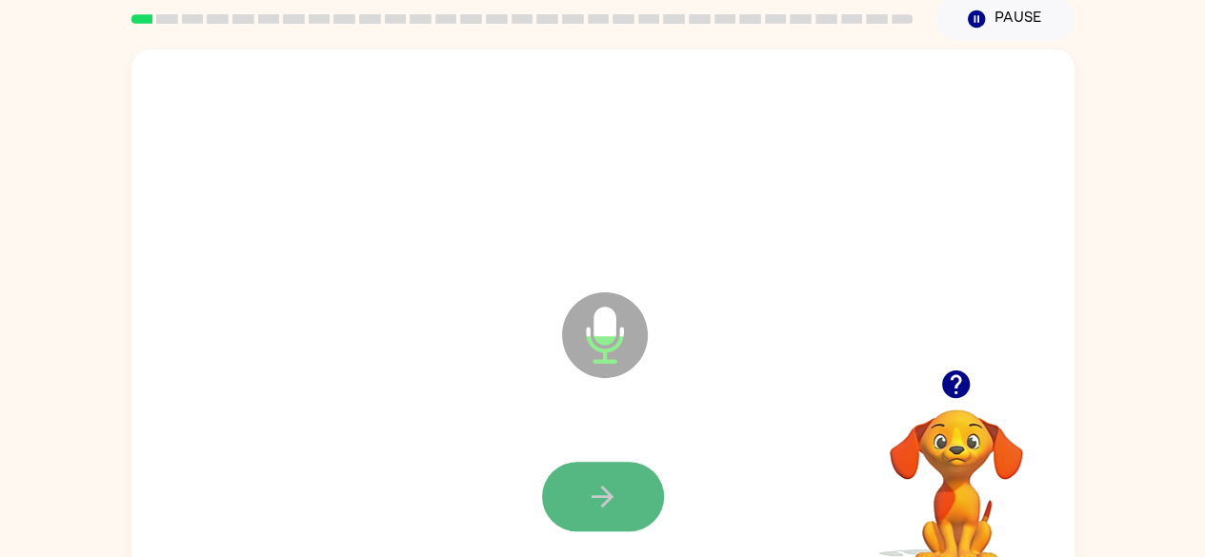
drag, startPoint x: 570, startPoint y: 466, endPoint x: 568, endPoint y: 478, distance: 12.5
click at [568, 478] on button "button" at bounding box center [603, 497] width 122 height 70
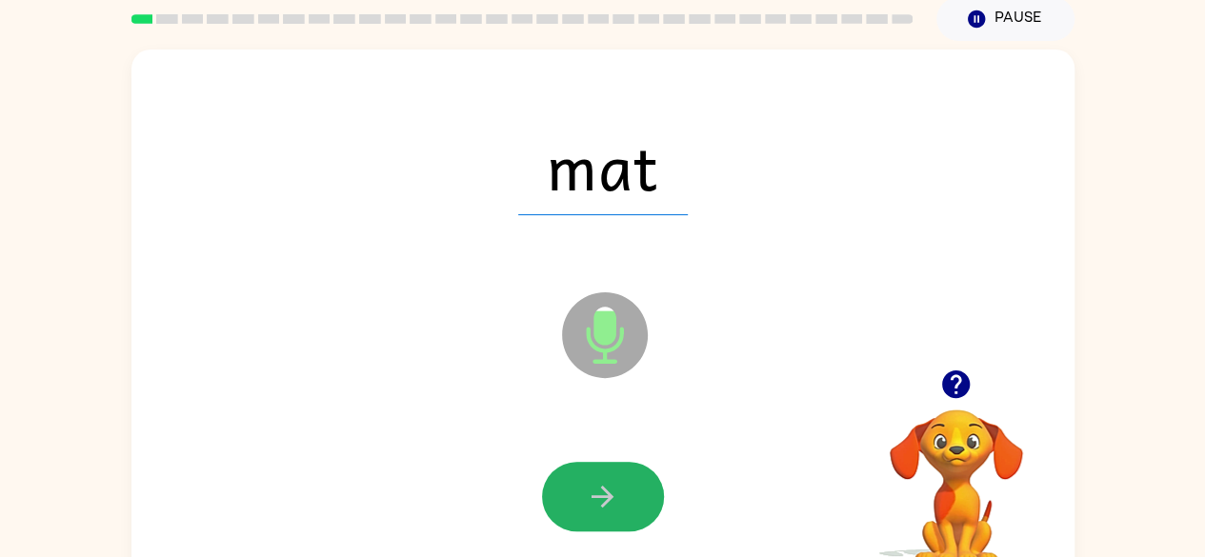
click at [568, 478] on button "button" at bounding box center [603, 497] width 122 height 70
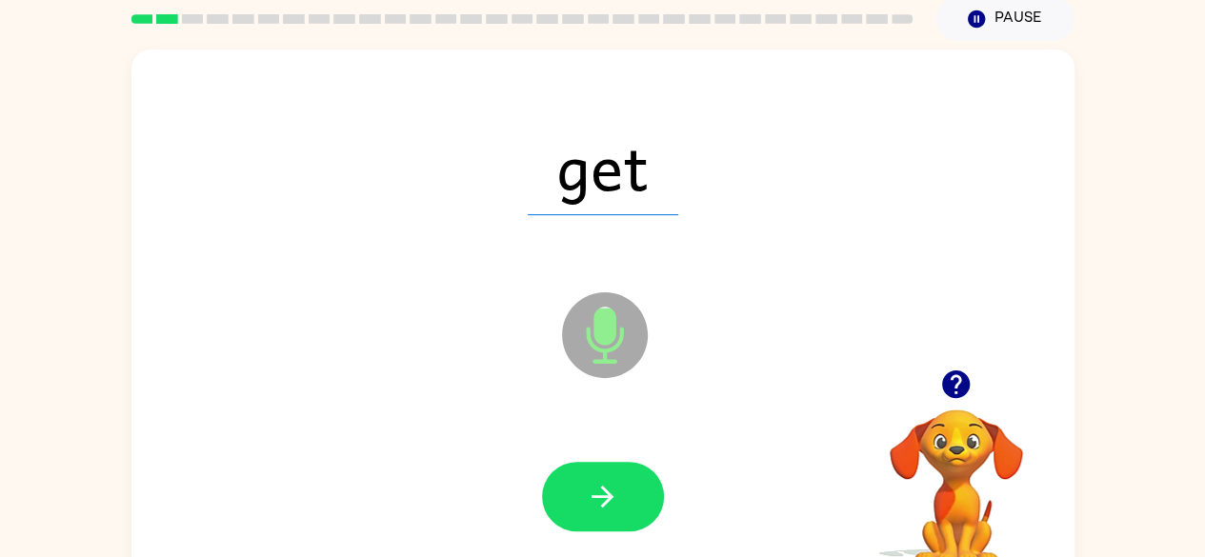
click at [568, 478] on button "button" at bounding box center [603, 497] width 122 height 70
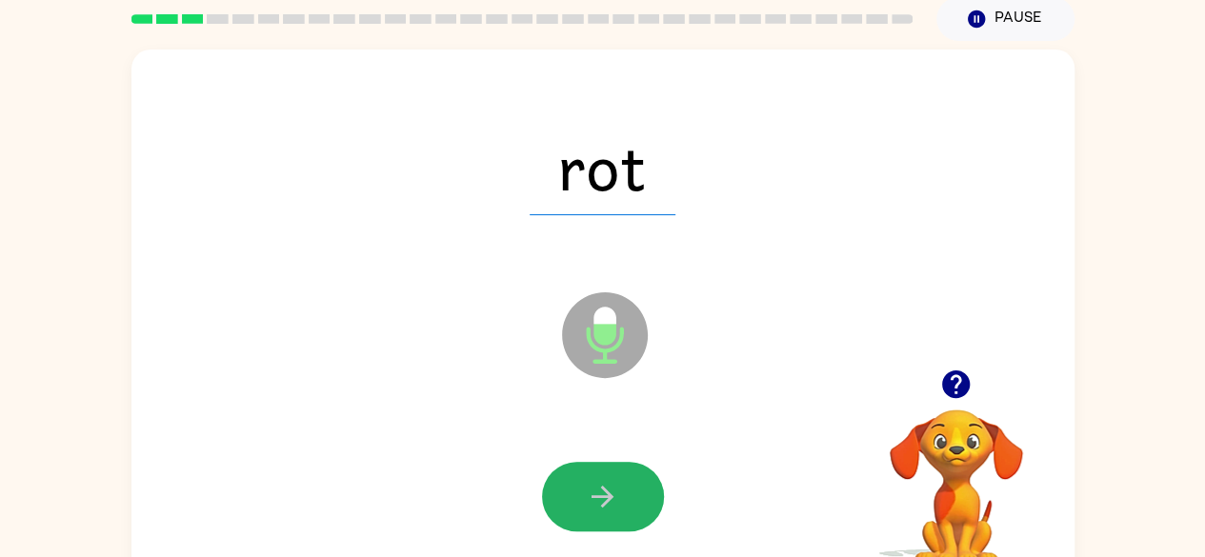
click at [568, 478] on button "button" at bounding box center [603, 497] width 122 height 70
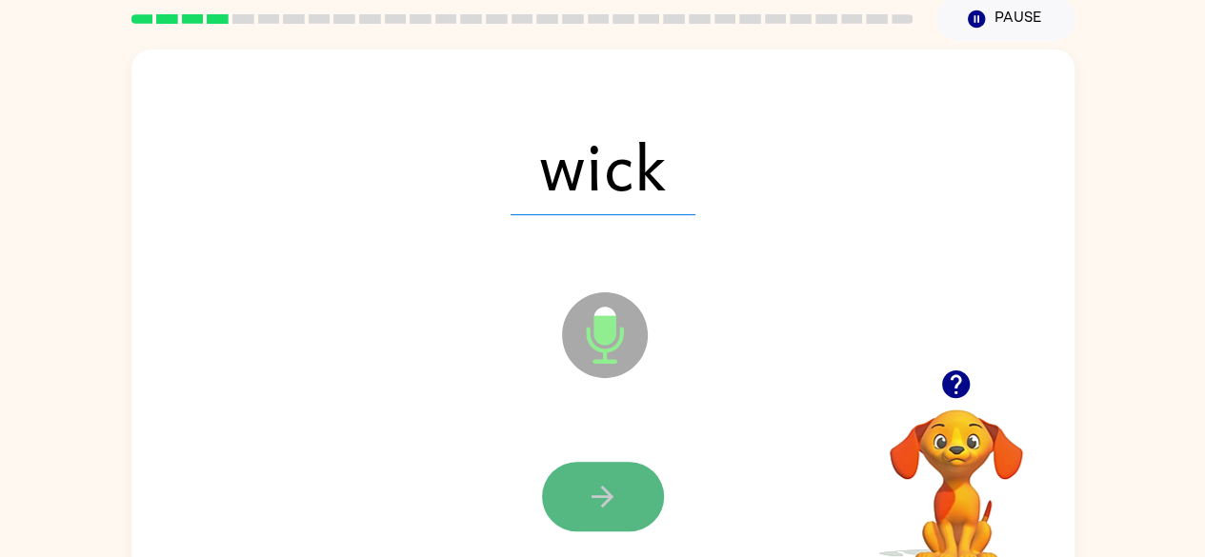
click at [564, 475] on button "button" at bounding box center [603, 497] width 122 height 70
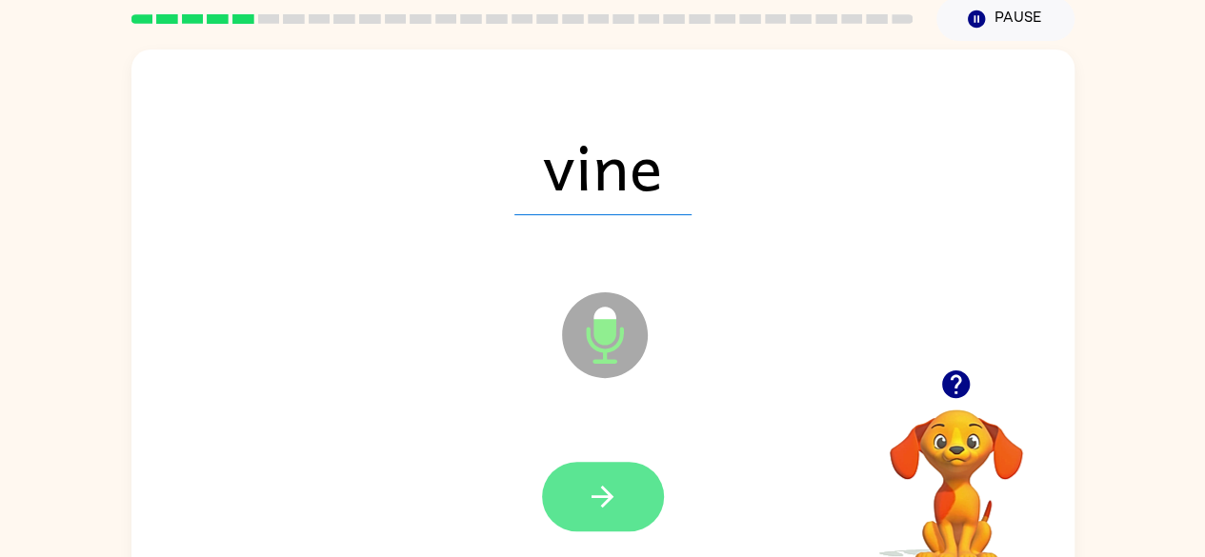
click at [564, 475] on button "button" at bounding box center [603, 497] width 122 height 70
click at [595, 492] on icon "button" at bounding box center [602, 496] width 33 height 33
click at [616, 509] on icon "button" at bounding box center [602, 496] width 33 height 33
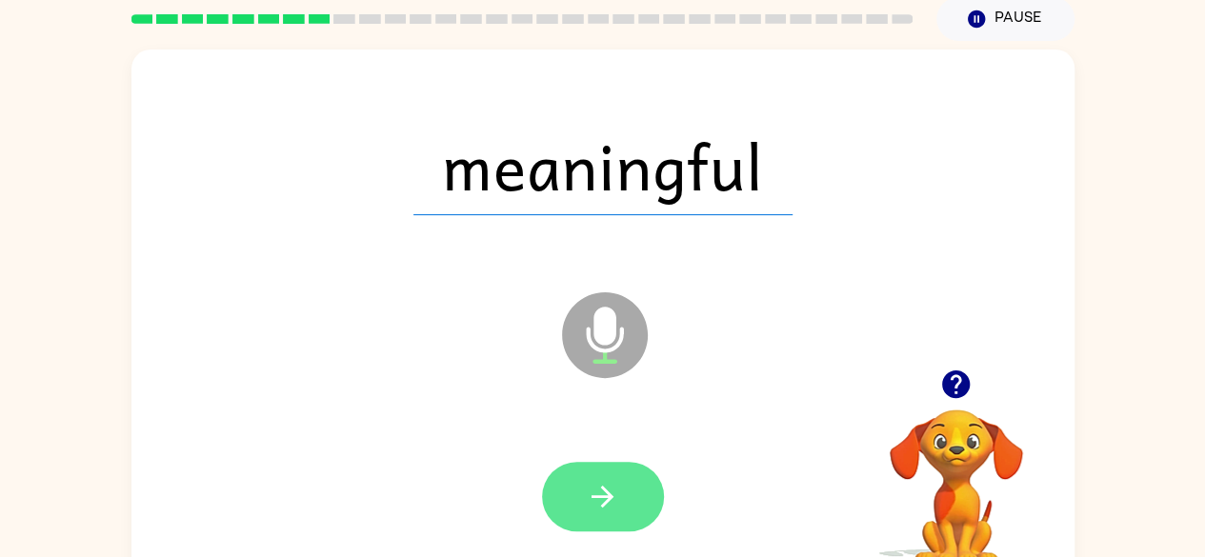
click at [598, 510] on icon "button" at bounding box center [602, 496] width 33 height 33
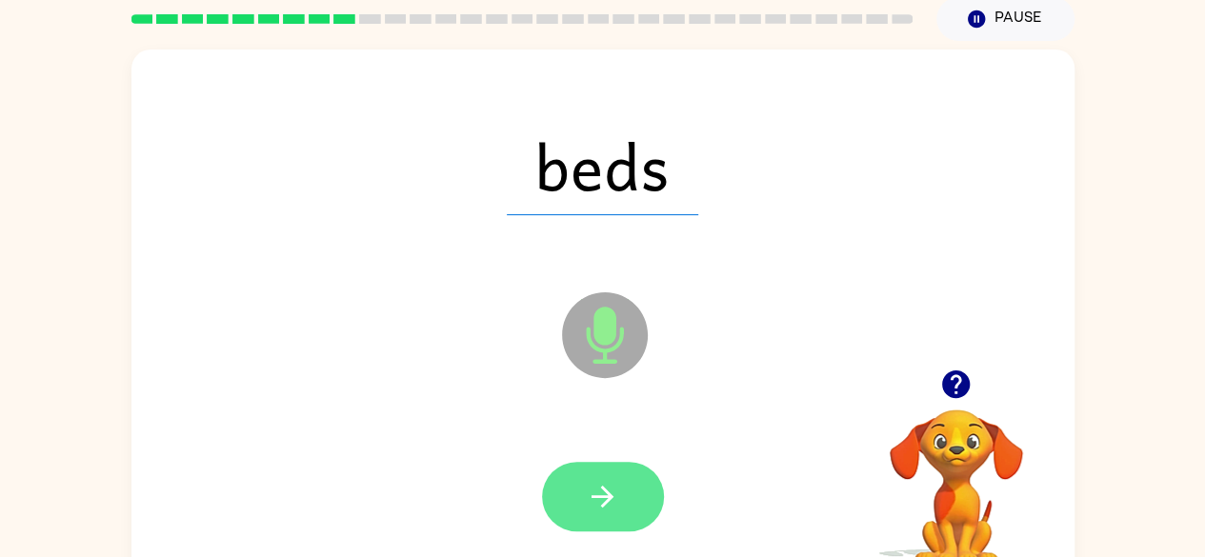
click at [592, 513] on icon "button" at bounding box center [602, 496] width 33 height 33
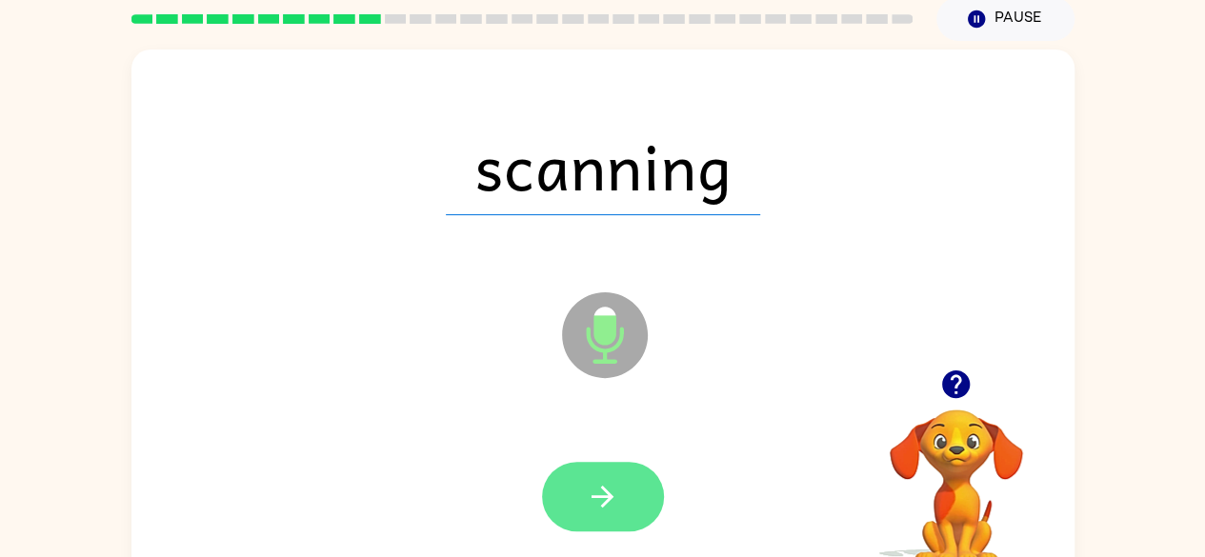
click at [579, 490] on button "button" at bounding box center [603, 497] width 122 height 70
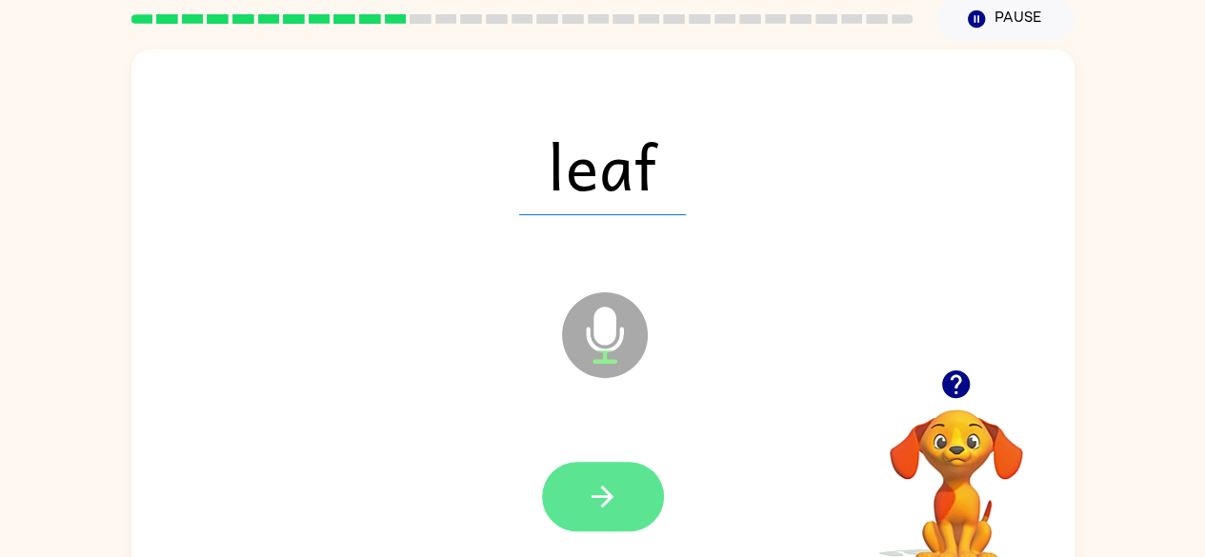
click at [623, 524] on button "button" at bounding box center [603, 497] width 122 height 70
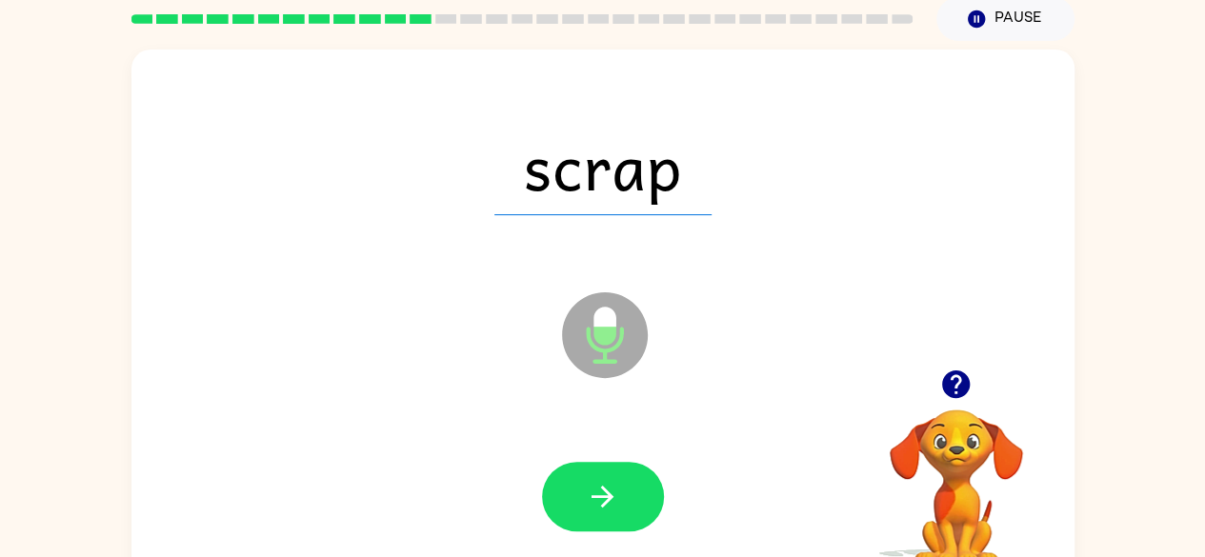
click at [595, 500] on icon "button" at bounding box center [602, 496] width 33 height 33
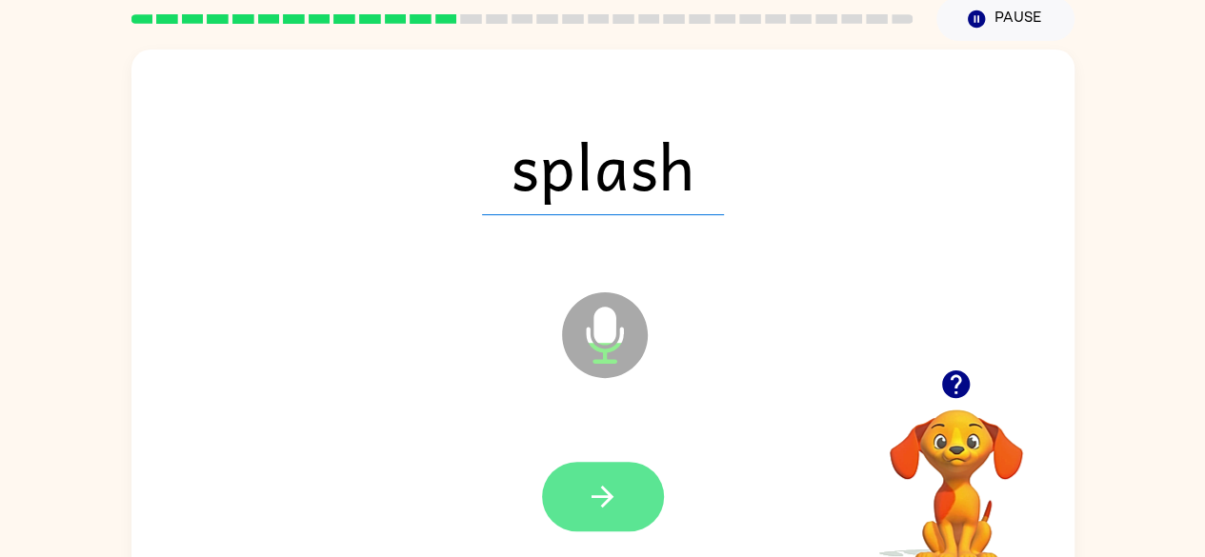
click at [556, 486] on button "button" at bounding box center [603, 497] width 122 height 70
click at [562, 479] on button "button" at bounding box center [603, 497] width 122 height 70
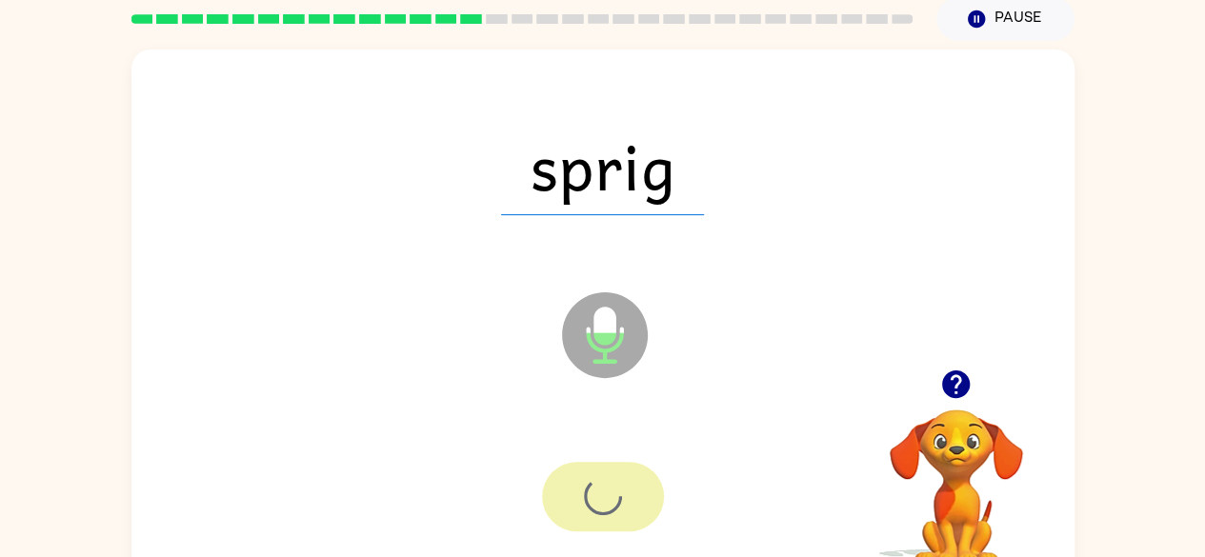
click at [595, 509] on div at bounding box center [603, 497] width 122 height 70
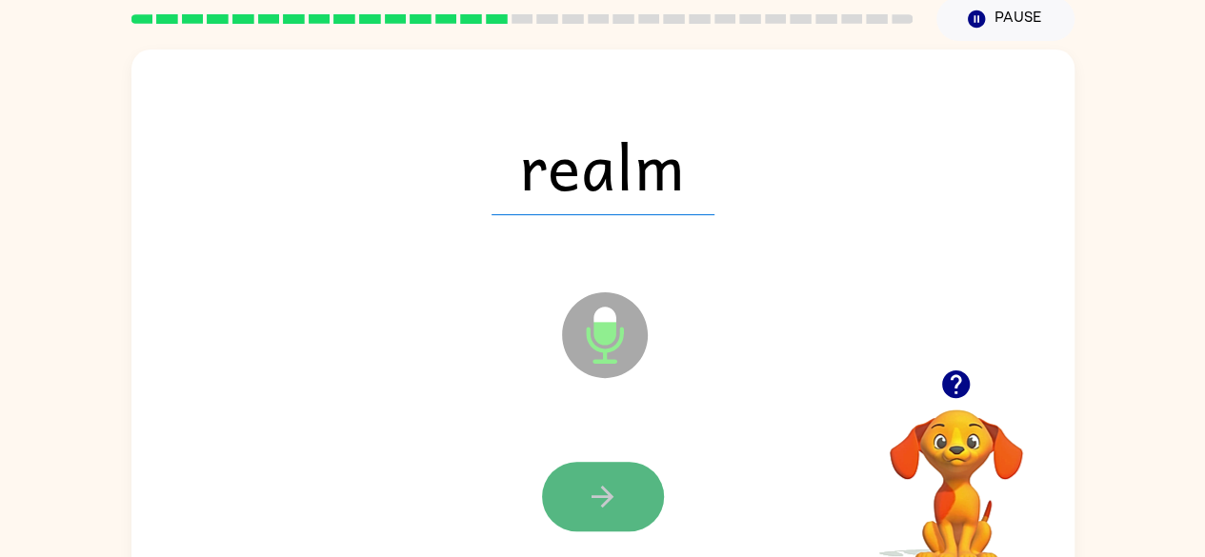
click at [582, 495] on button "button" at bounding box center [603, 497] width 122 height 70
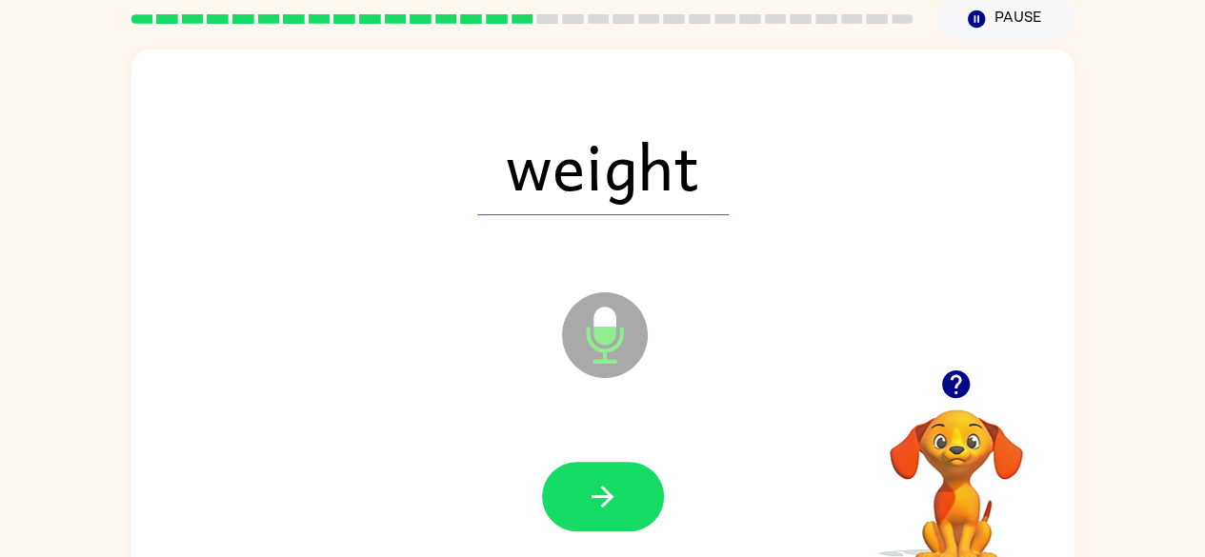
scroll to position [79, 0]
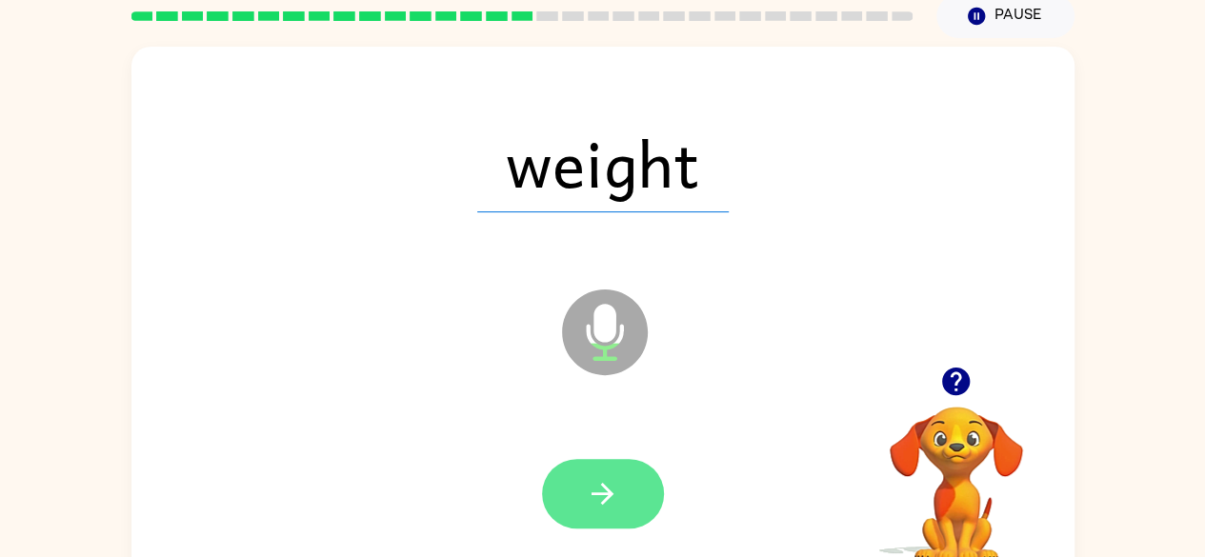
click at [570, 517] on button "button" at bounding box center [603, 494] width 122 height 70
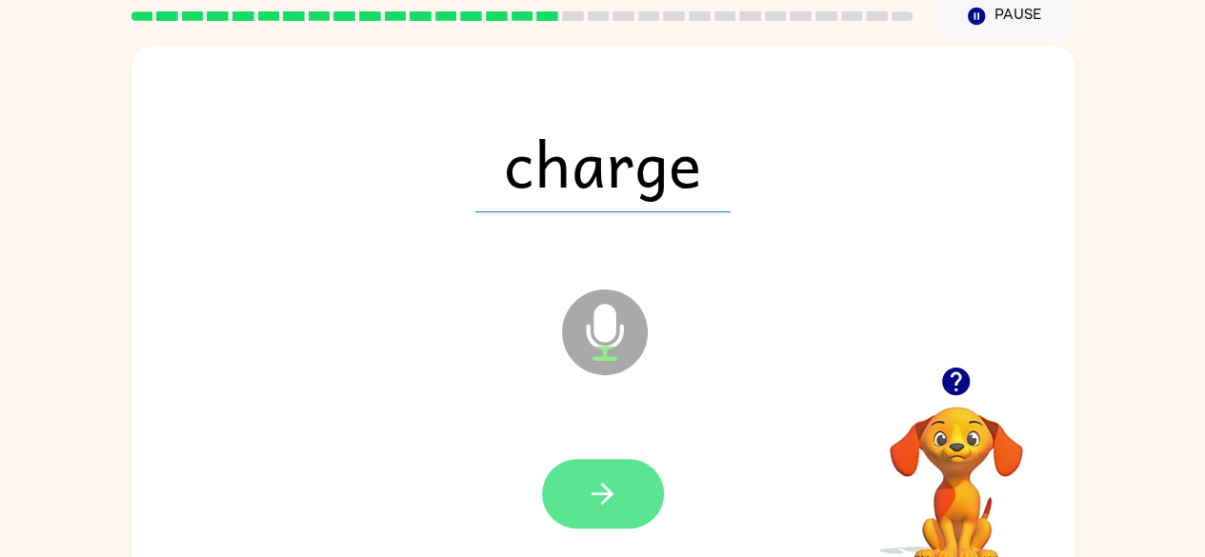
click at [566, 491] on button "button" at bounding box center [603, 494] width 122 height 70
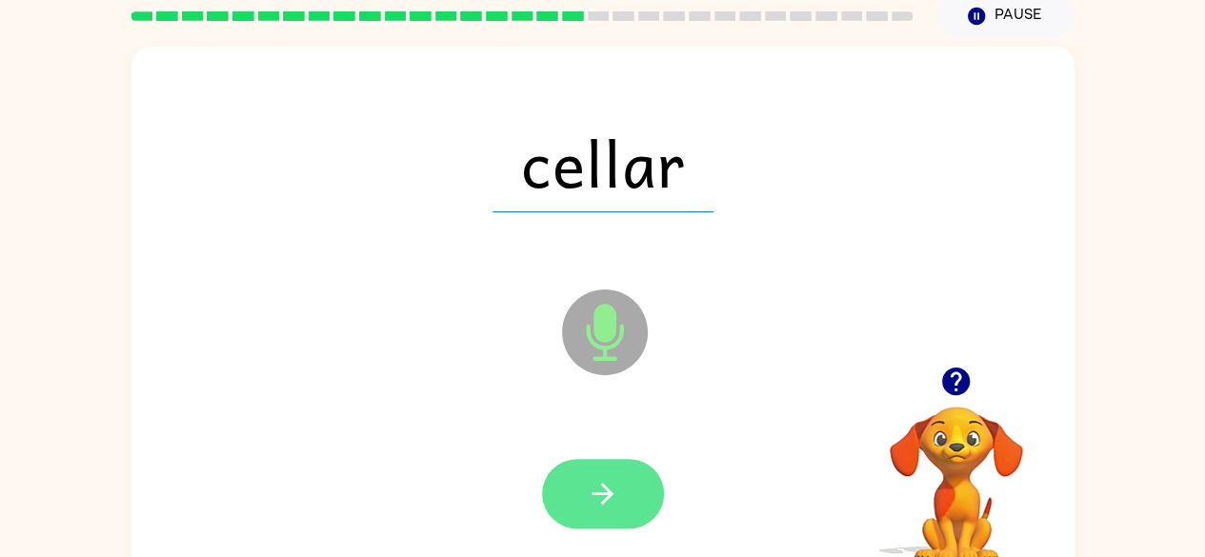
click at [624, 507] on button "button" at bounding box center [603, 494] width 122 height 70
click at [623, 459] on button "button" at bounding box center [603, 494] width 122 height 70
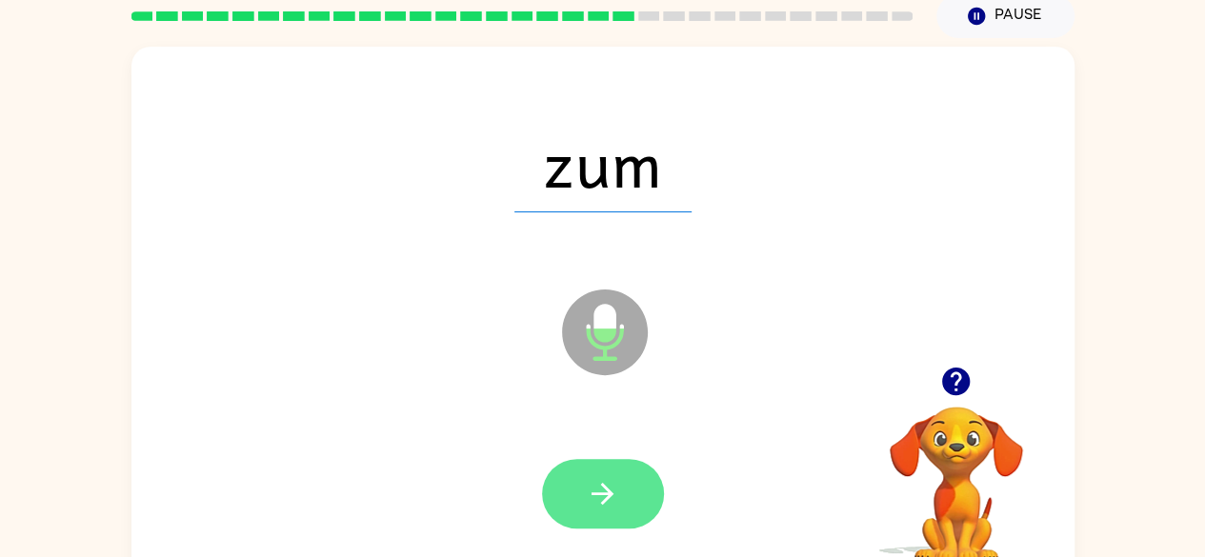
click at [619, 471] on button "button" at bounding box center [603, 494] width 122 height 70
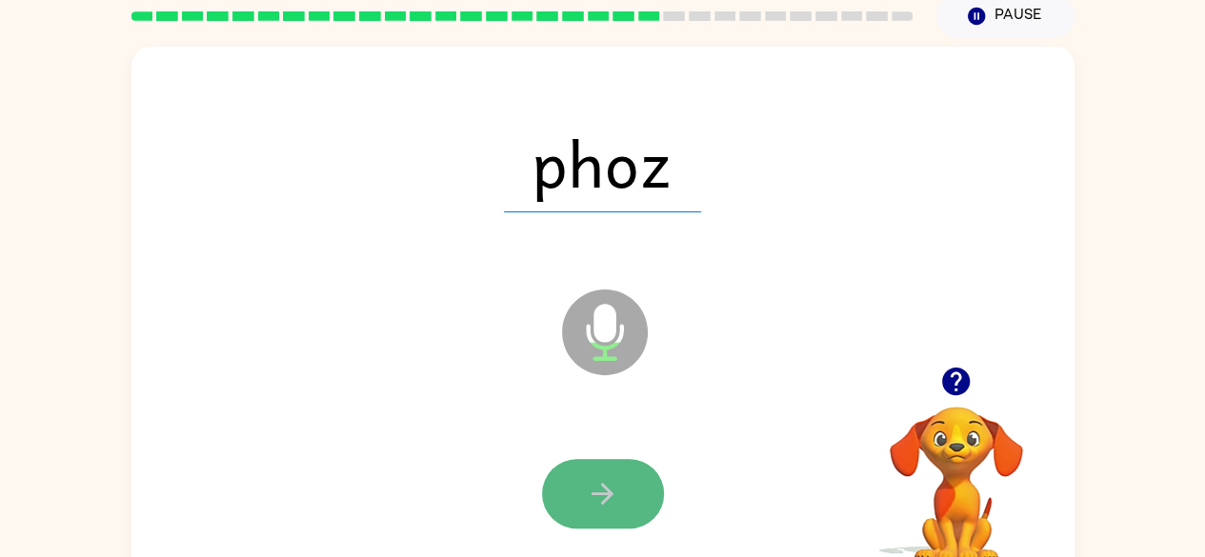
click at [566, 524] on button "button" at bounding box center [603, 494] width 122 height 70
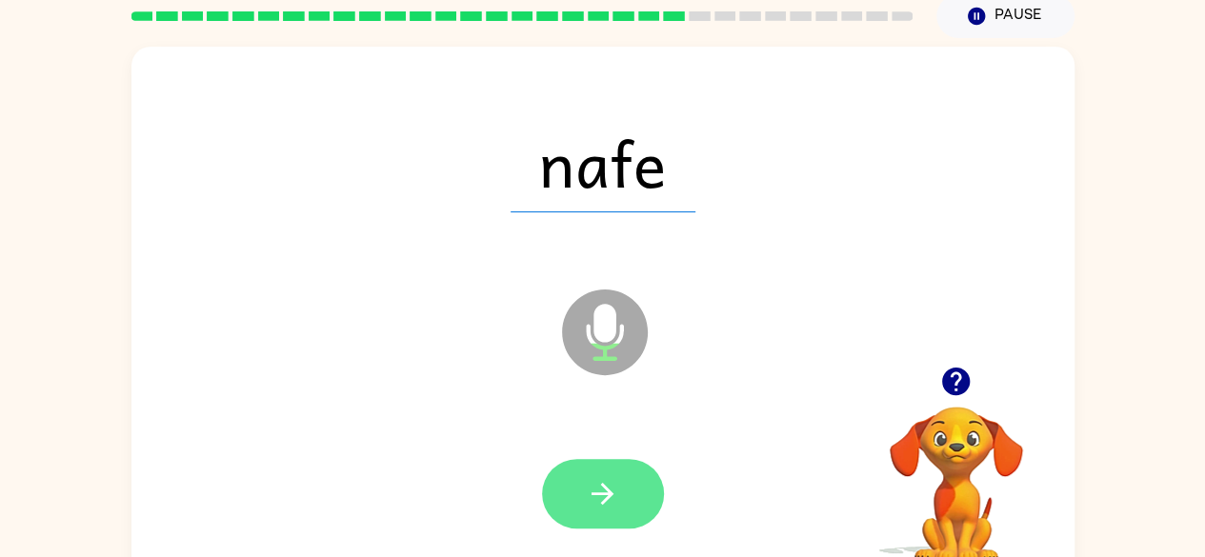
click at [625, 494] on button "button" at bounding box center [603, 494] width 122 height 70
click at [593, 463] on button "button" at bounding box center [603, 494] width 122 height 70
click at [606, 496] on icon "button" at bounding box center [602, 493] width 33 height 33
click at [587, 496] on icon "button" at bounding box center [602, 493] width 33 height 33
click at [579, 508] on button "button" at bounding box center [603, 494] width 122 height 70
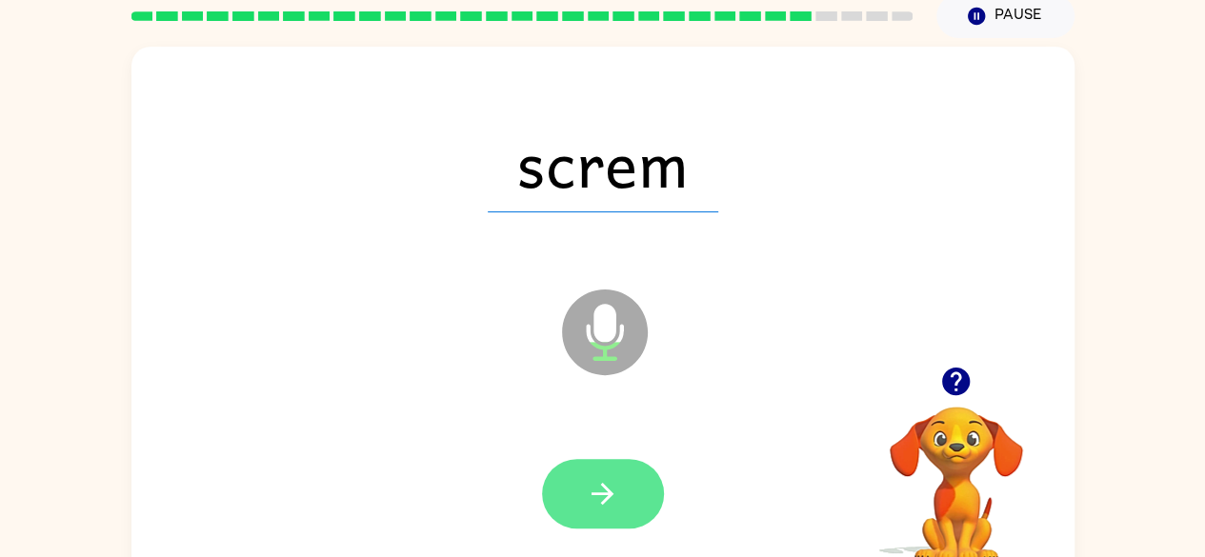
click at [638, 472] on button "button" at bounding box center [603, 494] width 122 height 70
click at [581, 505] on button "button" at bounding box center [603, 494] width 122 height 70
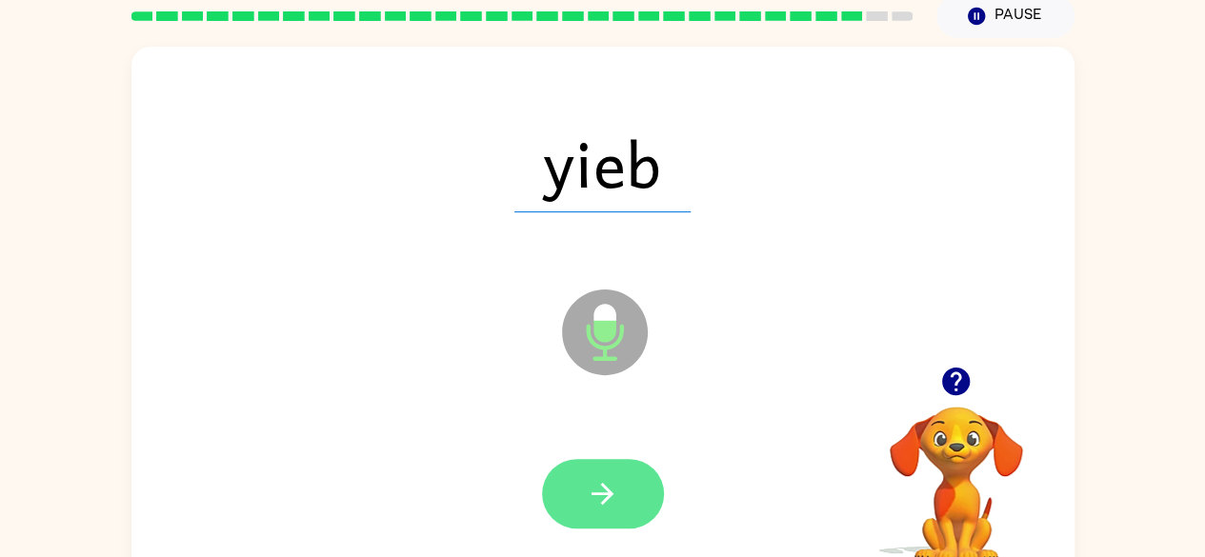
click at [614, 495] on icon "button" at bounding box center [602, 493] width 33 height 33
click at [607, 522] on button "button" at bounding box center [603, 494] width 122 height 70
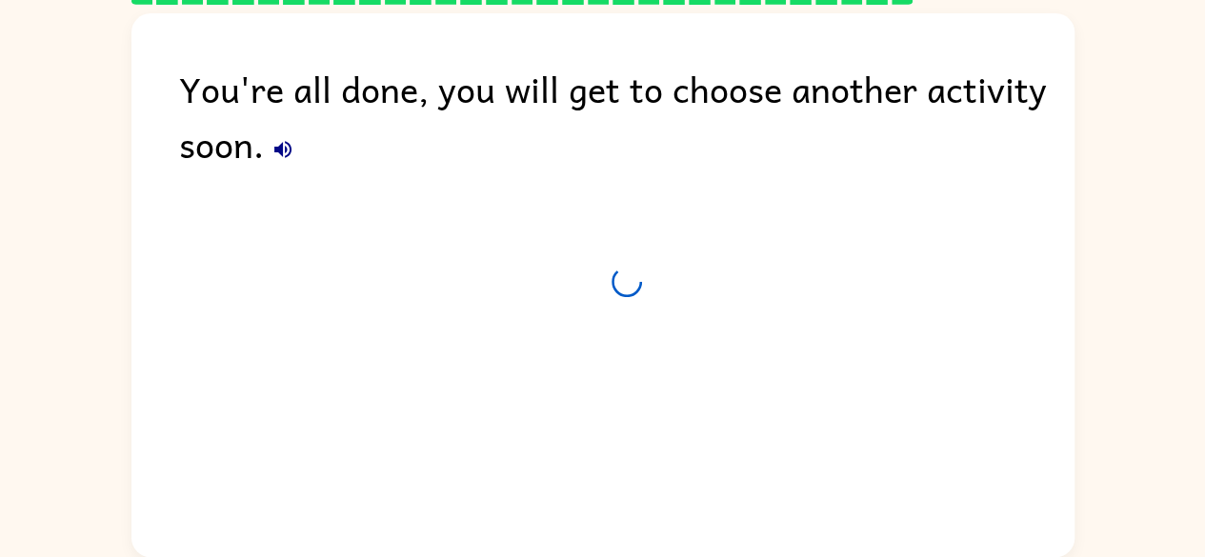
scroll to position [62, 0]
